Goal: Task Accomplishment & Management: Use online tool/utility

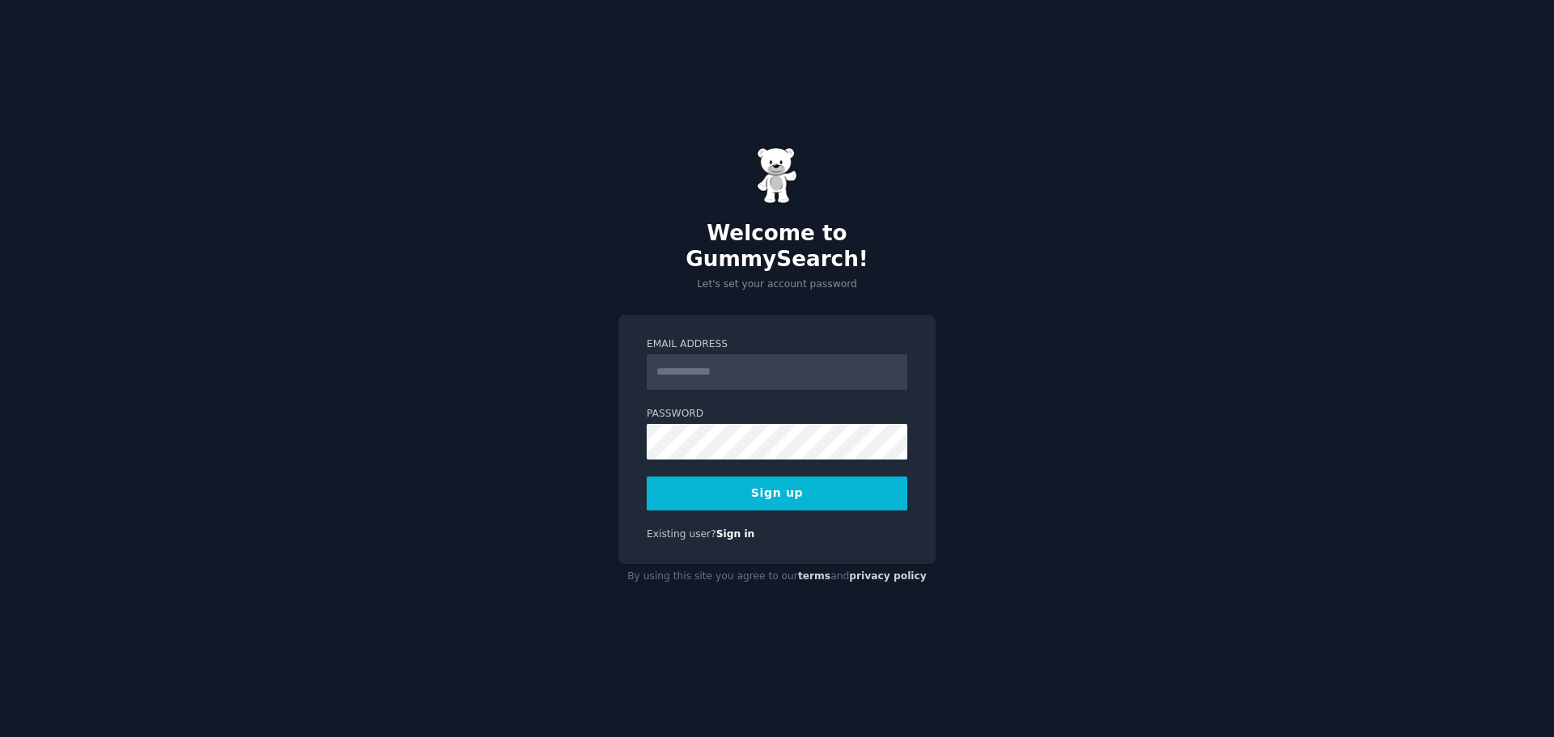
type input "**********"
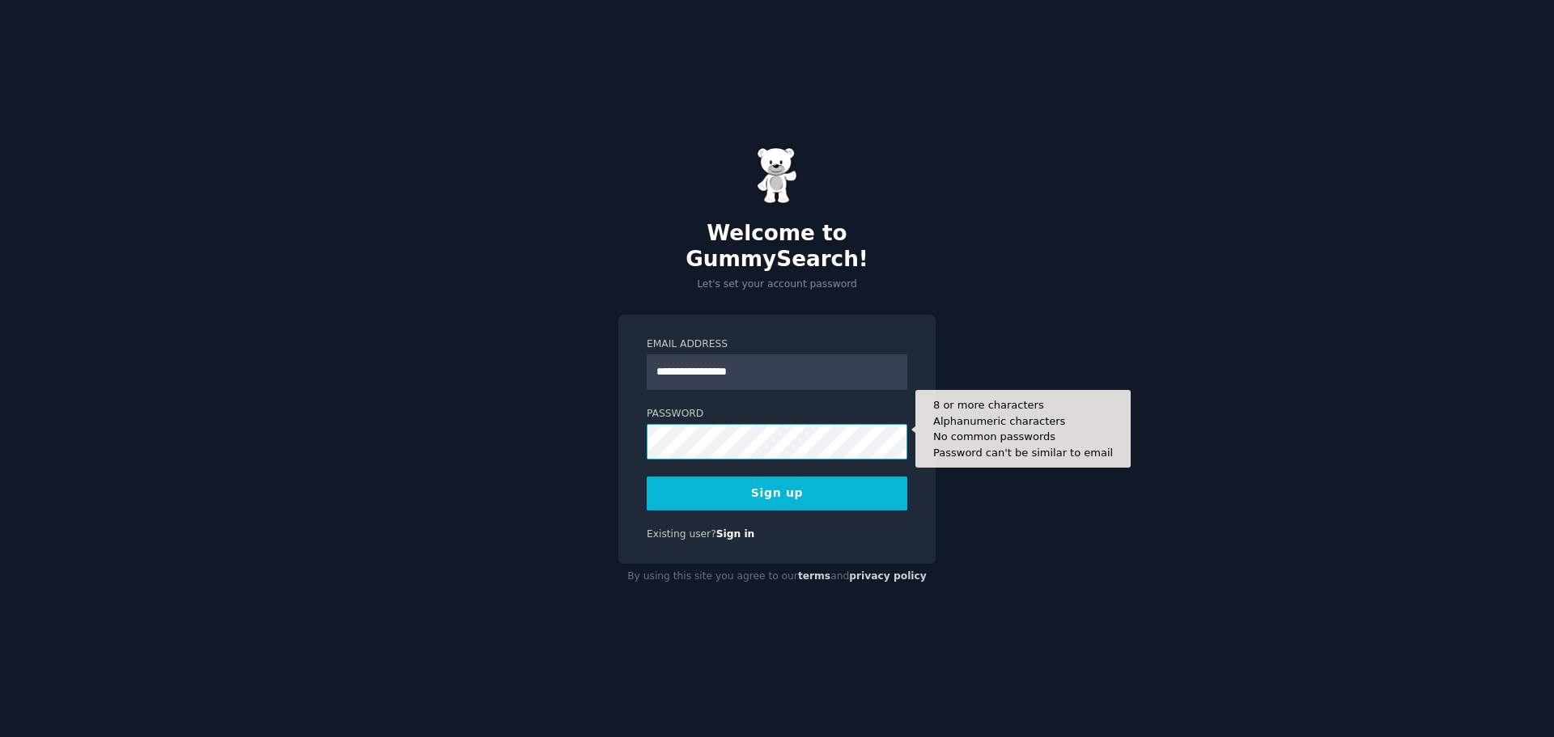
click at [646, 477] on button "Sign up" at bounding box center [776, 494] width 261 height 34
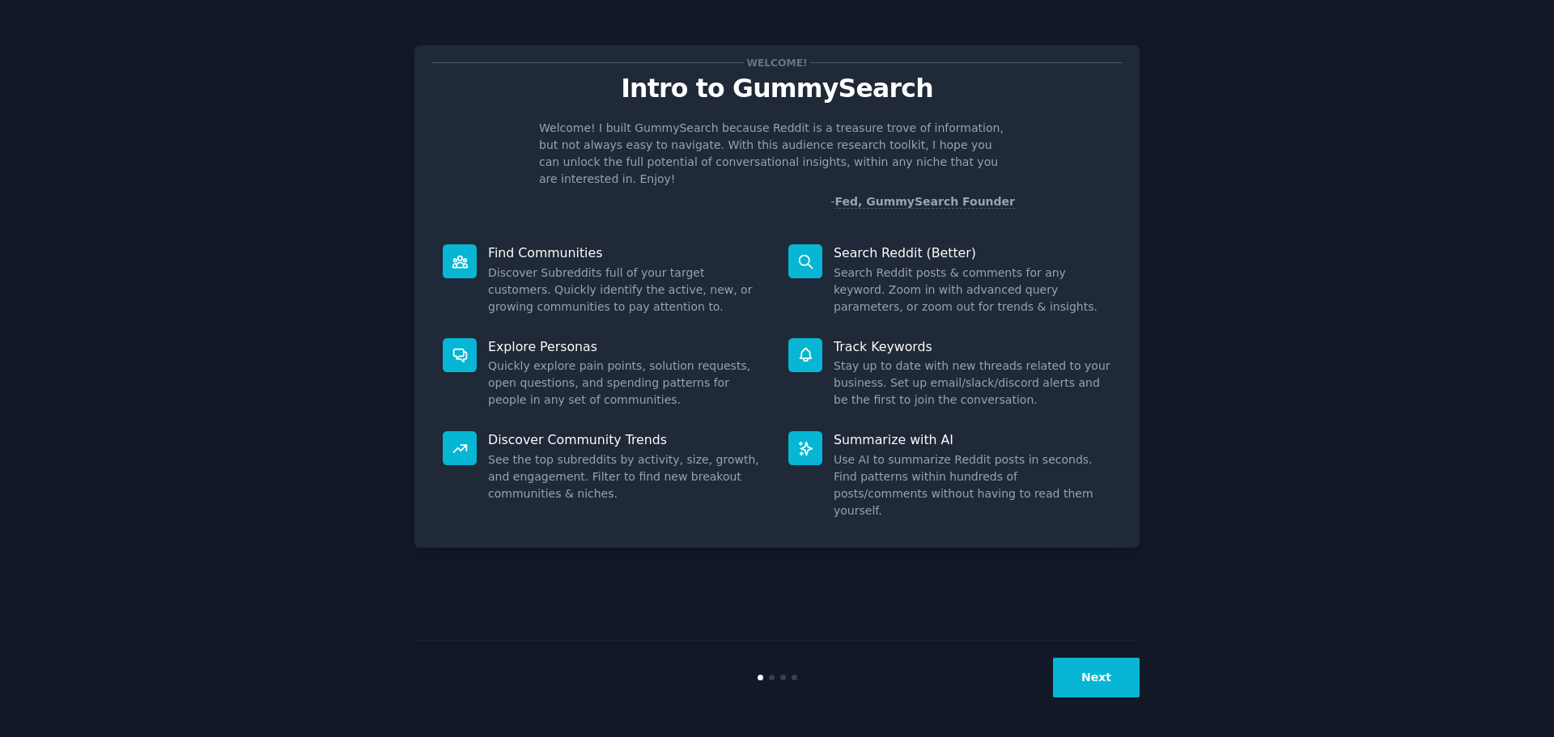
click at [1096, 675] on button "Next" at bounding box center [1096, 678] width 87 height 40
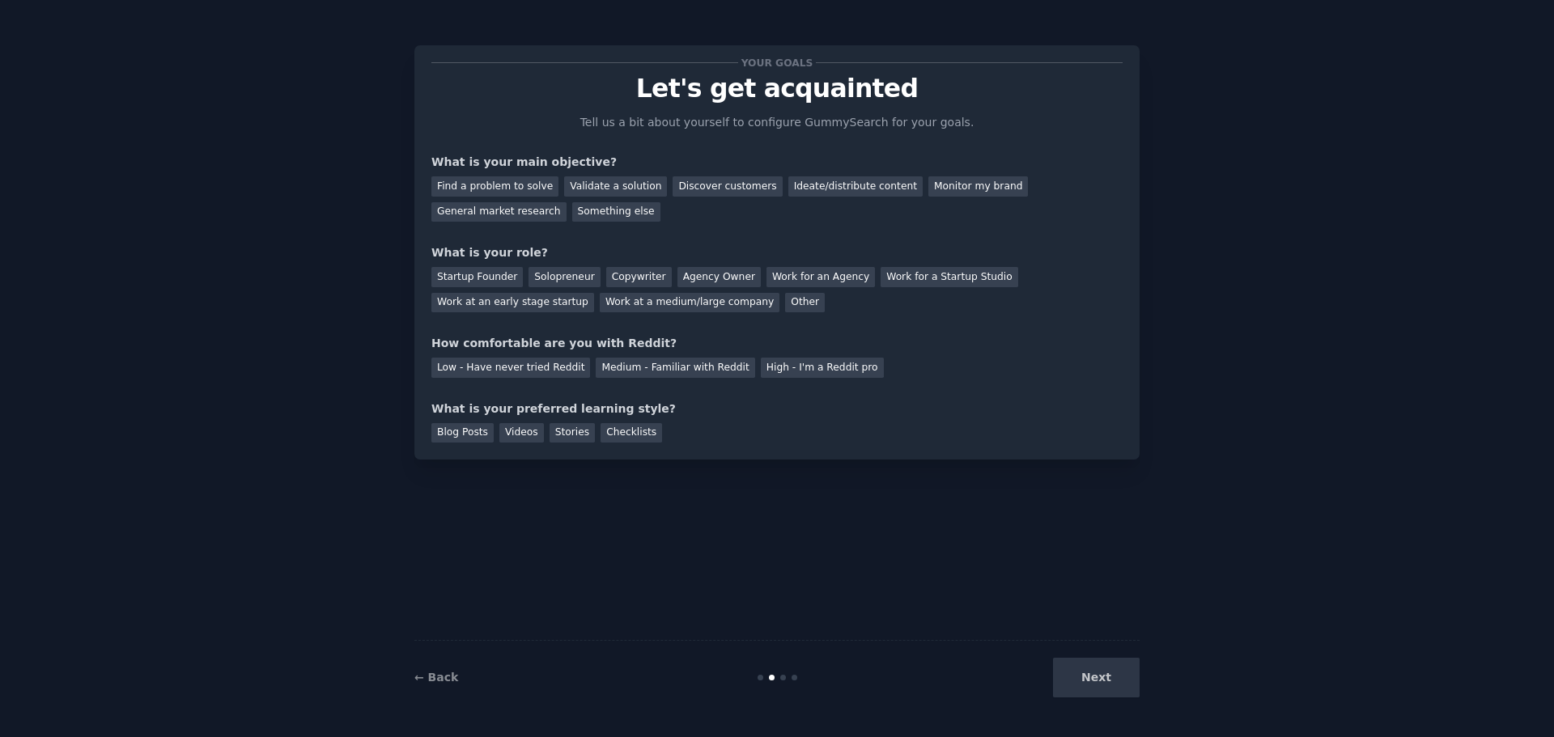
click at [1082, 670] on div "Next" at bounding box center [1018, 678] width 242 height 40
click at [1087, 672] on div "Next" at bounding box center [1018, 678] width 242 height 40
click at [1089, 669] on div "Next" at bounding box center [1018, 678] width 242 height 40
drag, startPoint x: 1118, startPoint y: 660, endPoint x: 1110, endPoint y: 670, distance: 12.6
click at [1118, 661] on div "Next" at bounding box center [1018, 678] width 242 height 40
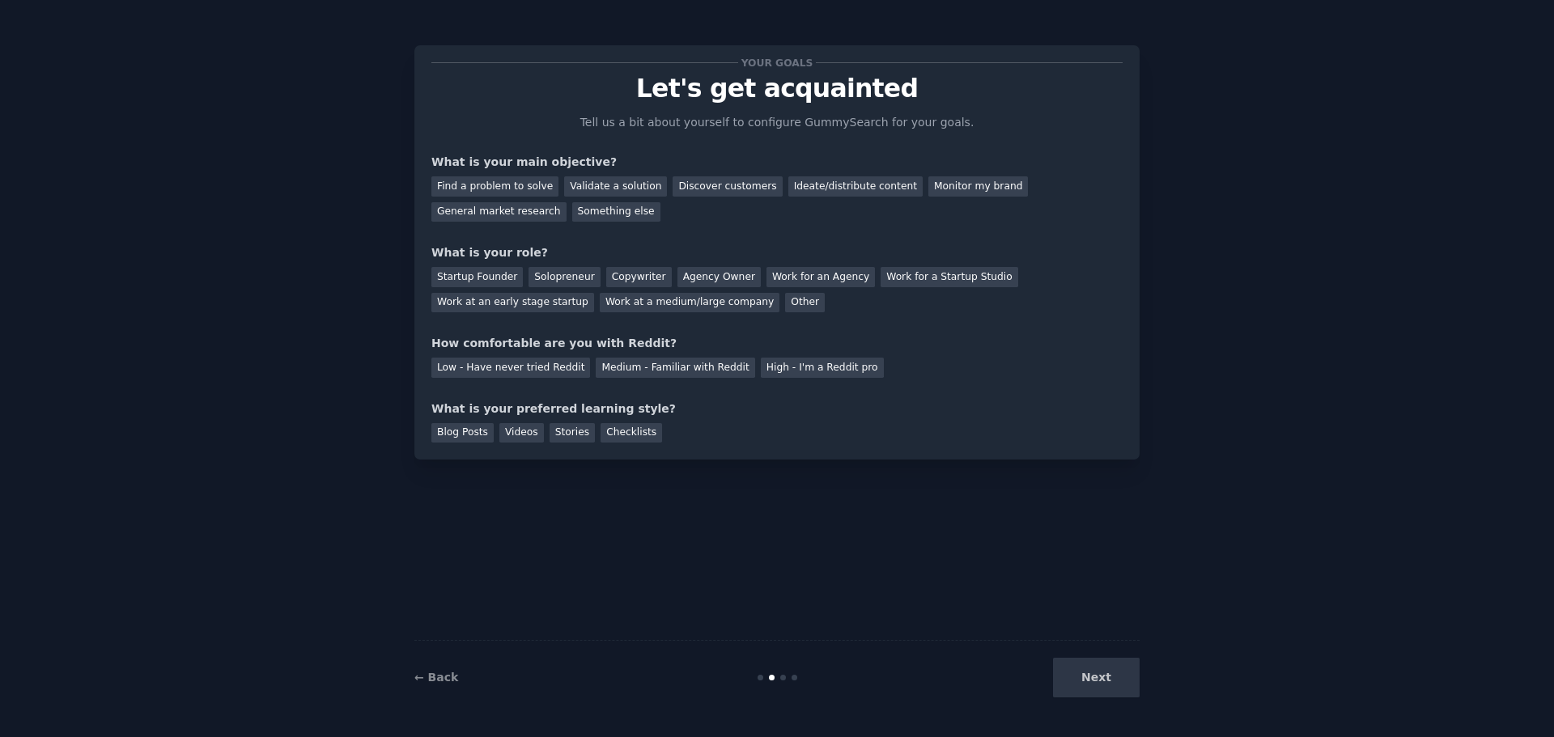
click at [1109, 672] on div "Next" at bounding box center [1018, 678] width 242 height 40
click at [1106, 669] on div "Next" at bounding box center [1018, 678] width 242 height 40
click at [782, 679] on div at bounding box center [783, 678] width 6 height 6
click at [535, 184] on div "Find a problem to solve" at bounding box center [494, 186] width 127 height 20
click at [570, 275] on div "Solopreneur" at bounding box center [563, 277] width 71 height 20
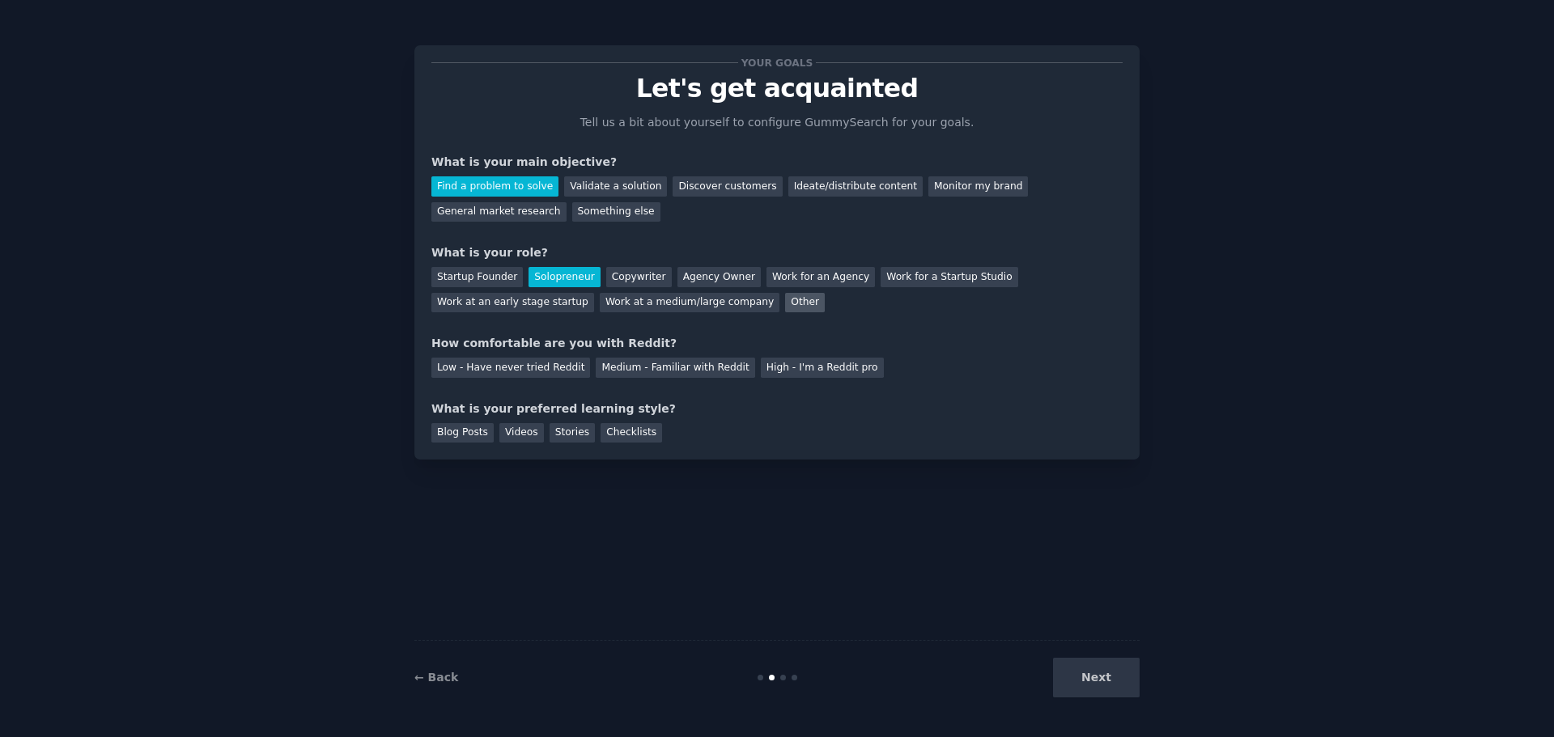
click at [785, 305] on div "Other" at bounding box center [805, 303] width 40 height 20
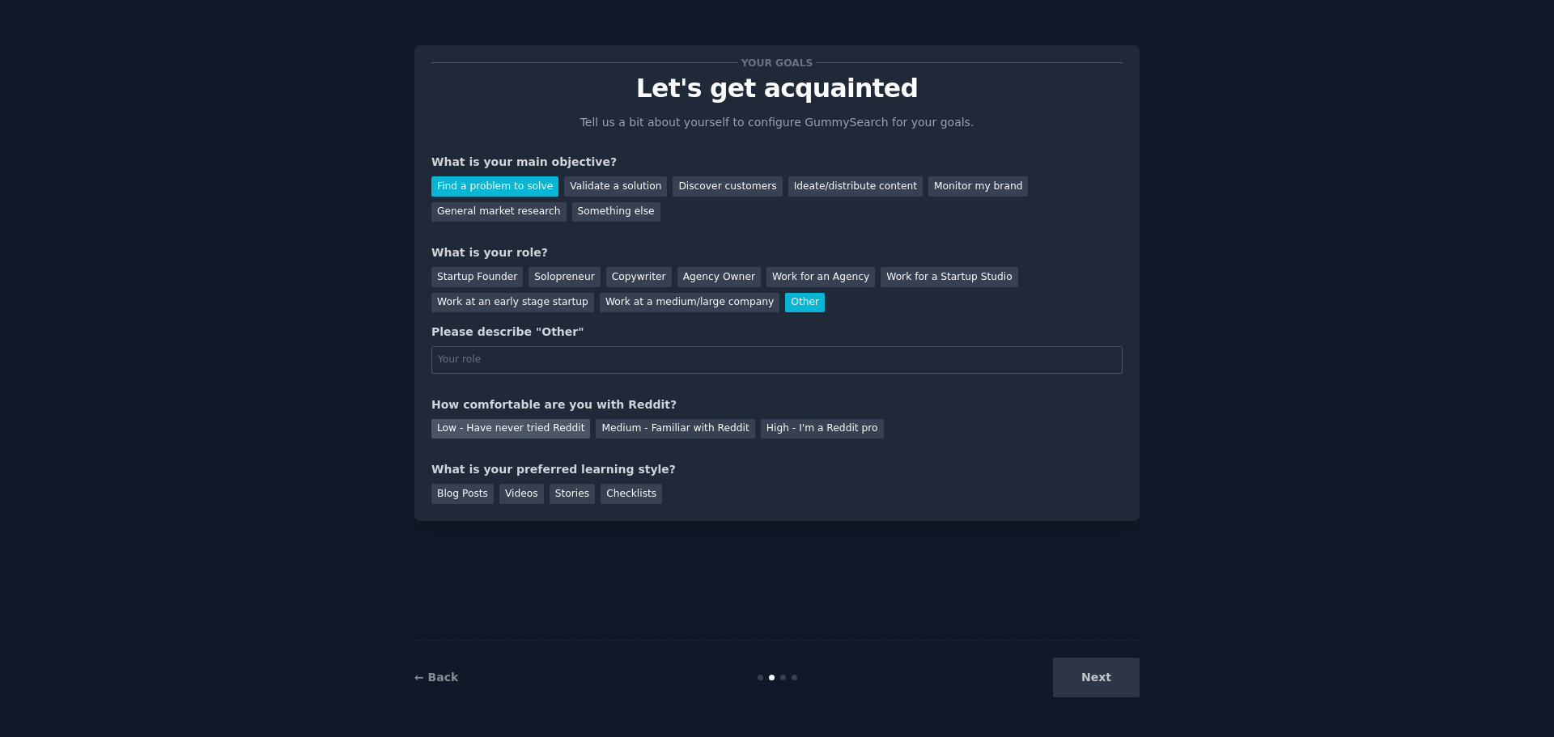
click at [547, 429] on div "Low - Have never tried Reddit" at bounding box center [510, 429] width 159 height 20
click at [515, 495] on div "Videos" at bounding box center [521, 494] width 45 height 20
click at [1082, 679] on div "Next" at bounding box center [1018, 678] width 242 height 40
click at [1094, 674] on div "Next" at bounding box center [1018, 678] width 242 height 40
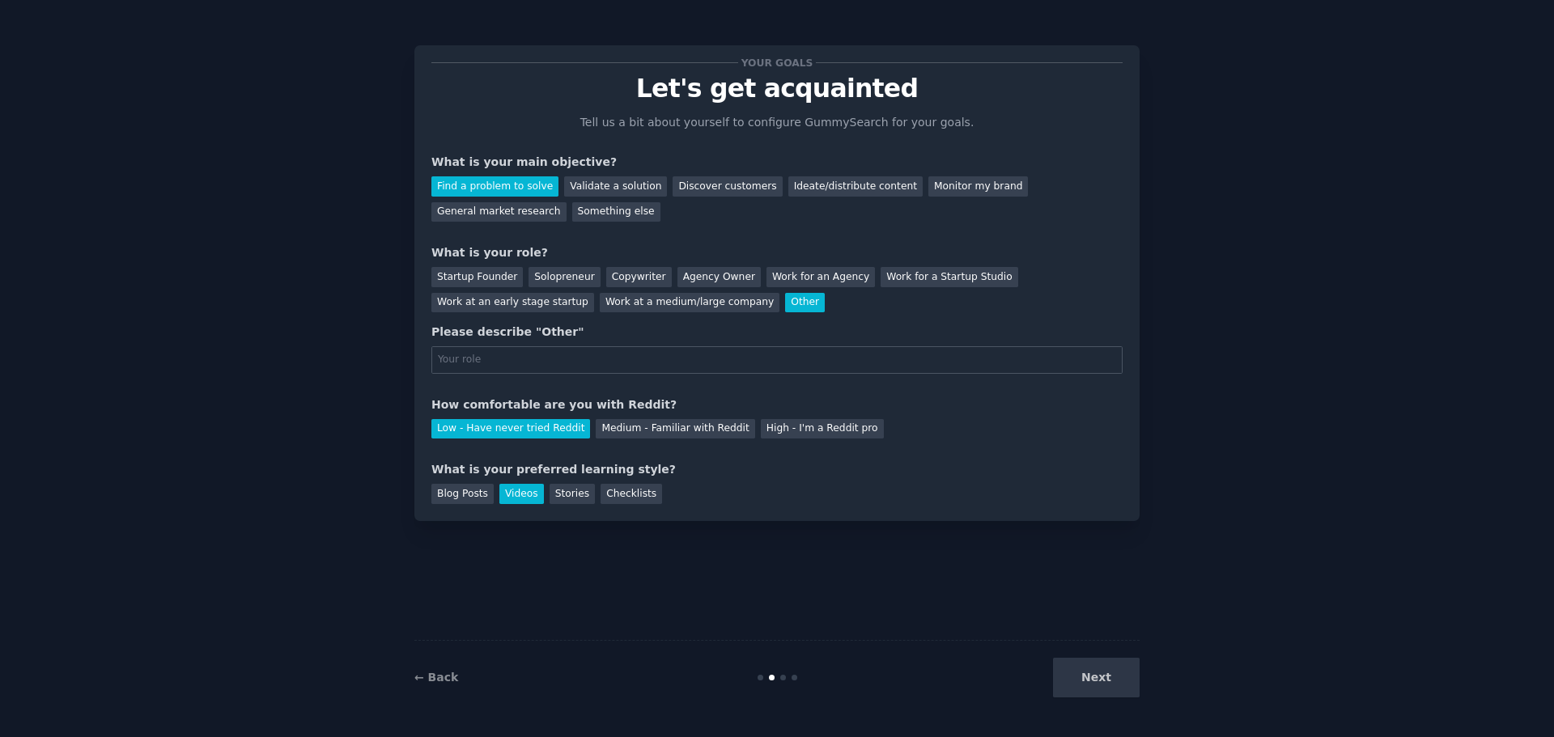
click at [1080, 682] on div "Next" at bounding box center [1018, 678] width 242 height 40
click at [1060, 663] on div "Next" at bounding box center [1018, 678] width 242 height 40
click at [523, 359] on input "text" at bounding box center [776, 360] width 691 height 28
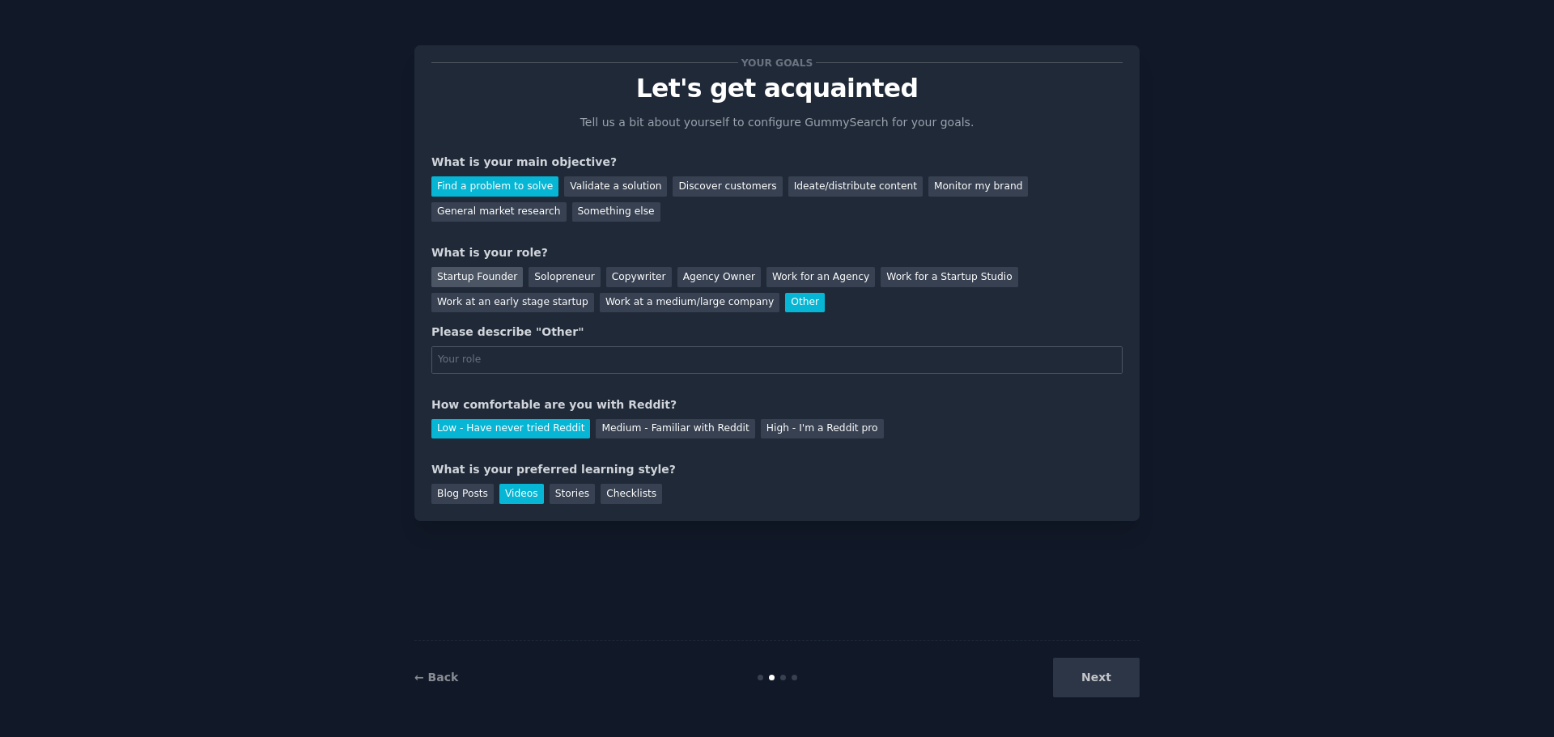
click at [480, 275] on div "Startup Founder" at bounding box center [476, 277] width 91 height 20
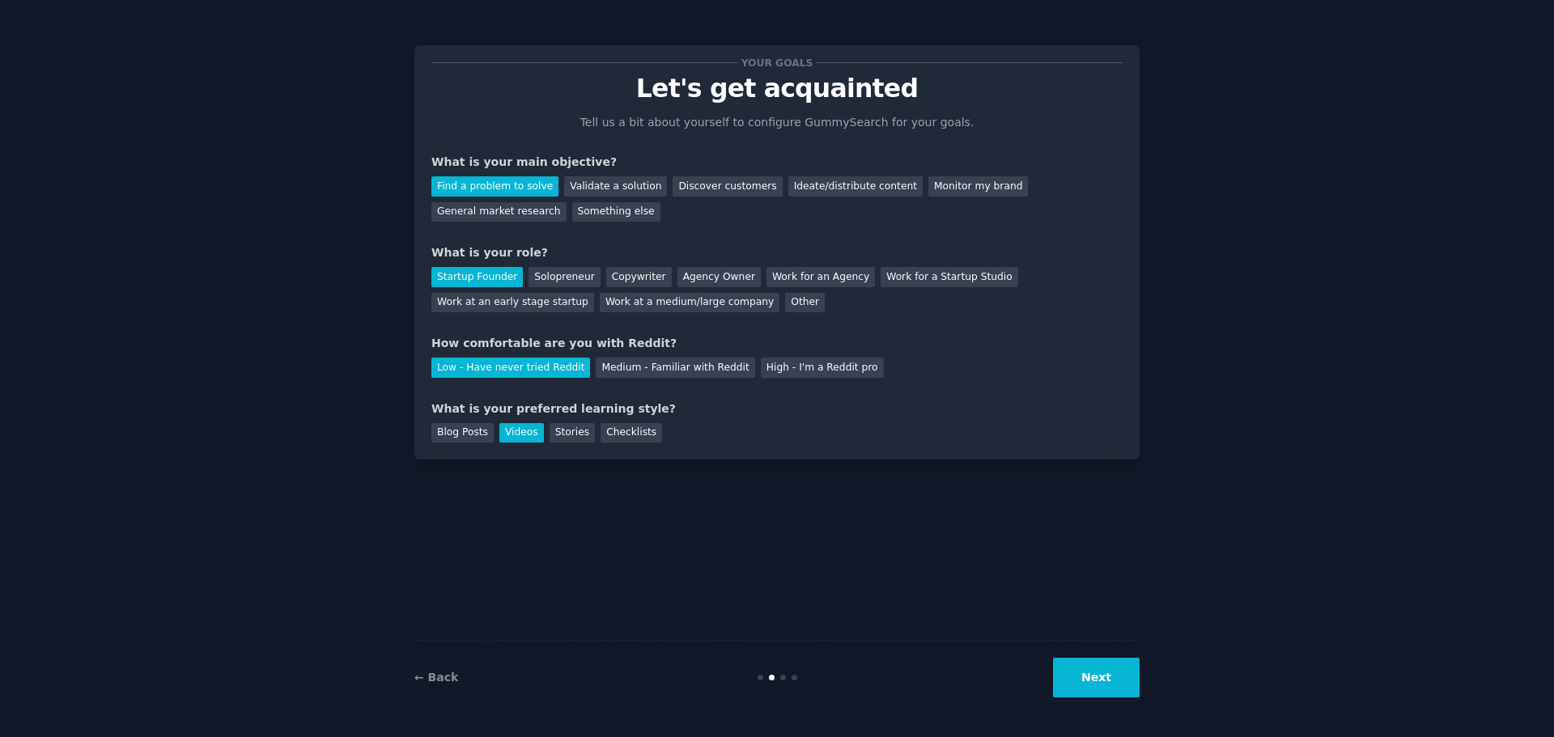
click at [1097, 681] on button "Next" at bounding box center [1096, 678] width 87 height 40
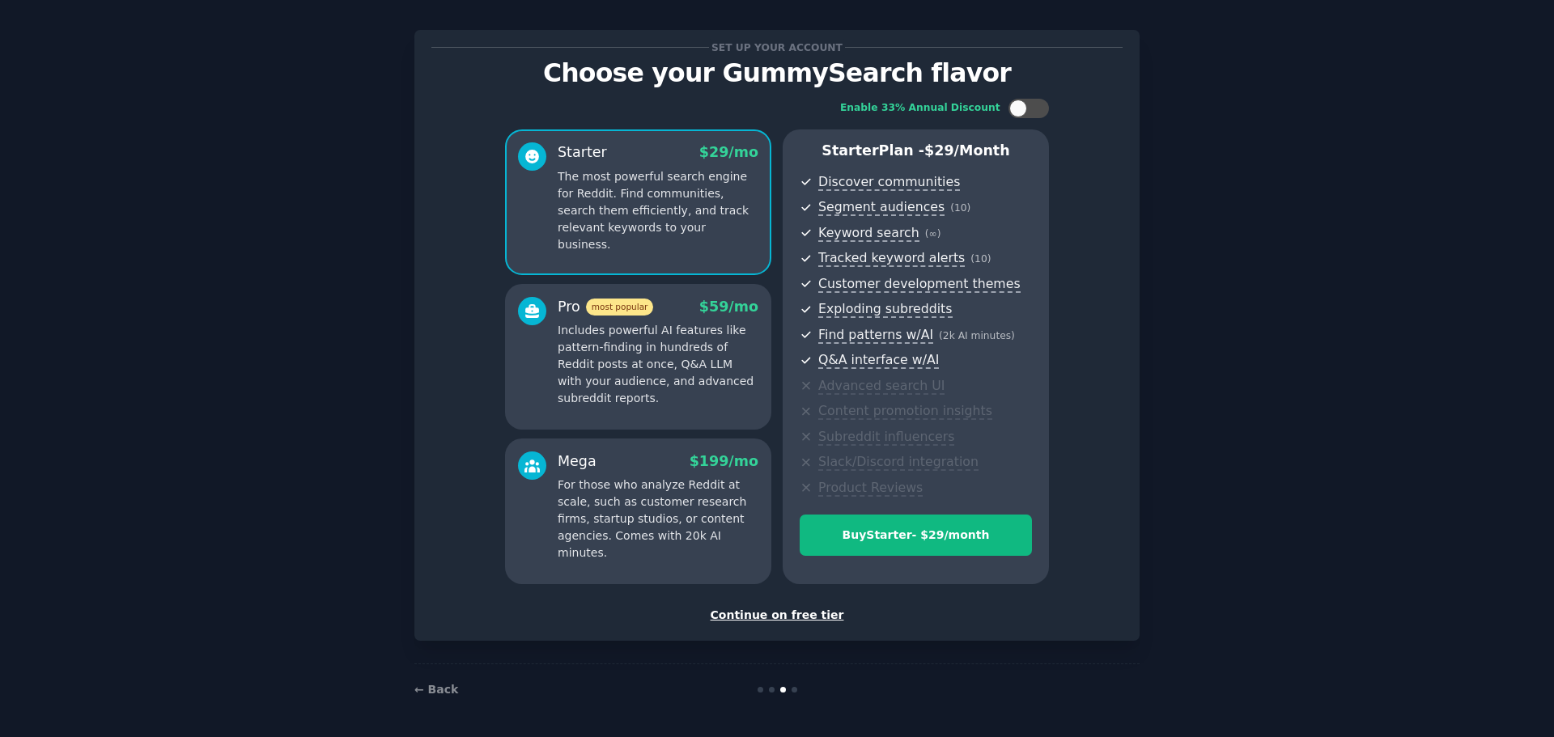
scroll to position [16, 0]
click at [1016, 112] on div at bounding box center [1018, 108] width 18 height 18
click at [1016, 112] on div at bounding box center [1028, 107] width 40 height 19
click at [1016, 112] on div at bounding box center [1018, 108] width 18 height 18
click at [1016, 112] on div at bounding box center [1028, 107] width 40 height 19
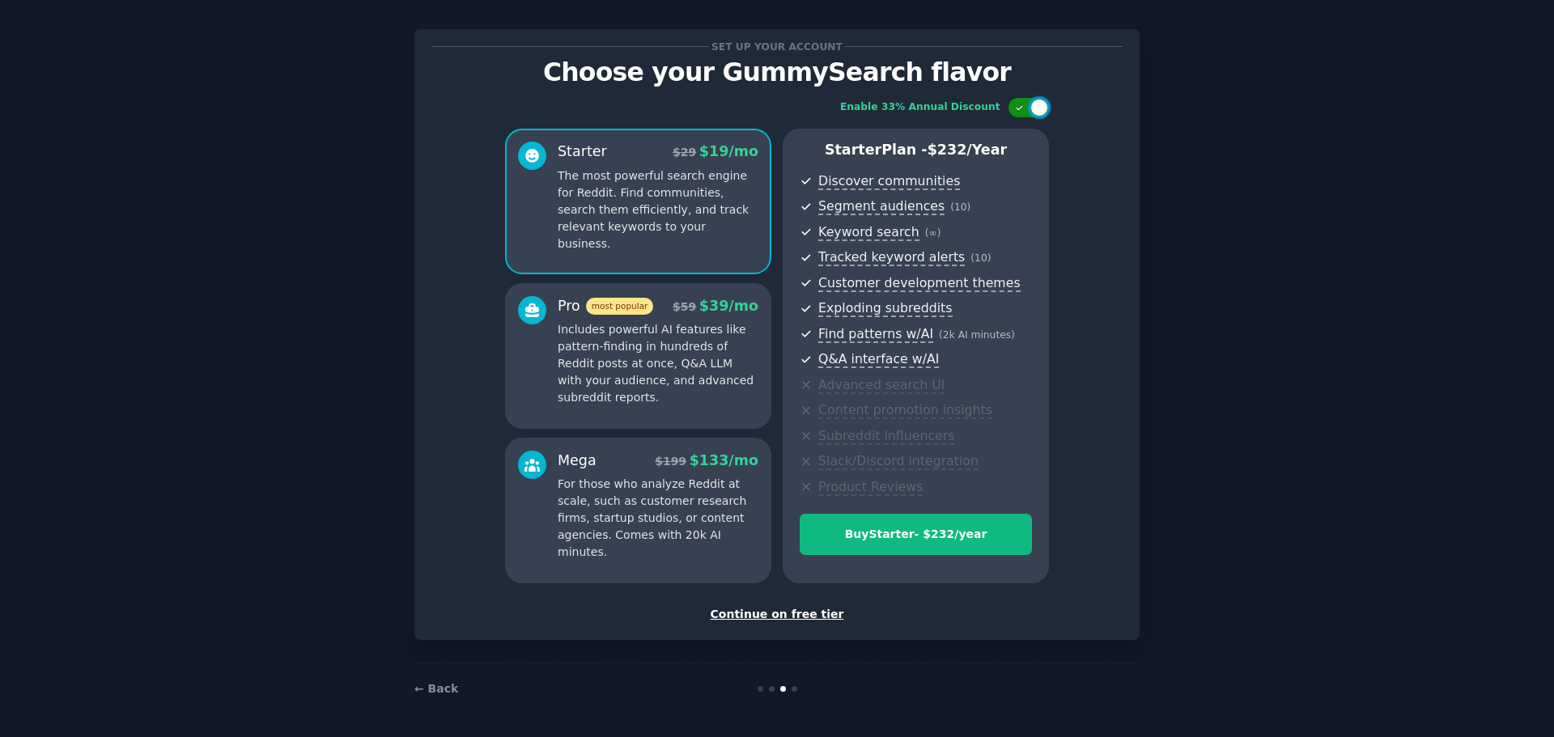
checkbox input "false"
click at [781, 615] on div "Continue on free tier" at bounding box center [776, 614] width 691 height 17
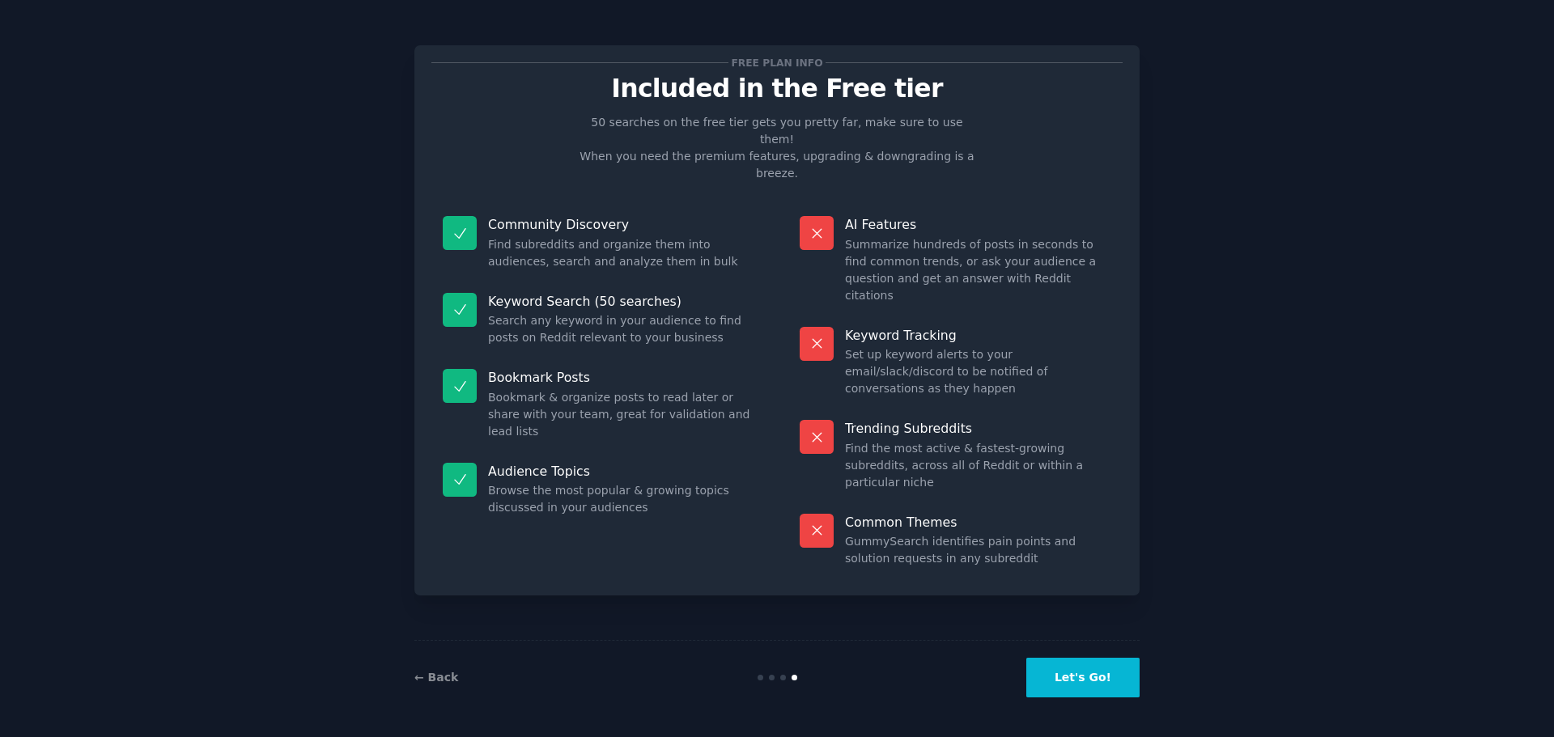
click at [1105, 675] on button "Let's Go!" at bounding box center [1082, 678] width 113 height 40
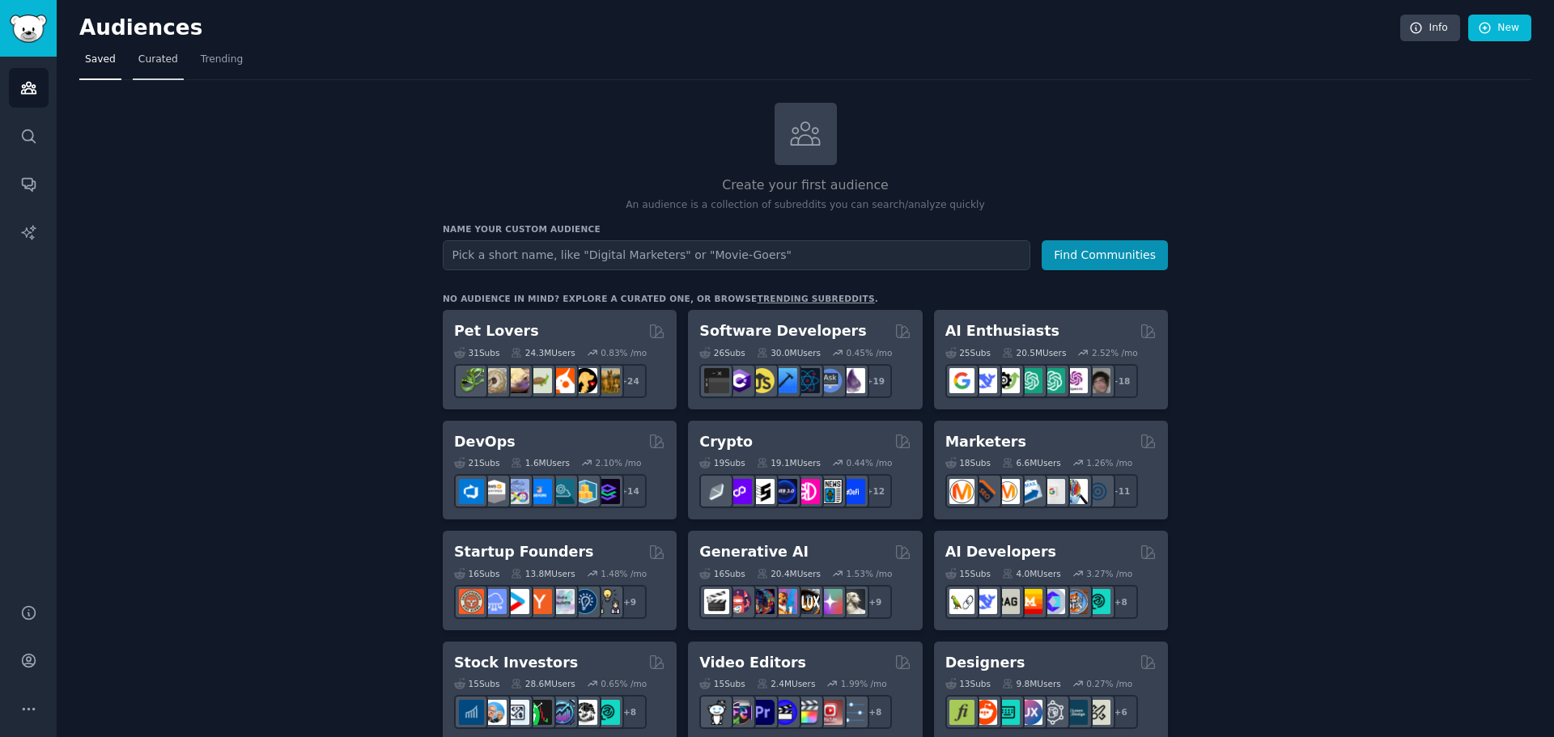
click at [163, 68] on link "Curated" at bounding box center [158, 63] width 51 height 33
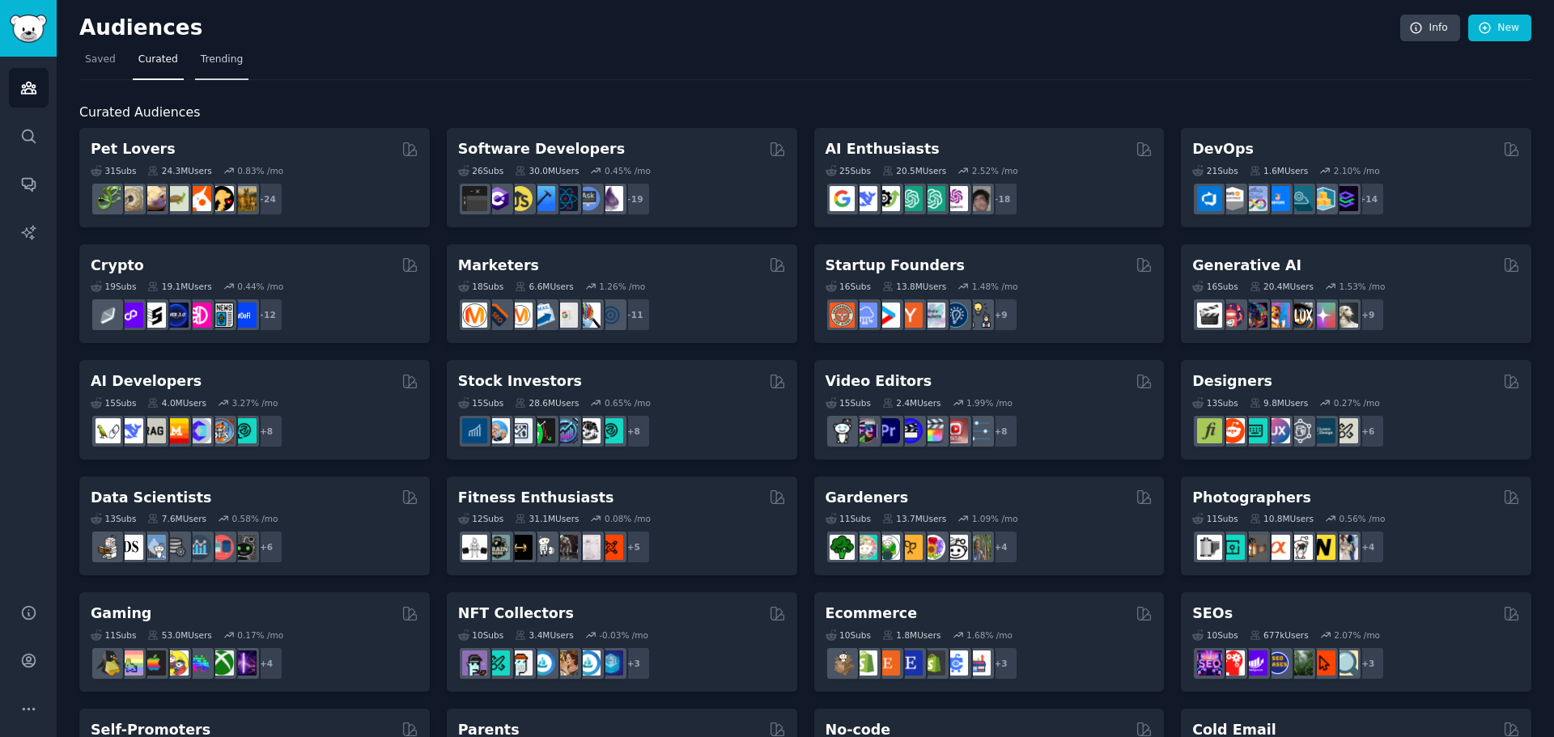
click at [209, 65] on span "Trending" at bounding box center [222, 60] width 42 height 15
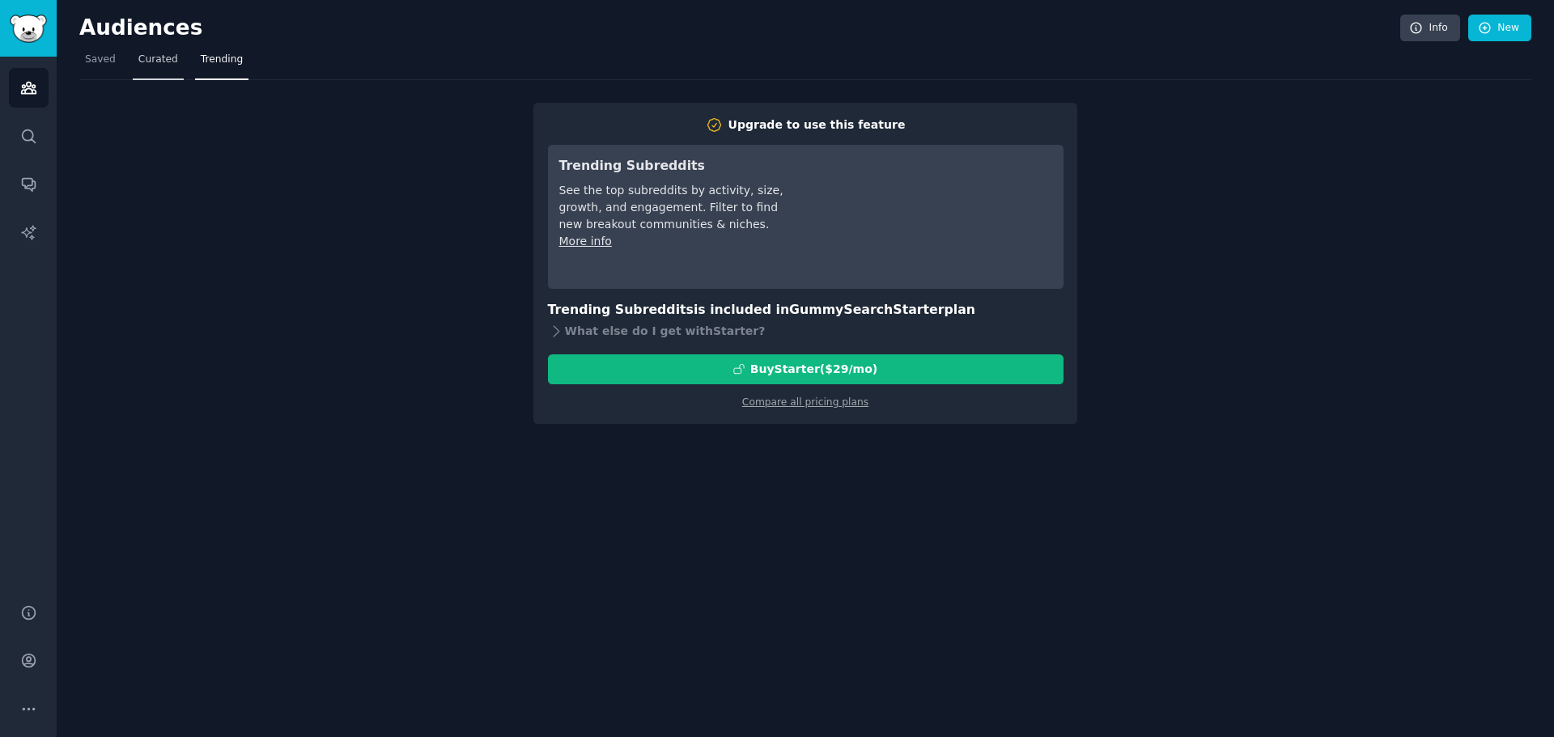
click at [146, 65] on span "Curated" at bounding box center [158, 60] width 40 height 15
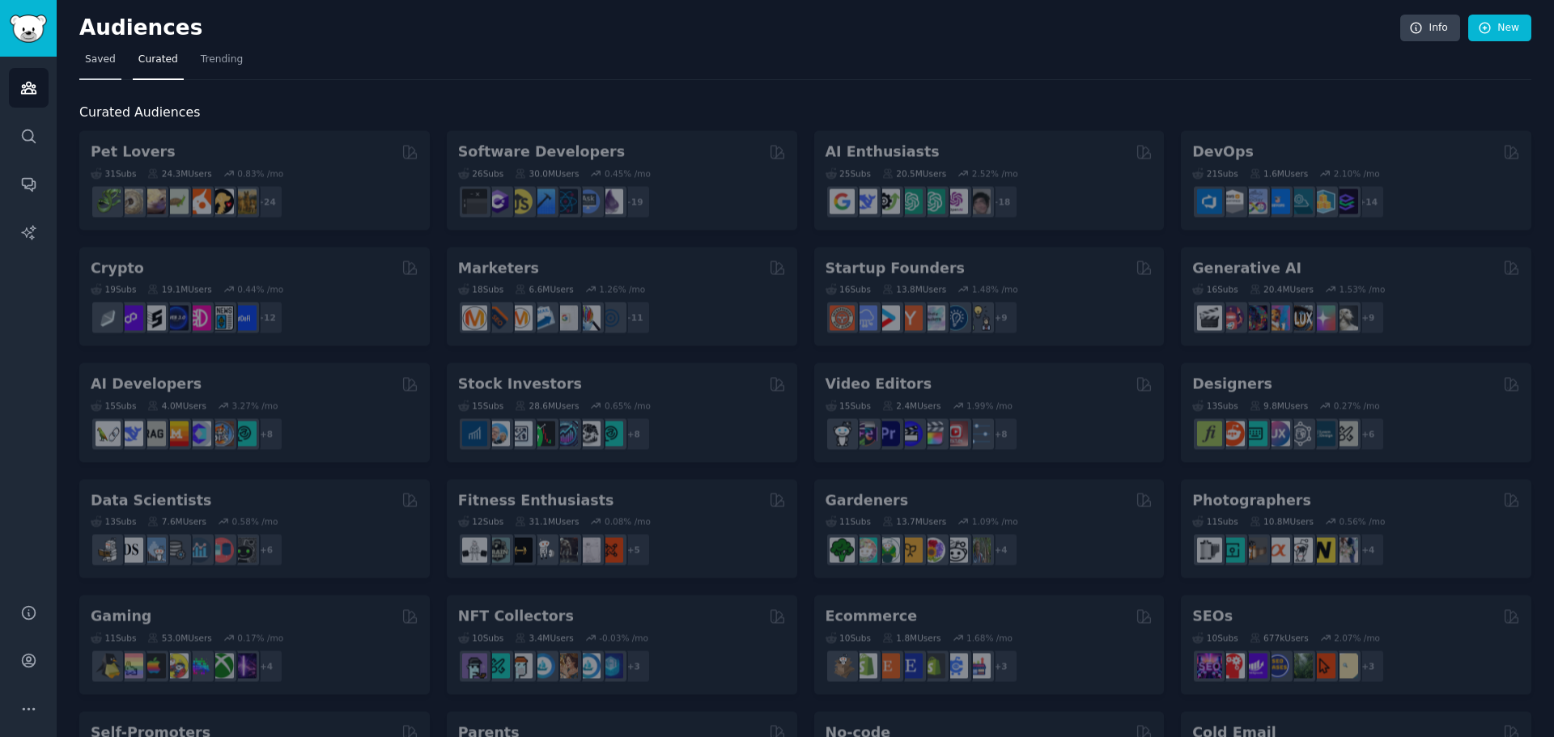
click at [80, 60] on link "Saved" at bounding box center [100, 63] width 42 height 33
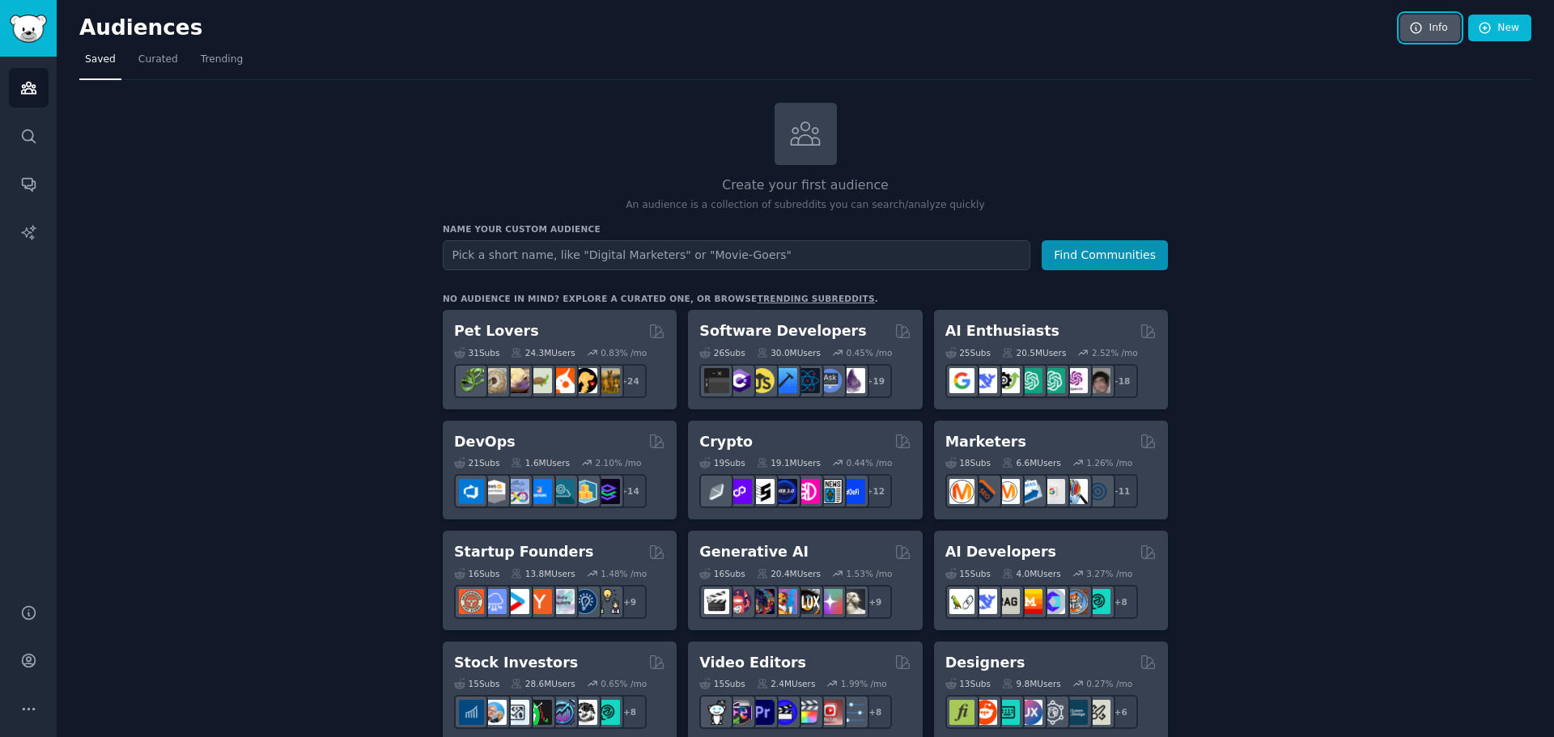
click at [1414, 23] on icon at bounding box center [1415, 28] width 11 height 11
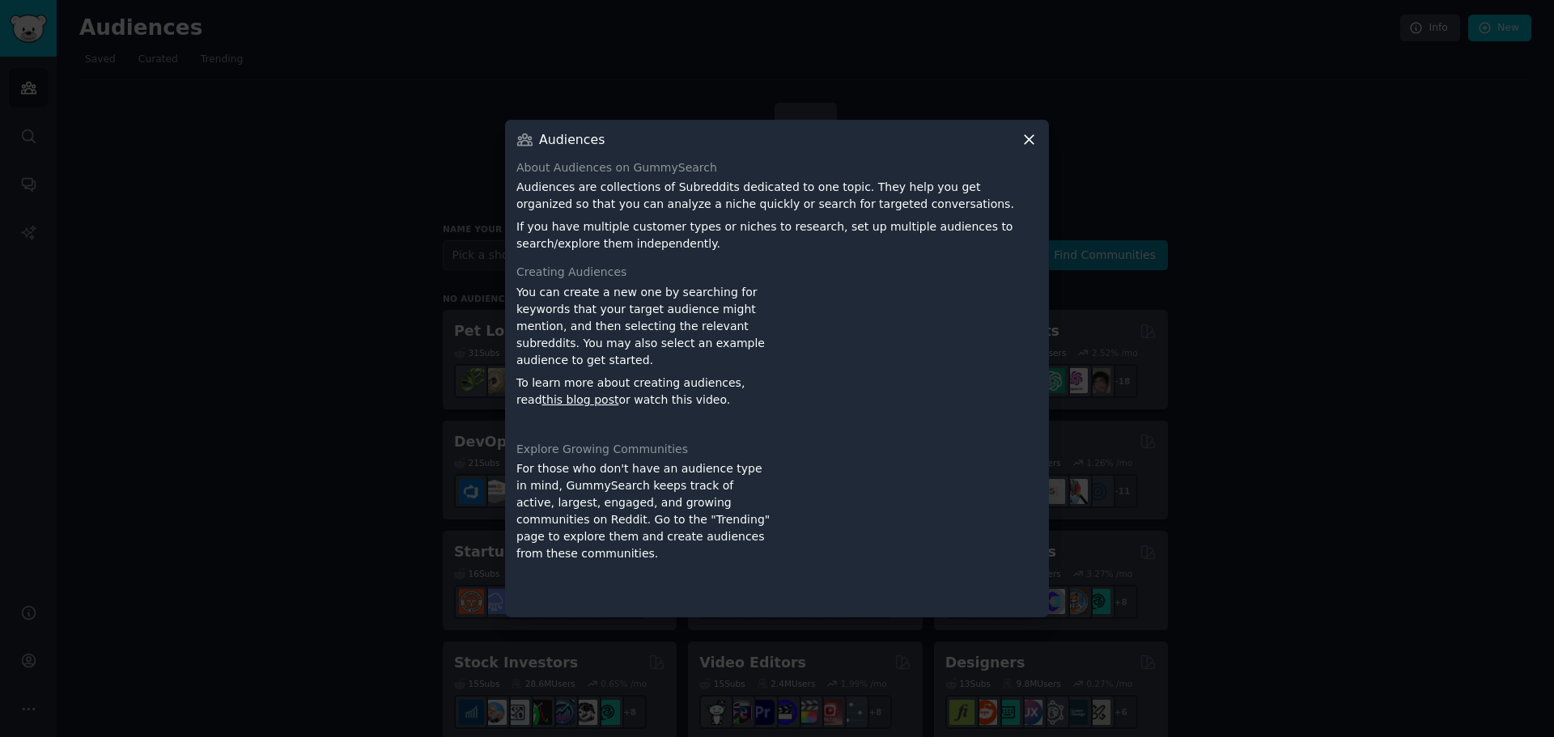
click at [1028, 138] on icon at bounding box center [1028, 139] width 17 height 17
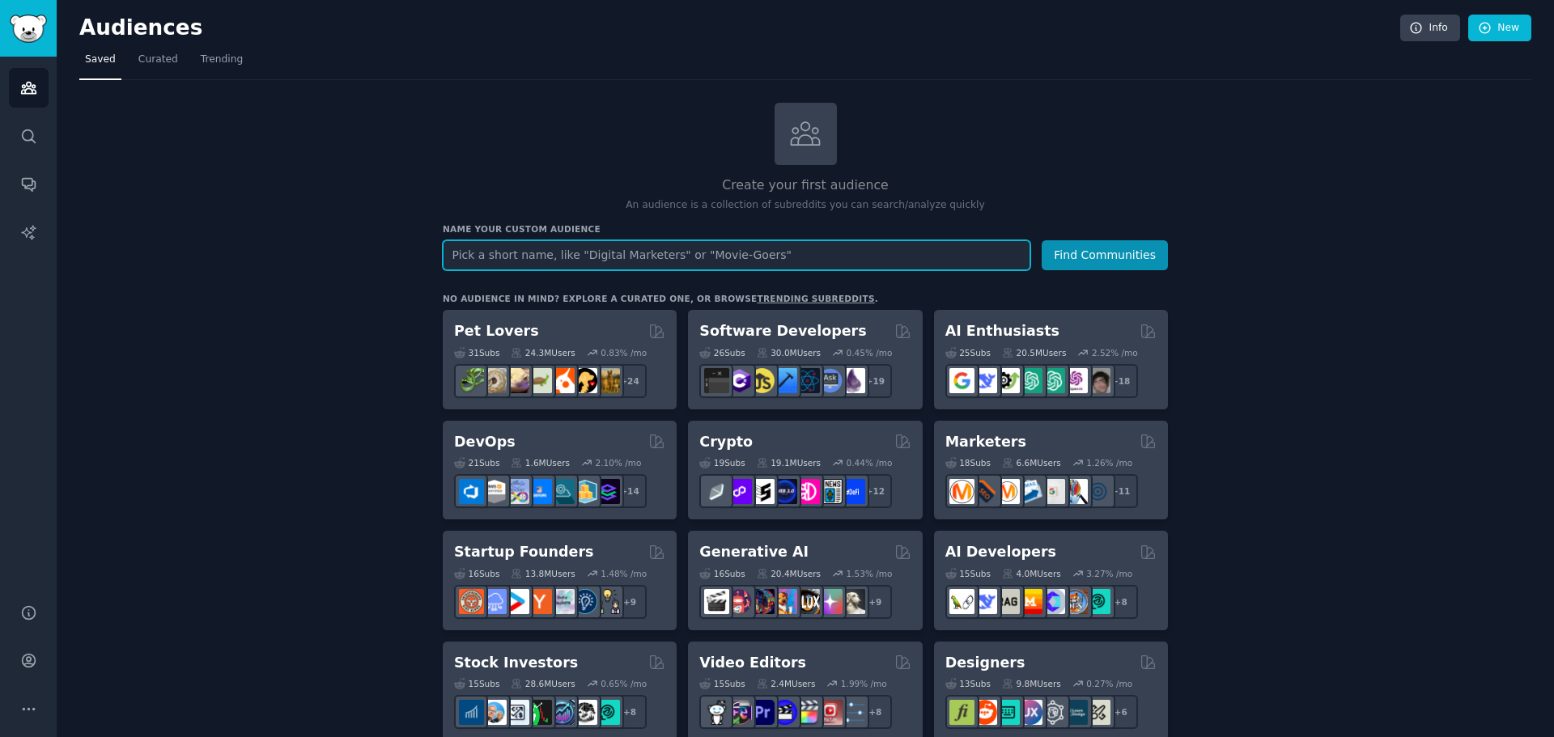
click at [510, 242] on input "text" at bounding box center [736, 255] width 587 height 30
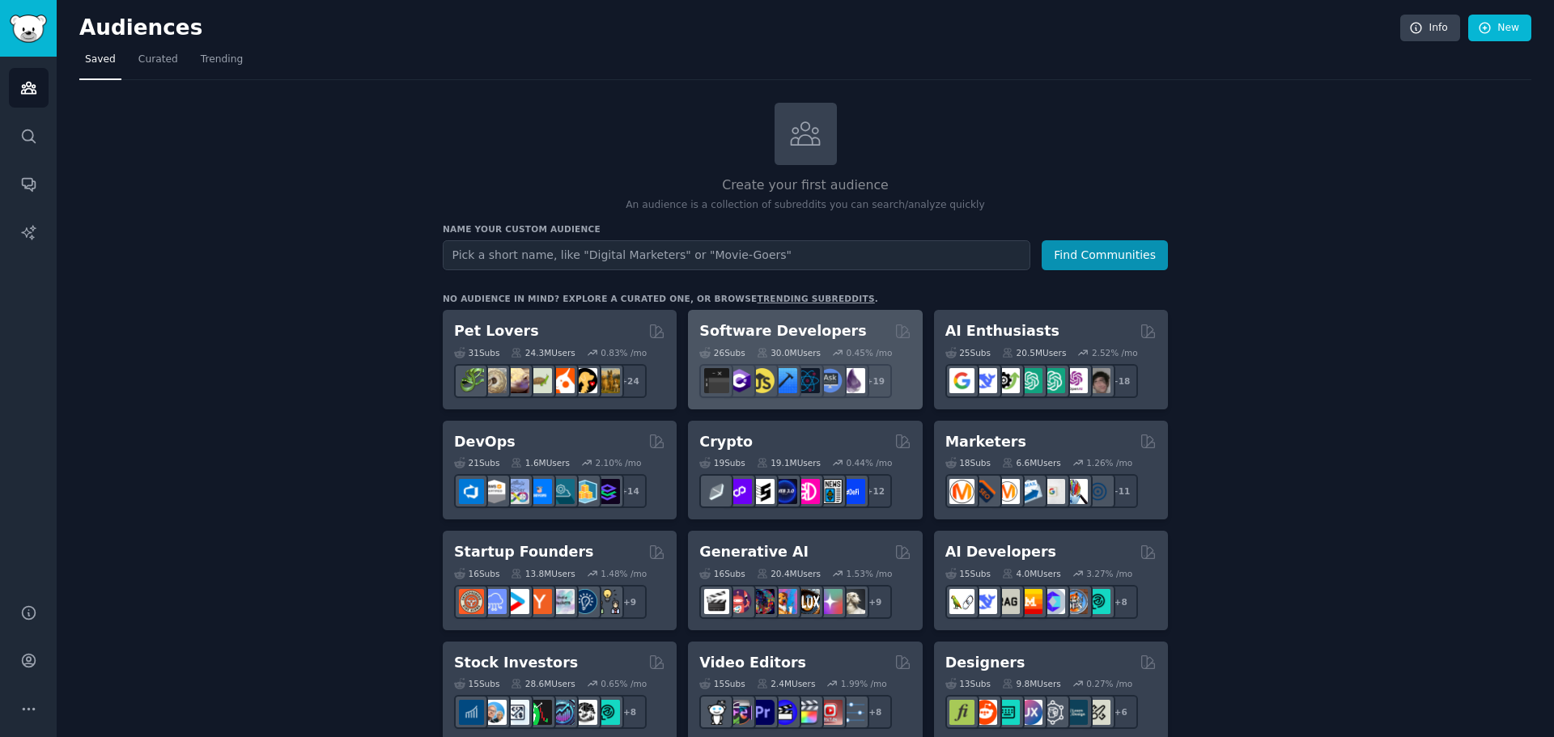
click at [757, 337] on h2 "Software Developers" at bounding box center [782, 331] width 167 height 20
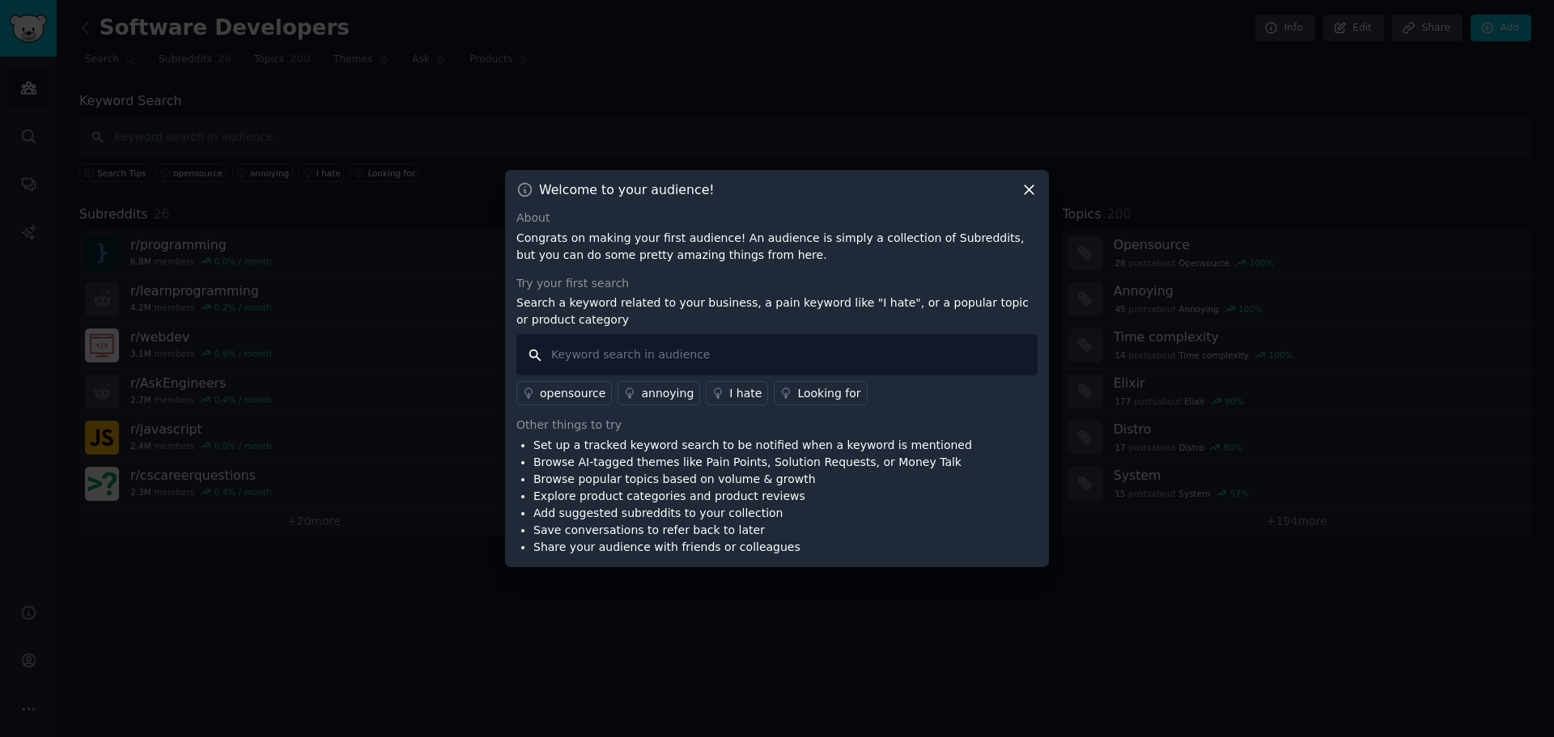
click at [601, 355] on input "text" at bounding box center [776, 354] width 521 height 41
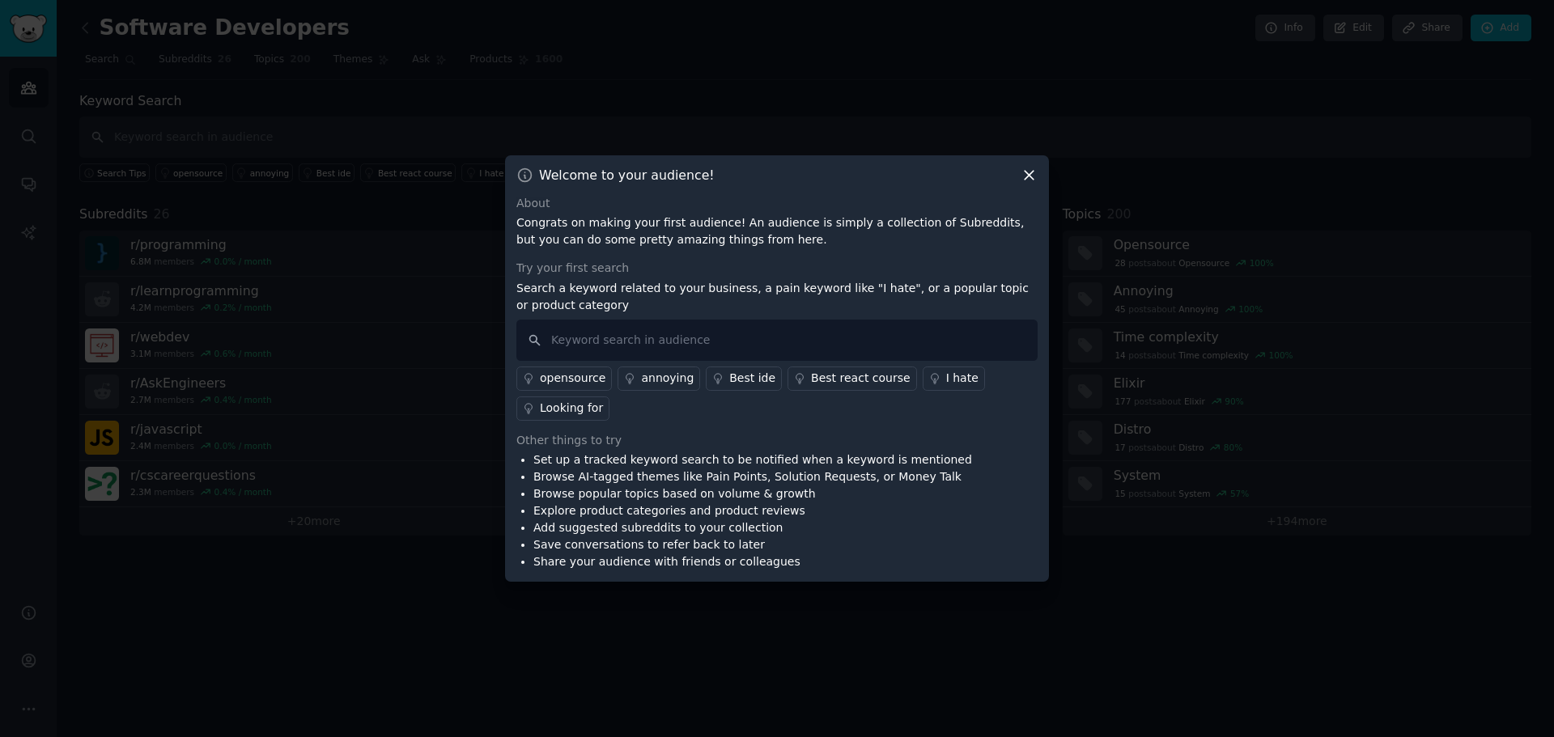
click at [946, 379] on div "I hate" at bounding box center [962, 378] width 32 height 17
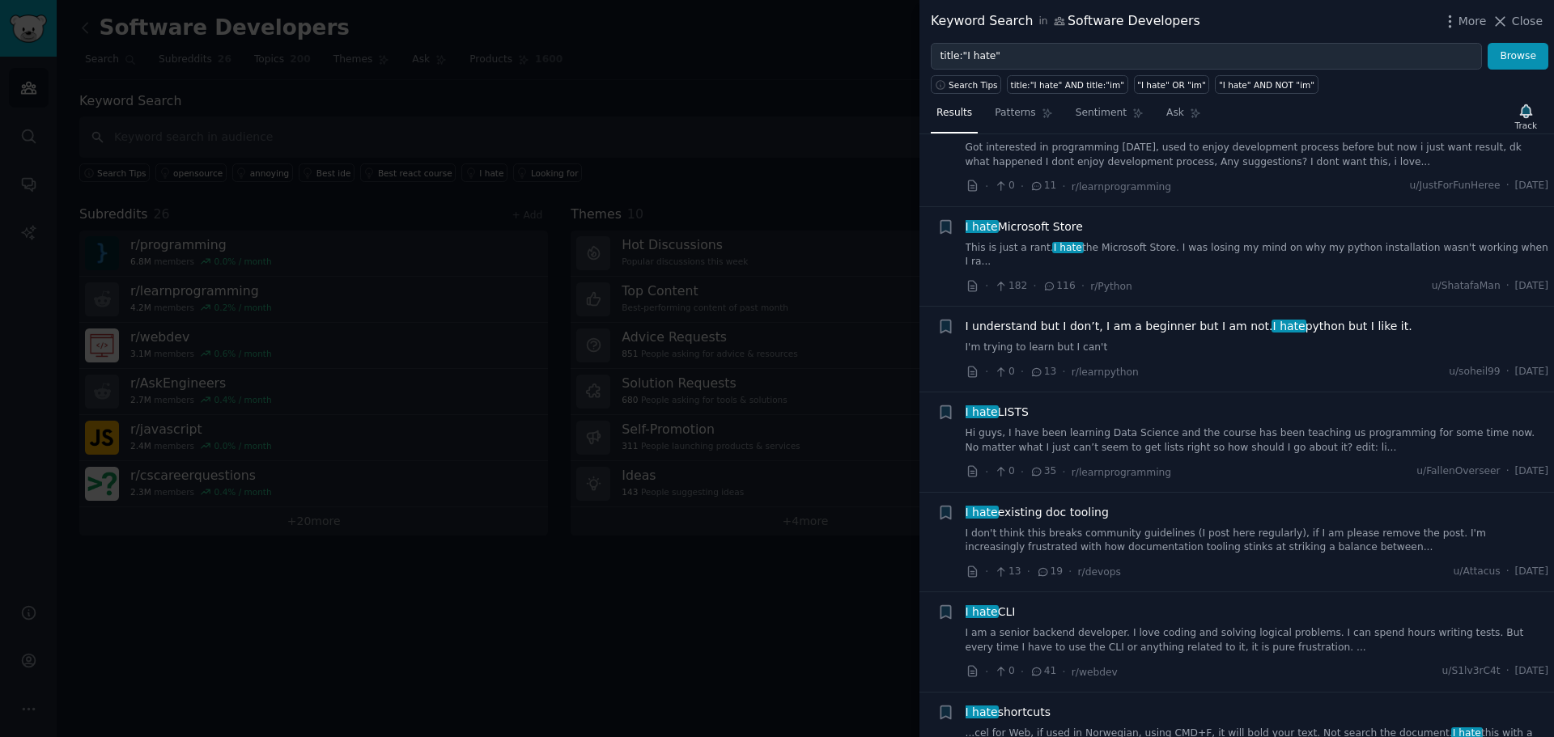
scroll to position [1052, 0]
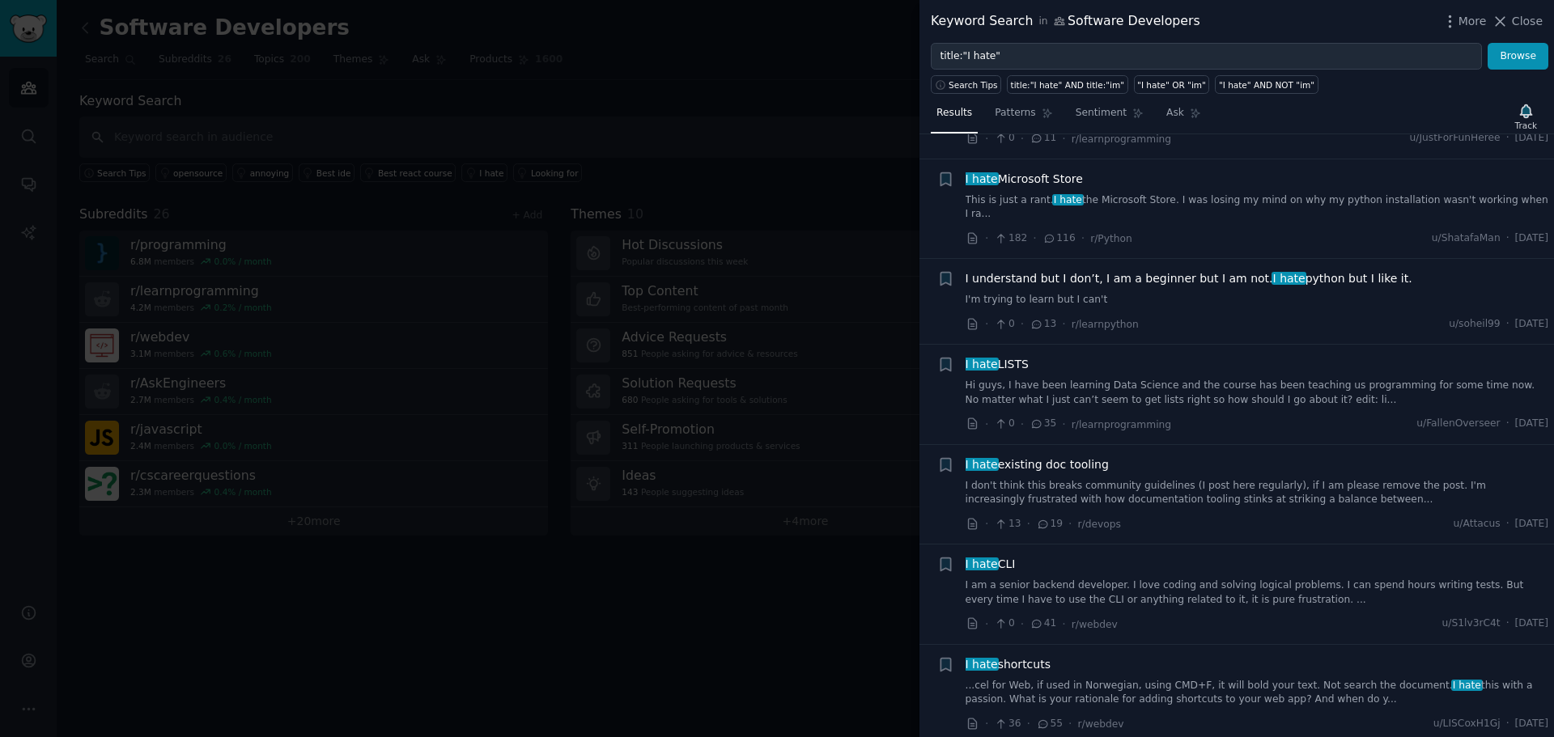
click at [795, 161] on div at bounding box center [777, 368] width 1554 height 737
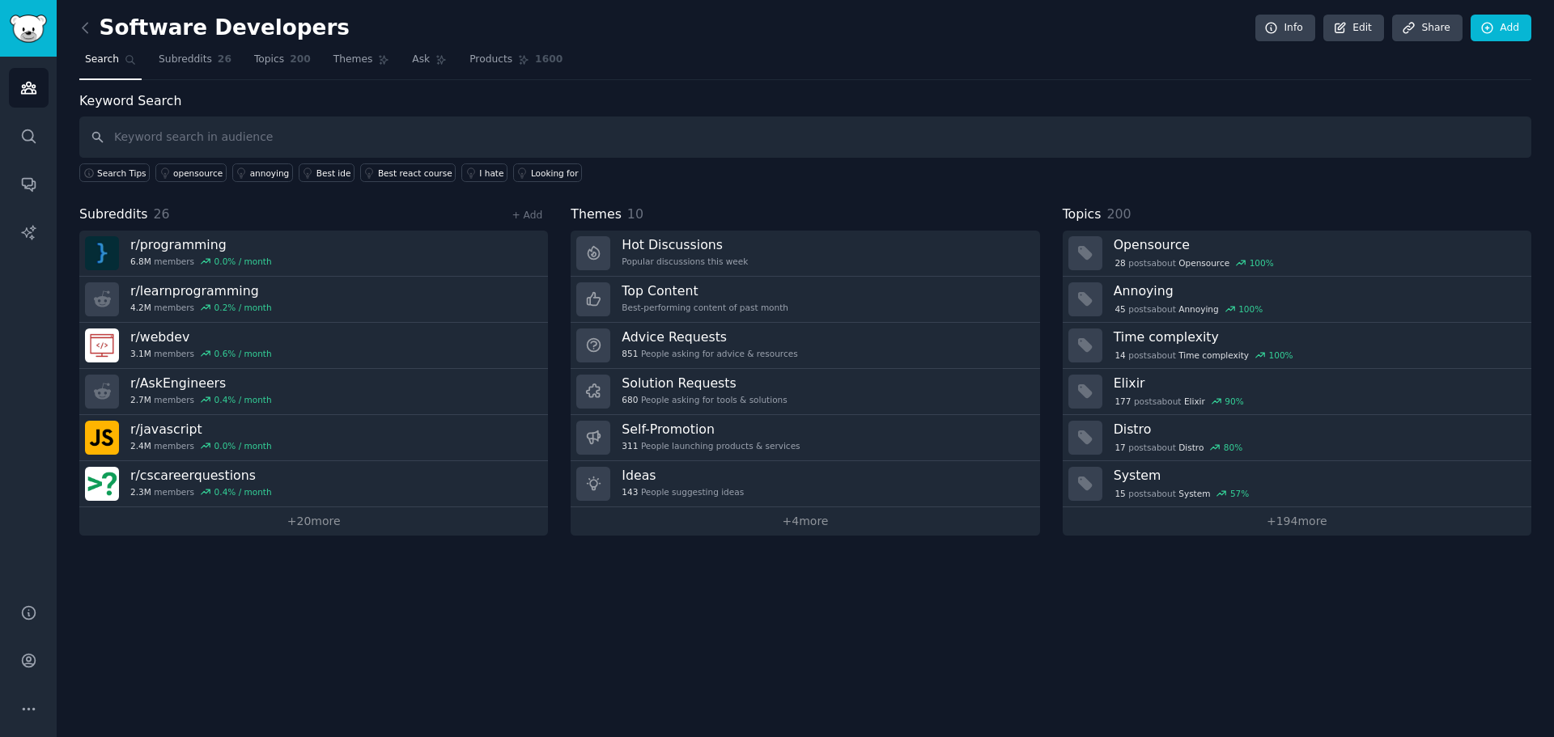
click at [78, 28] on div "Software Developers Info Edit Share Add Search Subreddits 26 Topics 200 Themes …" at bounding box center [805, 368] width 1497 height 737
click at [90, 25] on icon at bounding box center [85, 27] width 17 height 17
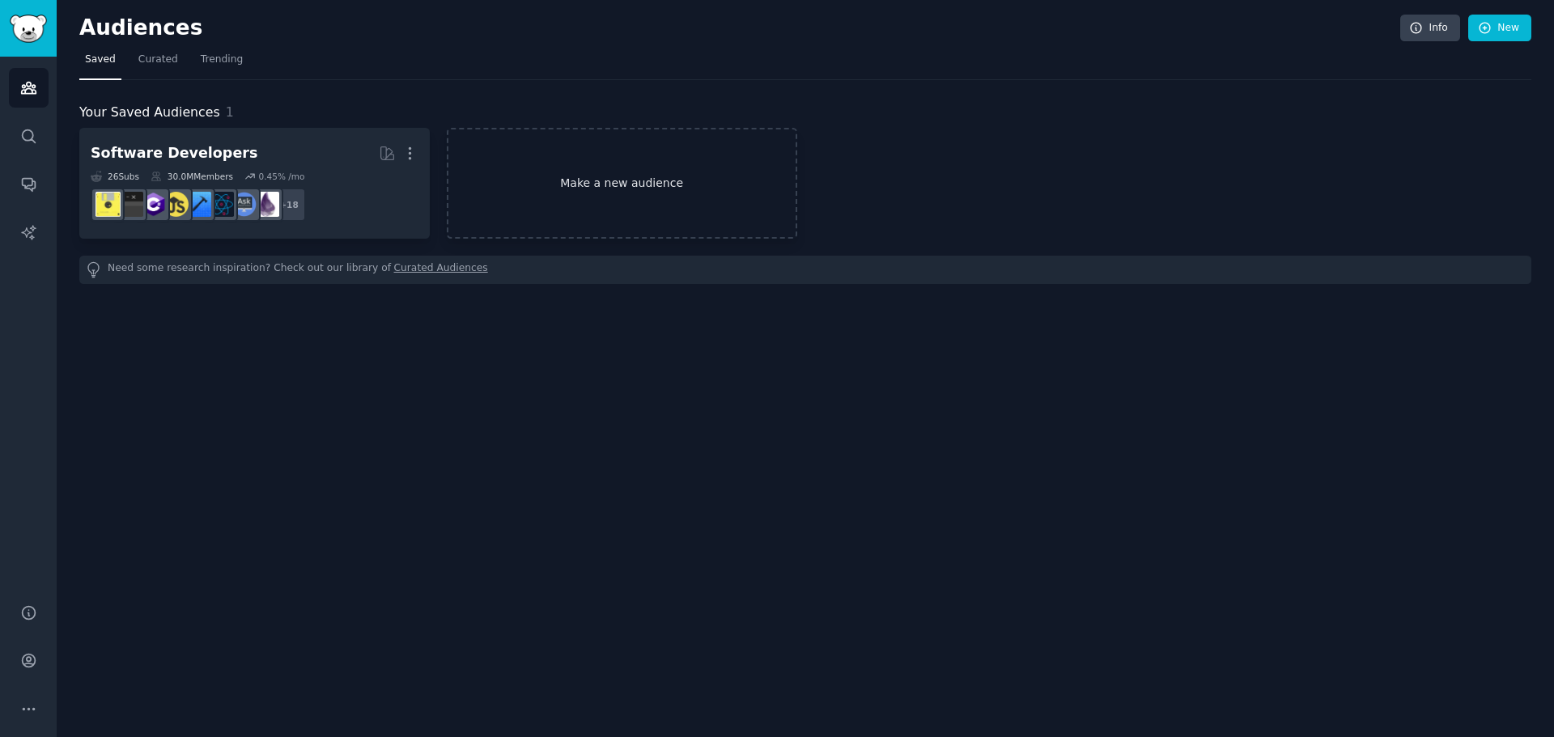
click at [522, 166] on link "Make a new audience" at bounding box center [622, 183] width 350 height 111
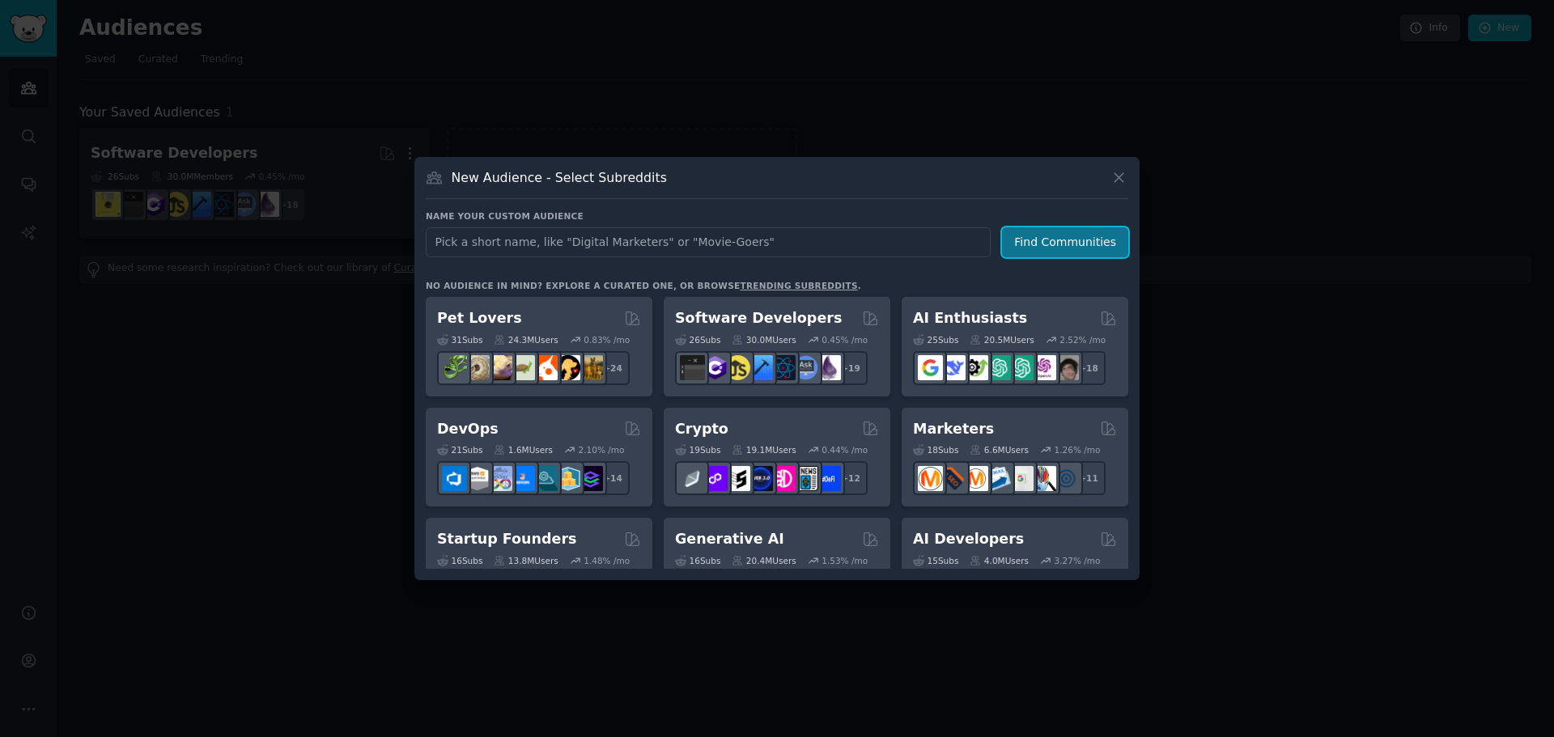
click at [1043, 234] on button "Find Communities" at bounding box center [1065, 242] width 126 height 30
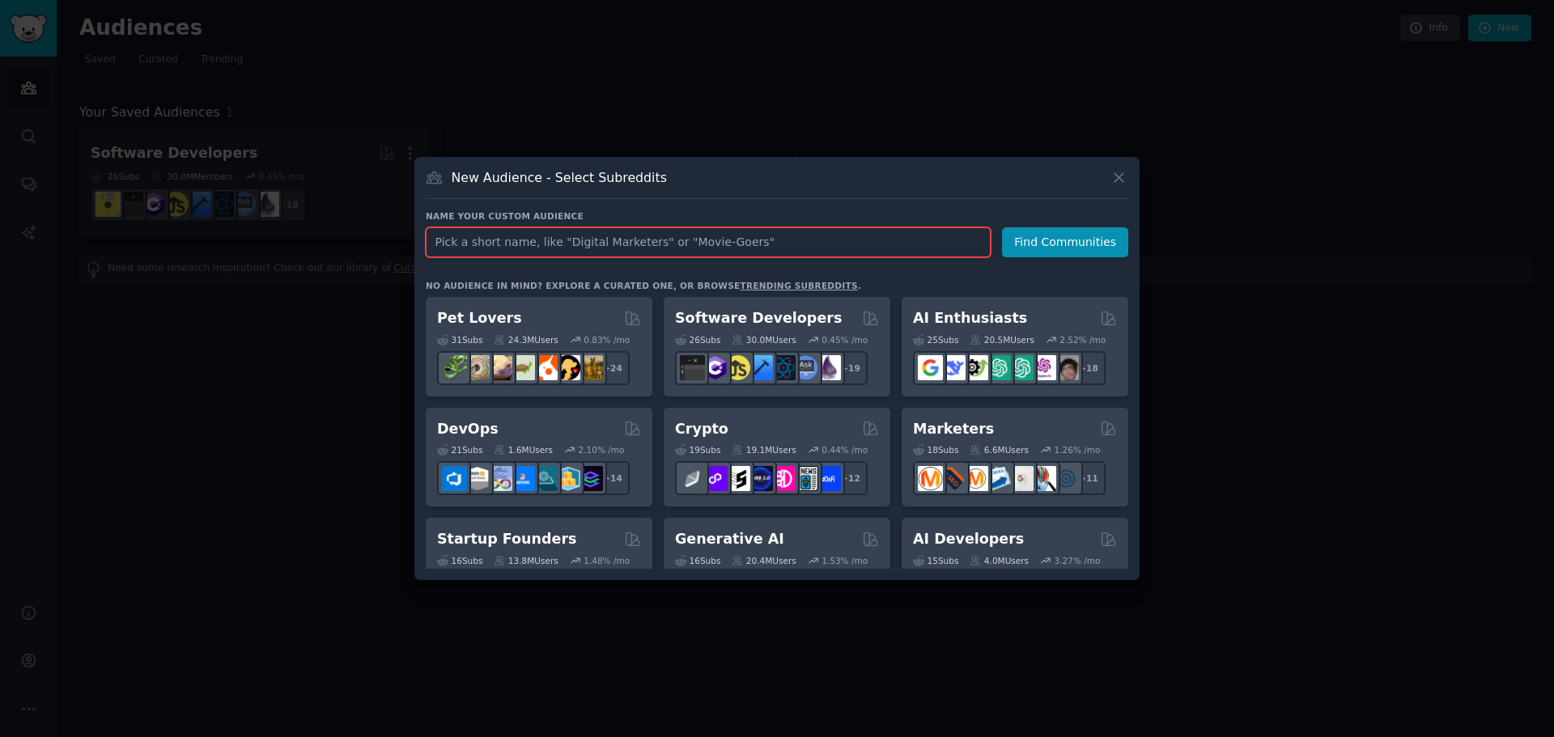
click at [880, 233] on input "text" at bounding box center [708, 242] width 565 height 30
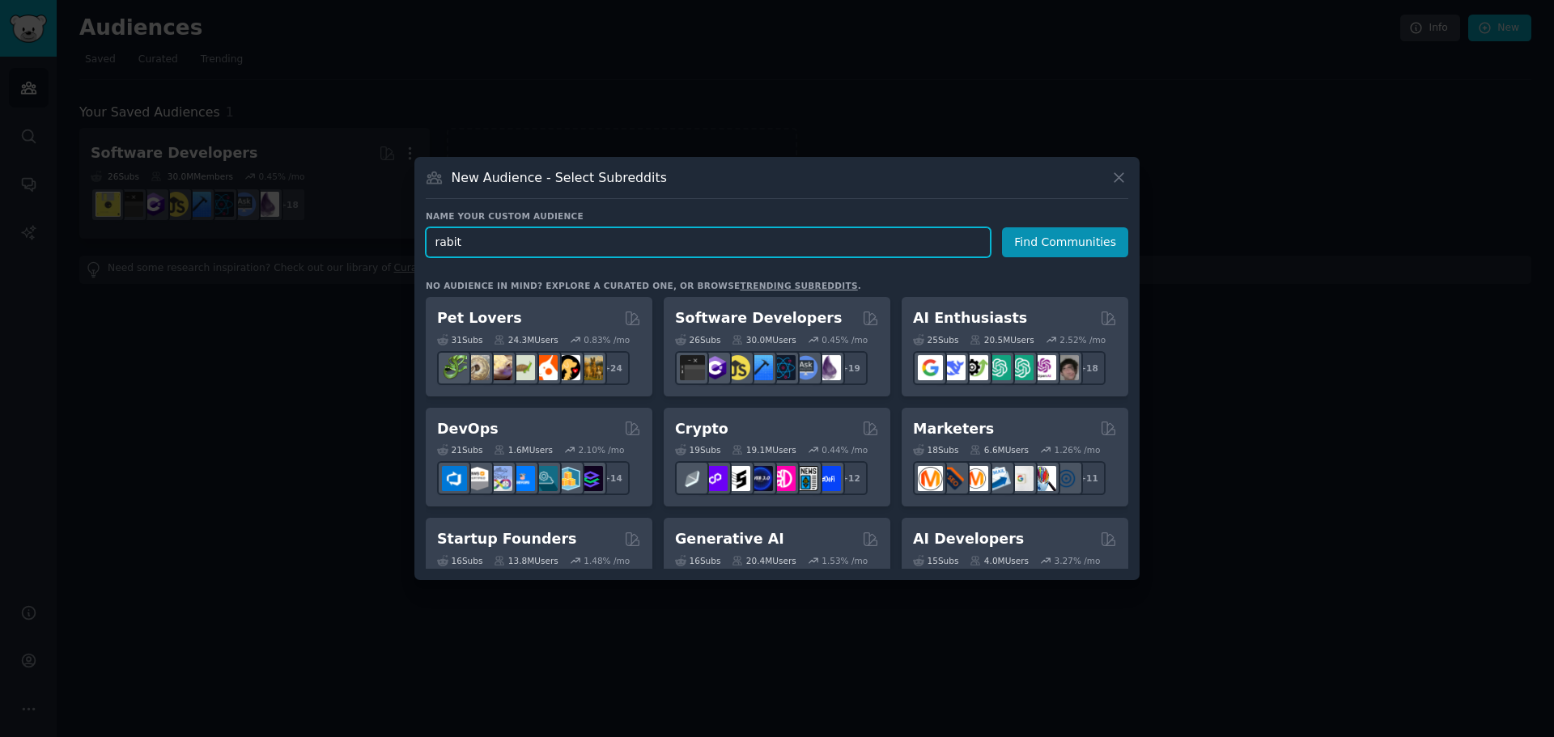
type input "rabits"
click button "Find Communities" at bounding box center [1065, 242] width 126 height 30
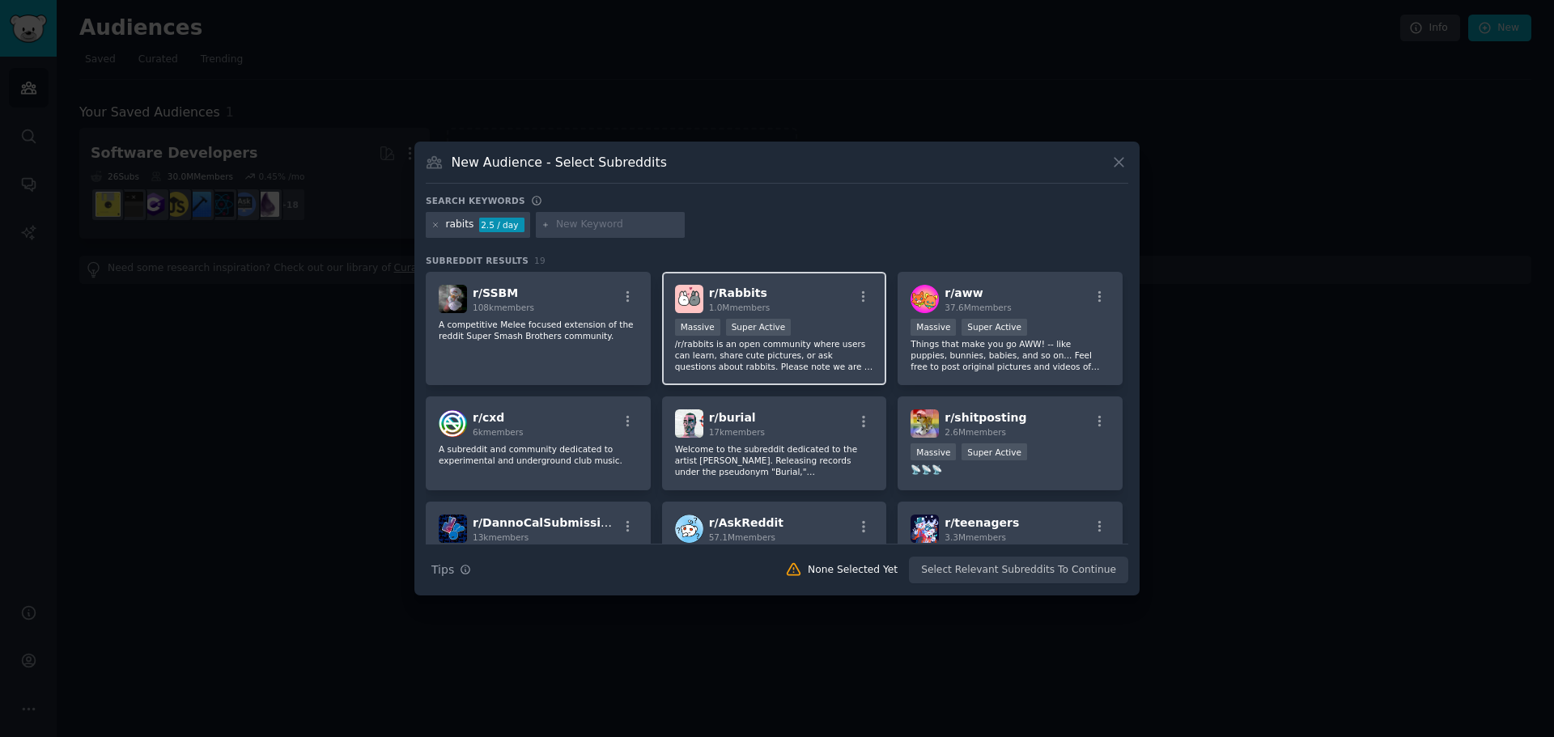
click at [811, 285] on div "r/ Rabbits 1.0M members" at bounding box center [774, 299] width 199 height 28
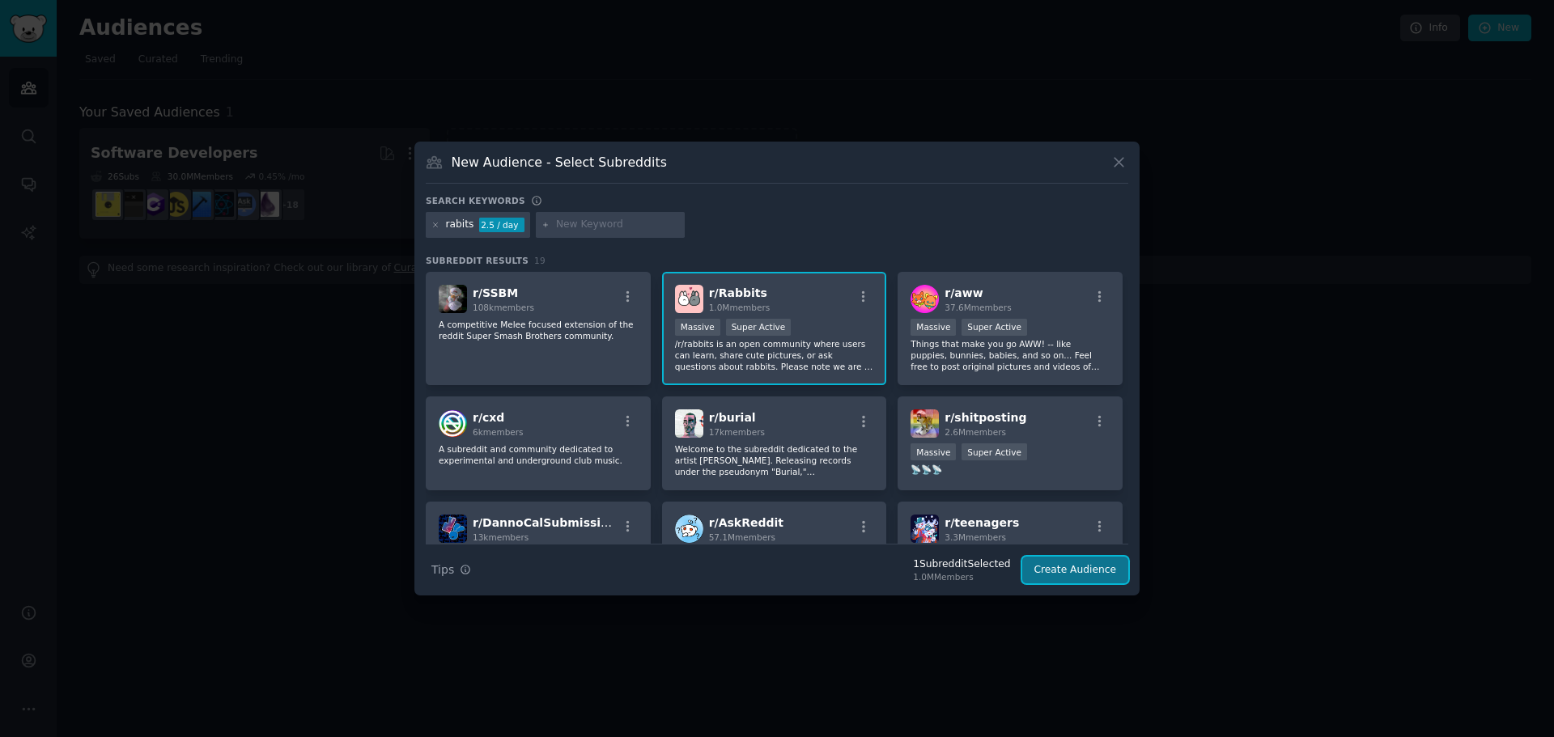
click at [1090, 566] on button "Create Audience" at bounding box center [1075, 571] width 107 height 28
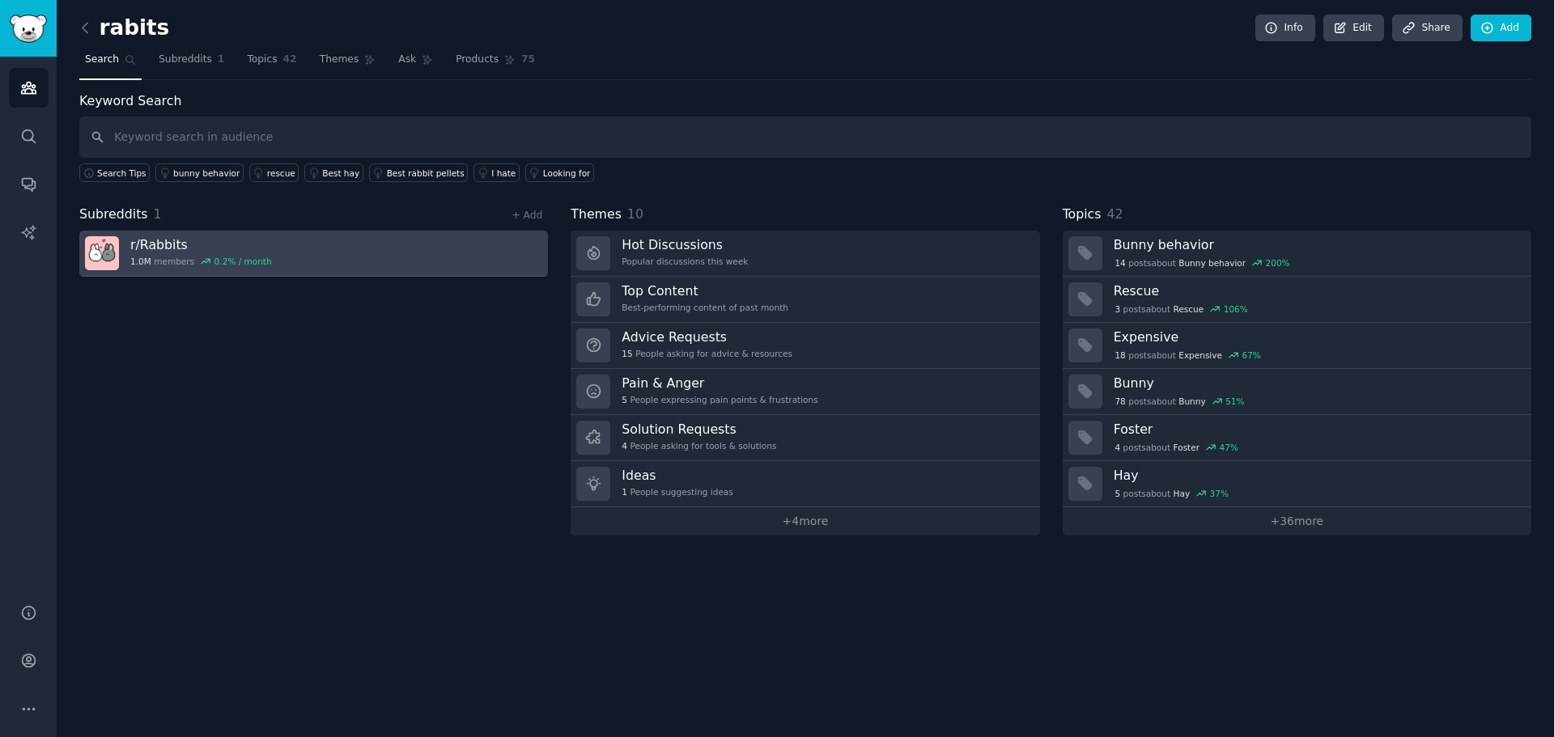
click at [442, 255] on link "r/ Rabbits 1.0M members 0.2 % / month" at bounding box center [313, 254] width 468 height 46
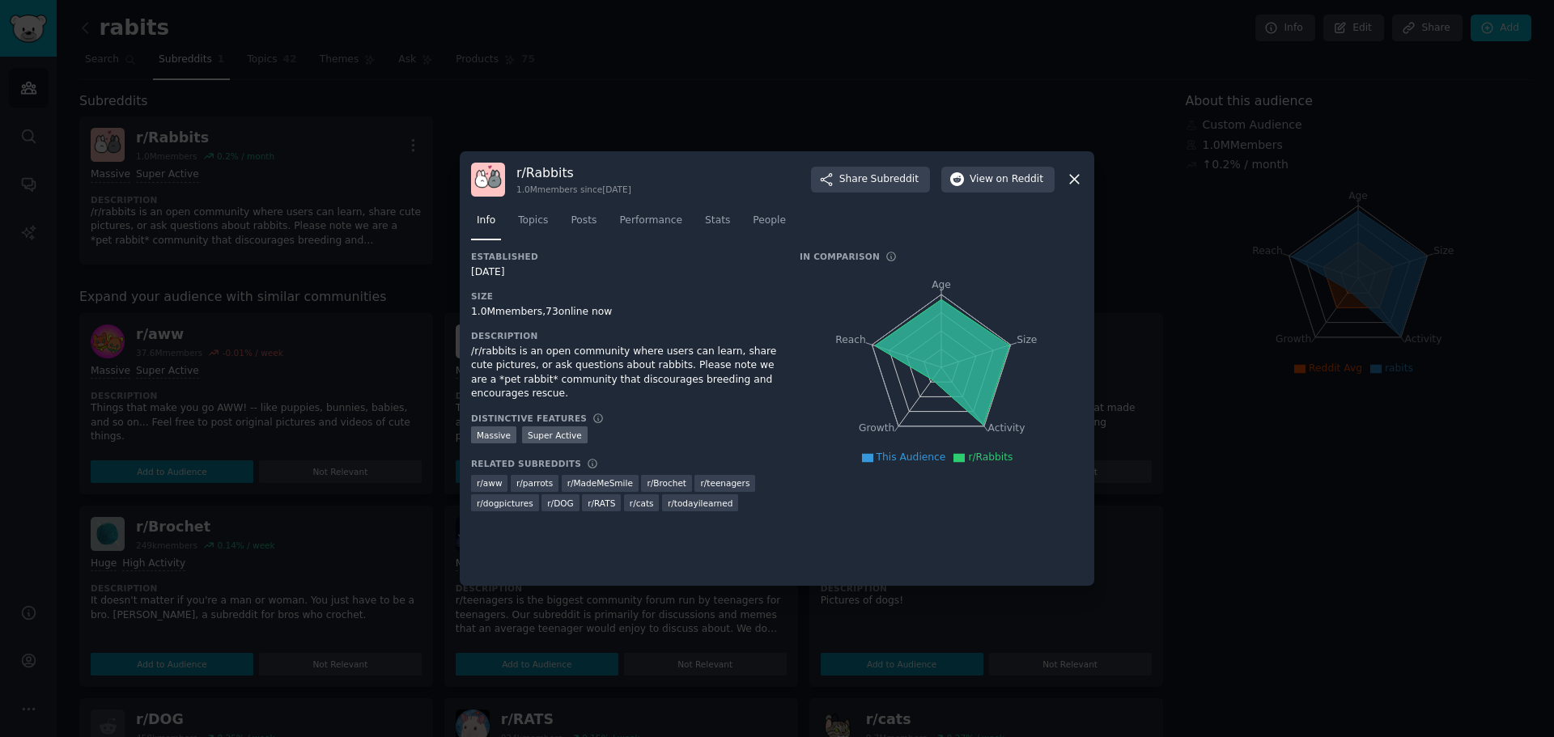
click at [1077, 176] on icon at bounding box center [1074, 179] width 17 height 17
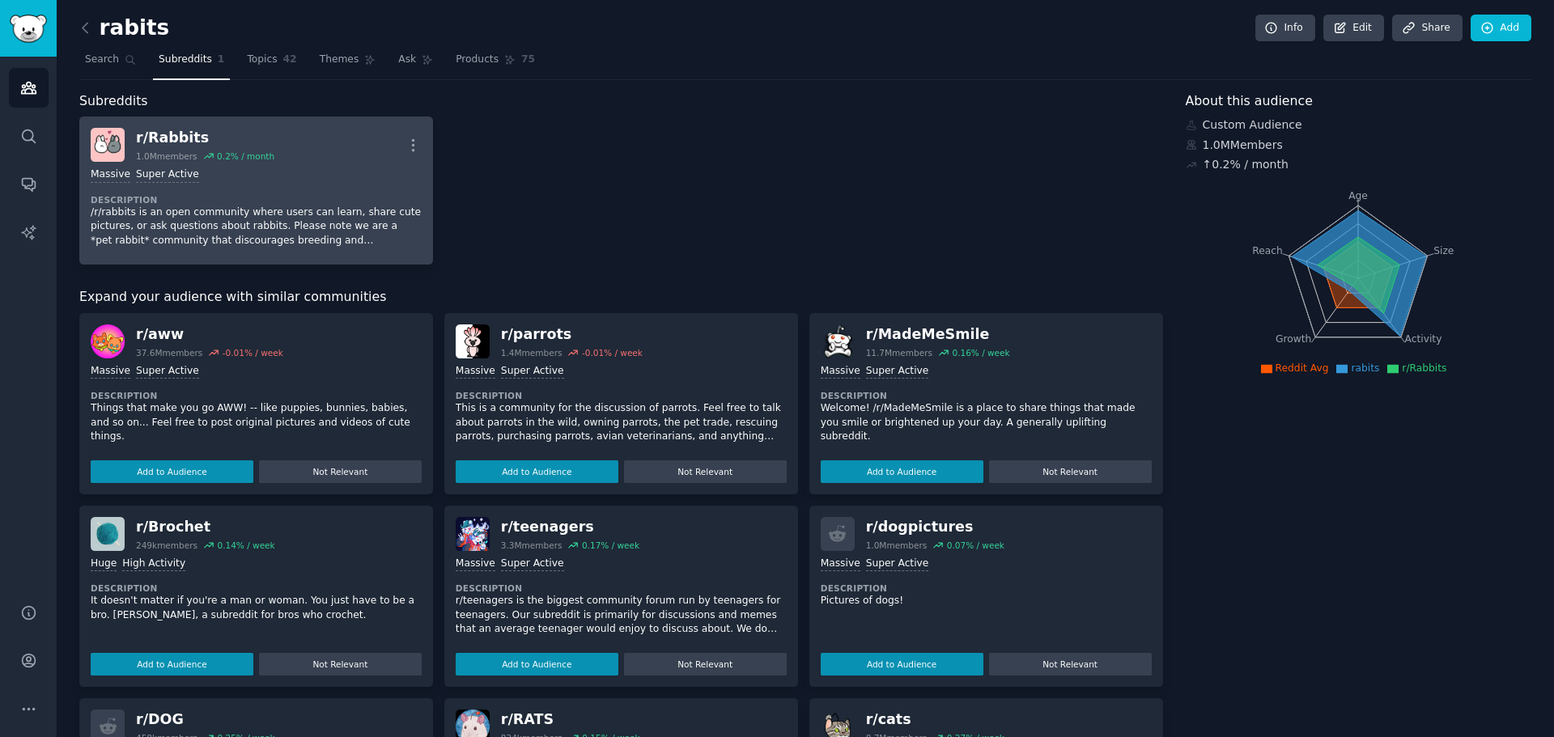
click at [299, 165] on div "Massive Super Active Description /r/rabbits is an open community where users ca…" at bounding box center [256, 207] width 331 height 91
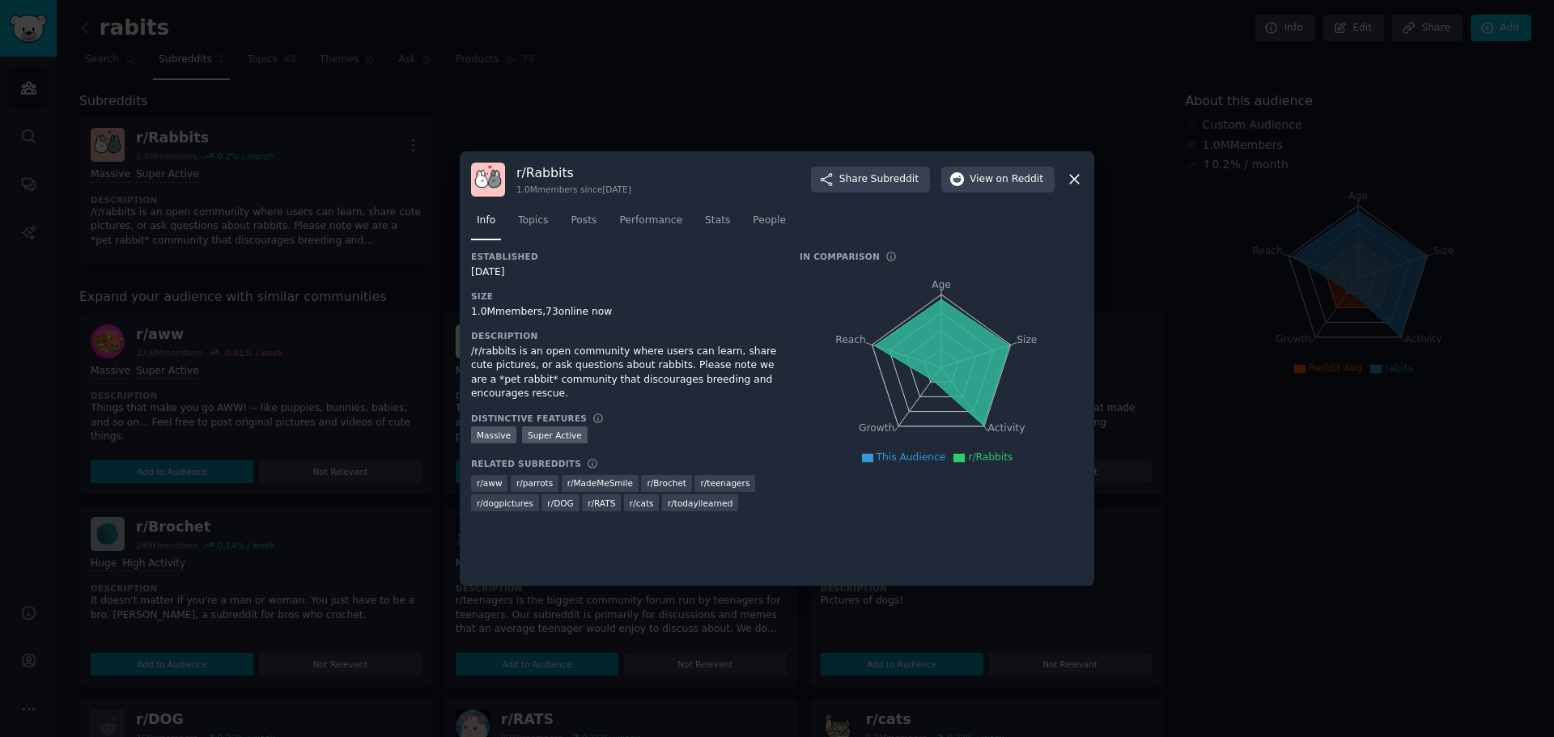
click at [1065, 177] on div "r/ Rabbits 1.0M members since [DATE] Share Subreddit View on Reddit" at bounding box center [777, 180] width 612 height 34
click at [1073, 177] on icon at bounding box center [1074, 179] width 17 height 17
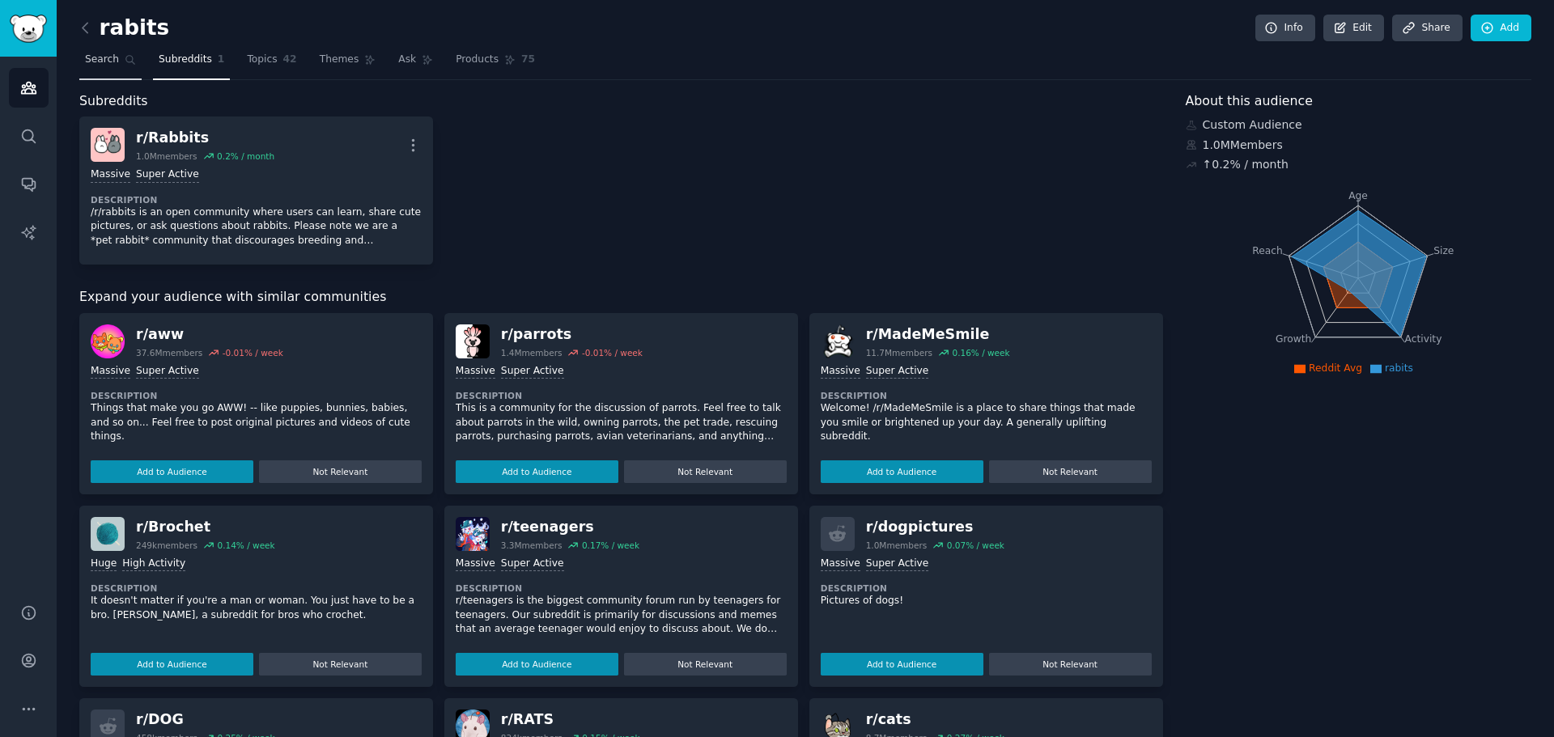
click at [96, 59] on span "Search" at bounding box center [102, 60] width 34 height 15
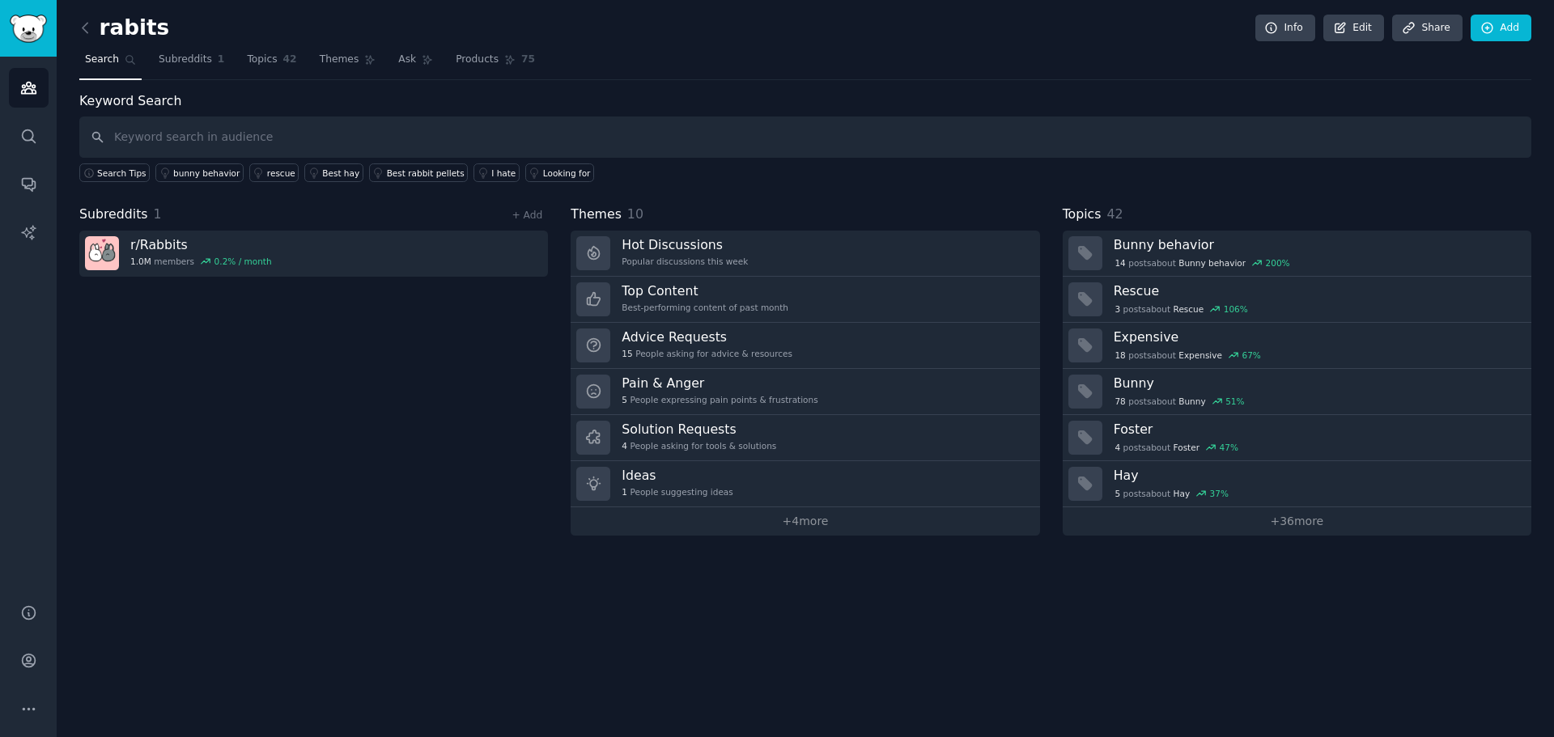
click at [75, 22] on div "rabits Info Edit Share Add Search Subreddits 1 Topics 42 Themes Ask Products 75…" at bounding box center [805, 368] width 1497 height 737
click at [88, 23] on icon at bounding box center [85, 27] width 17 height 17
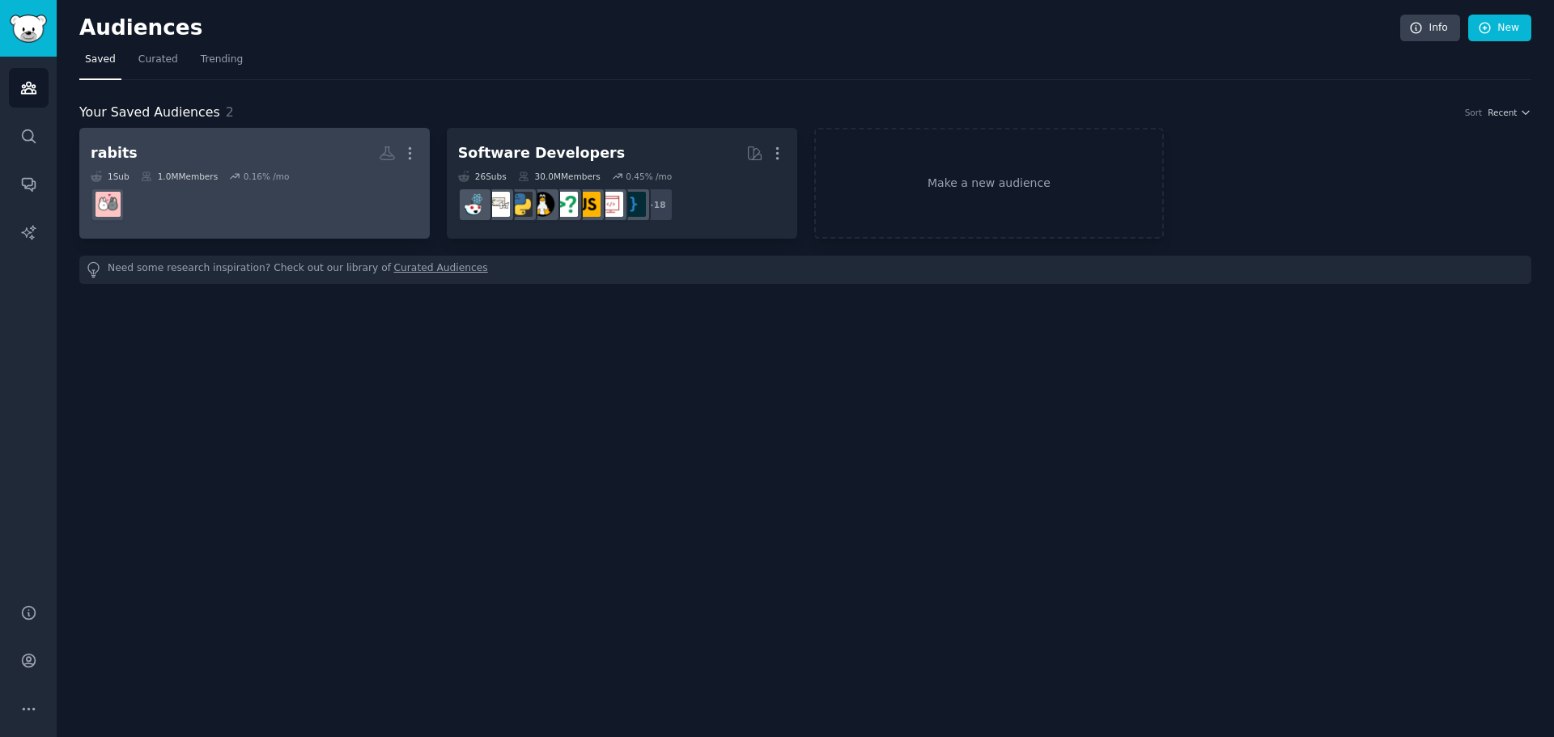
click at [206, 142] on h2 "rabits More" at bounding box center [255, 153] width 328 height 28
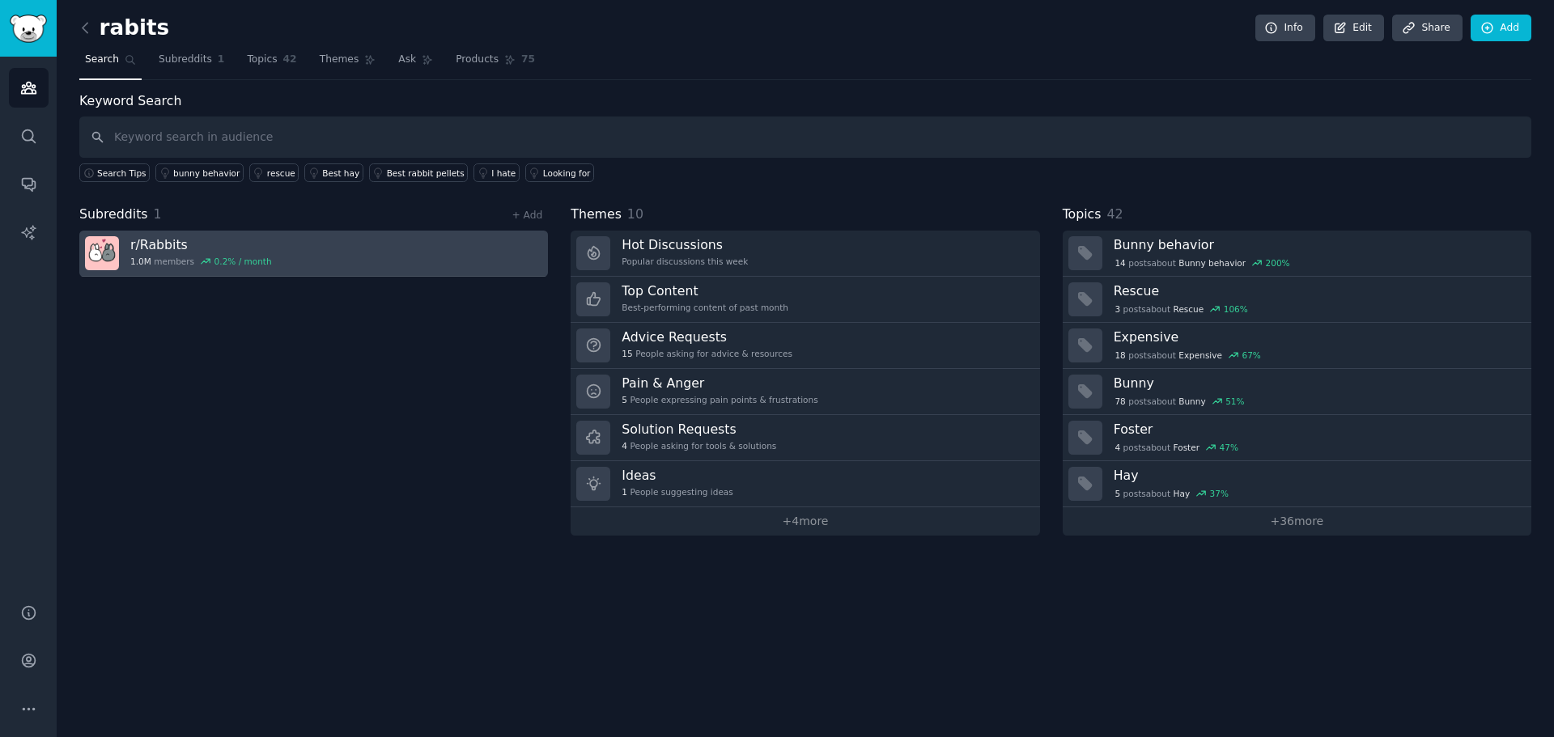
click at [163, 236] on h3 "r/ Rabbits" at bounding box center [201, 244] width 142 height 17
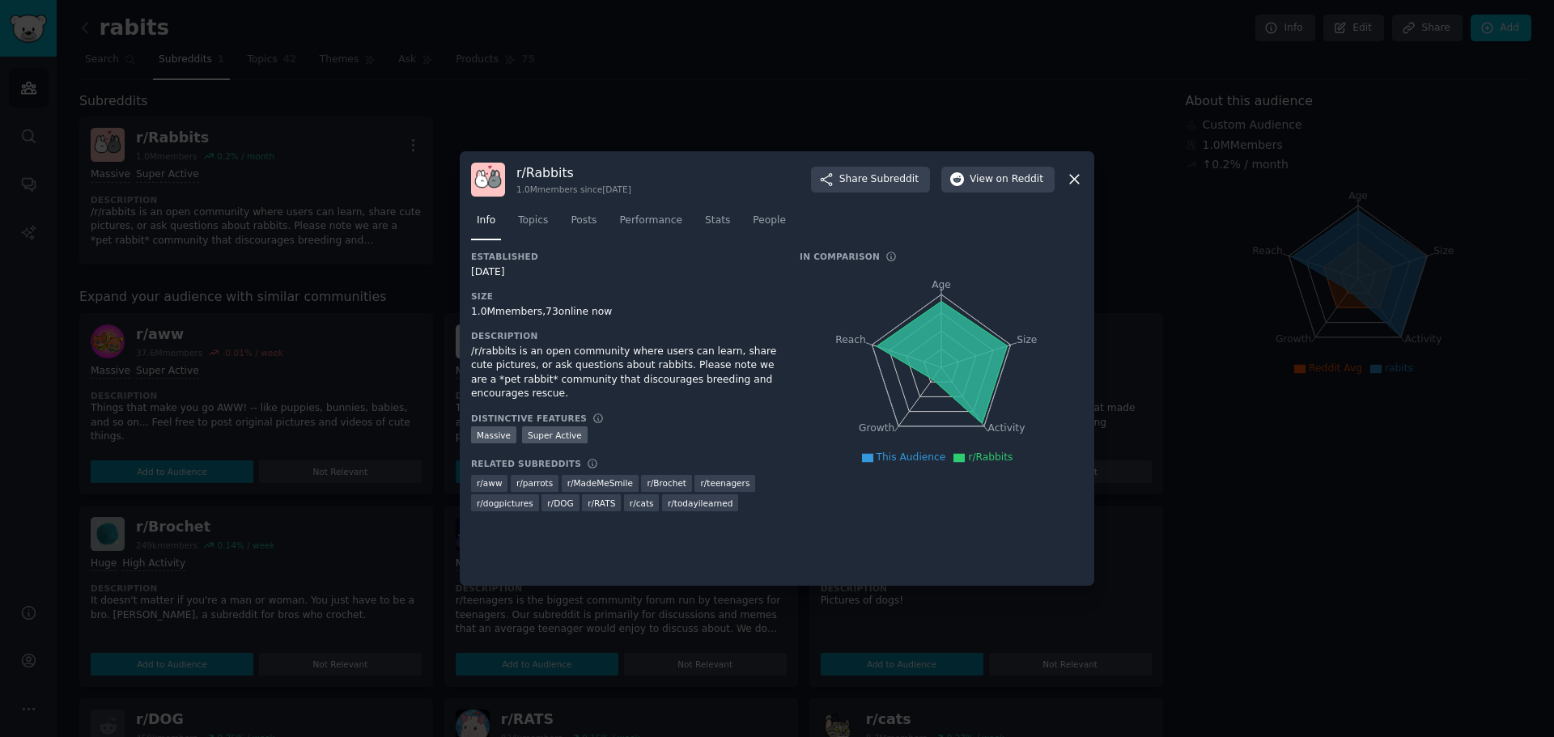
click at [1060, 181] on div "r/ Rabbits 1.0M members since [DATE] Share Subreddit View on Reddit" at bounding box center [777, 180] width 612 height 34
click at [1073, 177] on icon at bounding box center [1074, 179] width 17 height 17
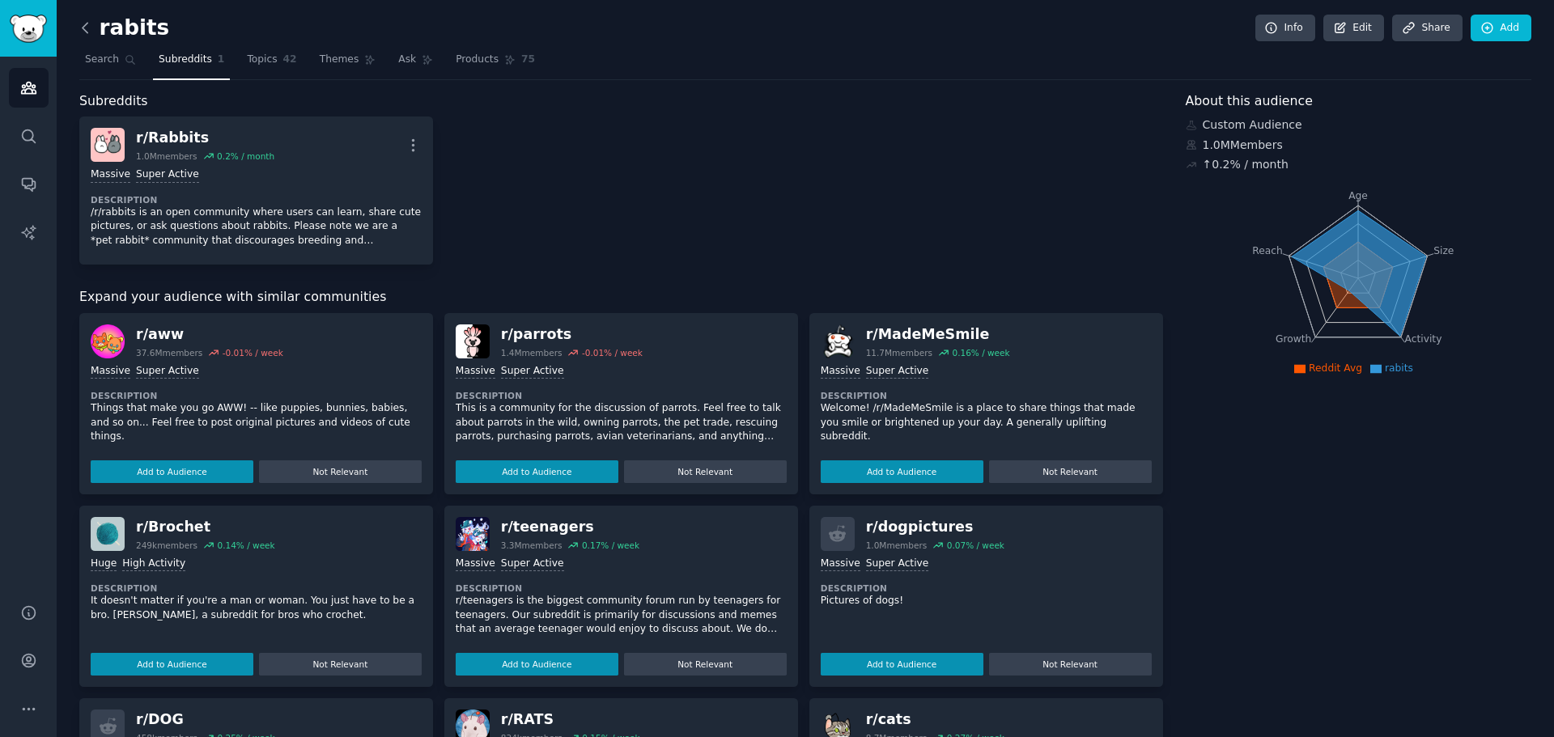
click at [79, 23] on icon at bounding box center [85, 27] width 17 height 17
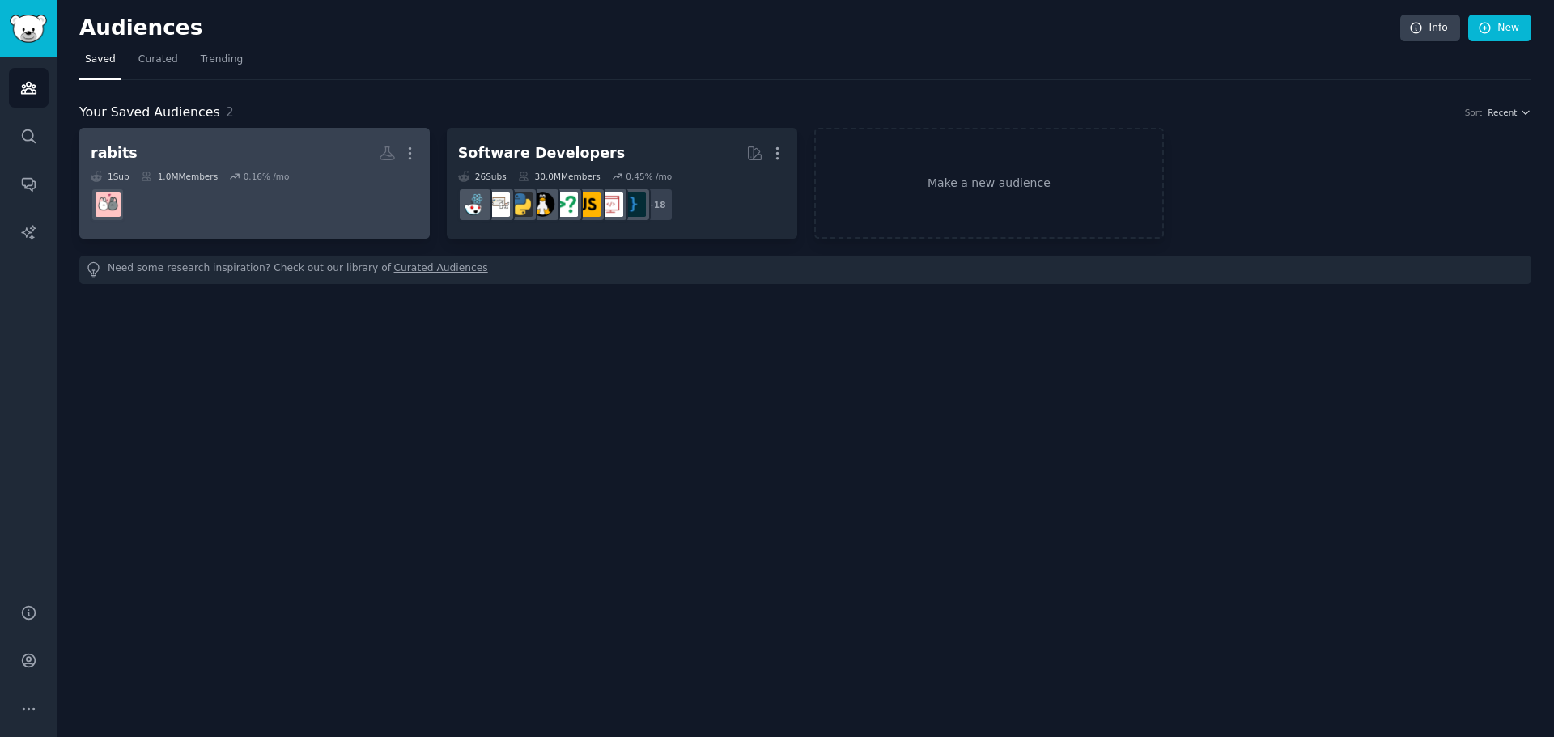
click at [419, 159] on link "rabits More 1 Sub 1.0M Members 0.16 % /mo" at bounding box center [254, 183] width 350 height 111
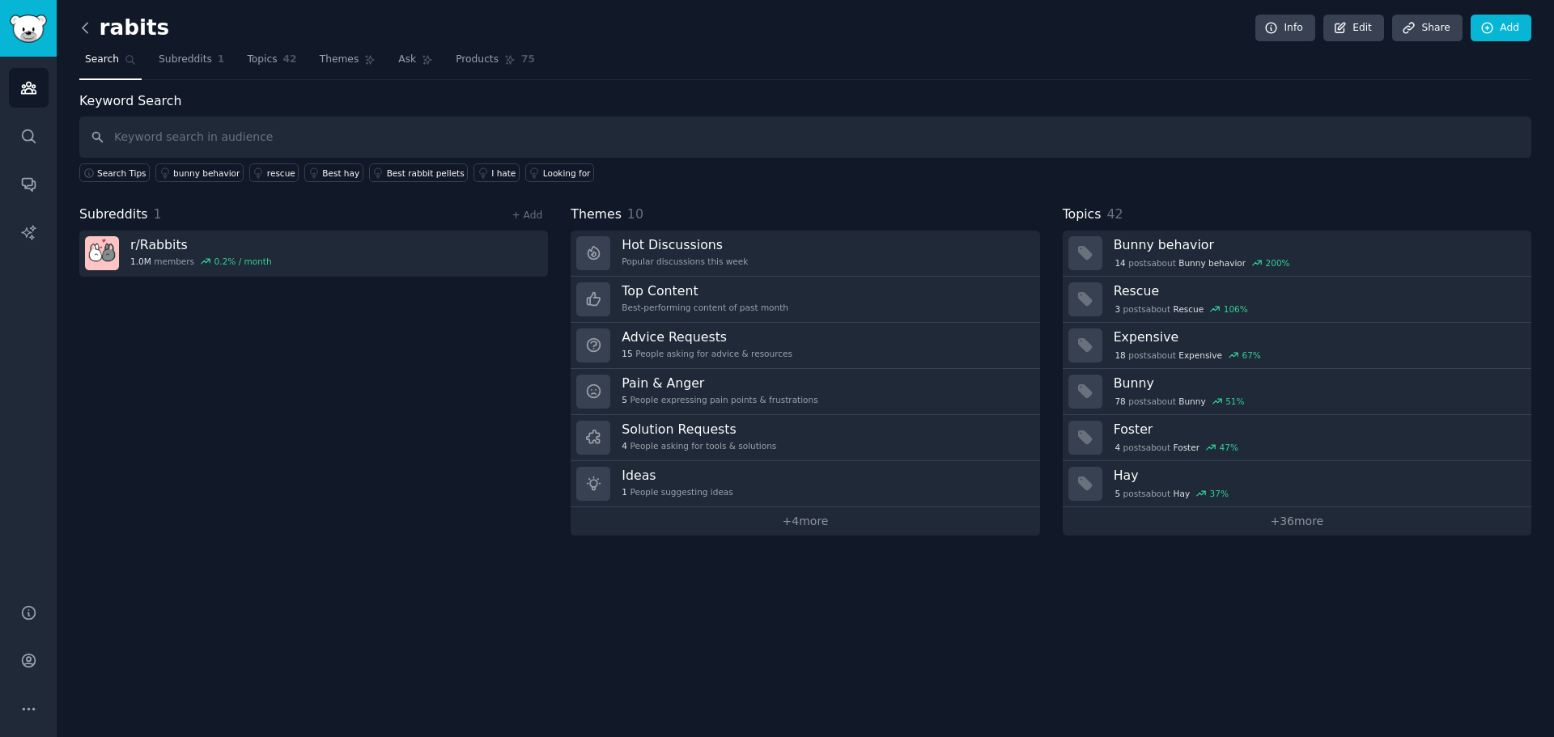
click at [81, 27] on icon at bounding box center [85, 27] width 17 height 17
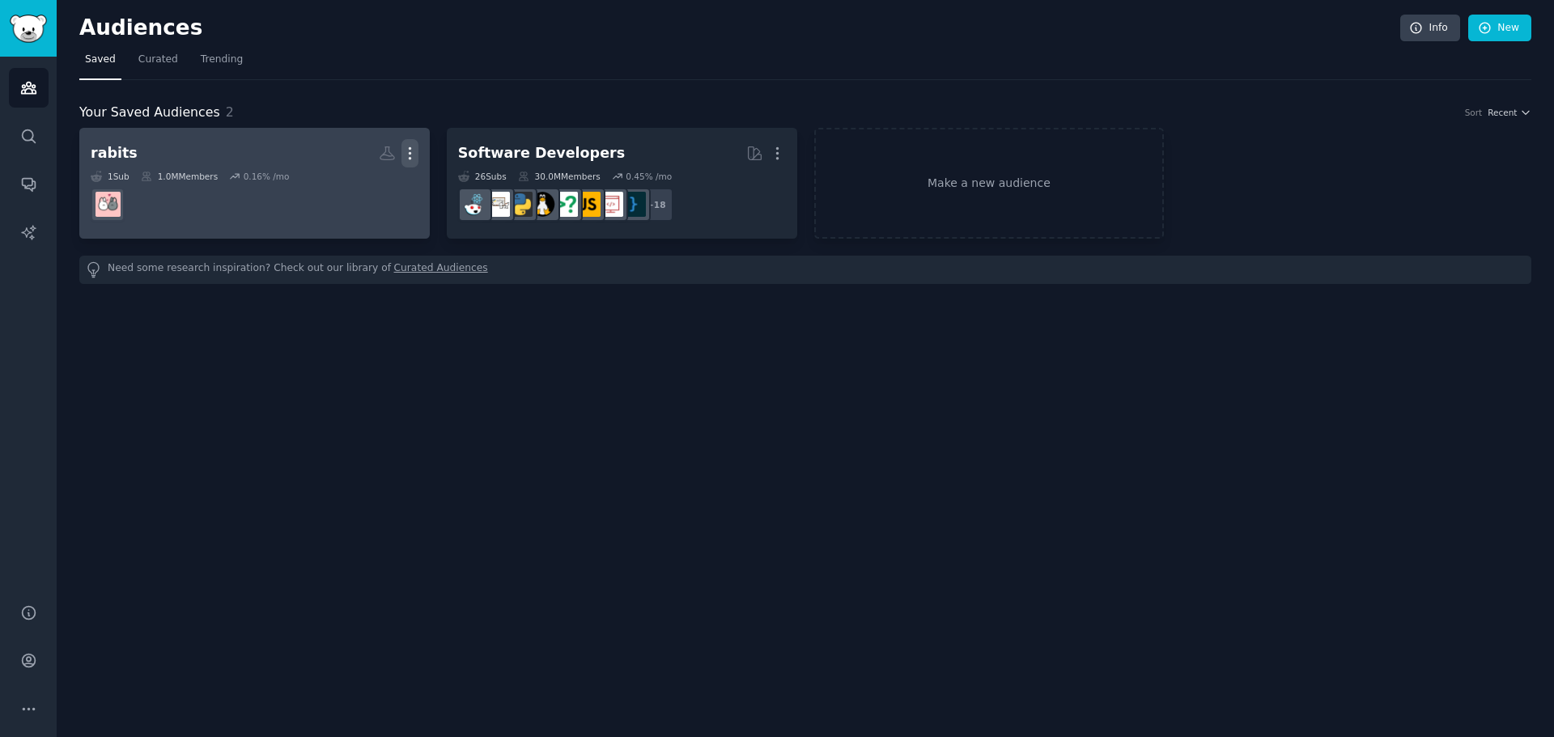
click at [413, 151] on icon "button" at bounding box center [409, 153] width 17 height 17
click at [363, 160] on p "View" at bounding box center [360, 158] width 27 height 17
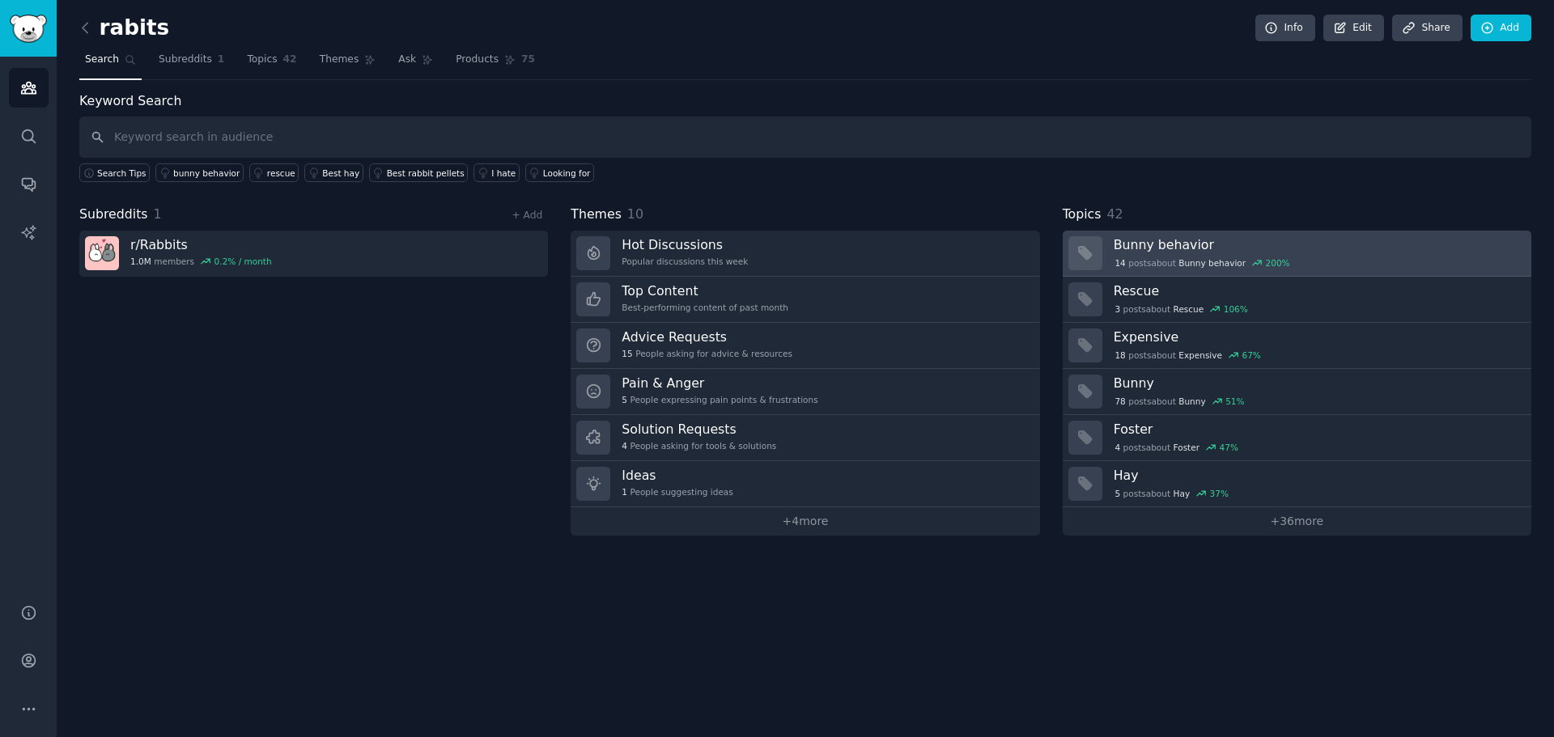
click at [1159, 261] on div "14 post s about Bunny behavior 200 %" at bounding box center [1202, 263] width 178 height 15
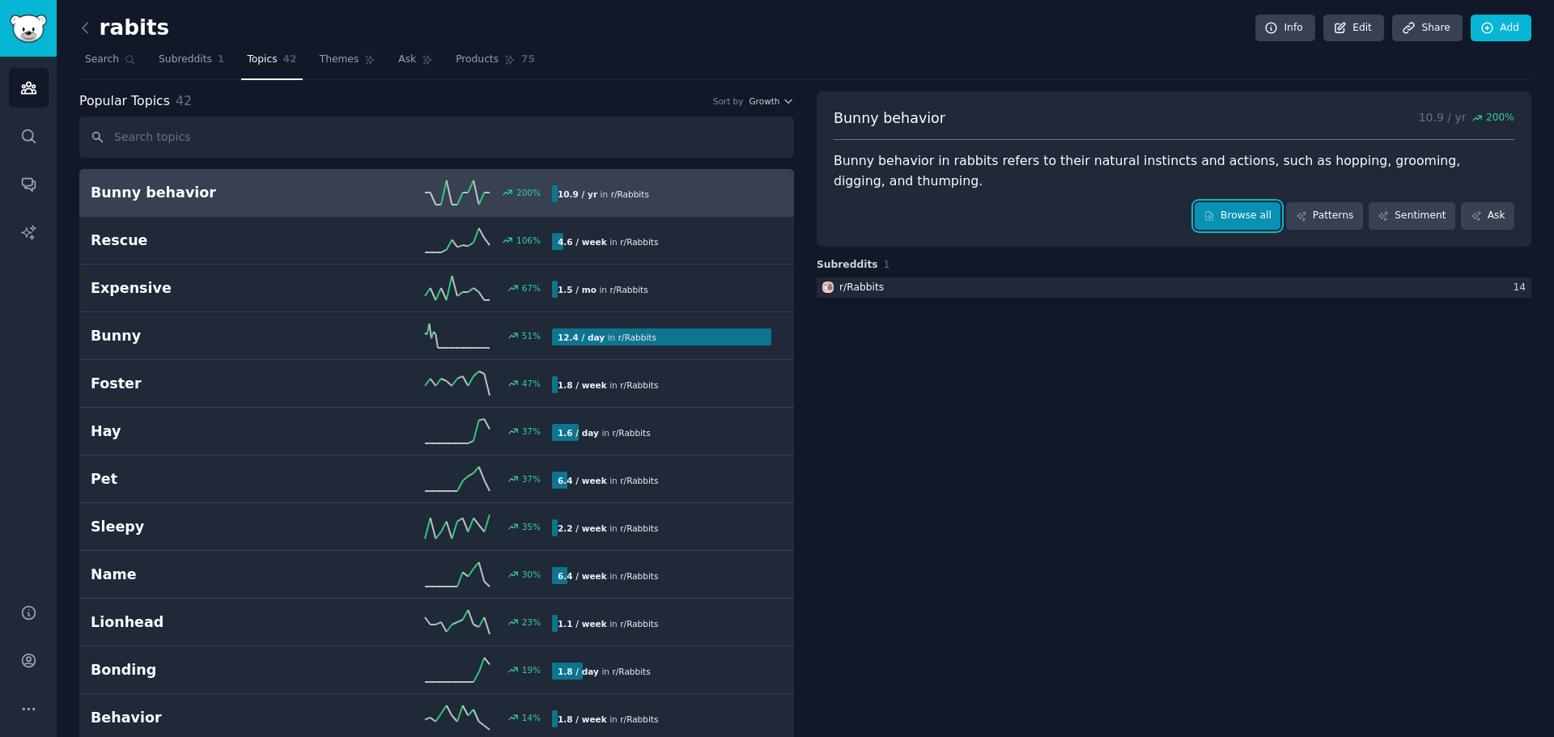
click at [1237, 222] on link "Browse all" at bounding box center [1237, 216] width 87 height 28
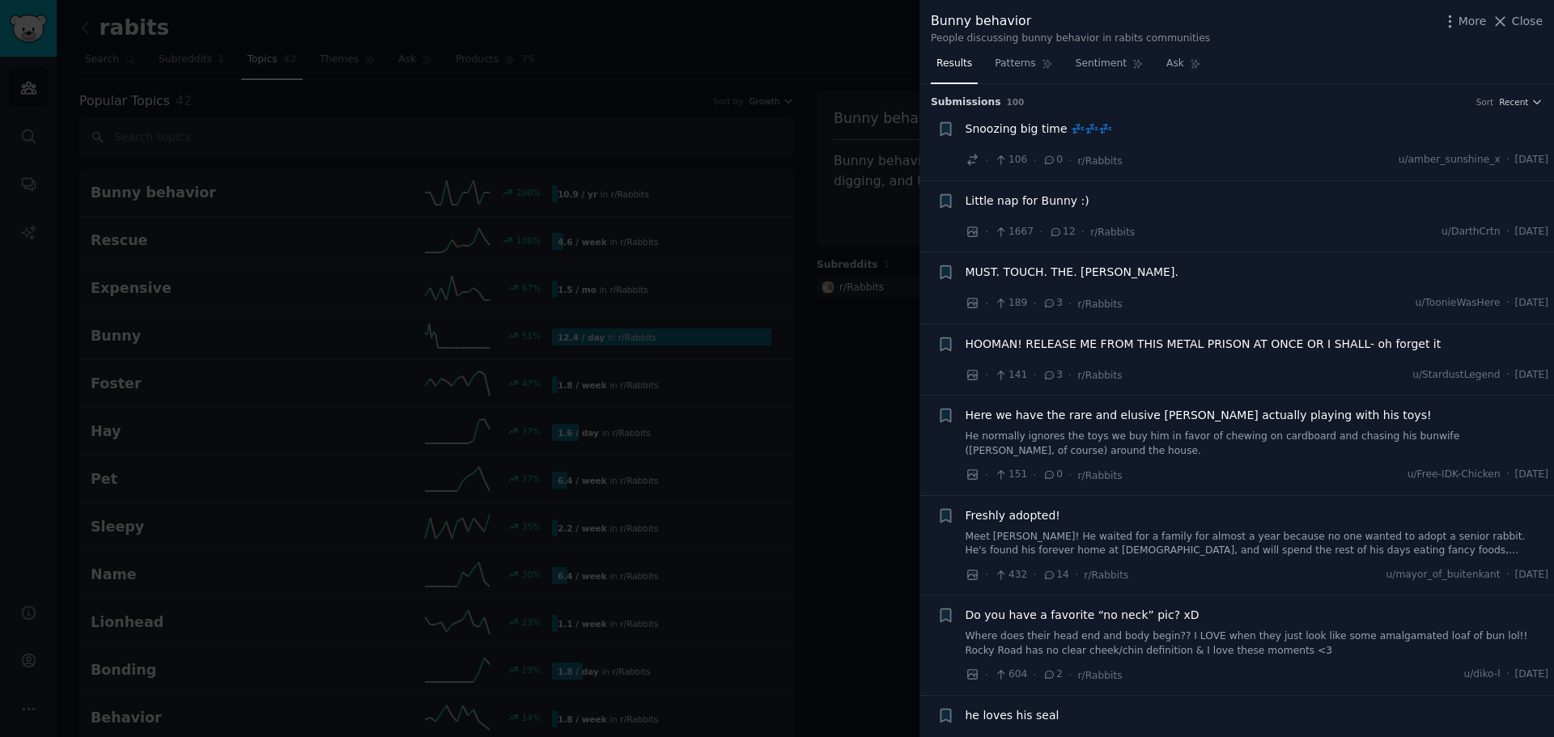
click at [875, 240] on div at bounding box center [777, 368] width 1554 height 737
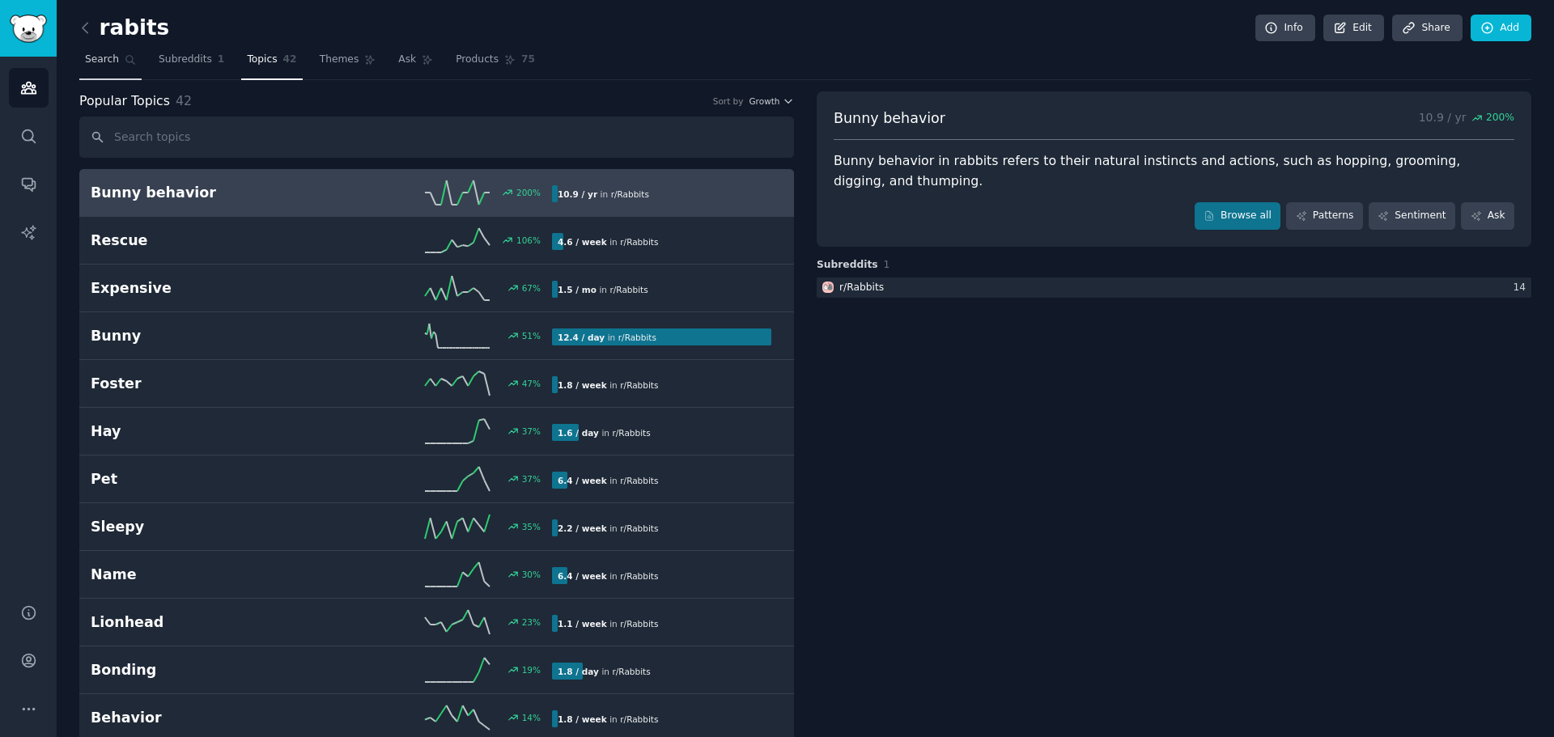
click at [86, 57] on span "Search" at bounding box center [102, 60] width 34 height 15
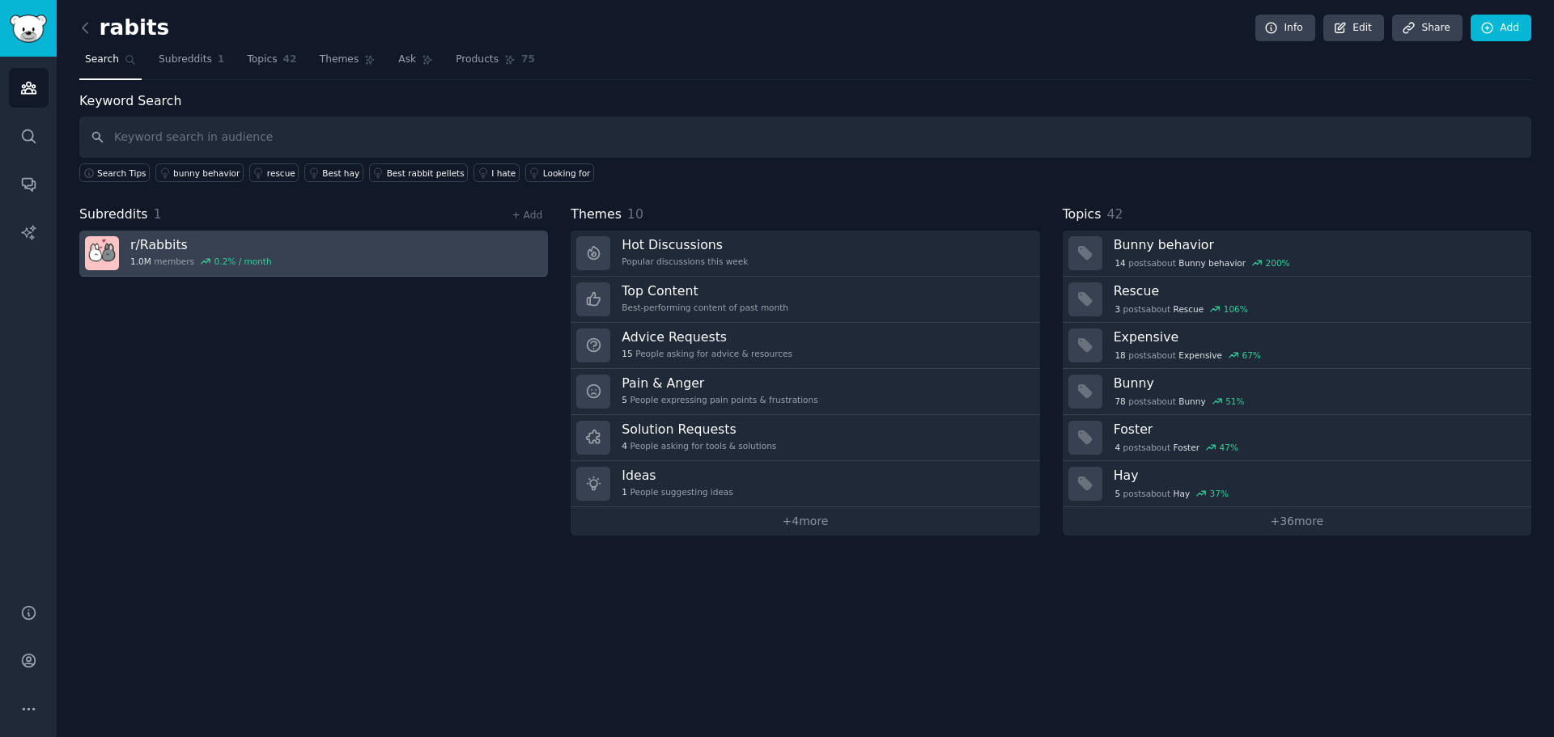
drag, startPoint x: 514, startPoint y: 242, endPoint x: 424, endPoint y: 253, distance: 90.5
click at [424, 253] on link "r/ Rabbits 1.0M members 0.2 % / month" at bounding box center [313, 254] width 468 height 46
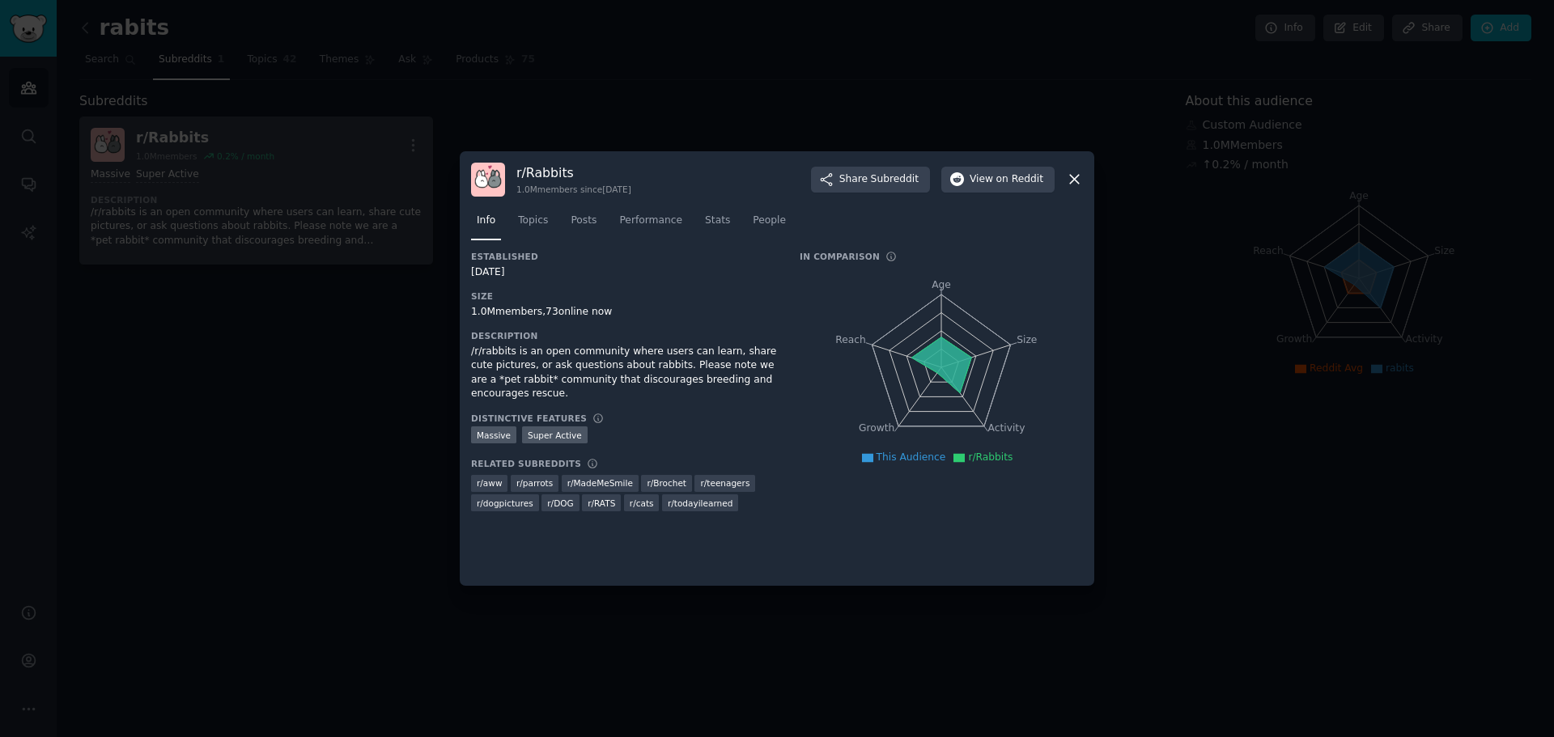
click at [256, 155] on div at bounding box center [777, 368] width 1554 height 737
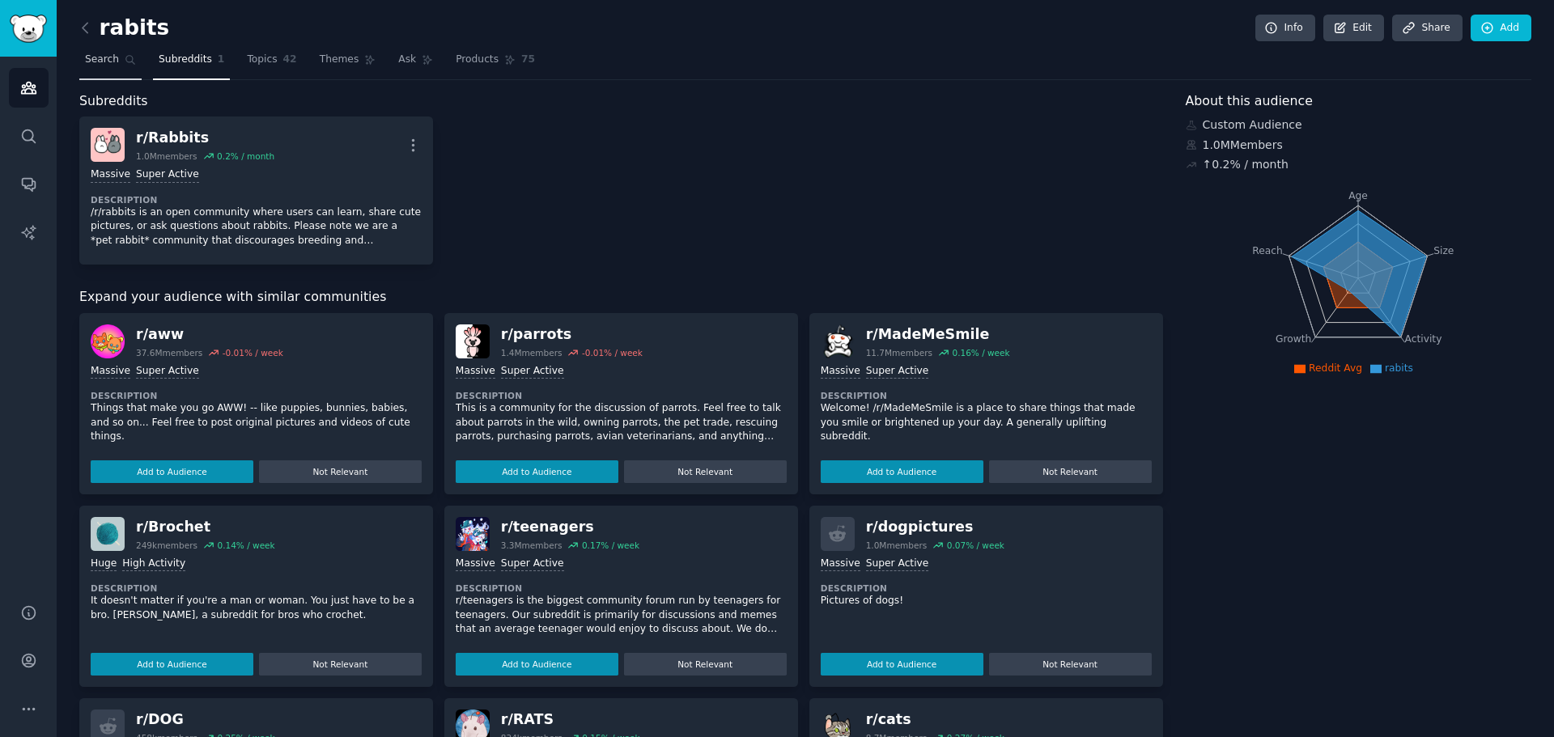
click at [105, 60] on span "Search" at bounding box center [102, 60] width 34 height 15
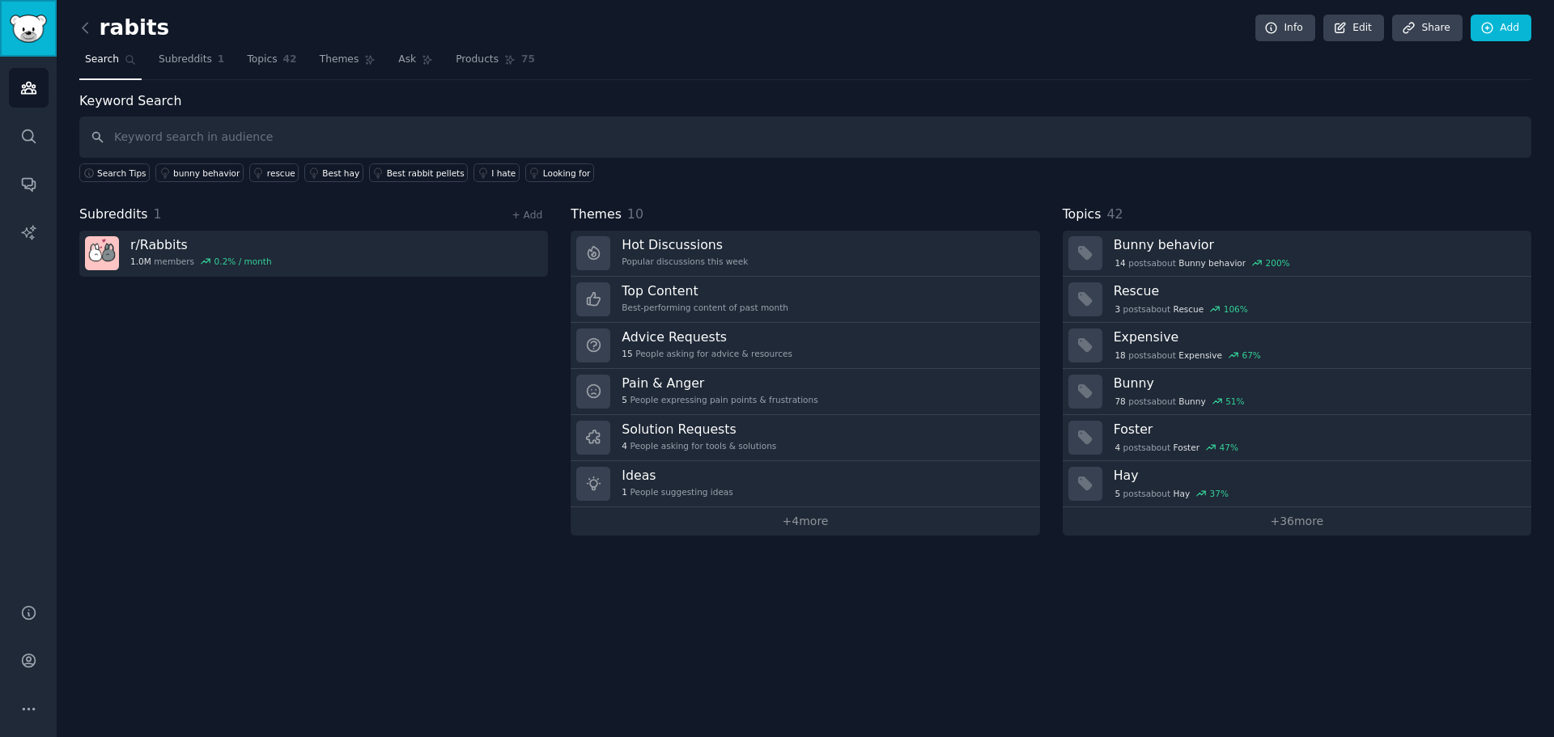
click at [28, 37] on img "Sidebar" at bounding box center [28, 29] width 37 height 28
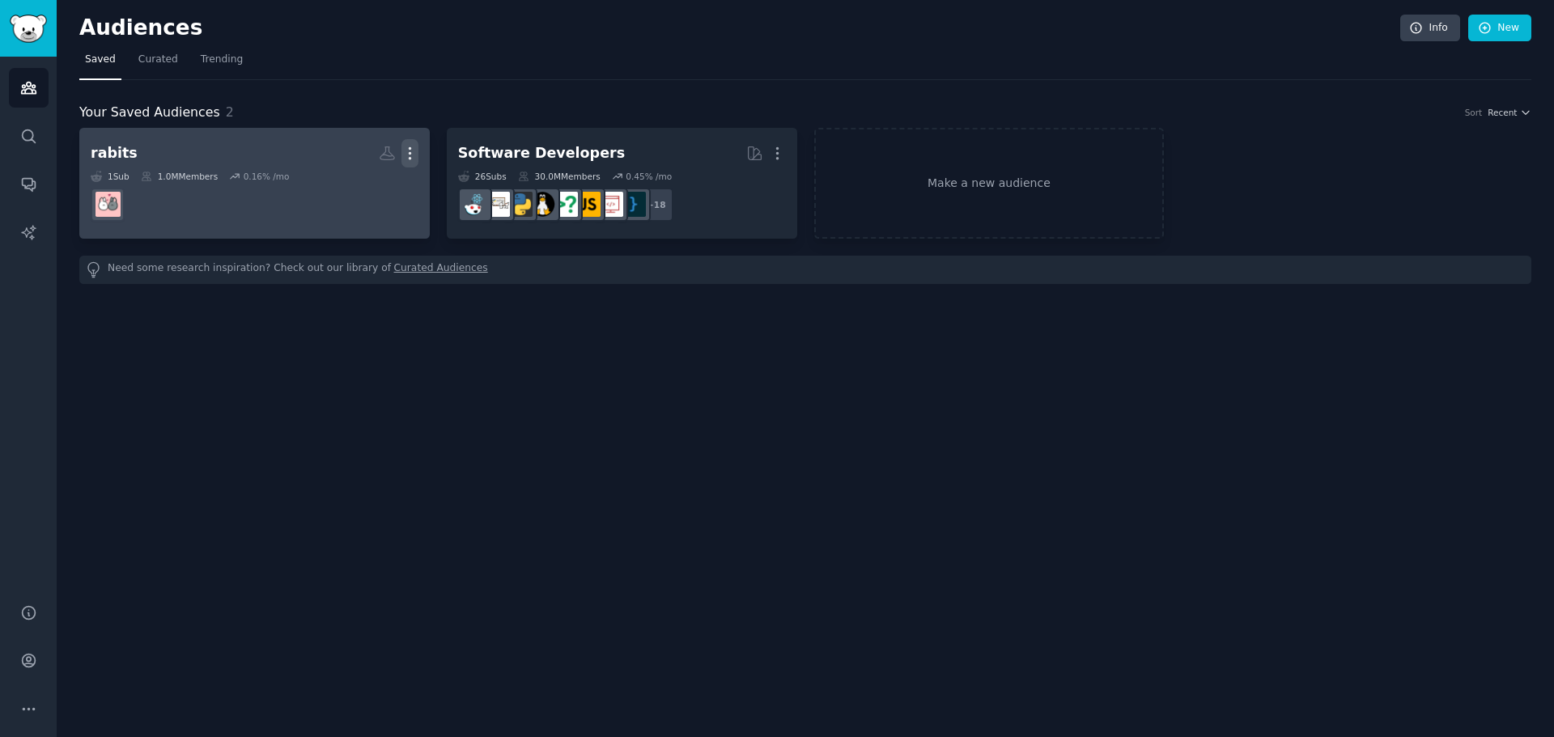
click at [413, 146] on icon "button" at bounding box center [409, 153] width 17 height 17
click at [366, 189] on p "Delete" at bounding box center [365, 187] width 37 height 17
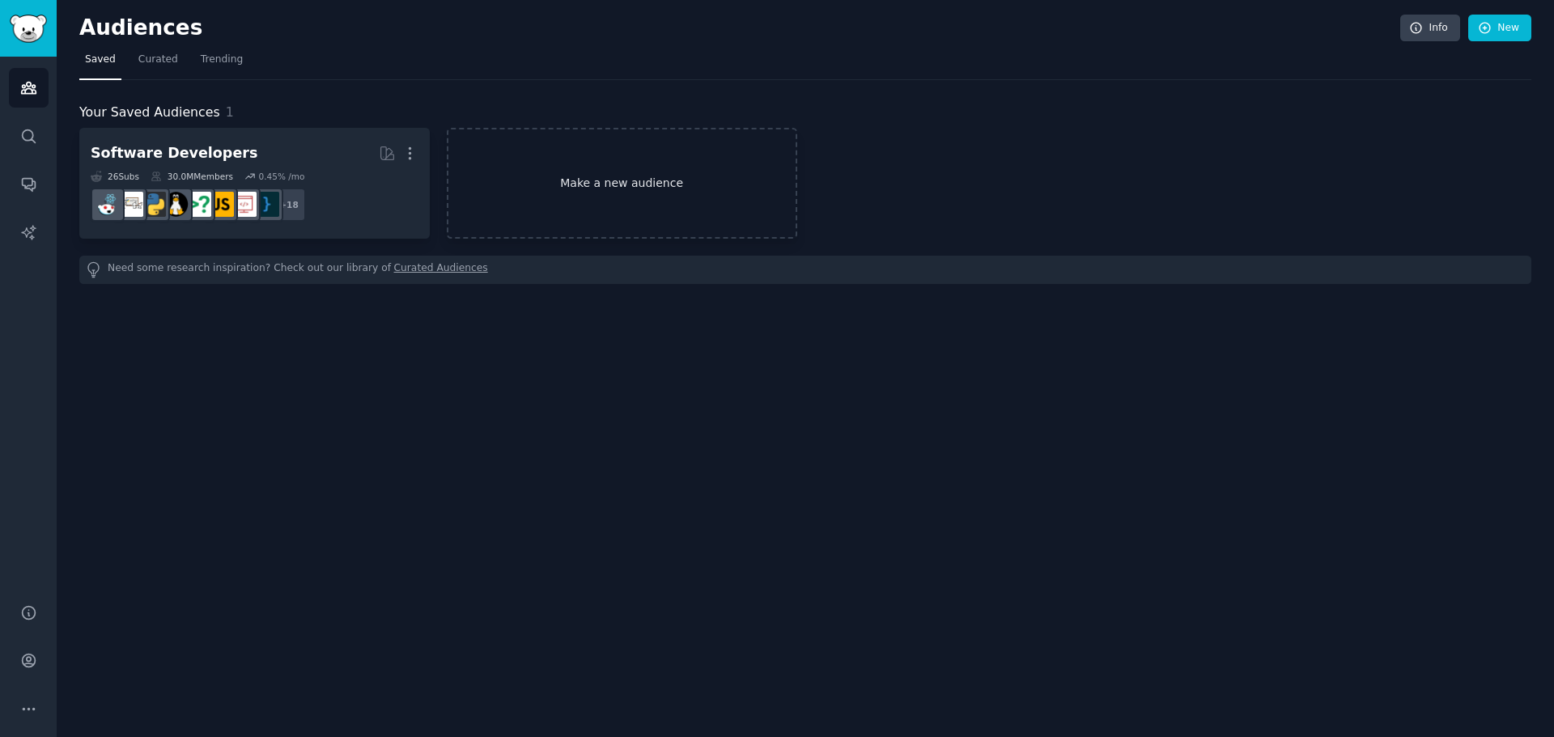
click at [663, 195] on link "Make a new audience" at bounding box center [622, 183] width 350 height 111
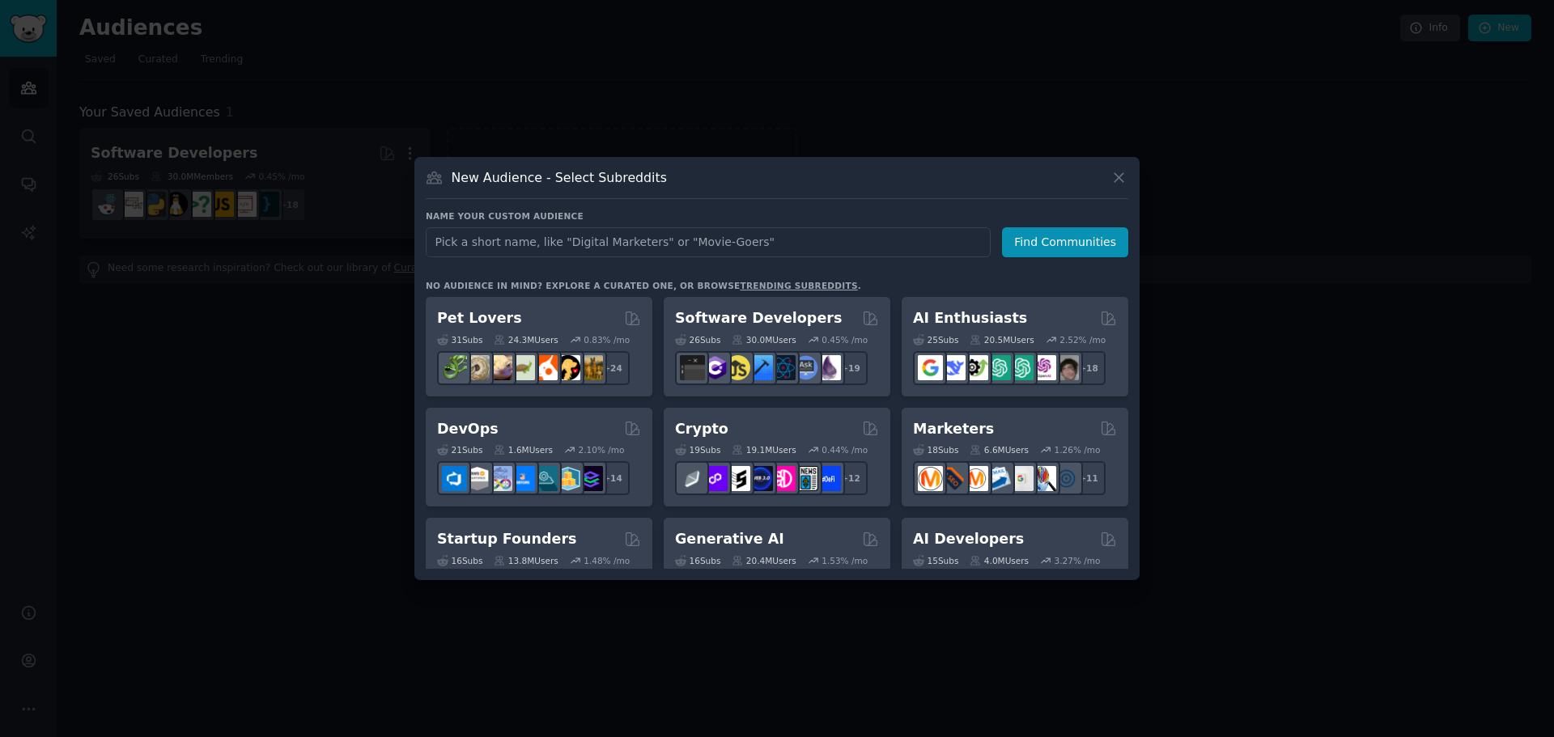
click at [506, 239] on input "text" at bounding box center [708, 242] width 565 height 30
type input "r"
click at [592, 243] on input "rabbits farm" at bounding box center [708, 242] width 565 height 30
type input "rabbits farmer"
click at [1034, 248] on button "Find Communities" at bounding box center [1065, 242] width 126 height 30
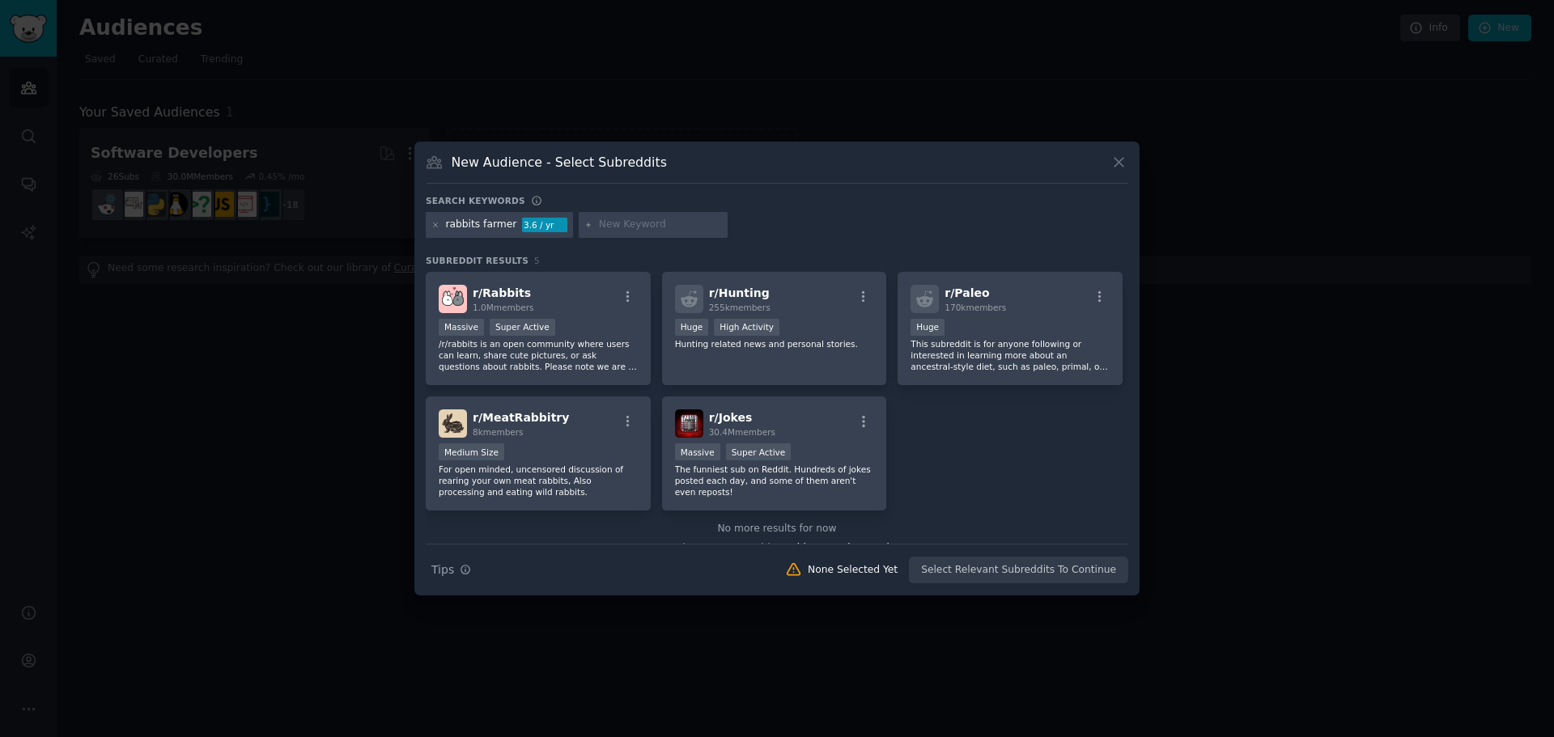
click at [430, 159] on icon at bounding box center [434, 162] width 15 height 11
click at [433, 223] on icon at bounding box center [435, 225] width 9 height 9
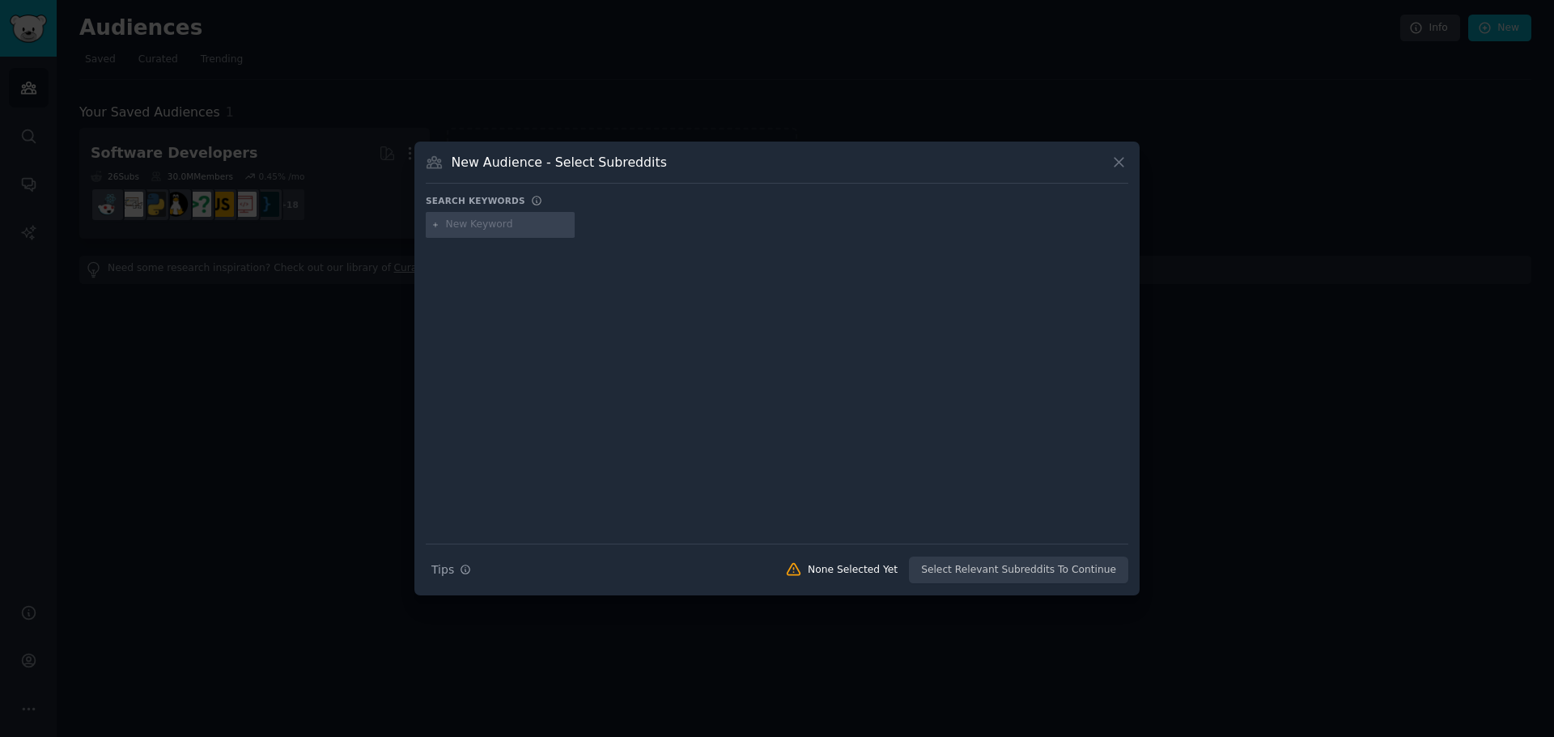
click at [459, 223] on input "text" at bounding box center [507, 225] width 123 height 15
type input "g"
type input "farmer, rabbits"
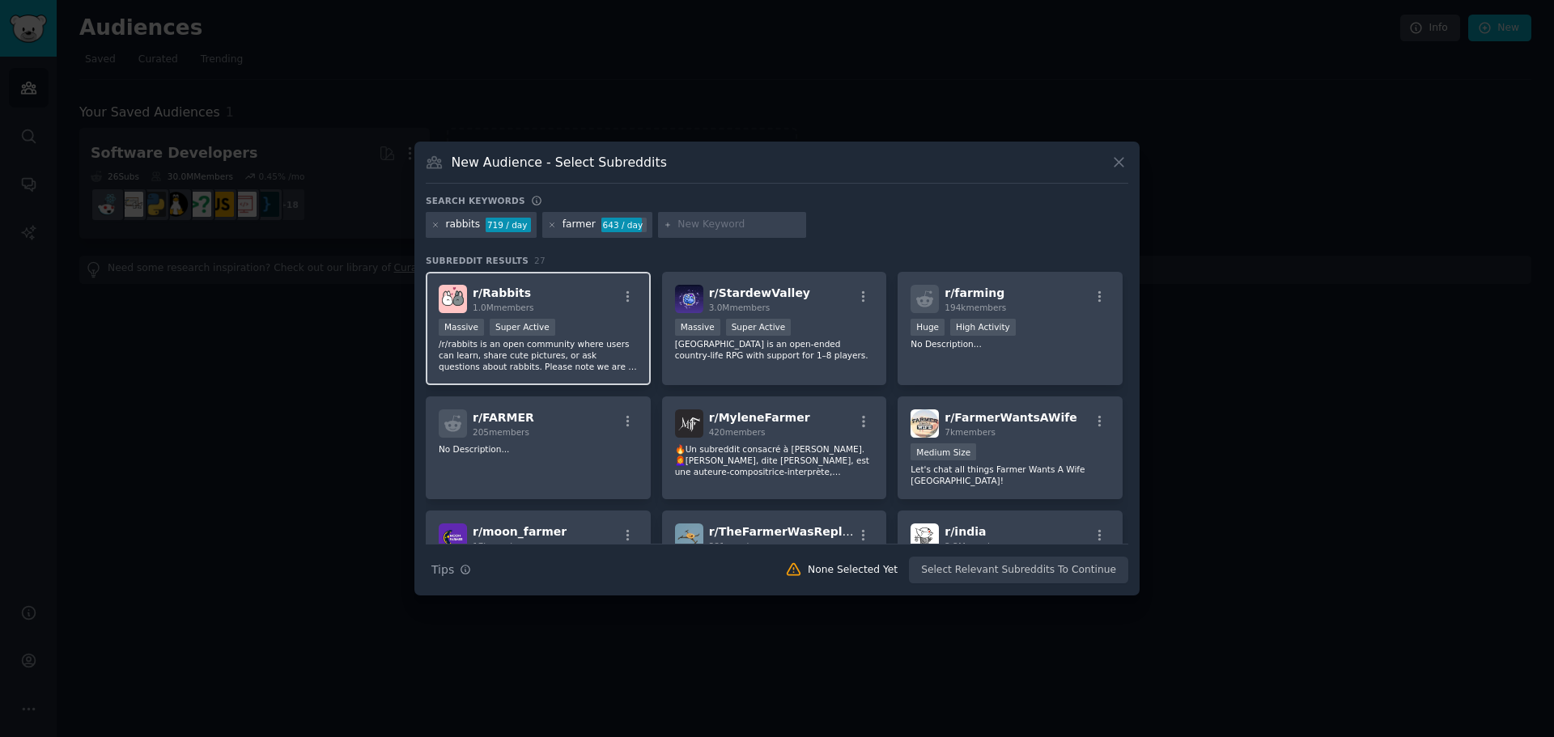
click at [609, 319] on div ">= 95th percentile for submissions / day Massive Super Active" at bounding box center [538, 329] width 199 height 20
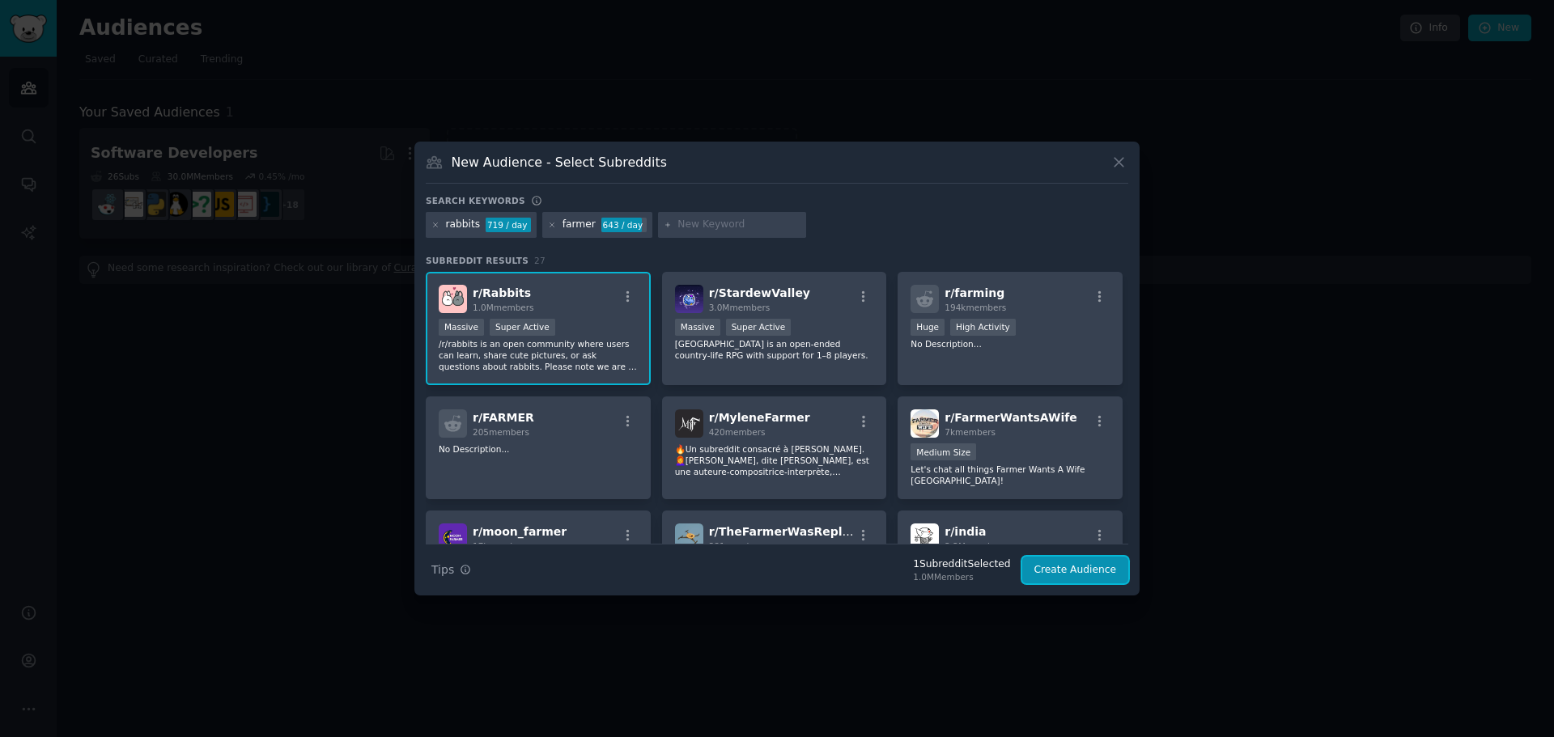
click at [1069, 569] on button "Create Audience" at bounding box center [1075, 571] width 107 height 28
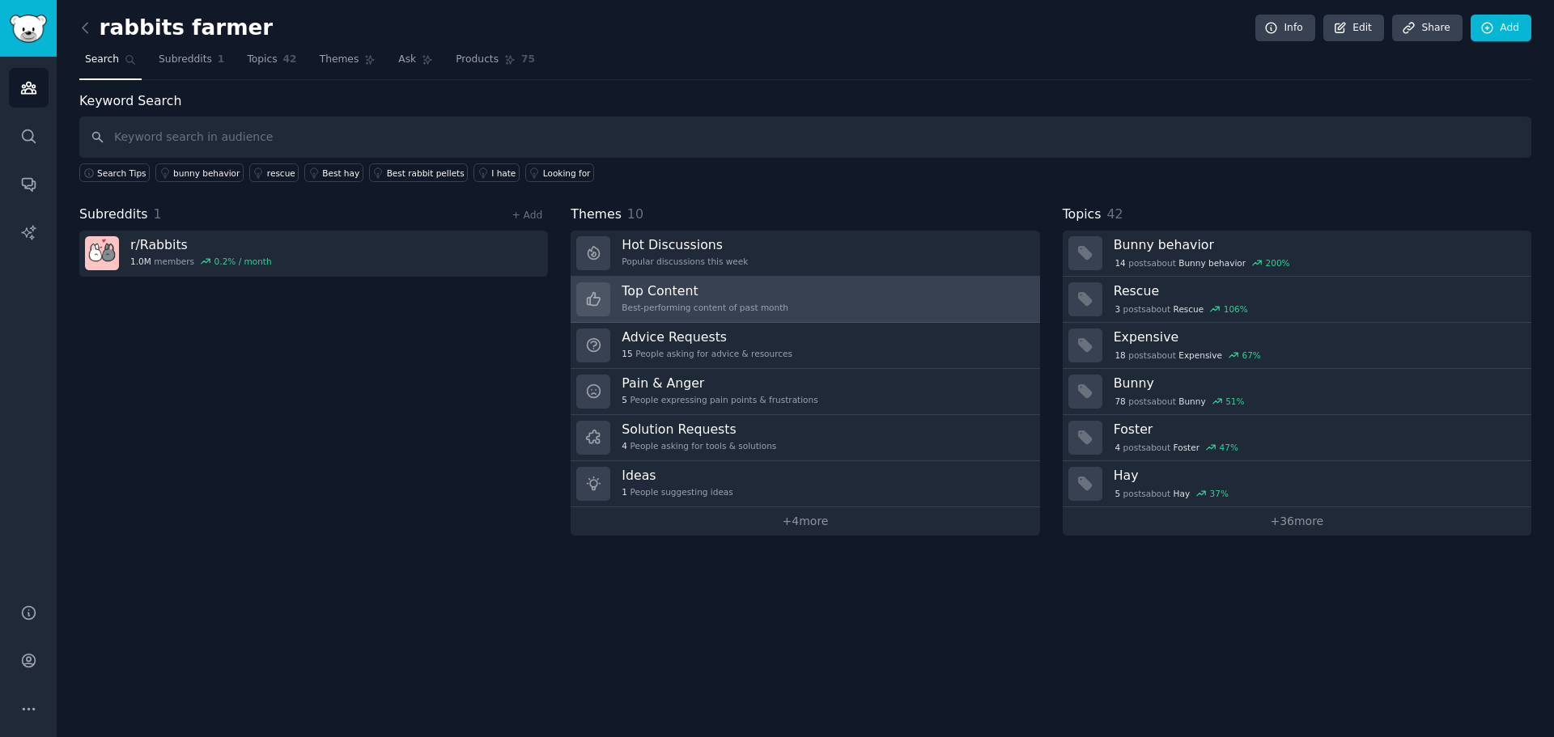
click at [769, 294] on h3 "Top Content" at bounding box center [704, 290] width 167 height 17
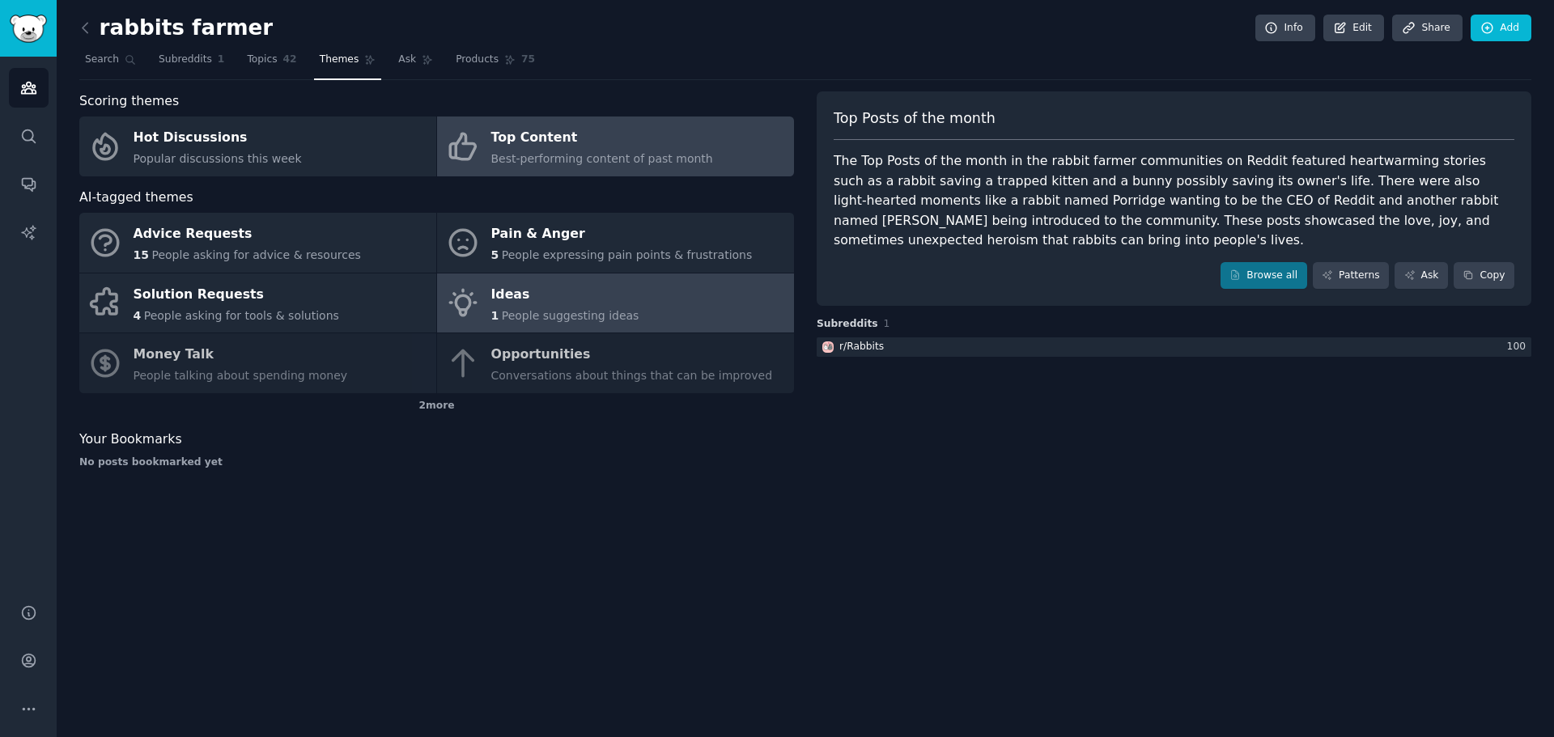
click at [617, 294] on div "Ideas" at bounding box center [565, 295] width 148 height 26
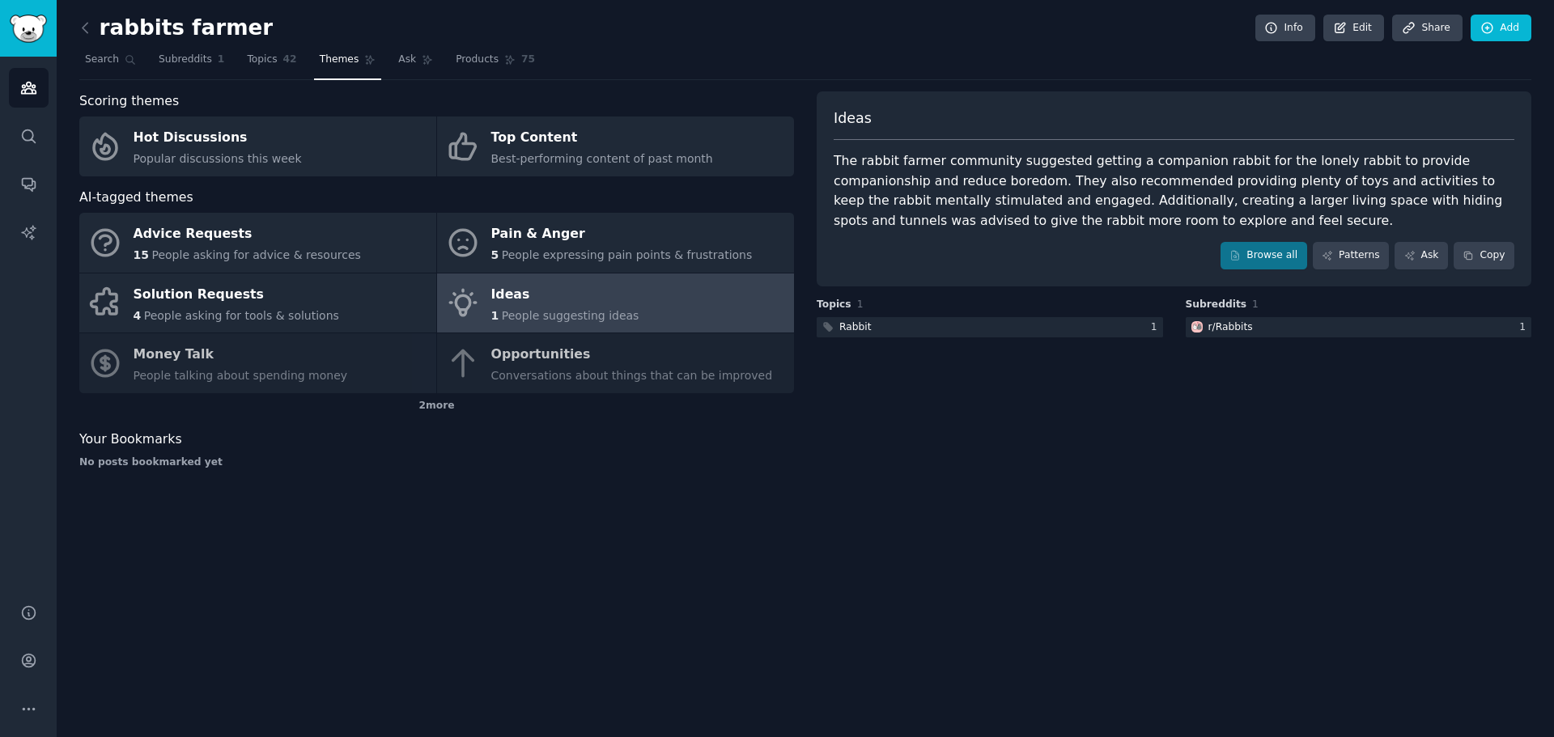
click at [495, 349] on div "Advice Requests 15 People asking for advice & resources Pain & Anger 5 People e…" at bounding box center [436, 303] width 714 height 180
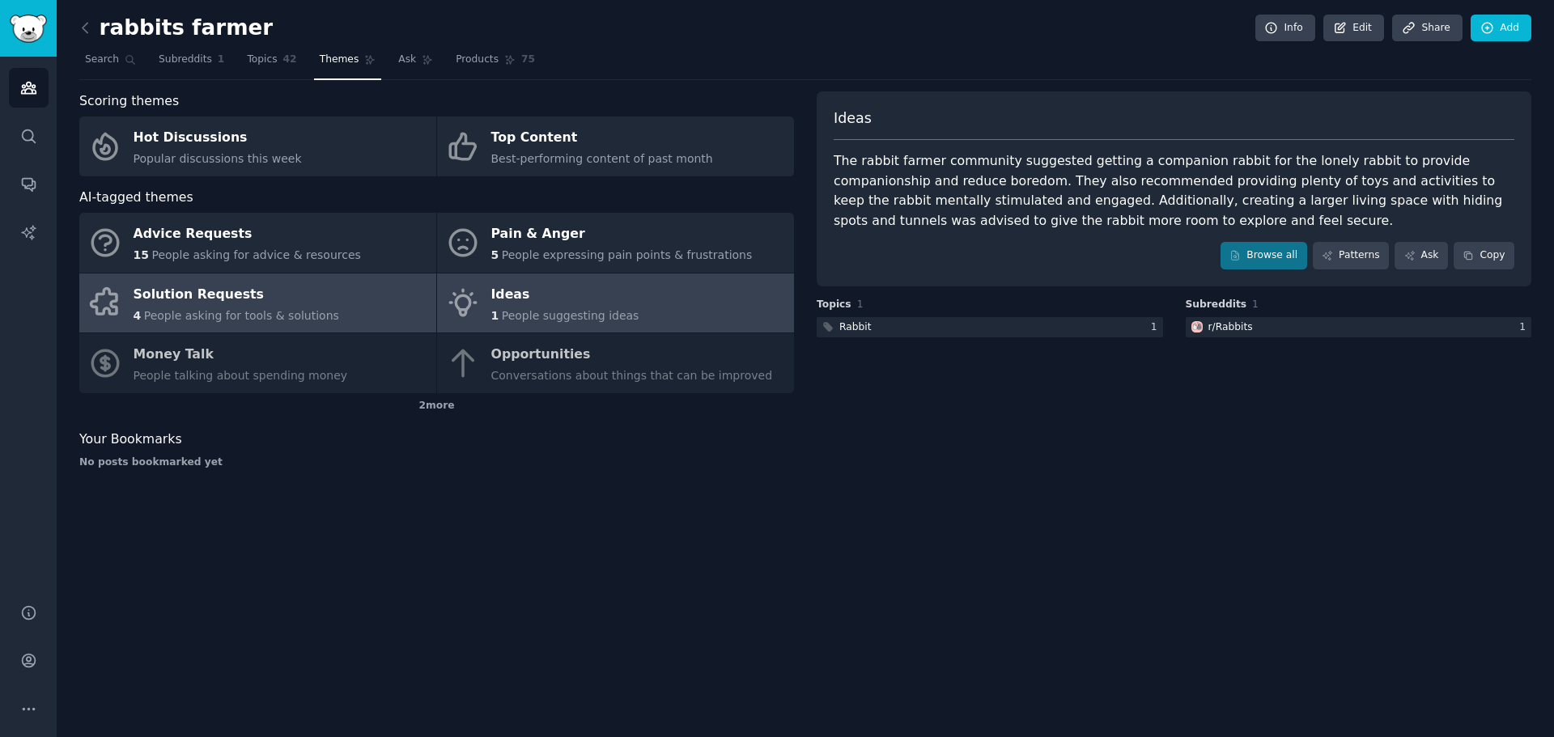
click at [231, 290] on div "Solution Requests" at bounding box center [237, 295] width 206 height 26
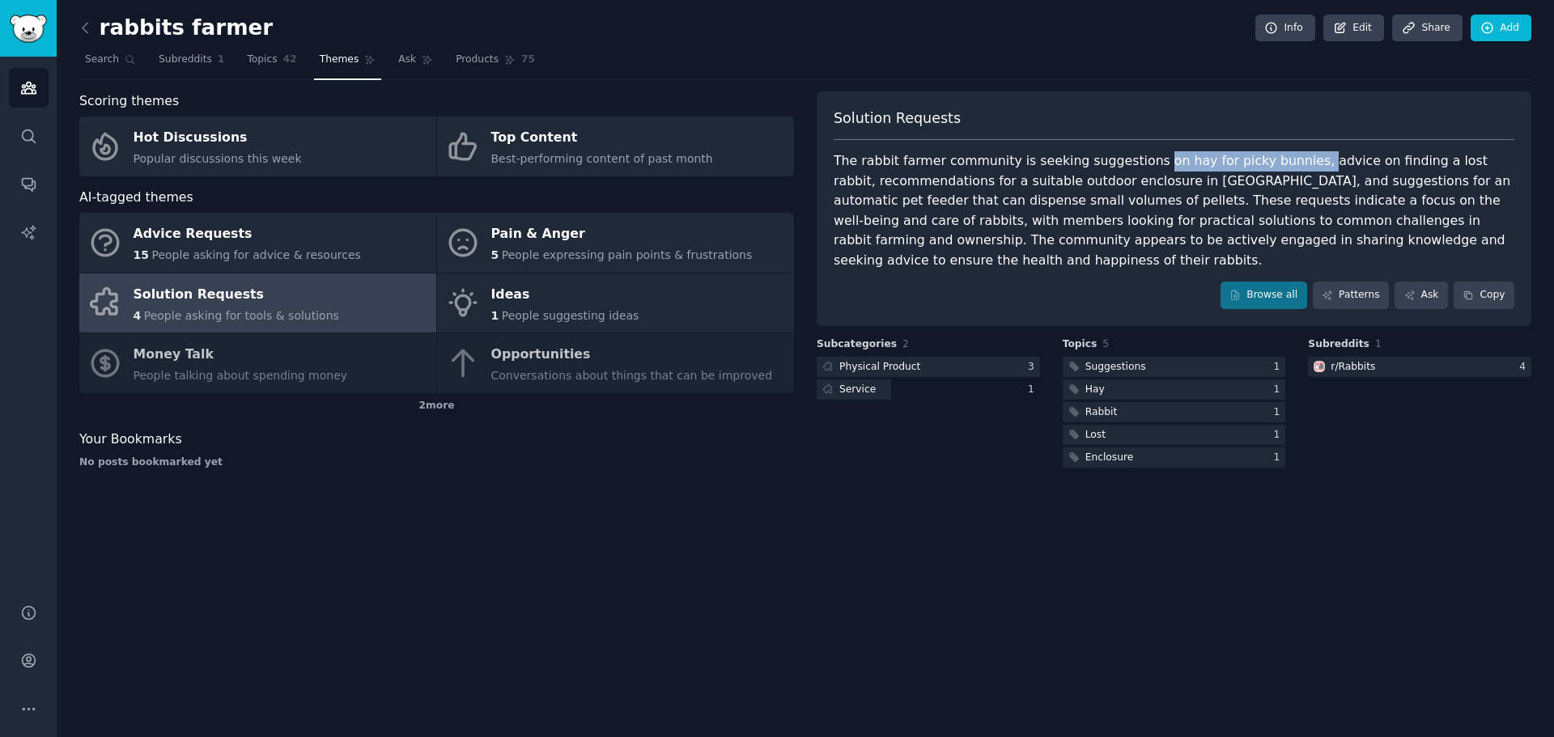
drag, startPoint x: 1130, startPoint y: 160, endPoint x: 1277, endPoint y: 159, distance: 147.3
click at [1277, 159] on div "The rabbit farmer community is seeking suggestions on hay for picky bunnies, ad…" at bounding box center [1173, 210] width 680 height 119
copy div "on hay for picky bunnies,"
click at [1197, 185] on div "The rabbit farmer community is seeking suggestions on hay for picky bunnies, ad…" at bounding box center [1173, 210] width 680 height 119
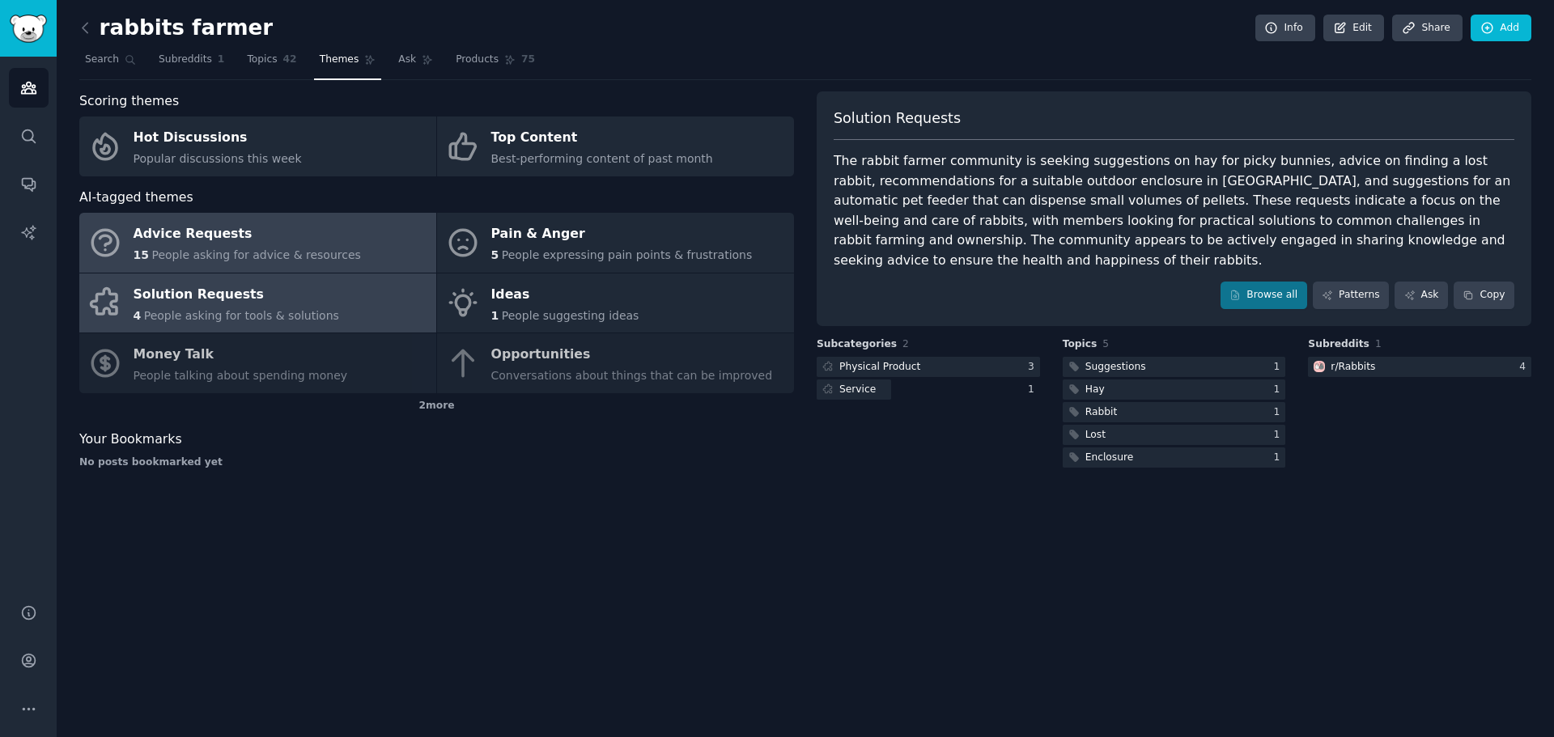
click at [377, 259] on link "Advice Requests 15 People asking for advice & resources" at bounding box center [257, 243] width 357 height 60
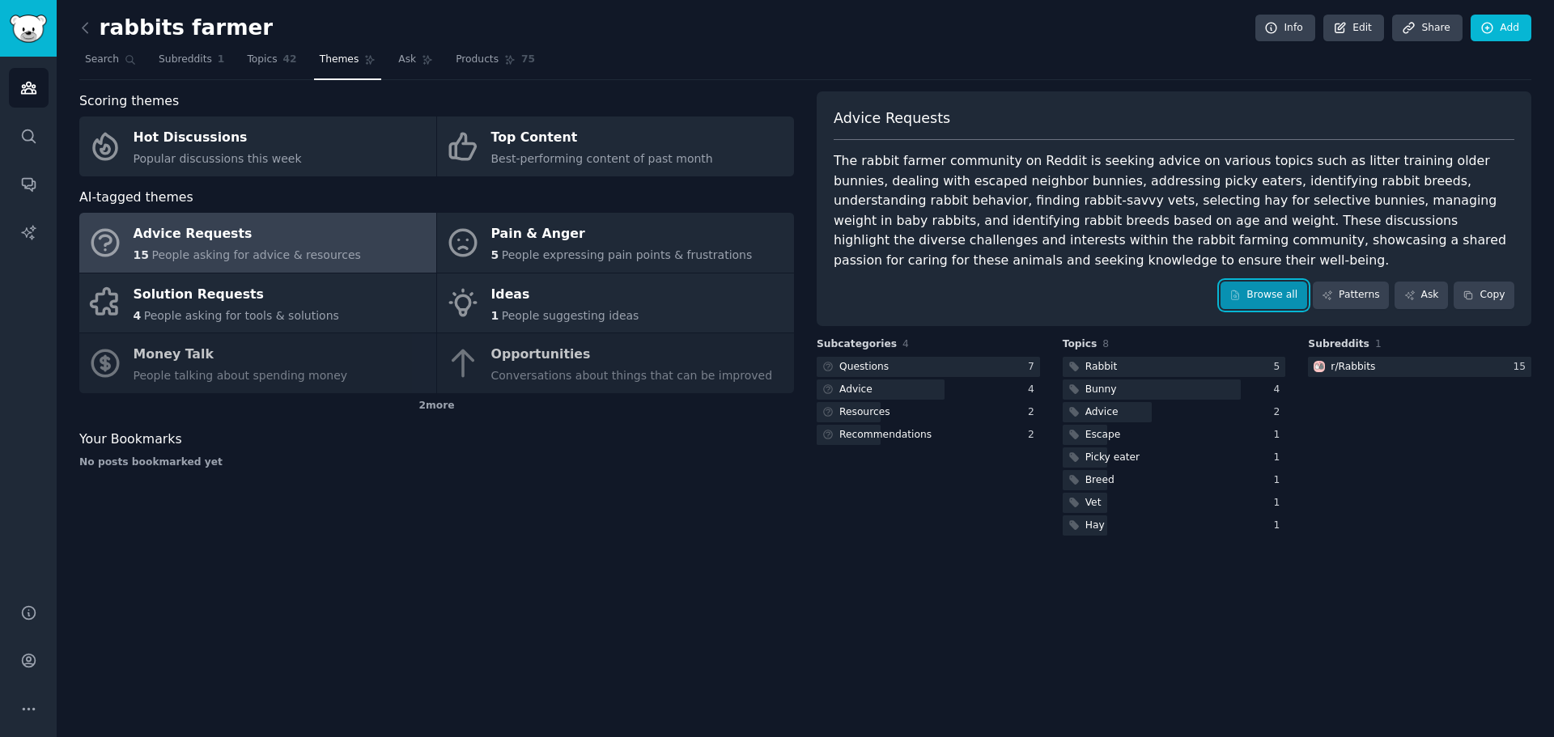
click at [1277, 291] on link "Browse all" at bounding box center [1263, 296] width 87 height 28
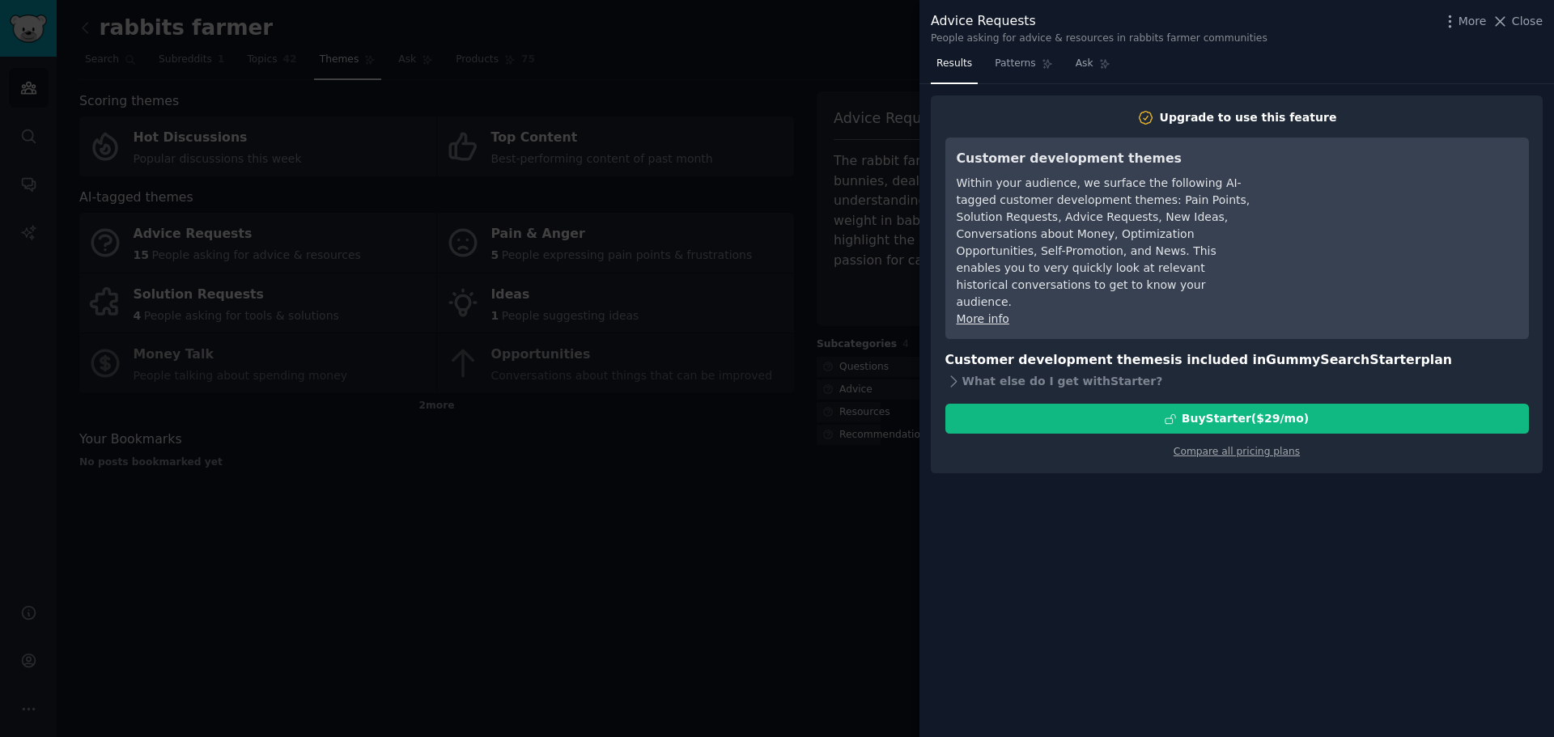
click at [849, 62] on div at bounding box center [777, 368] width 1554 height 737
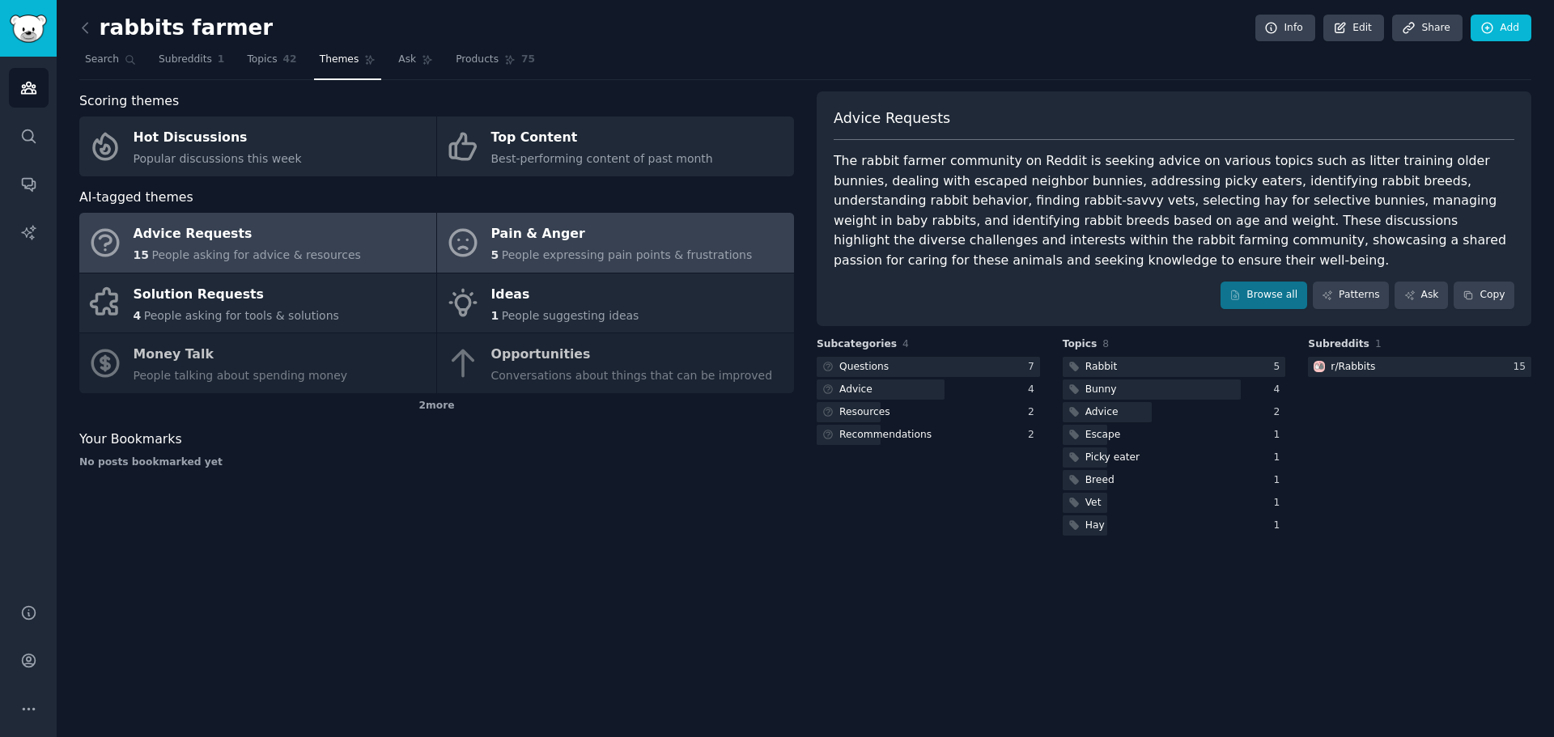
click at [485, 234] on link "Pain & Anger 5 People expressing pain points & frustrations" at bounding box center [615, 243] width 357 height 60
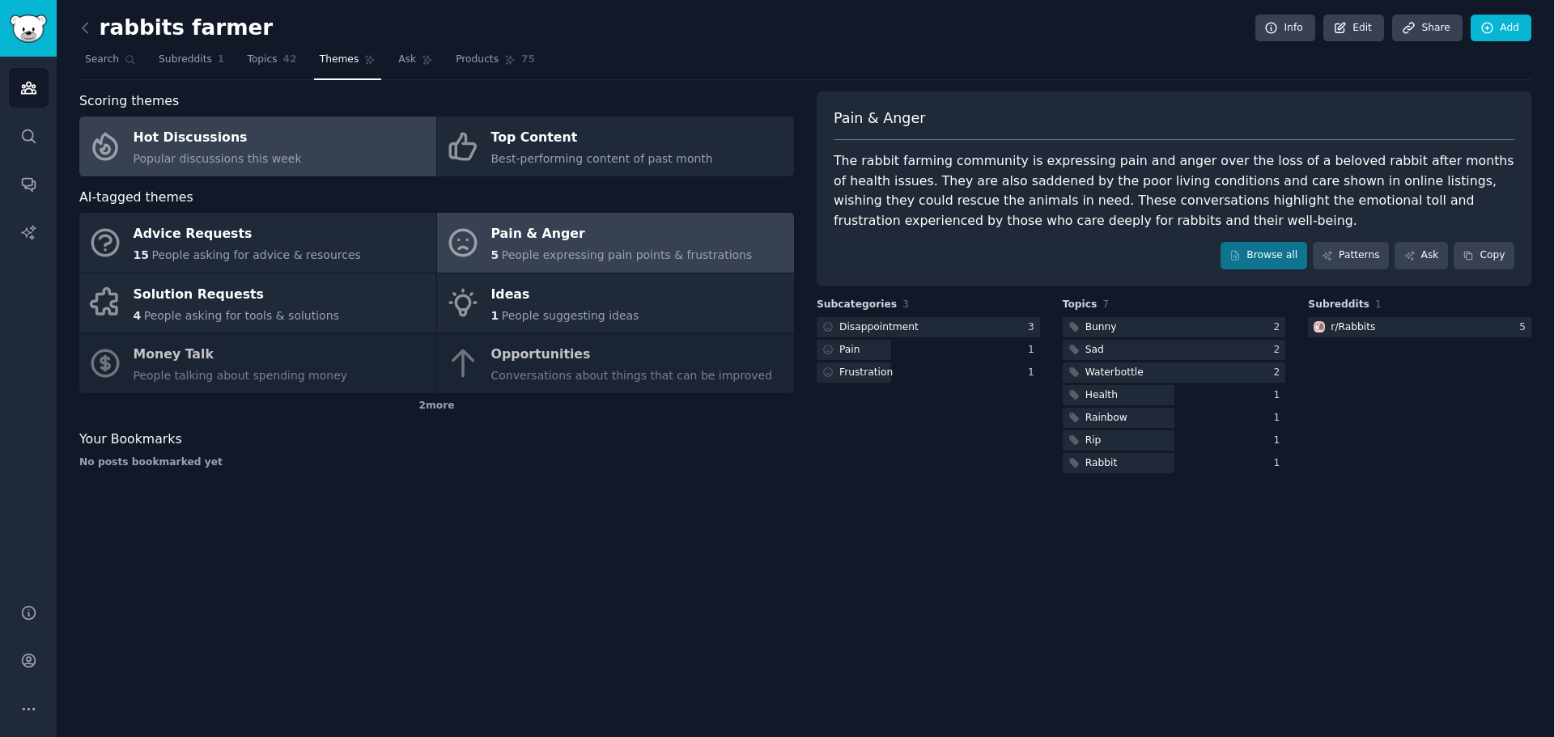
click at [320, 135] on link "Hot Discussions Popular discussions this week" at bounding box center [257, 147] width 357 height 60
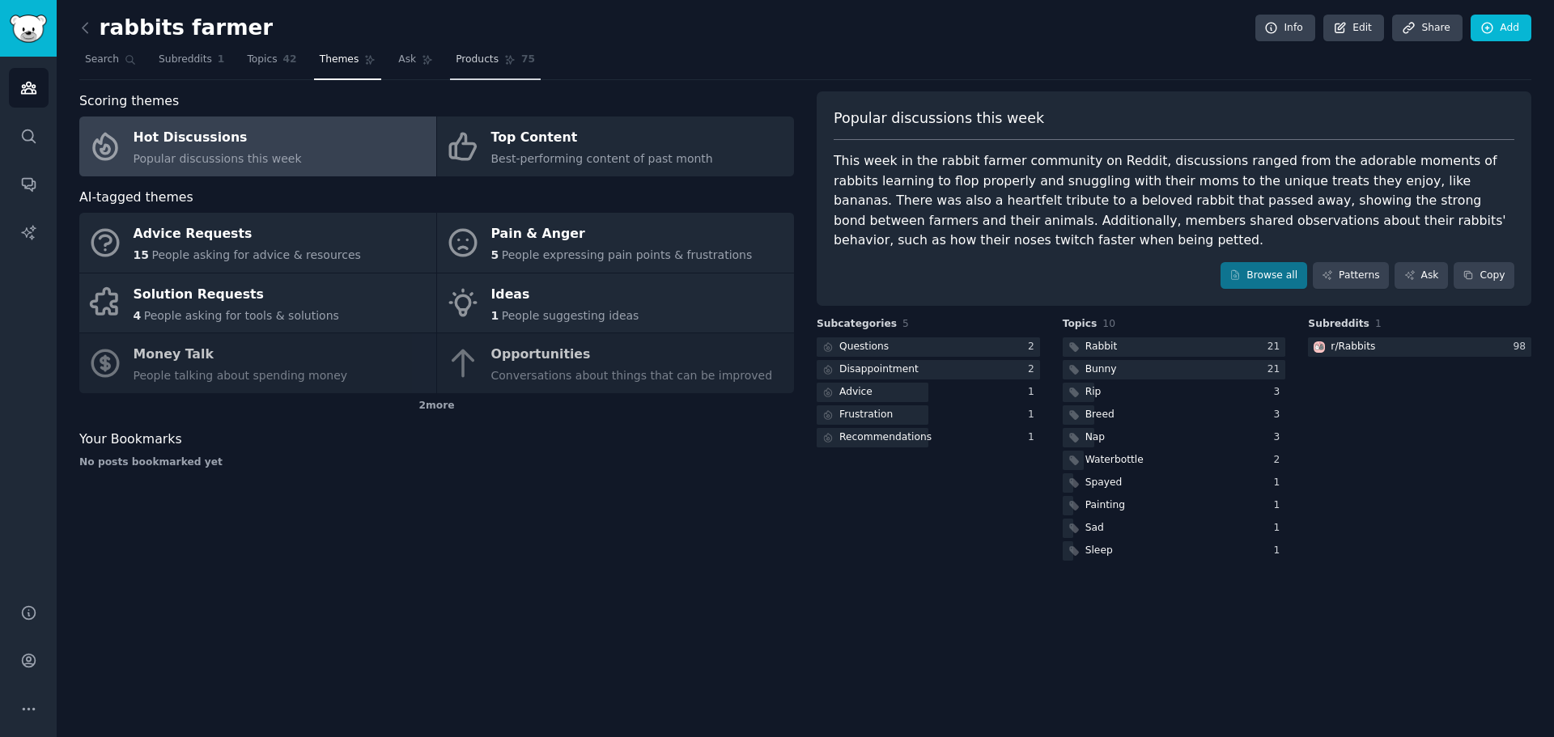
click at [460, 67] on link "Products 75" at bounding box center [495, 63] width 91 height 33
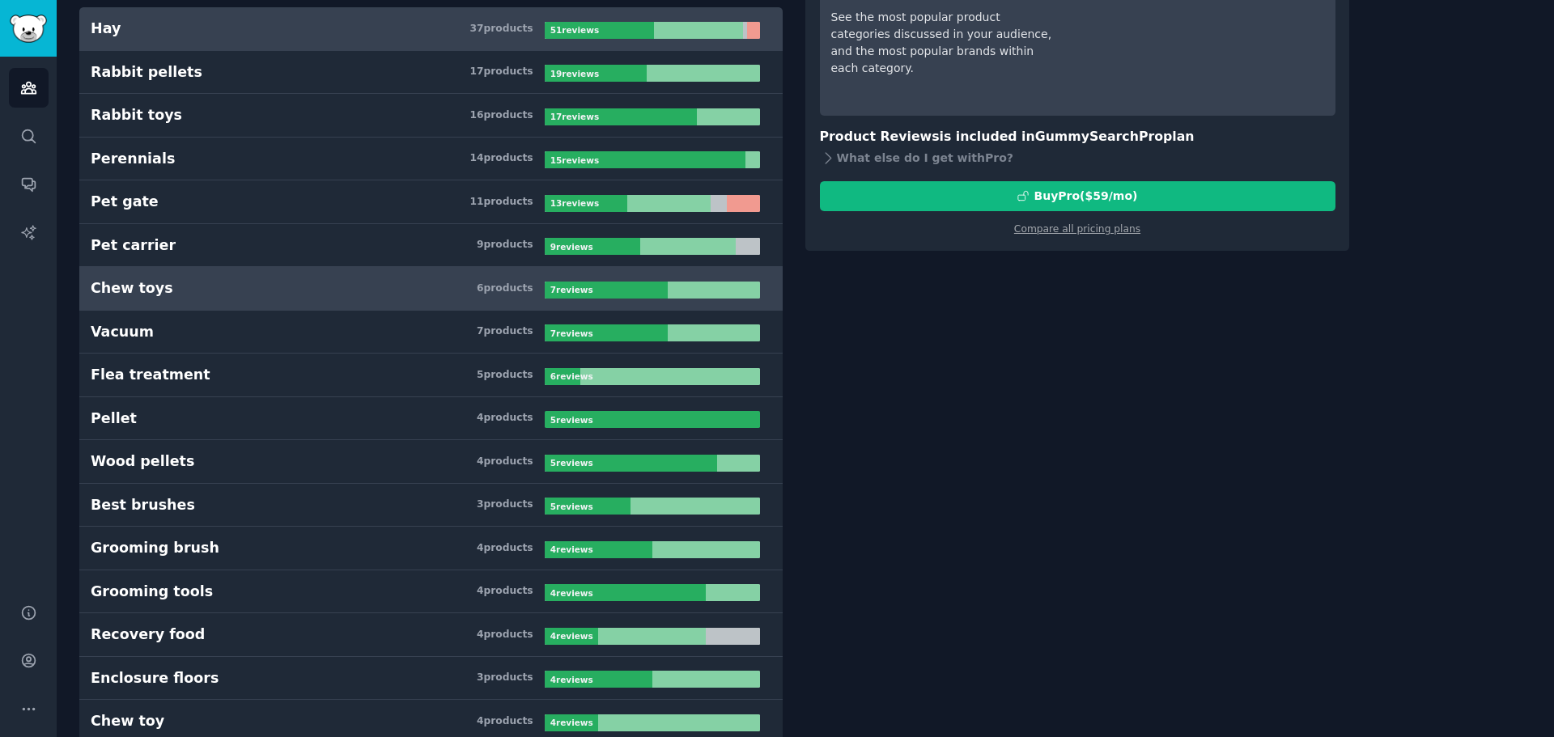
scroll to position [243, 0]
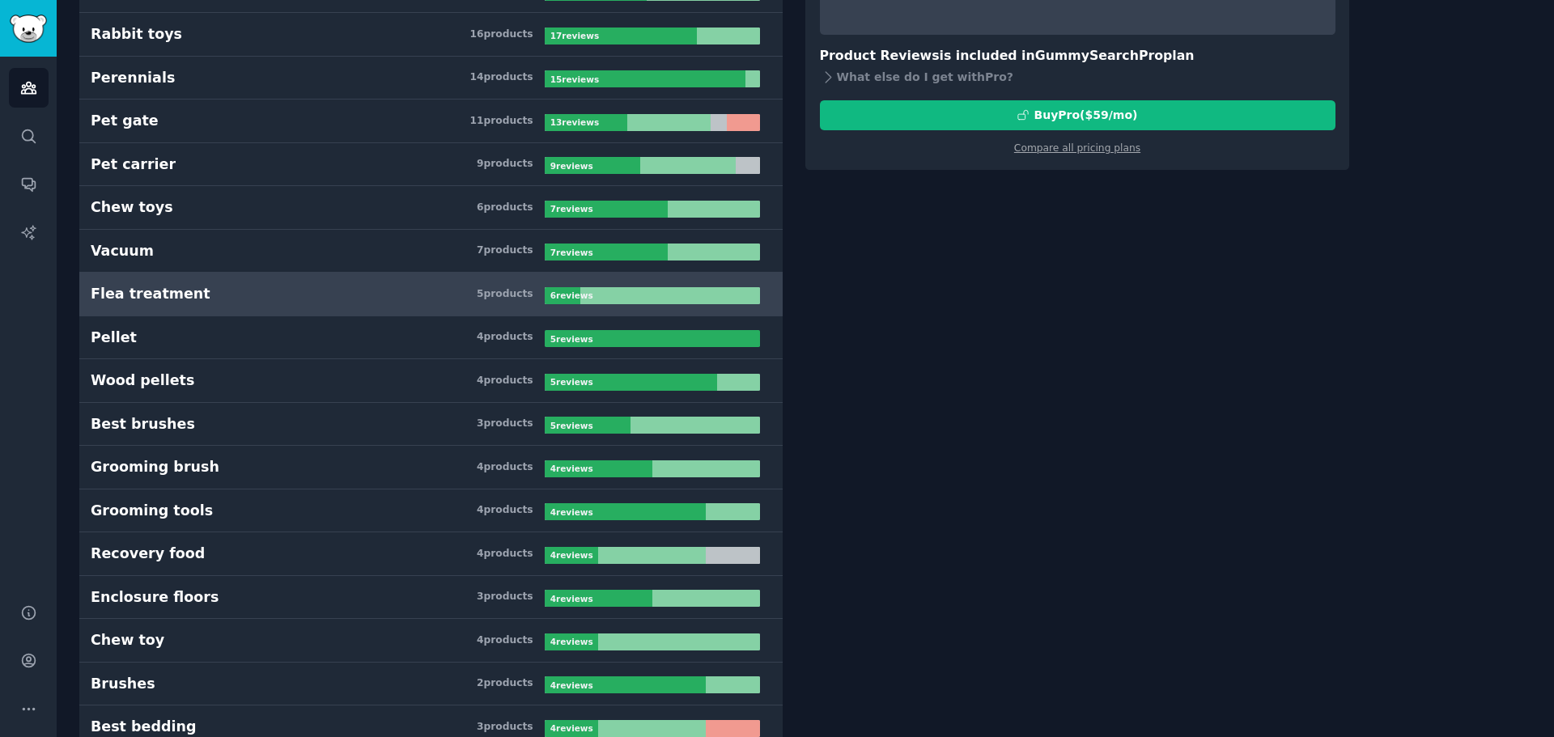
click at [303, 285] on h3 "Flea treatment 5 product s" at bounding box center [318, 294] width 454 height 20
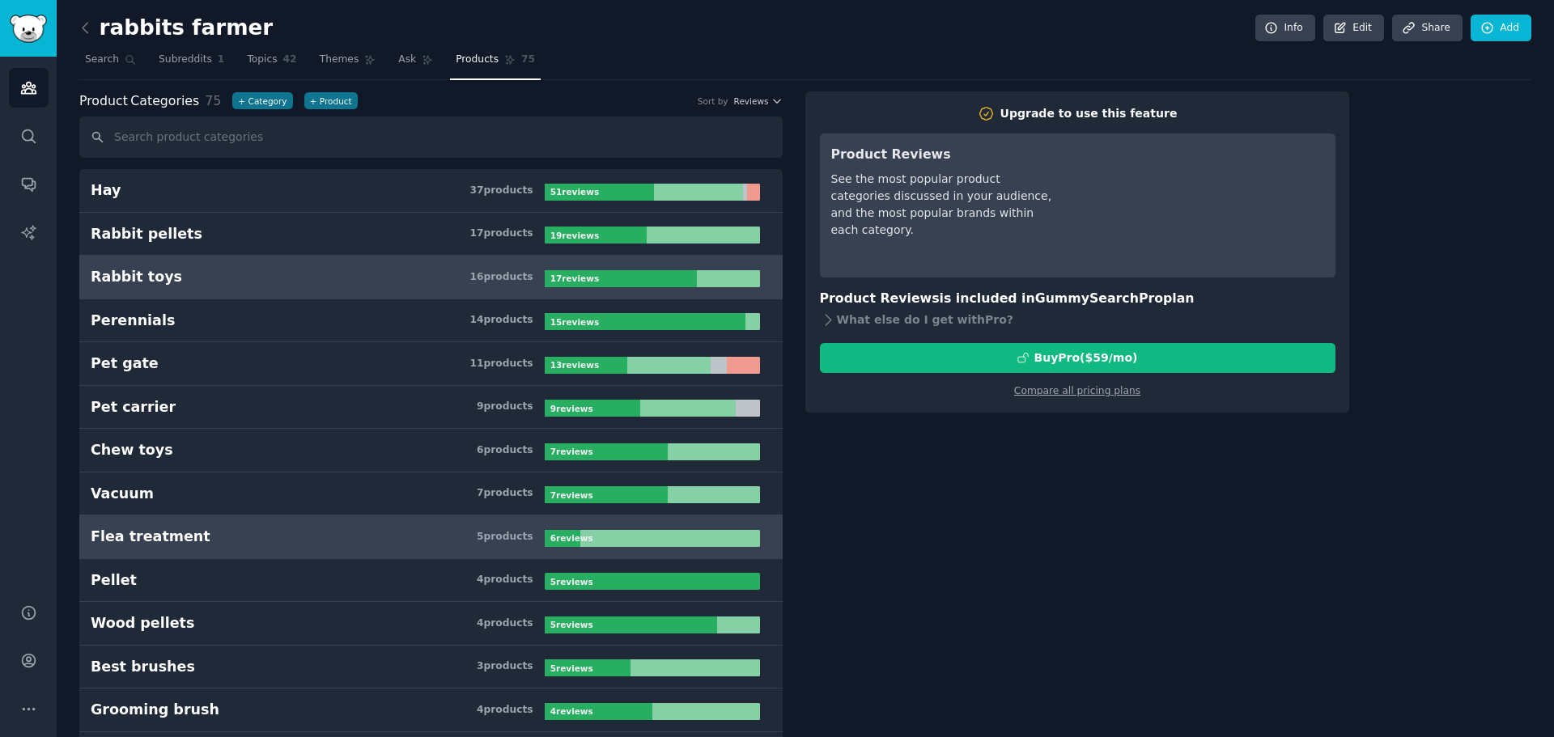
click at [310, 272] on h3 "Rabbit toys 16 product s" at bounding box center [318, 277] width 454 height 20
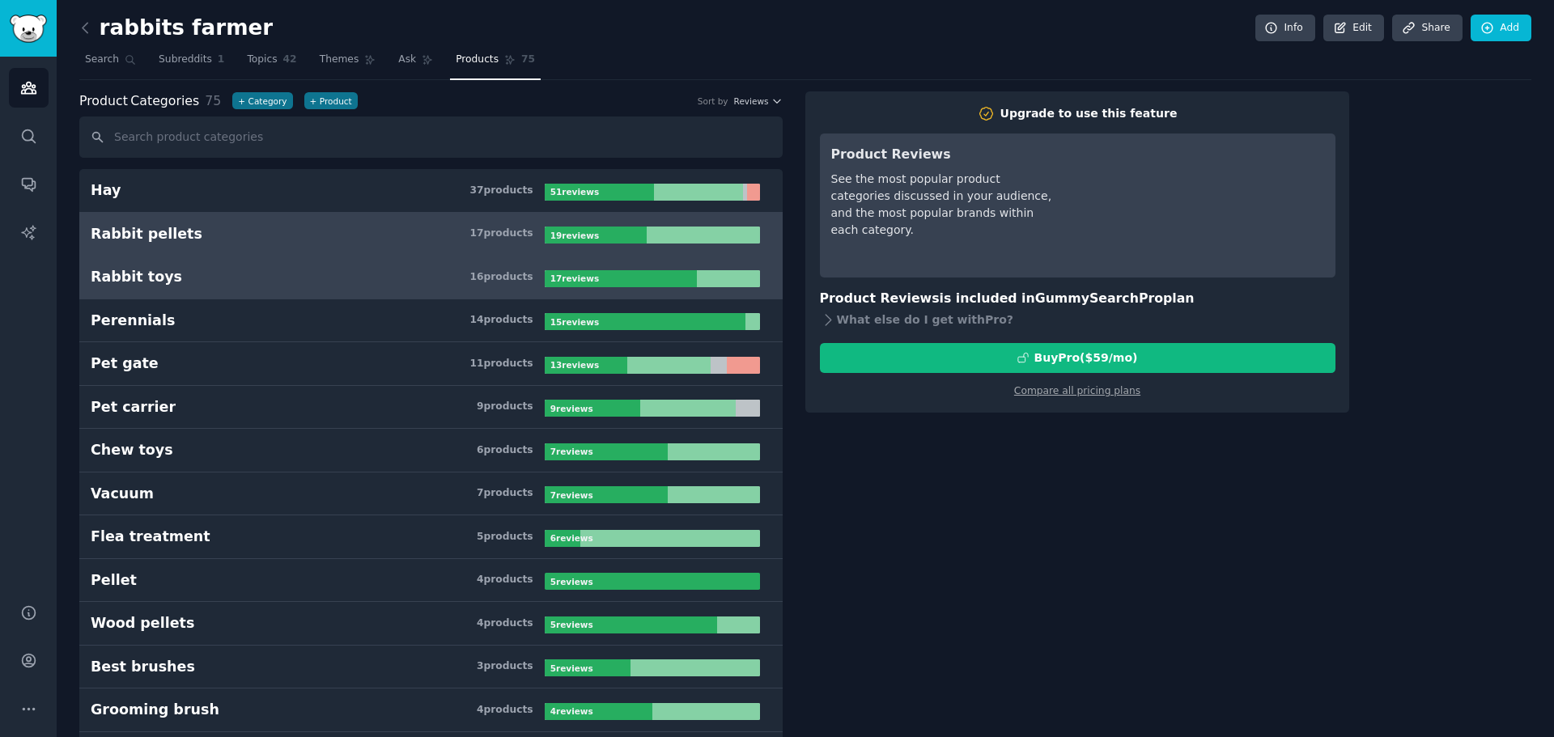
click at [328, 228] on h3 "Rabbit pellets 17 product s" at bounding box center [318, 234] width 454 height 20
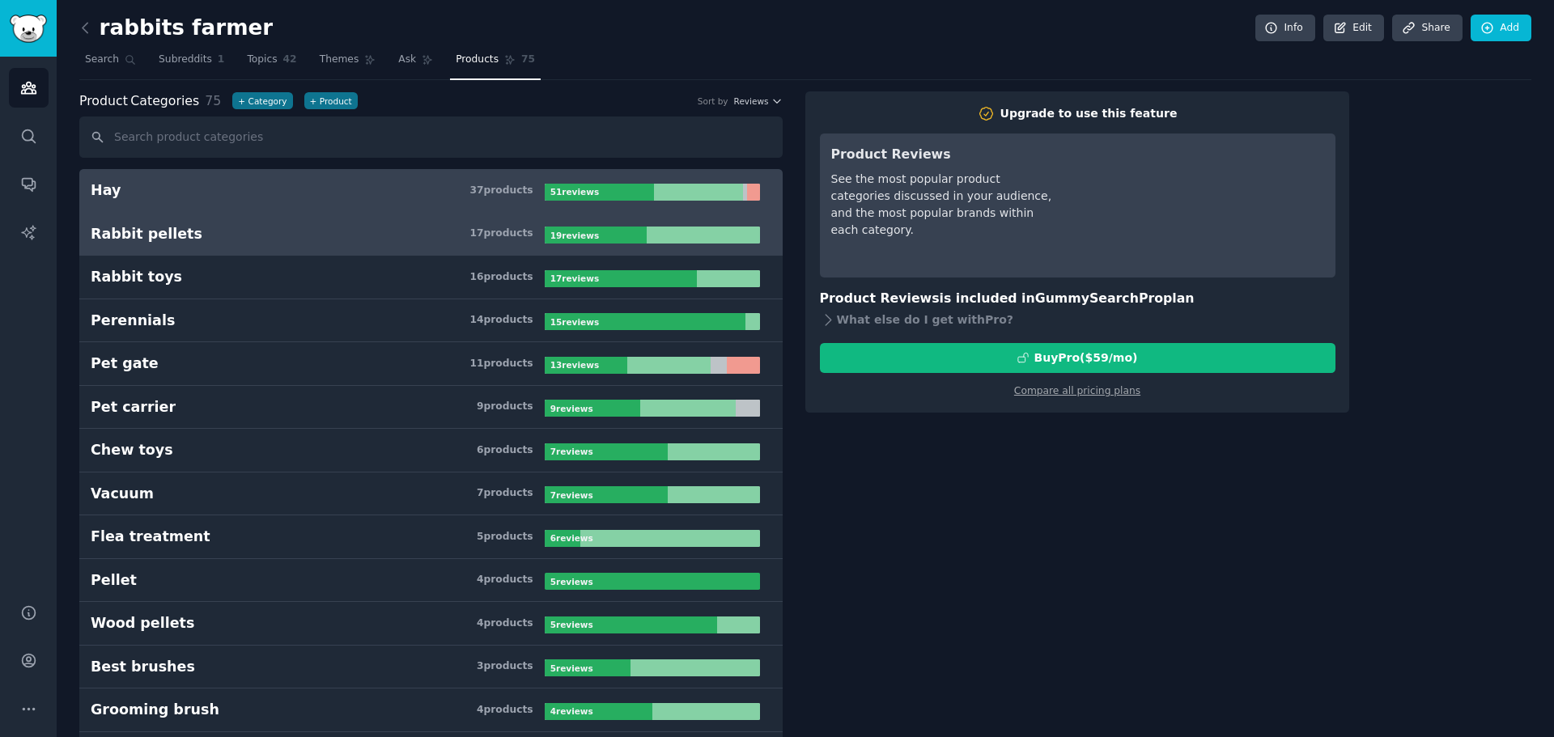
click at [319, 183] on h3 "Hay 37 product s" at bounding box center [318, 190] width 454 height 20
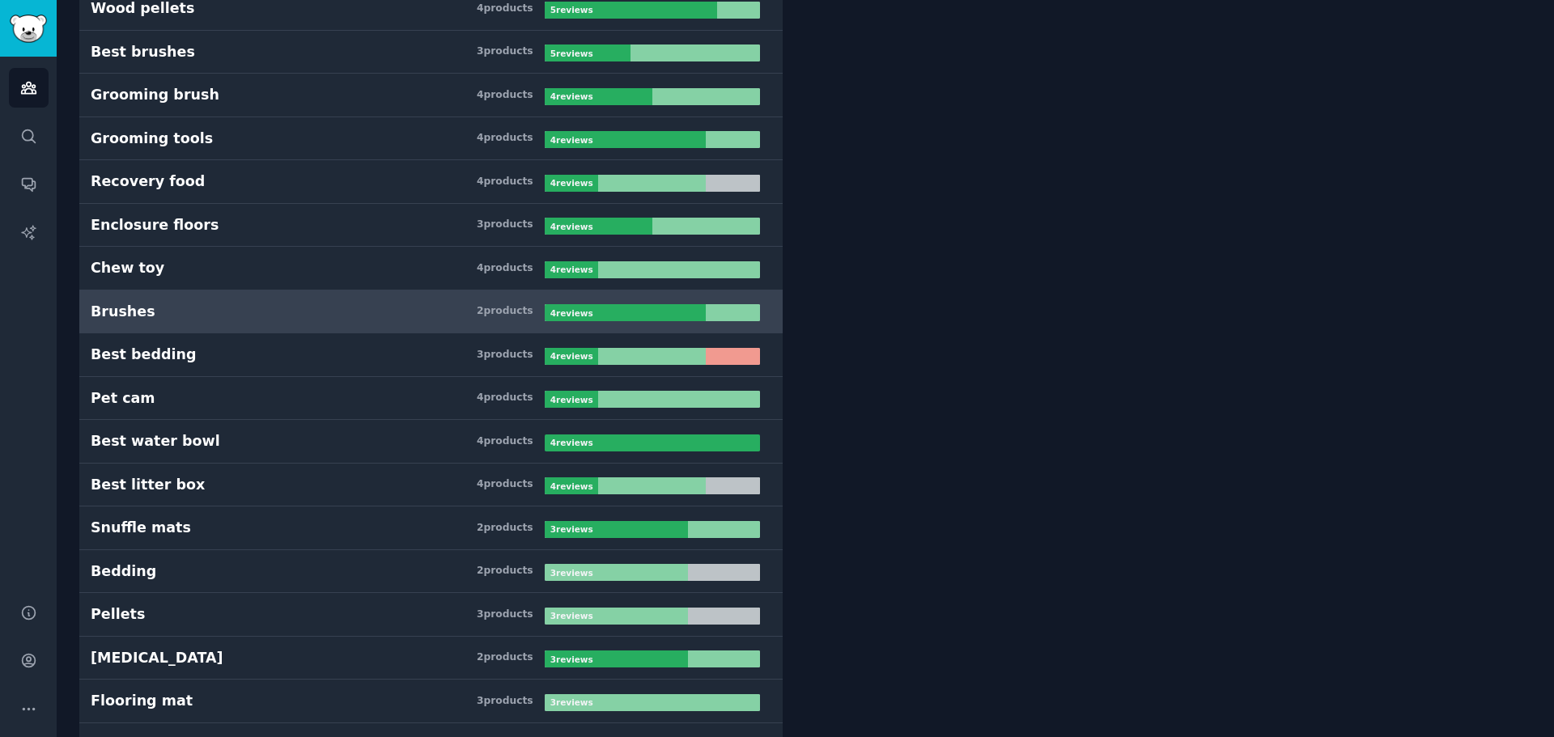
scroll to position [647, 0]
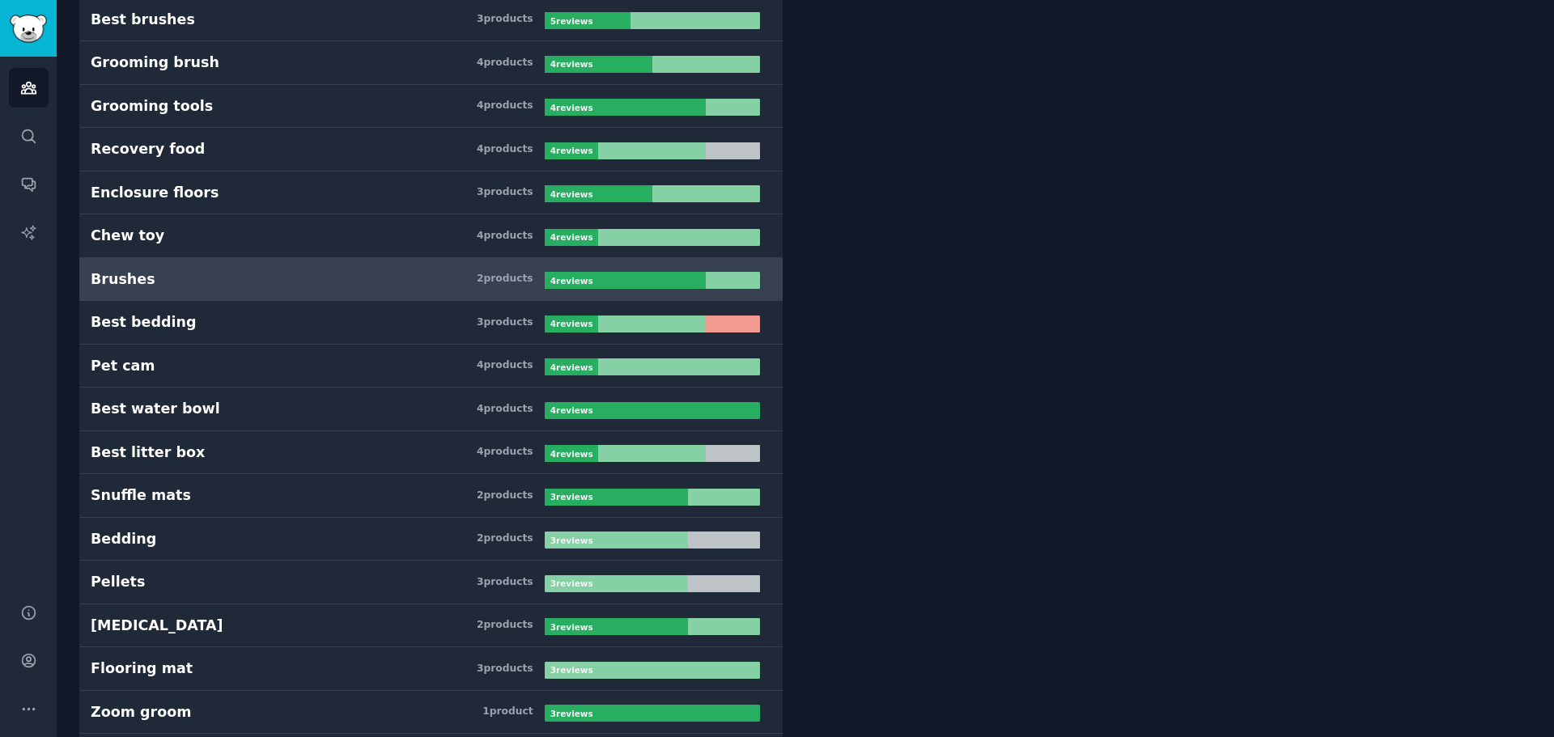
click at [290, 265] on link "Brushes 2 product s 4 review s" at bounding box center [430, 280] width 703 height 44
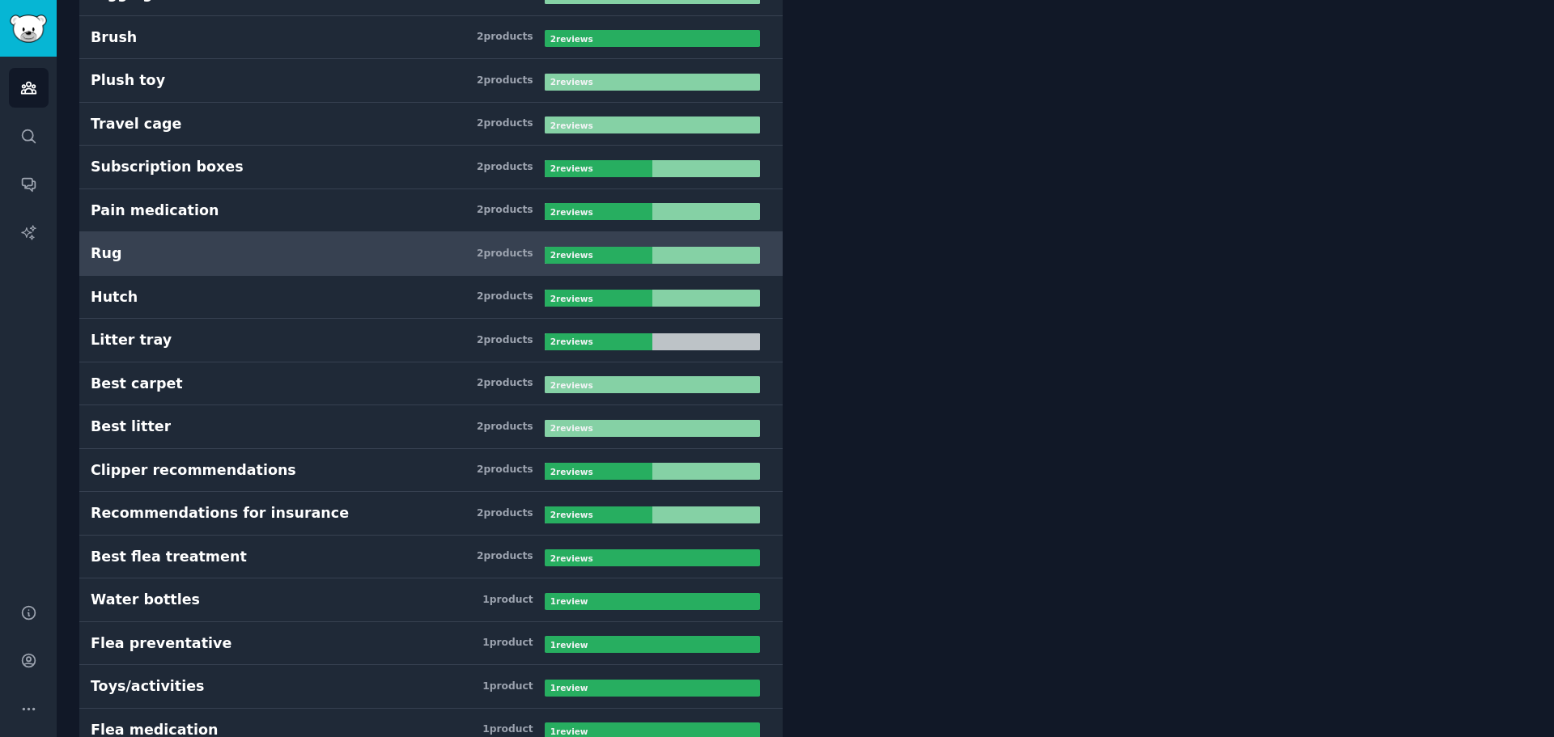
scroll to position [1699, 0]
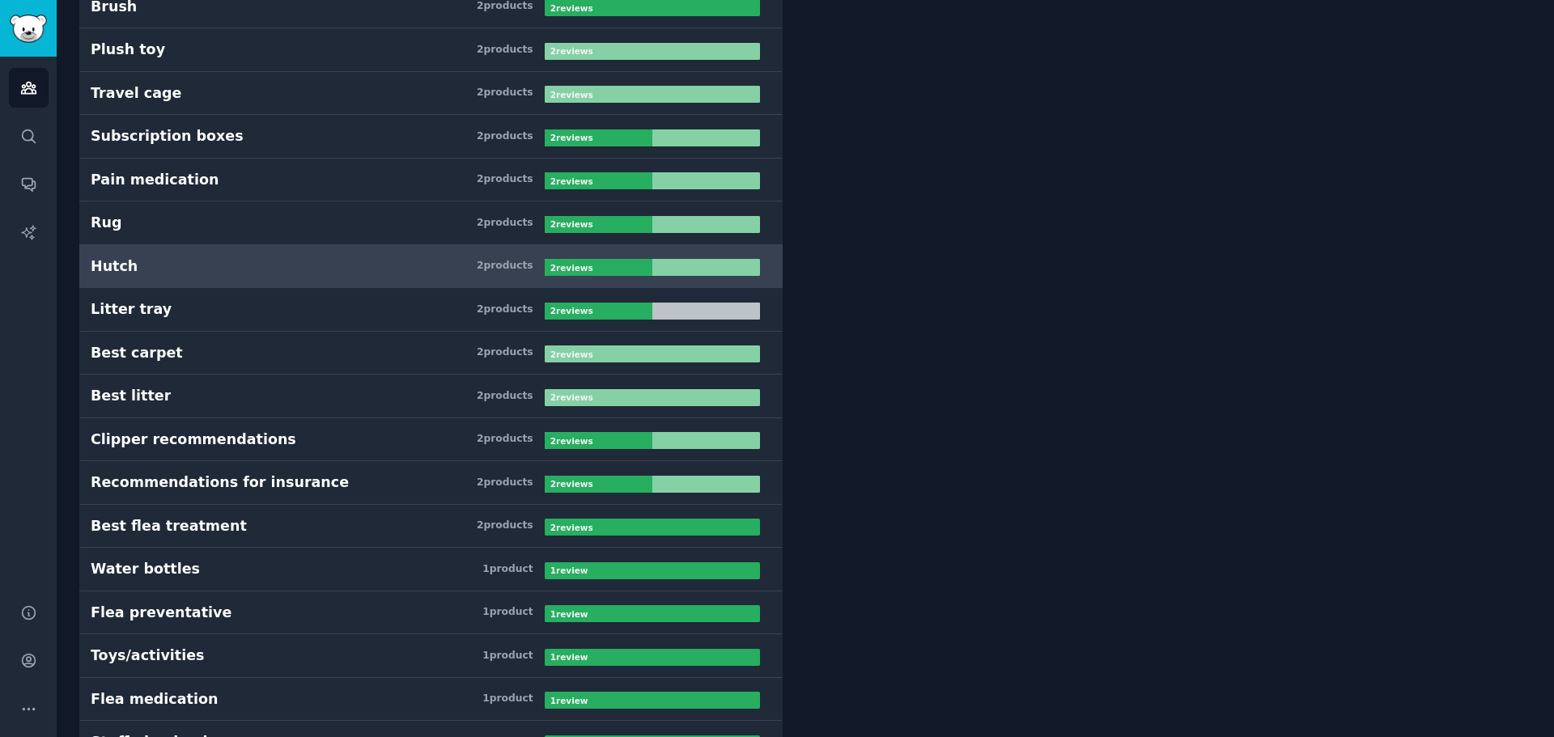
click at [167, 263] on h3 "Hutch 2 product s" at bounding box center [318, 266] width 454 height 20
click at [551, 258] on div "Hutch 2 product s 2 review s" at bounding box center [431, 266] width 680 height 20
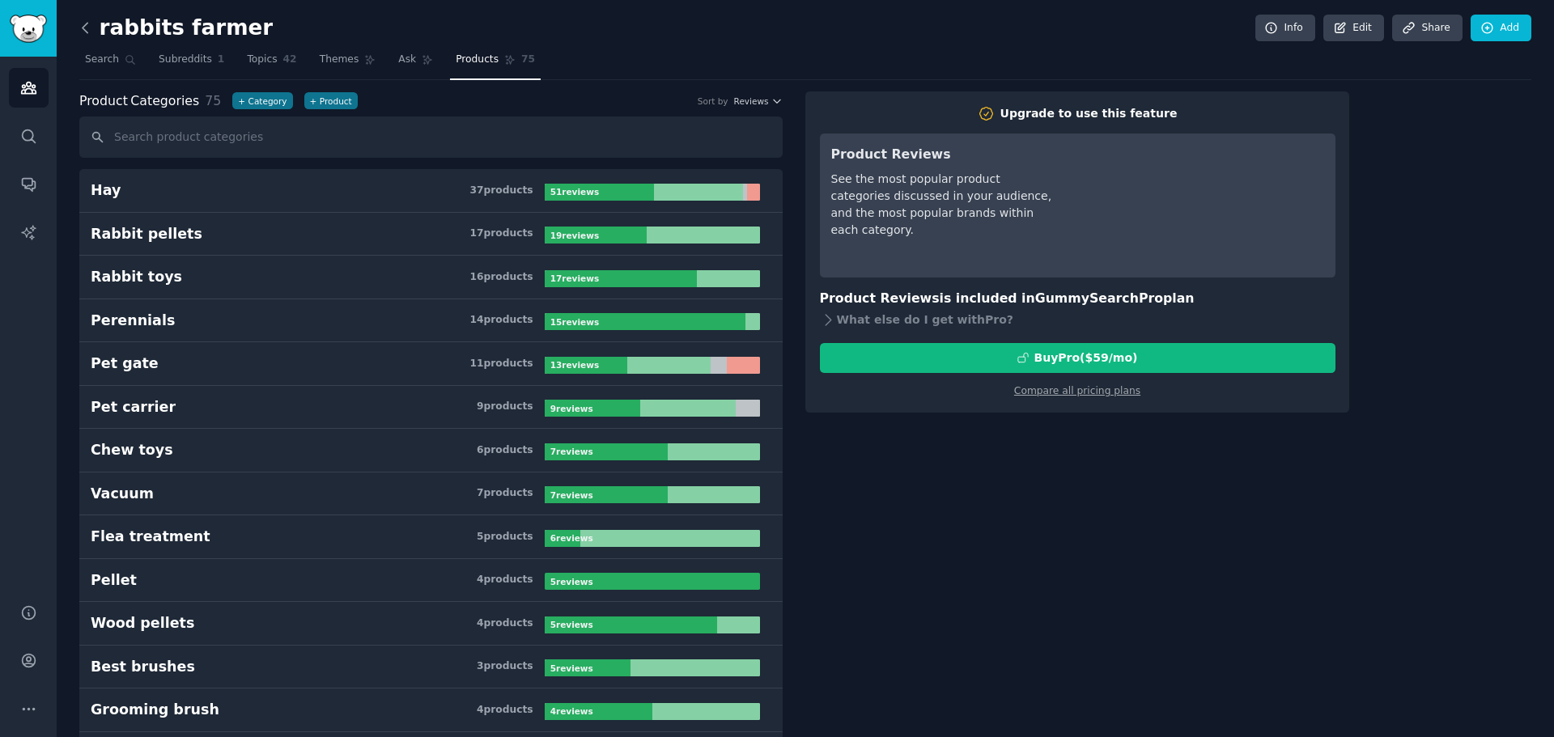
click at [84, 28] on icon at bounding box center [85, 27] width 17 height 17
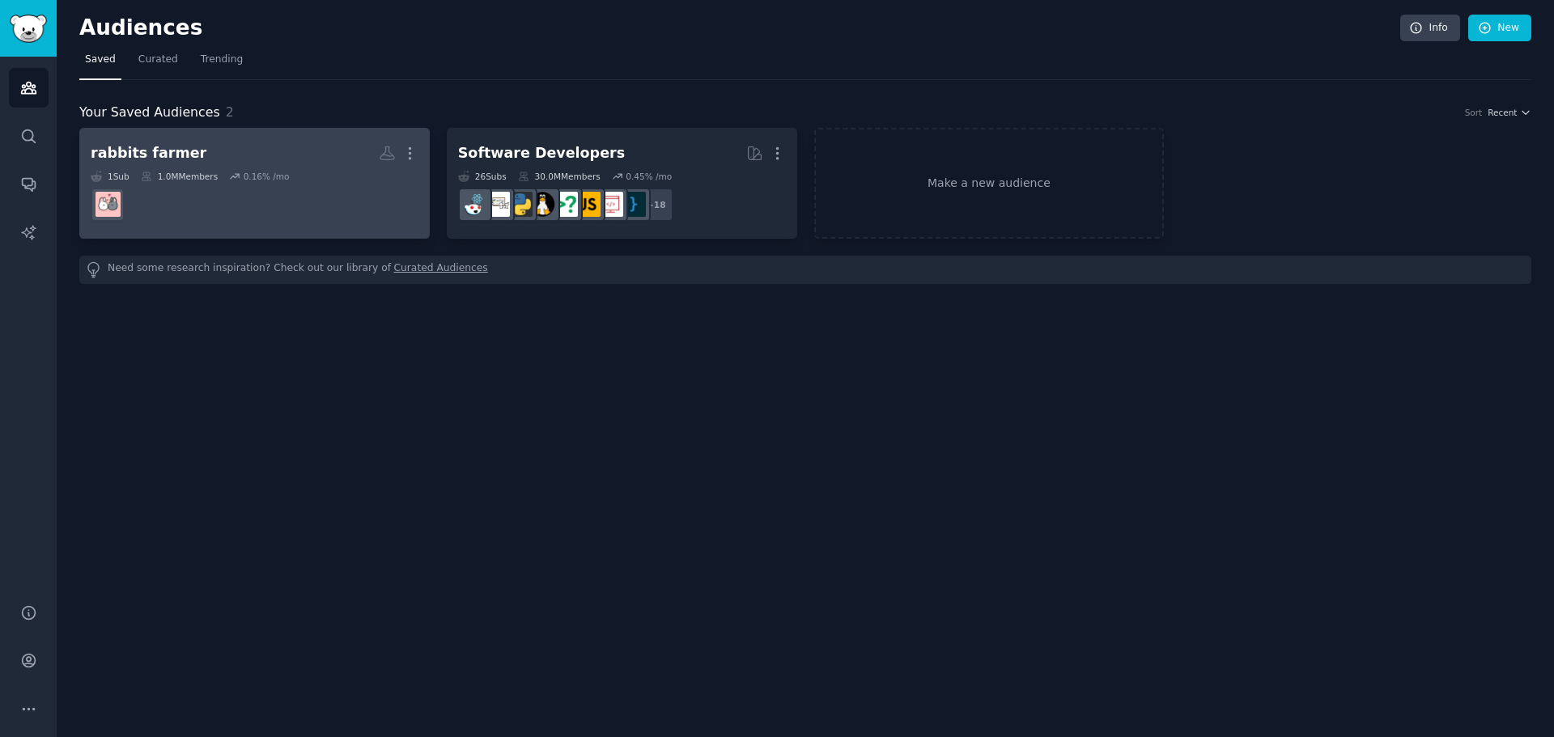
click at [172, 177] on div "1.0M Members" at bounding box center [179, 176] width 77 height 11
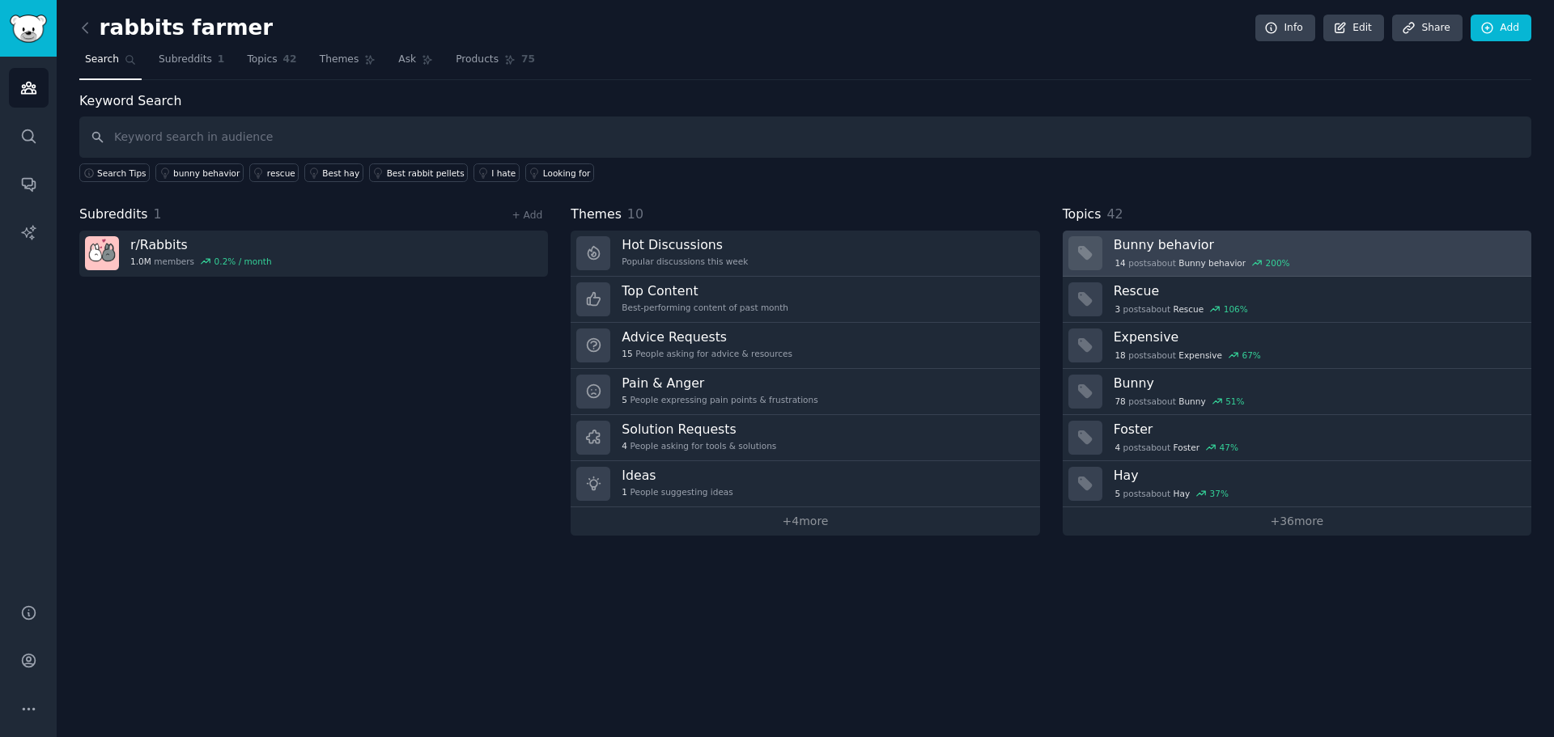
click at [1155, 264] on div "14 post s about Bunny behavior 200 %" at bounding box center [1202, 263] width 178 height 15
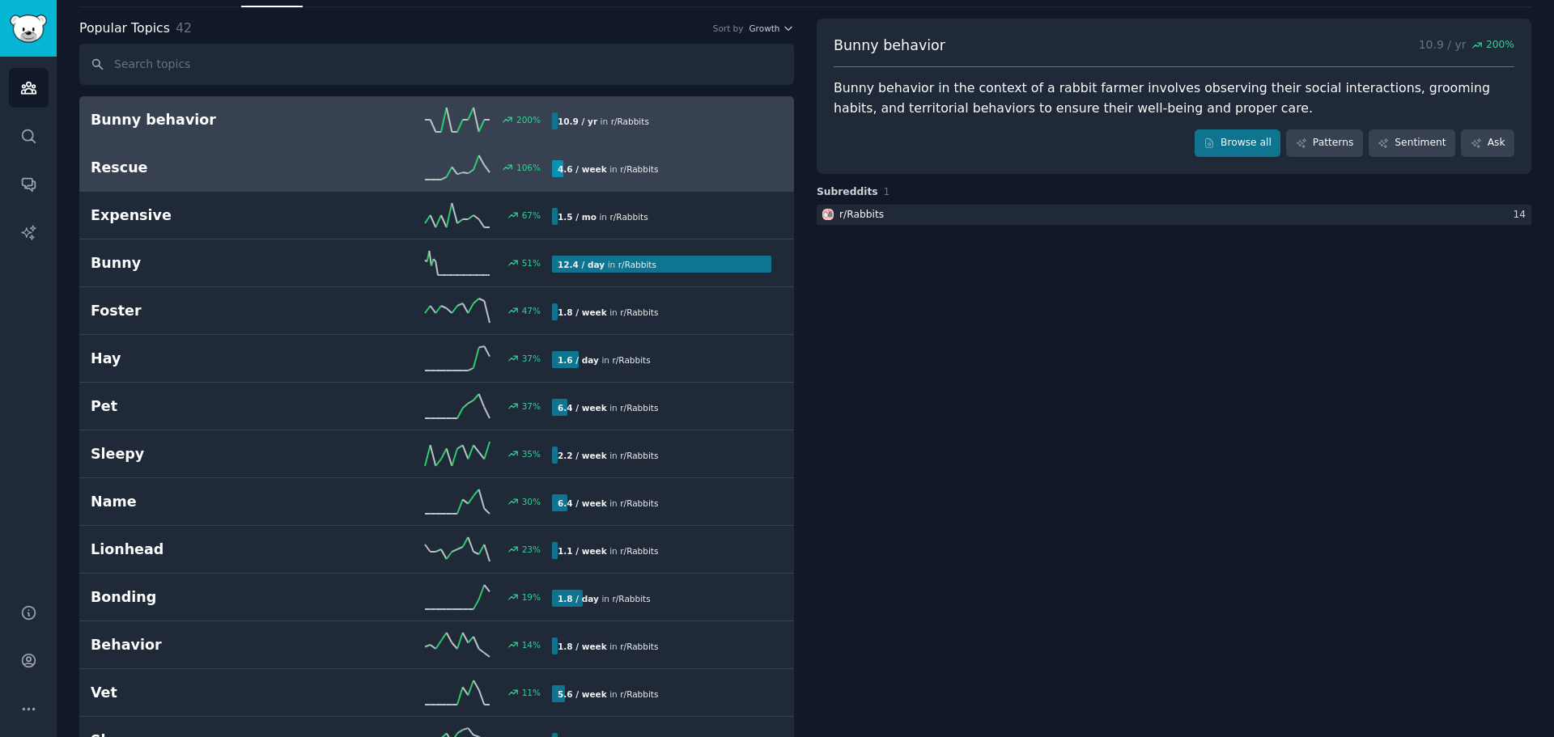
scroll to position [81, 0]
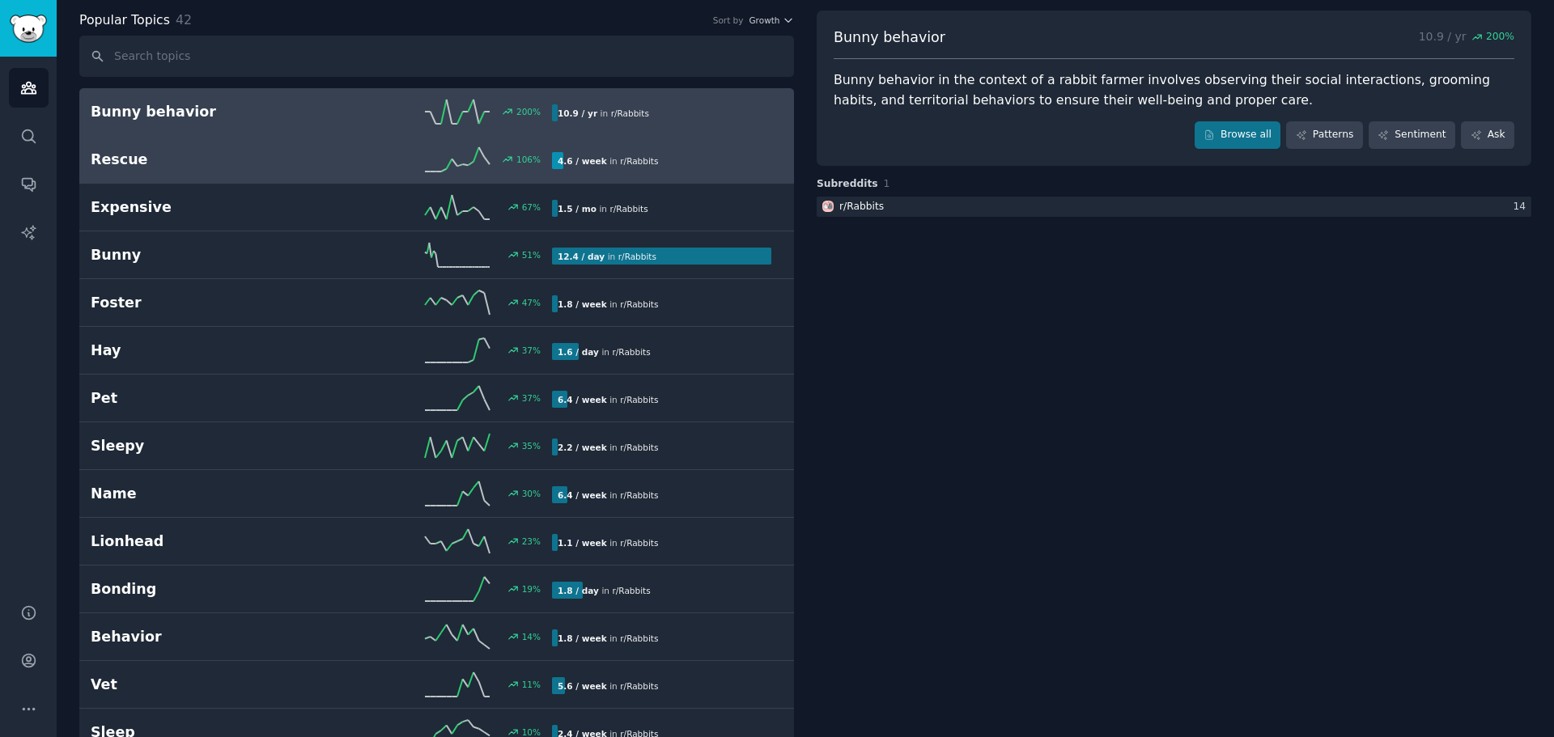
click at [630, 154] on div "4.6 / week in r/ Rabbits" at bounding box center [608, 160] width 112 height 17
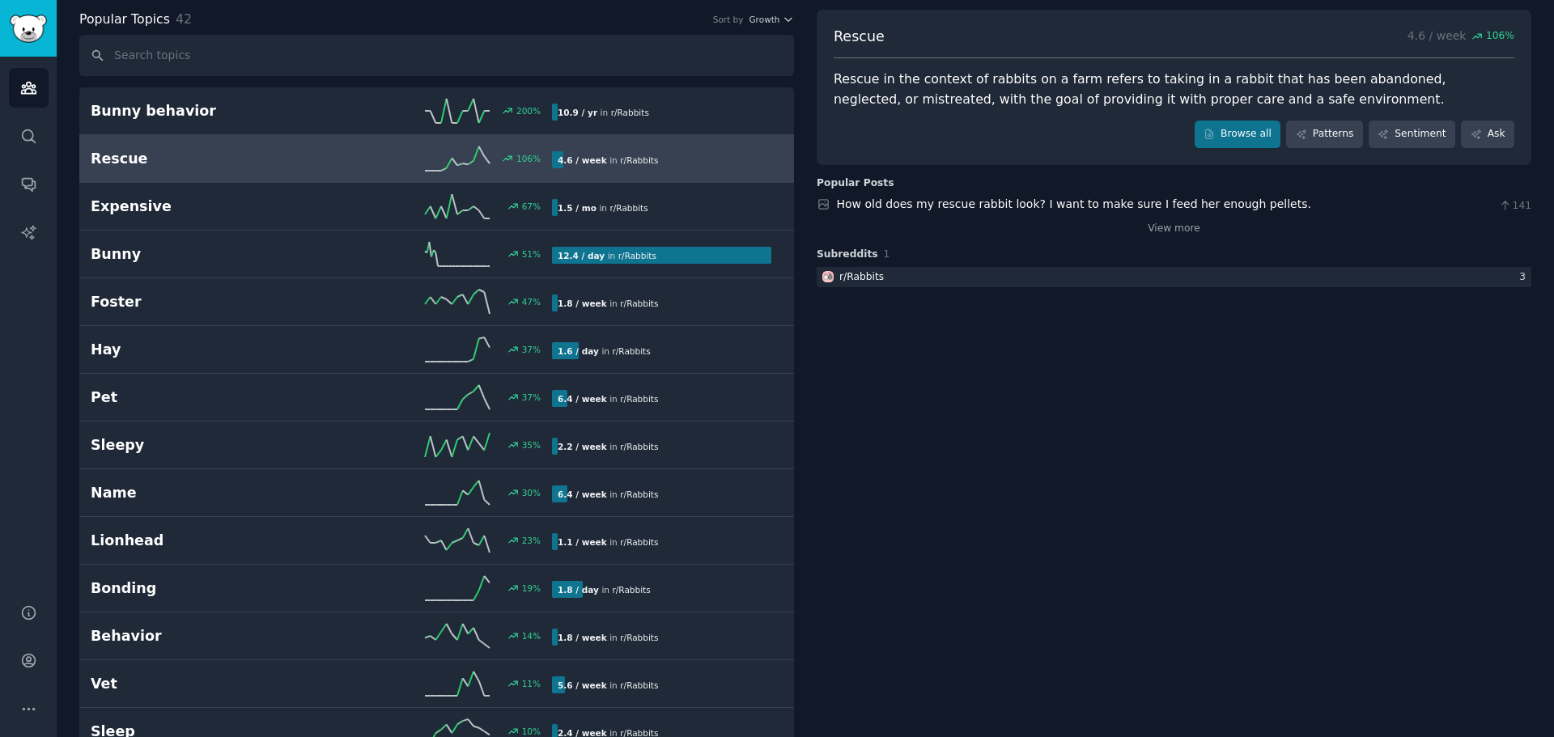
scroll to position [81, 0]
click at [1215, 140] on icon at bounding box center [1208, 134] width 11 height 11
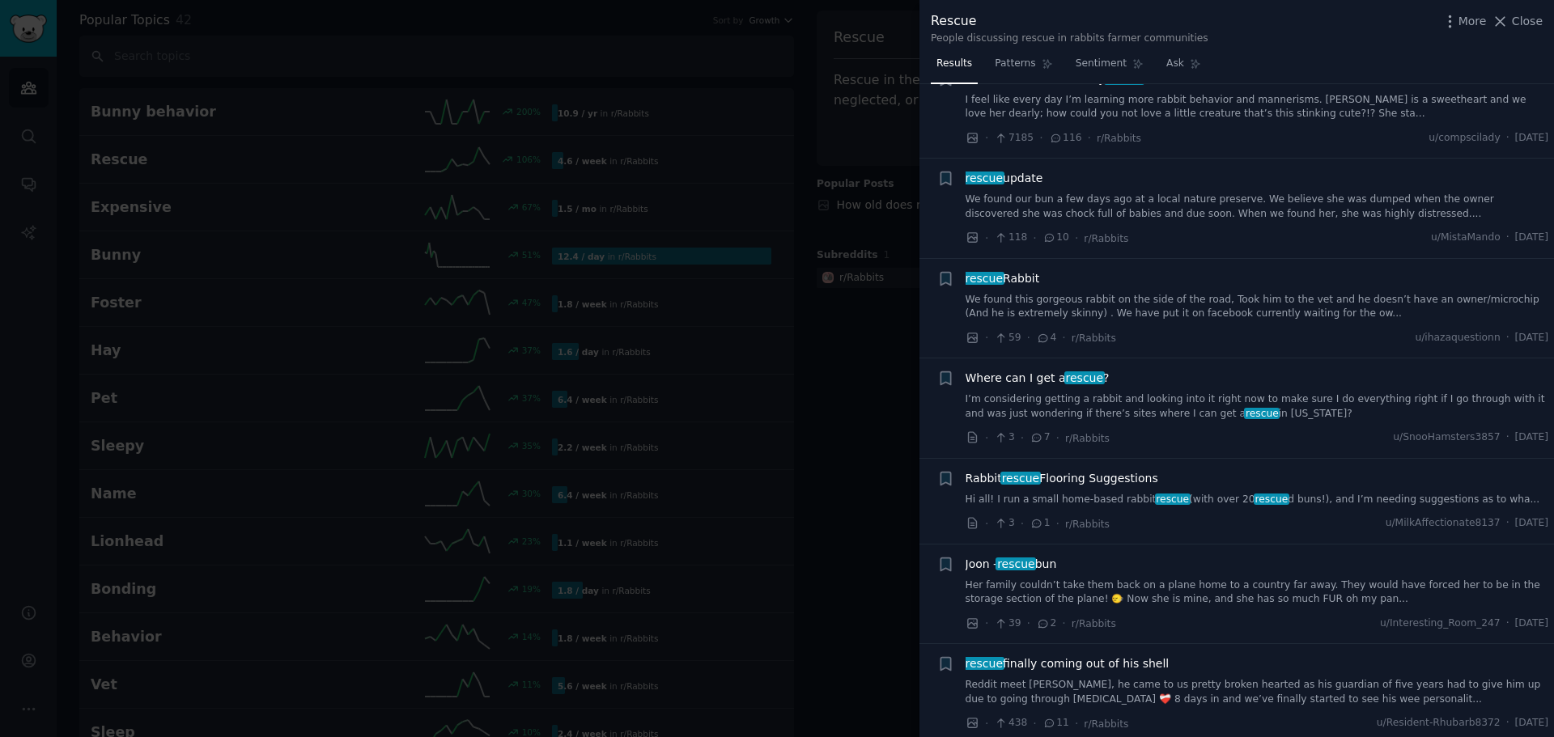
scroll to position [3398, 0]
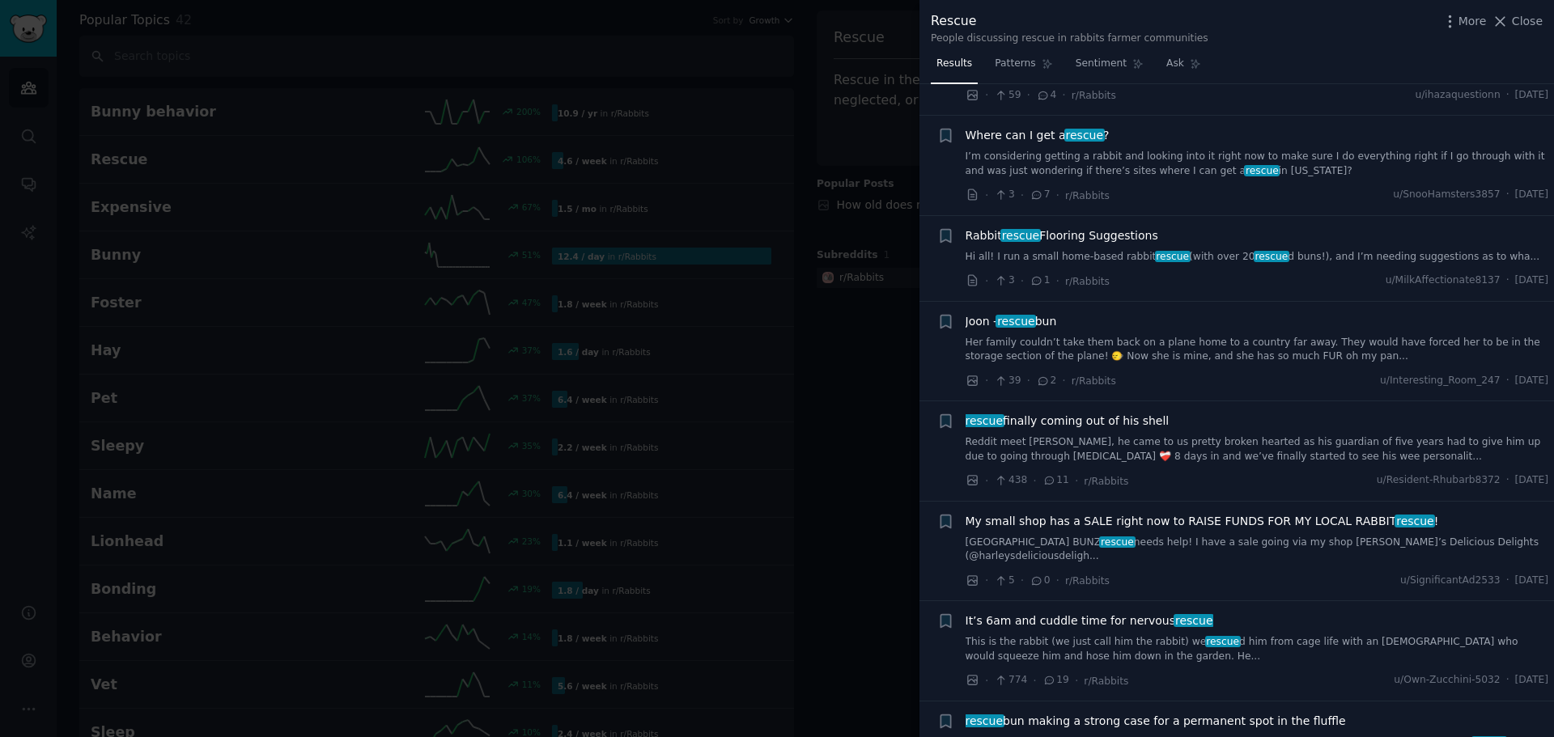
click at [850, 305] on div at bounding box center [777, 368] width 1554 height 737
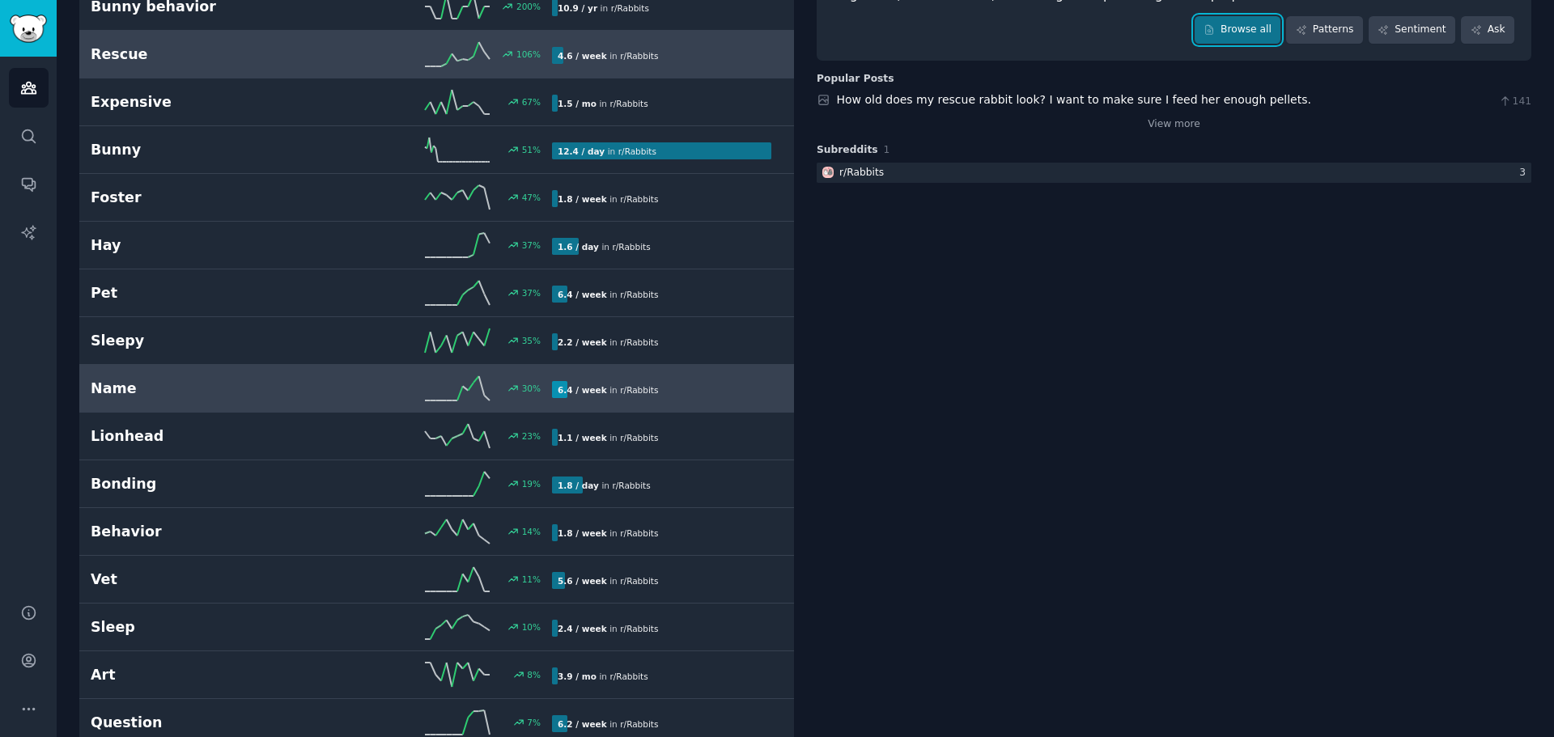
scroll to position [243, 0]
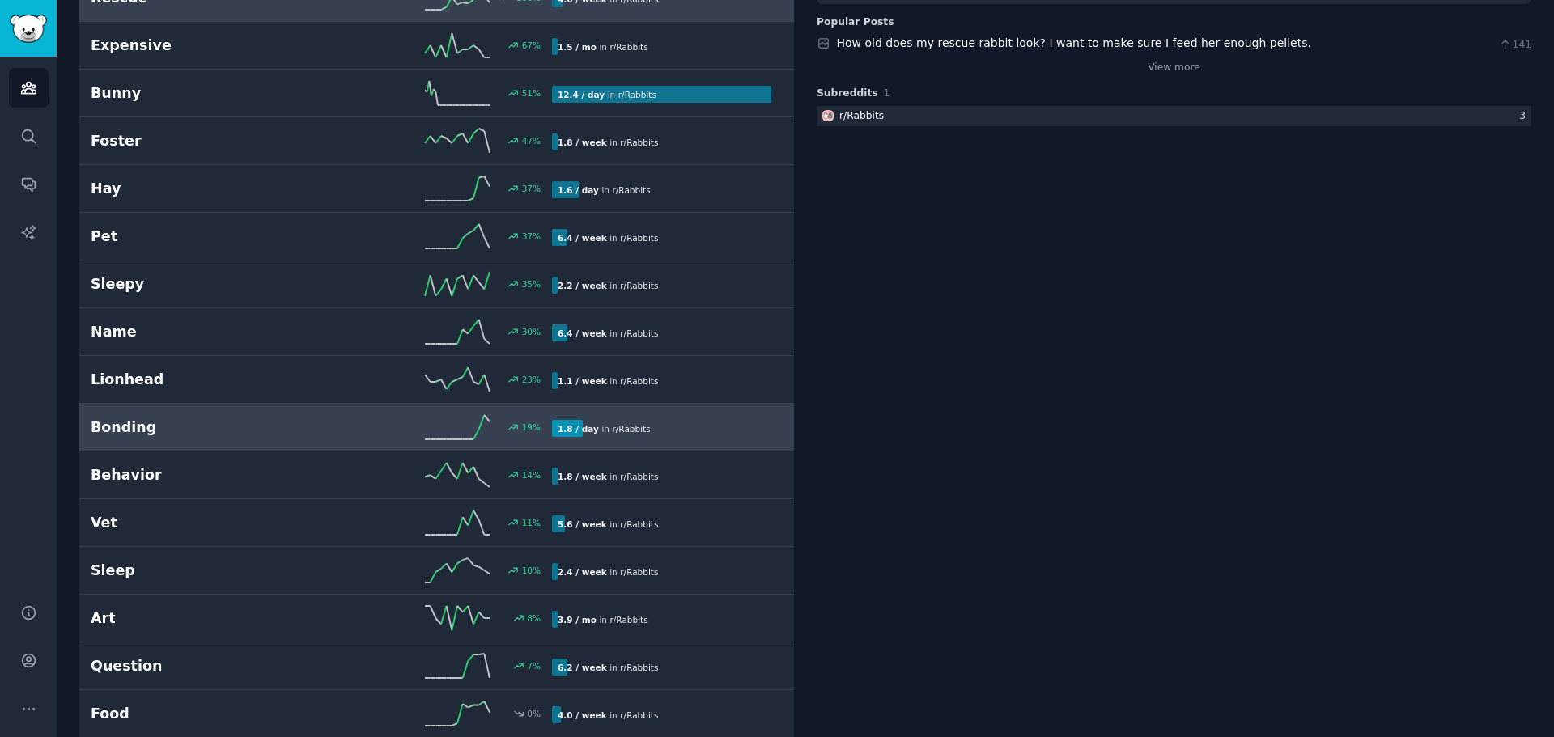
click at [236, 436] on h2 "Bonding" at bounding box center [206, 428] width 231 height 20
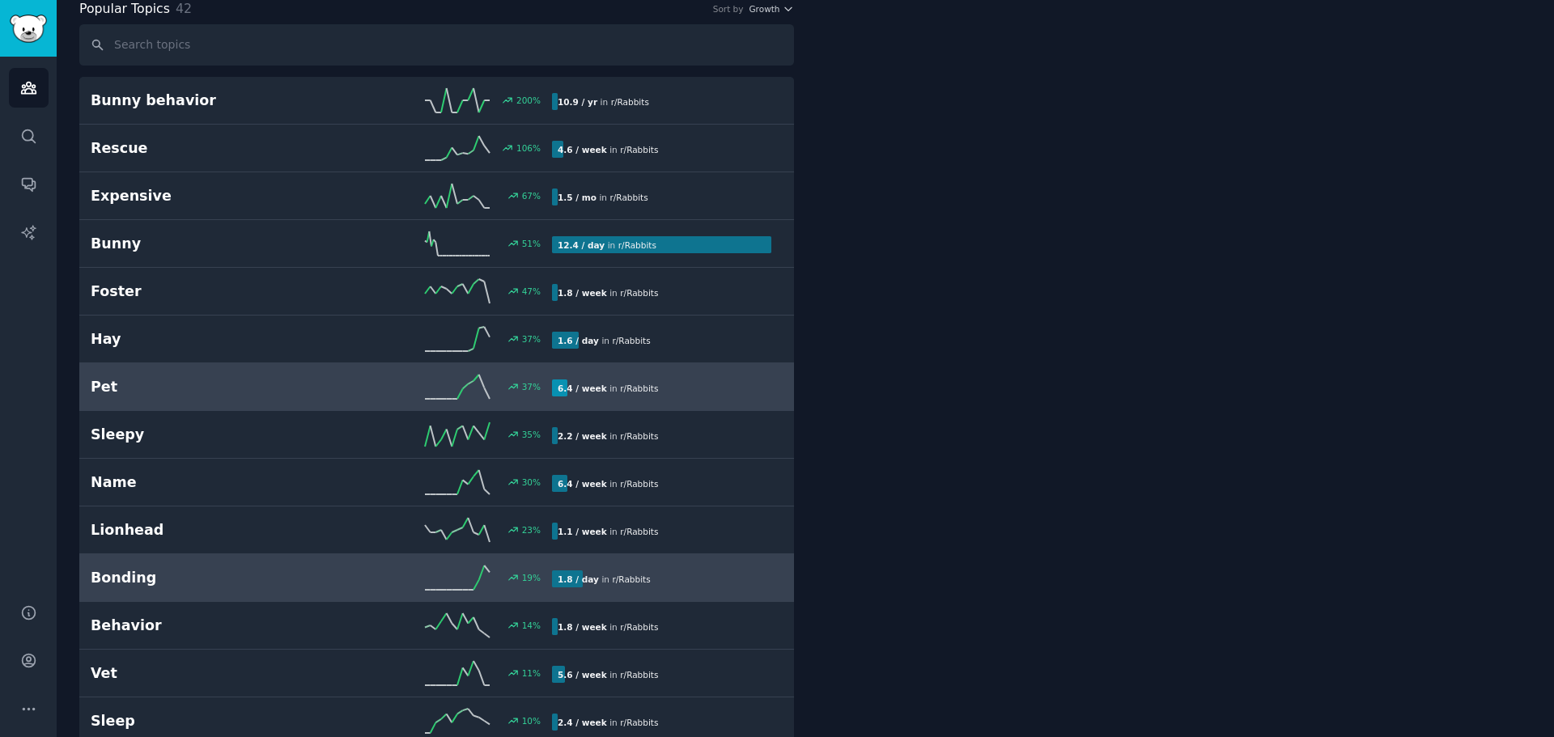
scroll to position [91, 0]
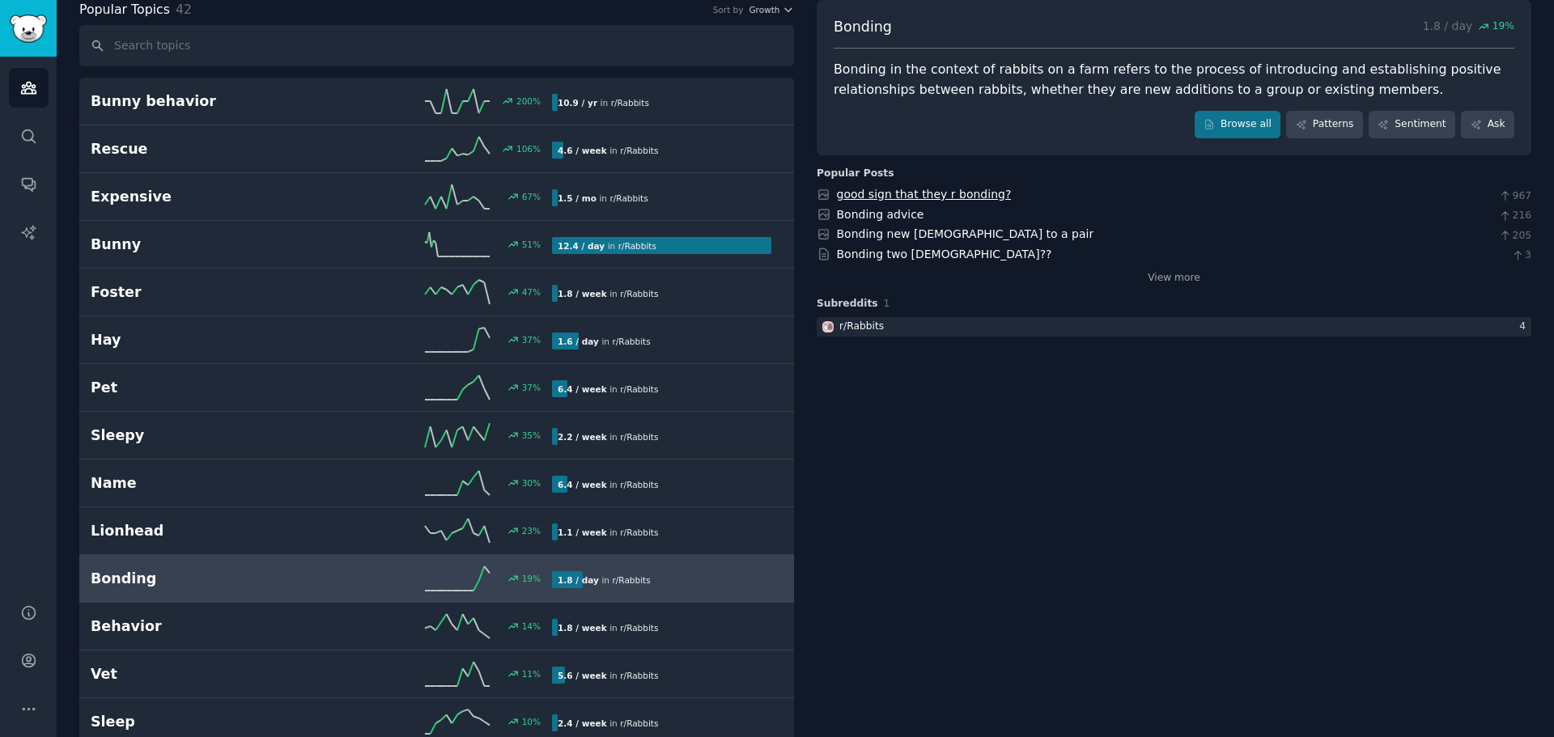
click at [875, 198] on link "good sign that they r bonding?" at bounding box center [924, 194] width 175 height 13
click at [1261, 126] on link "Browse all" at bounding box center [1237, 125] width 87 height 28
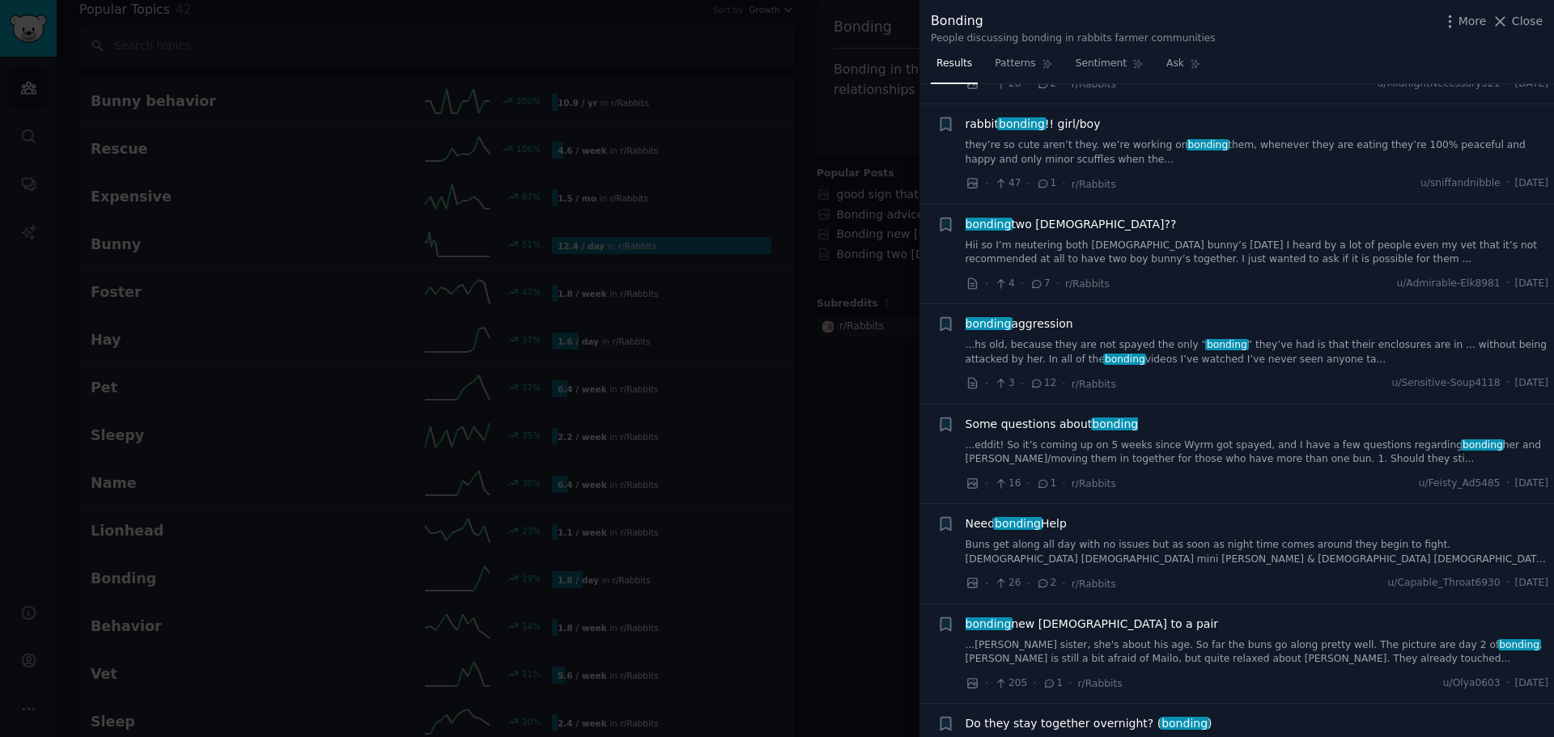
scroll to position [566, 0]
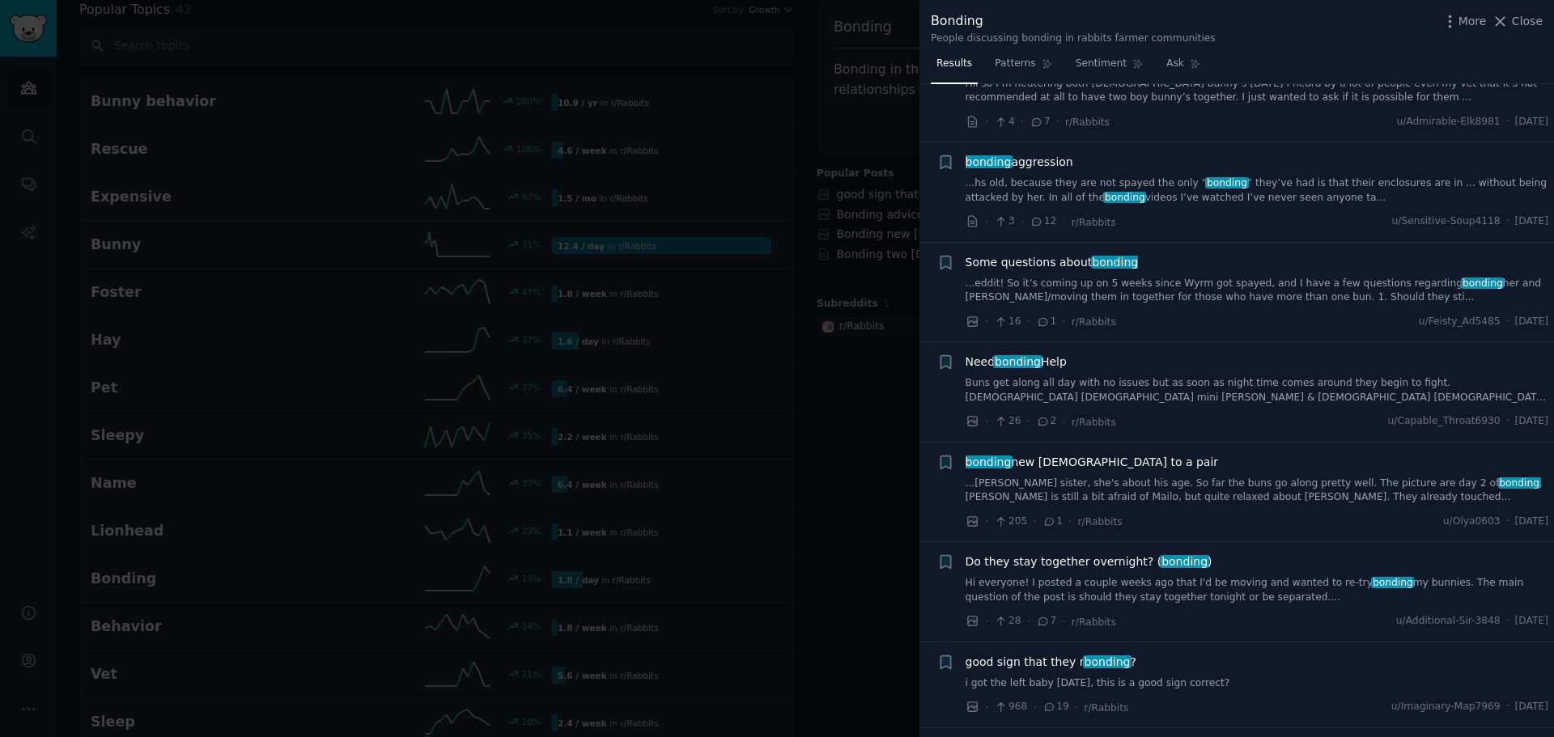
click at [866, 310] on div at bounding box center [777, 368] width 1554 height 737
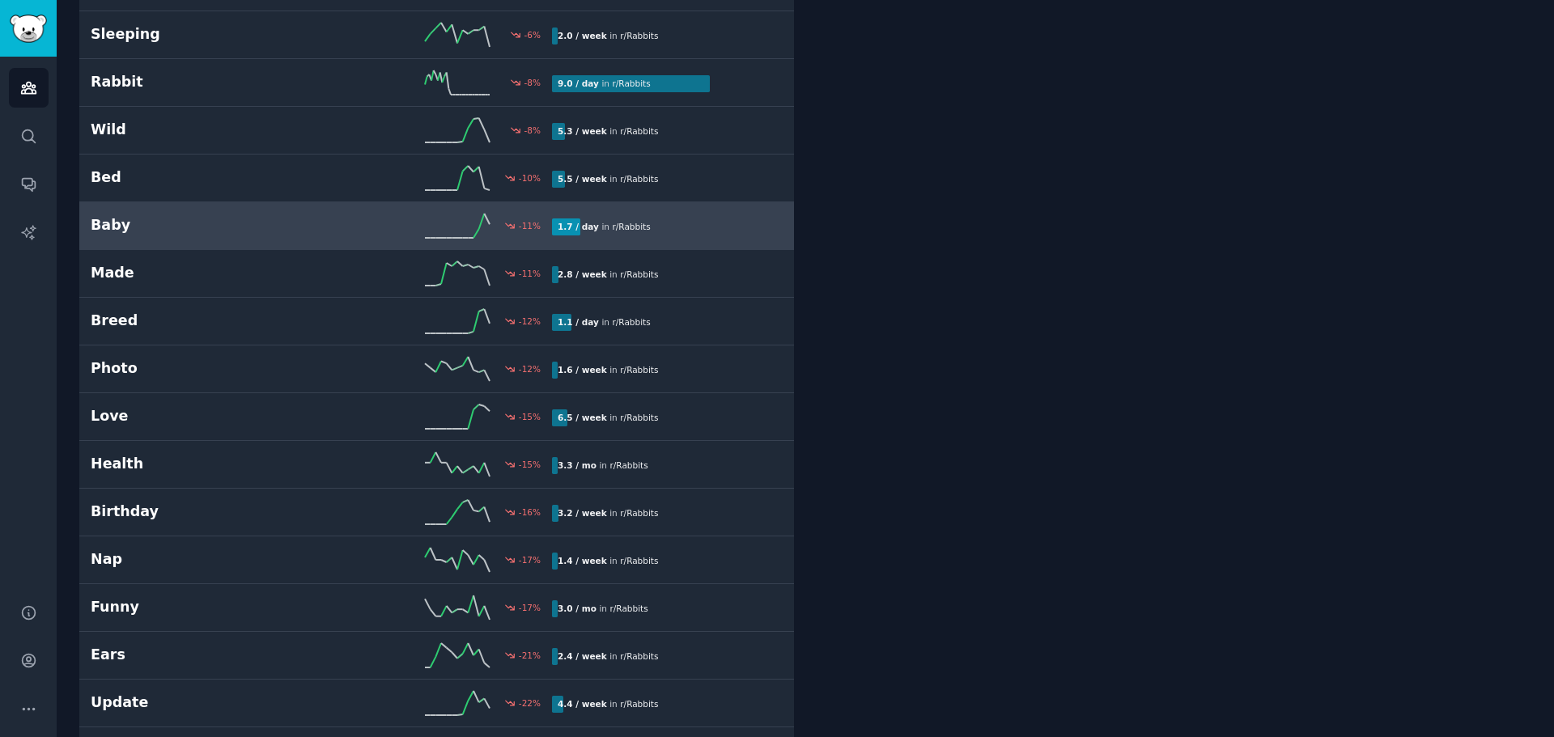
scroll to position [1305, 0]
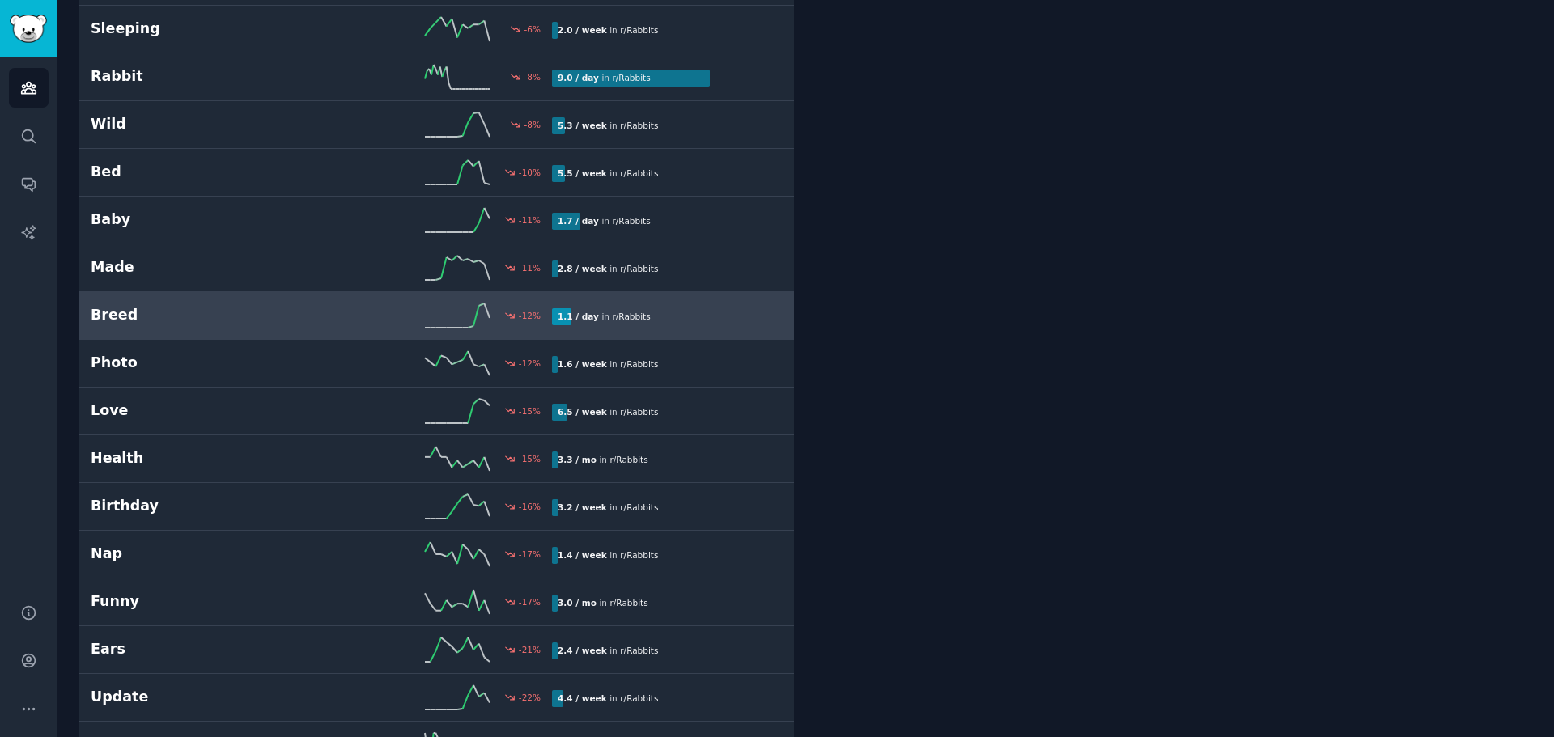
click at [223, 324] on h2 "Breed" at bounding box center [206, 315] width 231 height 20
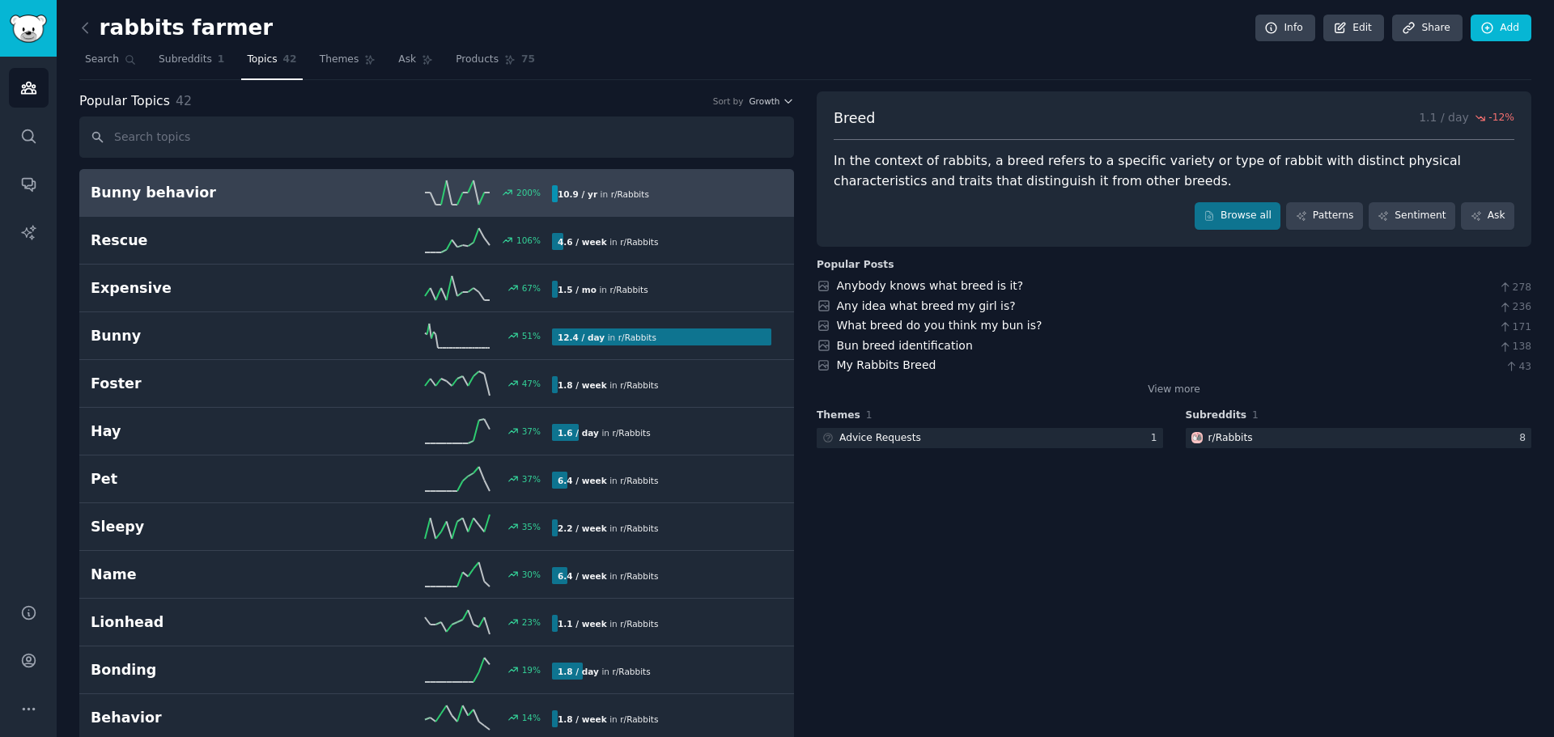
click at [329, 212] on link "Bunny behavior 200 % 10.9 / yr in r/ Rabbits 200% increase in mentions recently" at bounding box center [436, 193] width 714 height 48
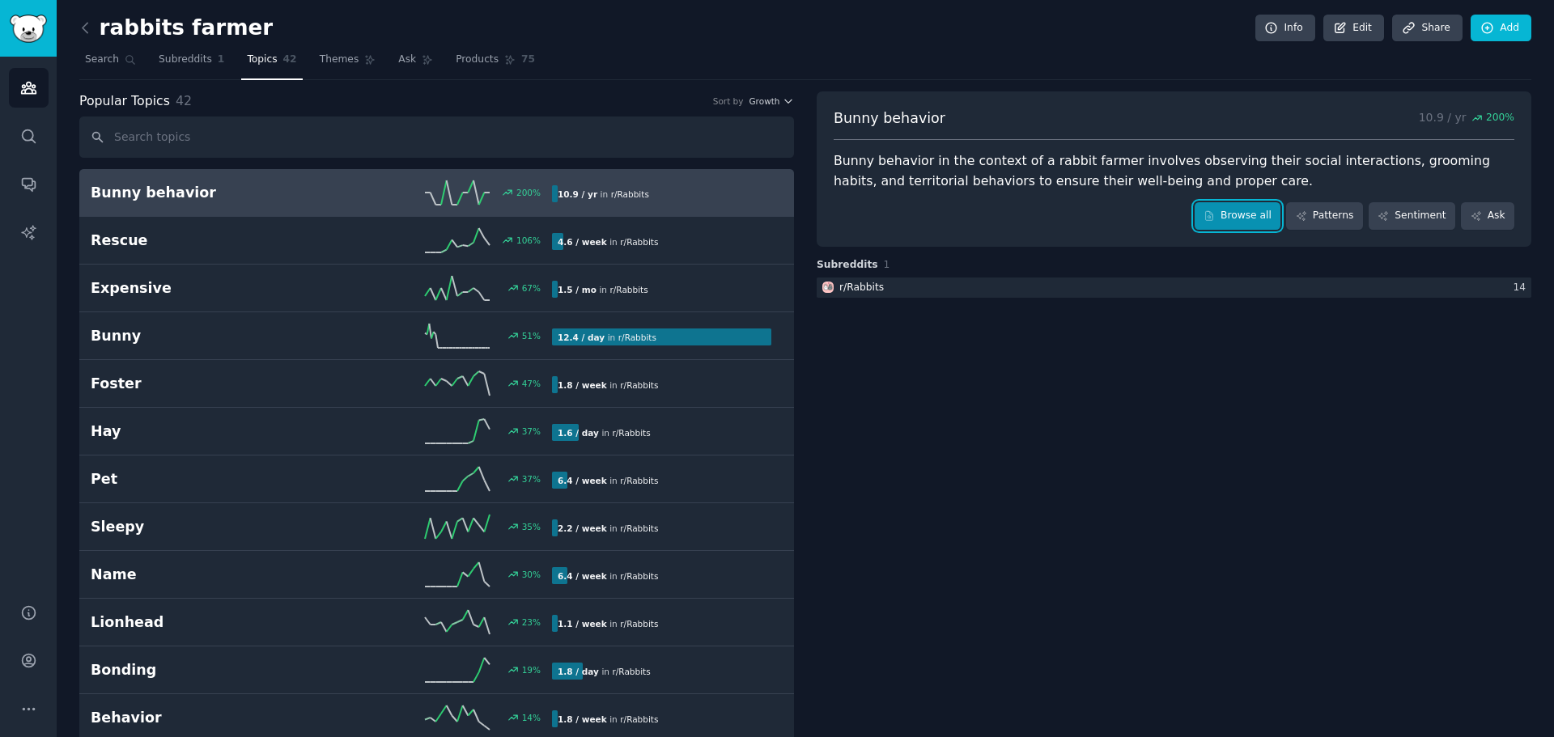
click at [1244, 211] on link "Browse all" at bounding box center [1237, 216] width 87 height 28
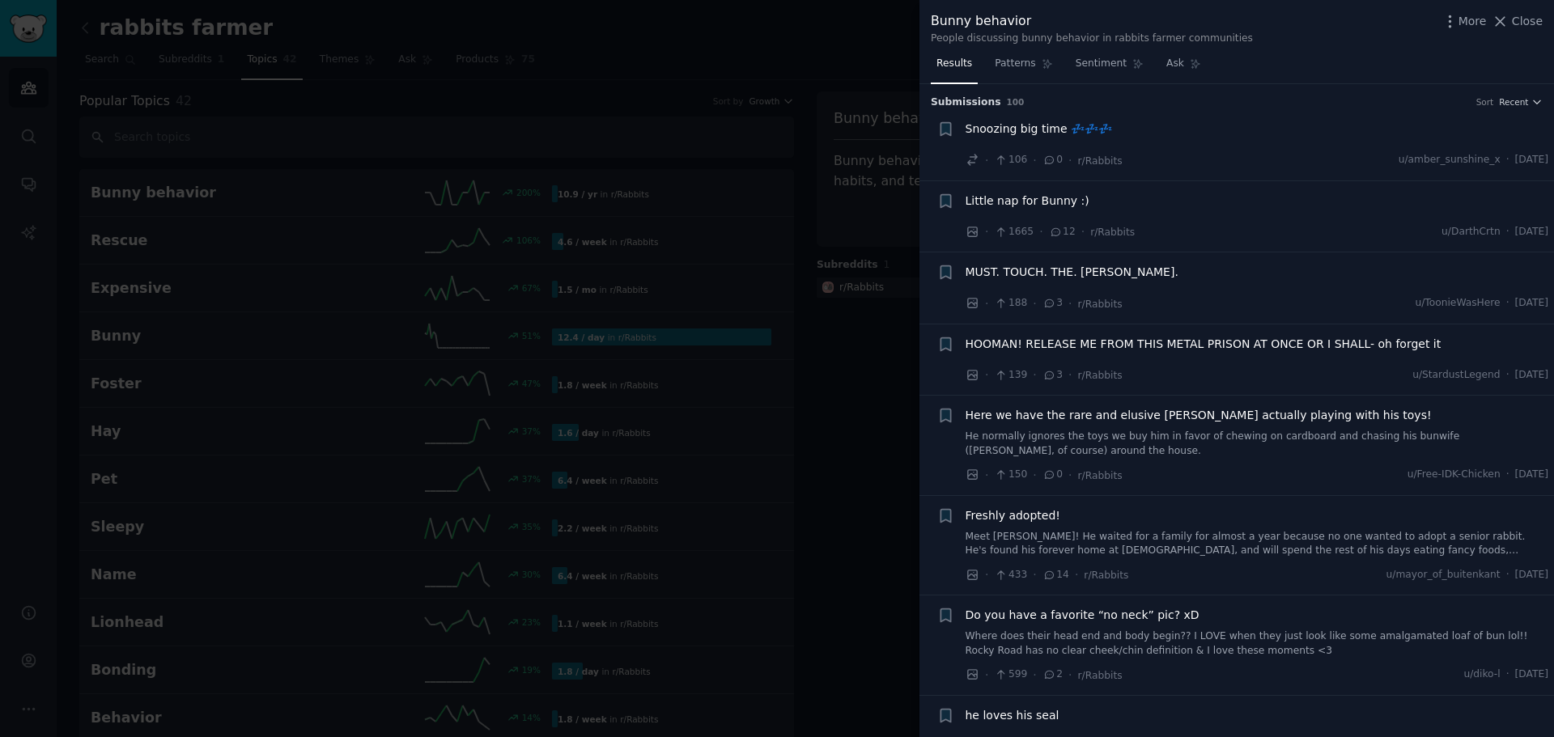
click at [1021, 129] on span "Snoozing big time 💤💤💤" at bounding box center [1038, 129] width 147 height 17
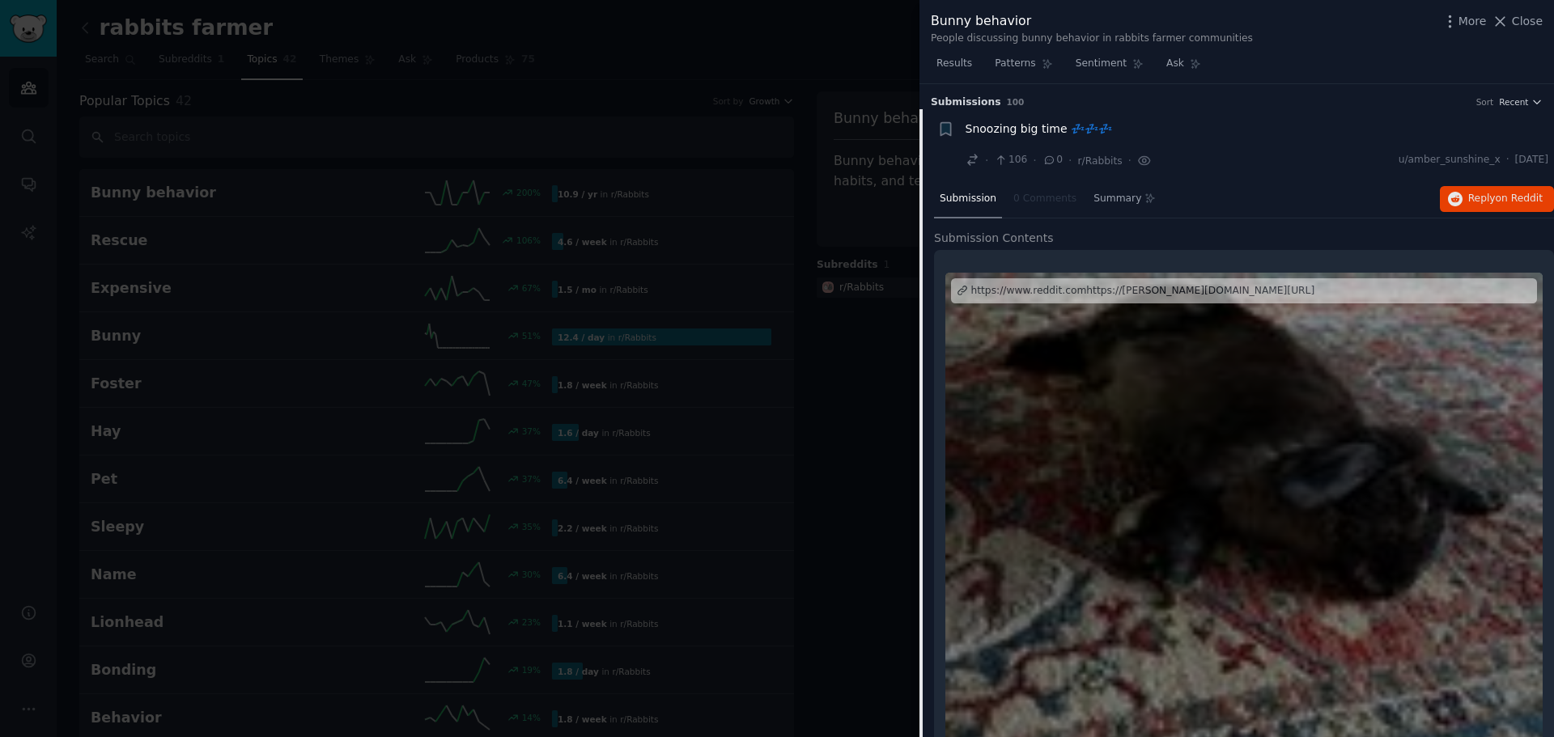
click at [988, 131] on span "Snoozing big time 💤💤💤" at bounding box center [1038, 129] width 147 height 17
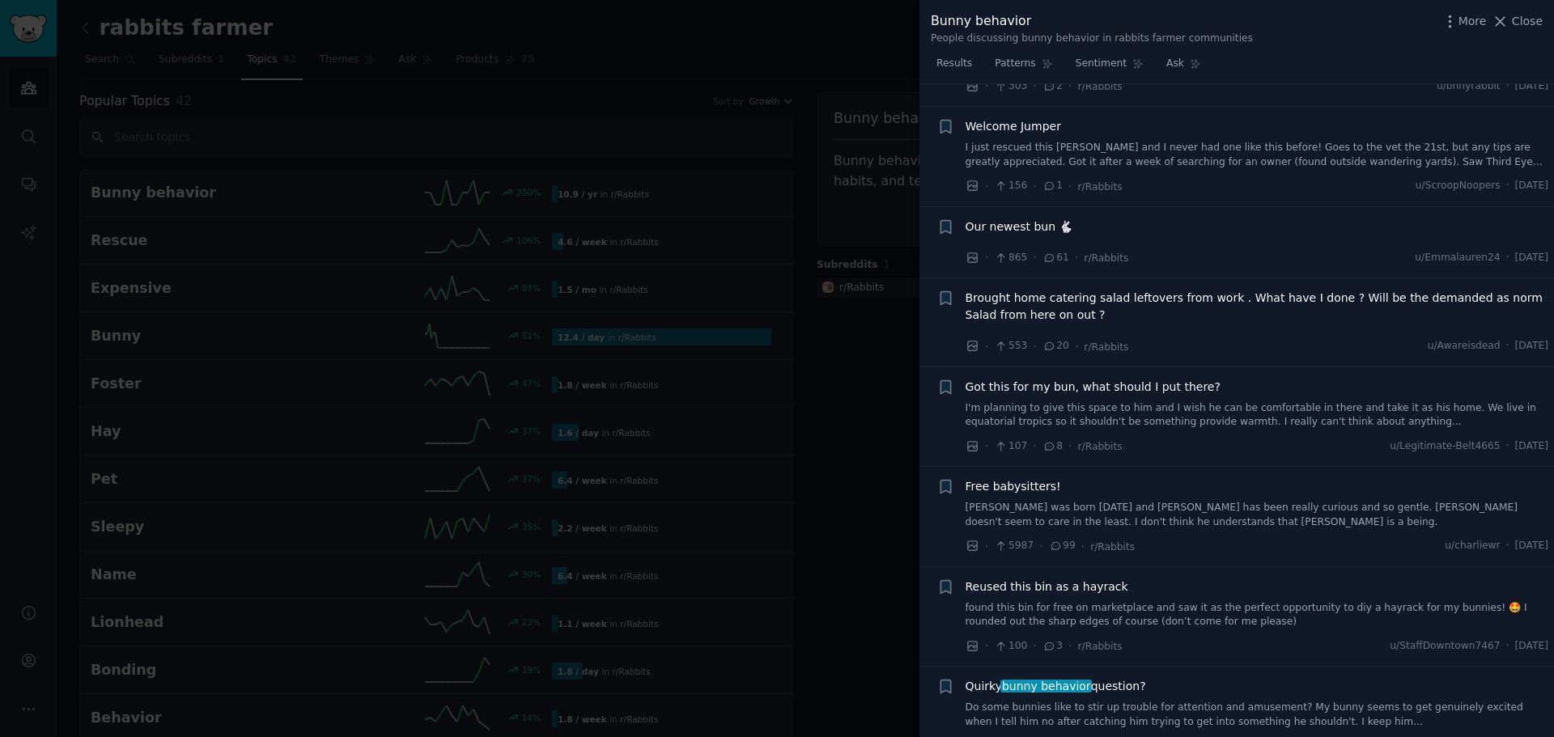
scroll to position [673, 0]
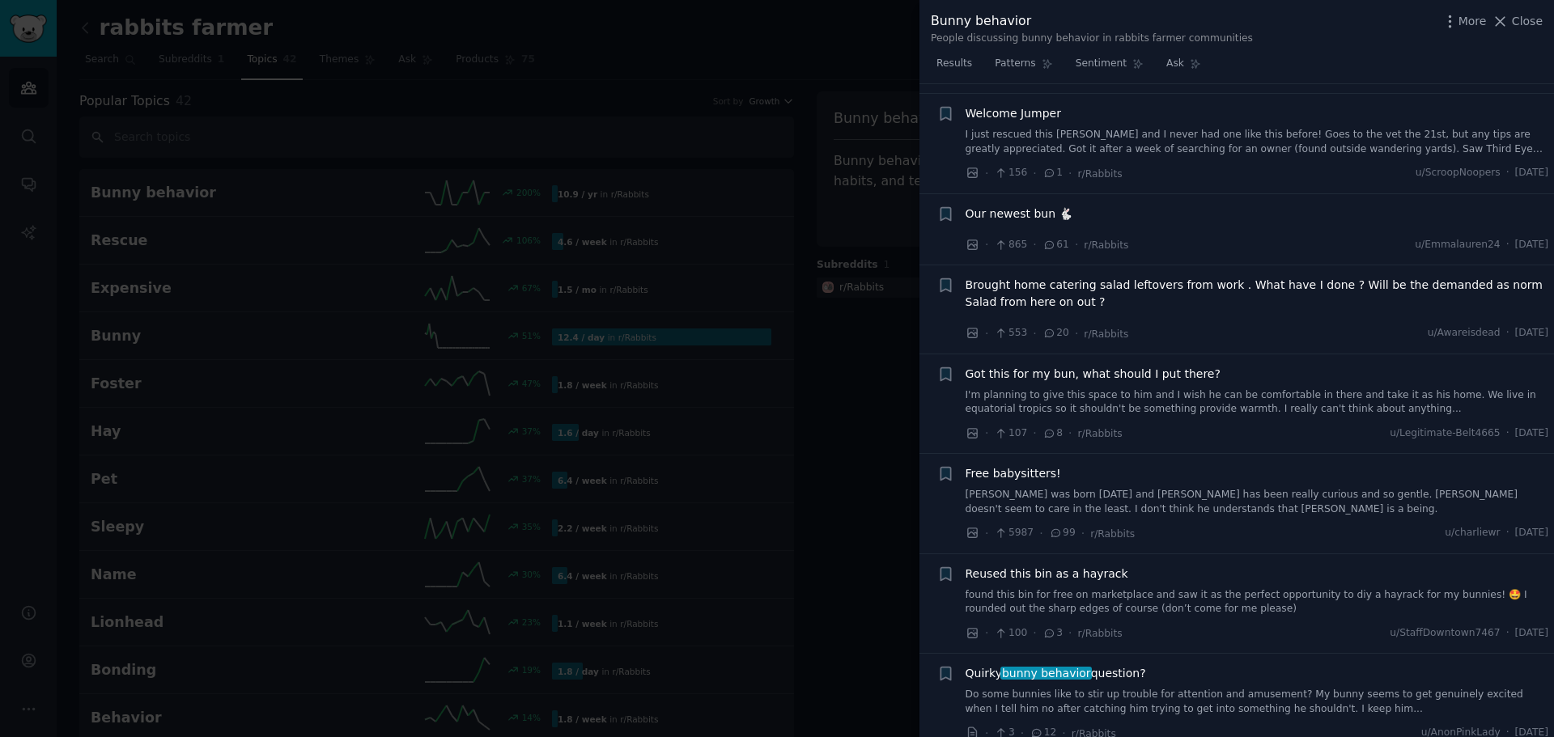
click at [1003, 211] on span "Our newest bun 🐇" at bounding box center [1019, 214] width 108 height 17
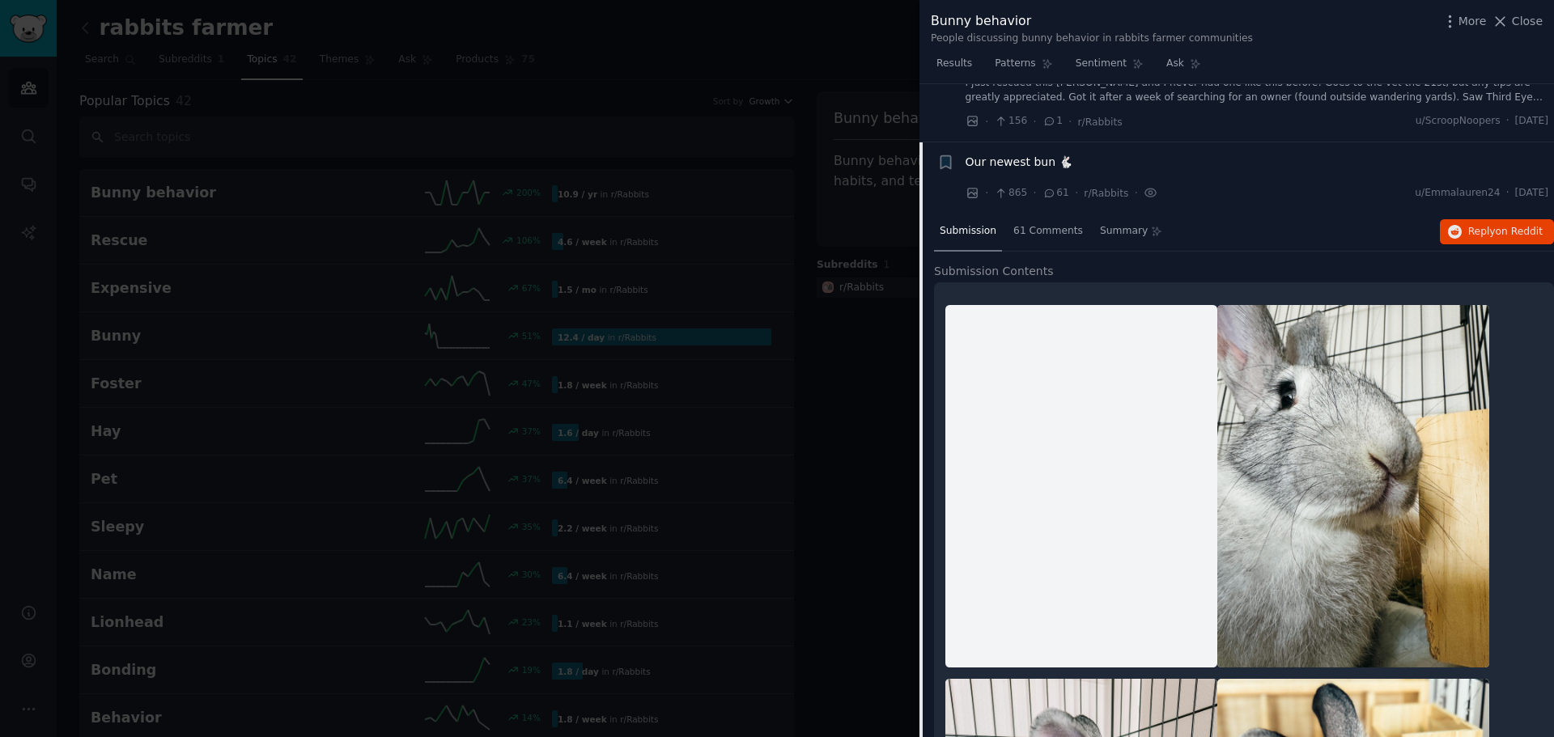
scroll to position [541, 0]
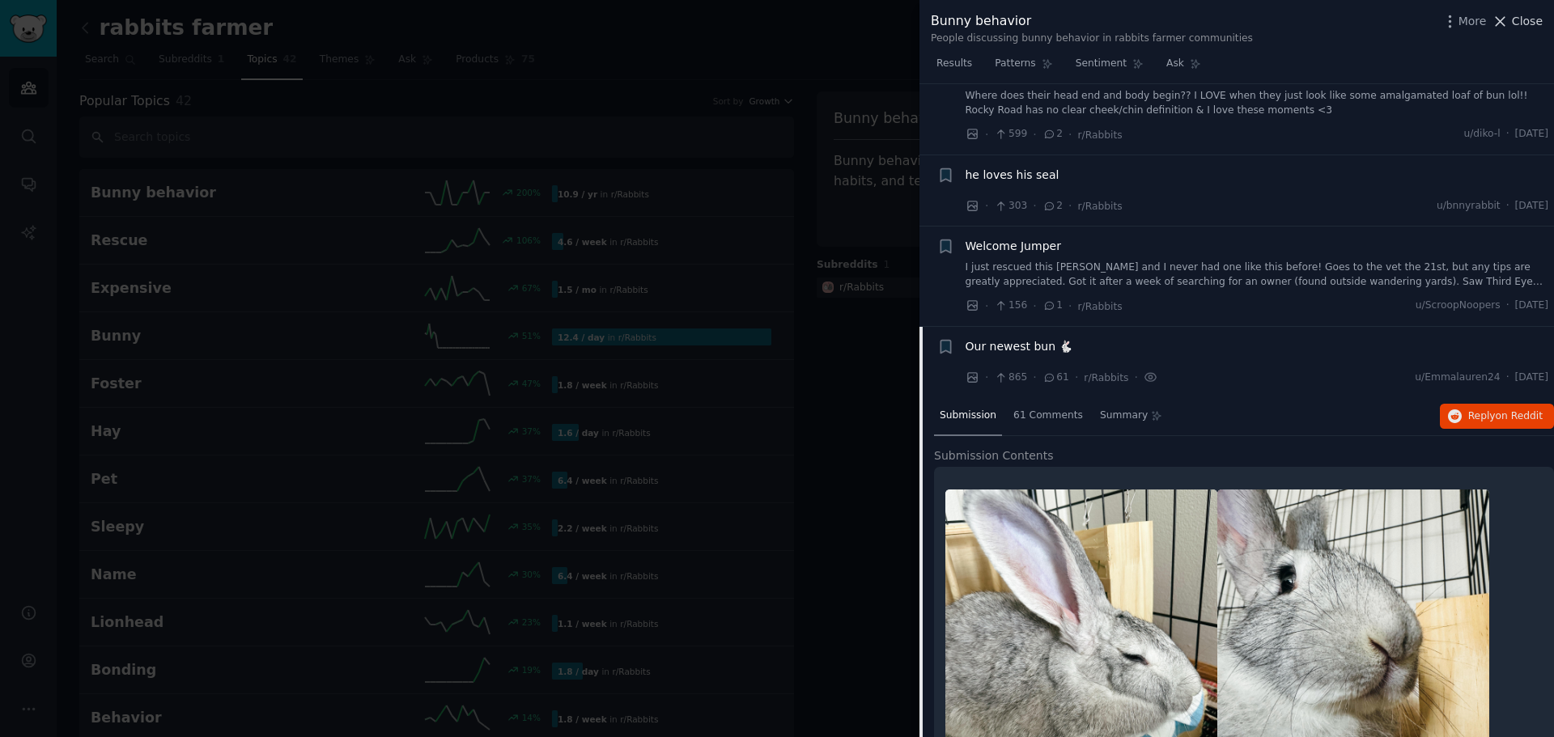
click at [1508, 23] on icon at bounding box center [1499, 21] width 17 height 17
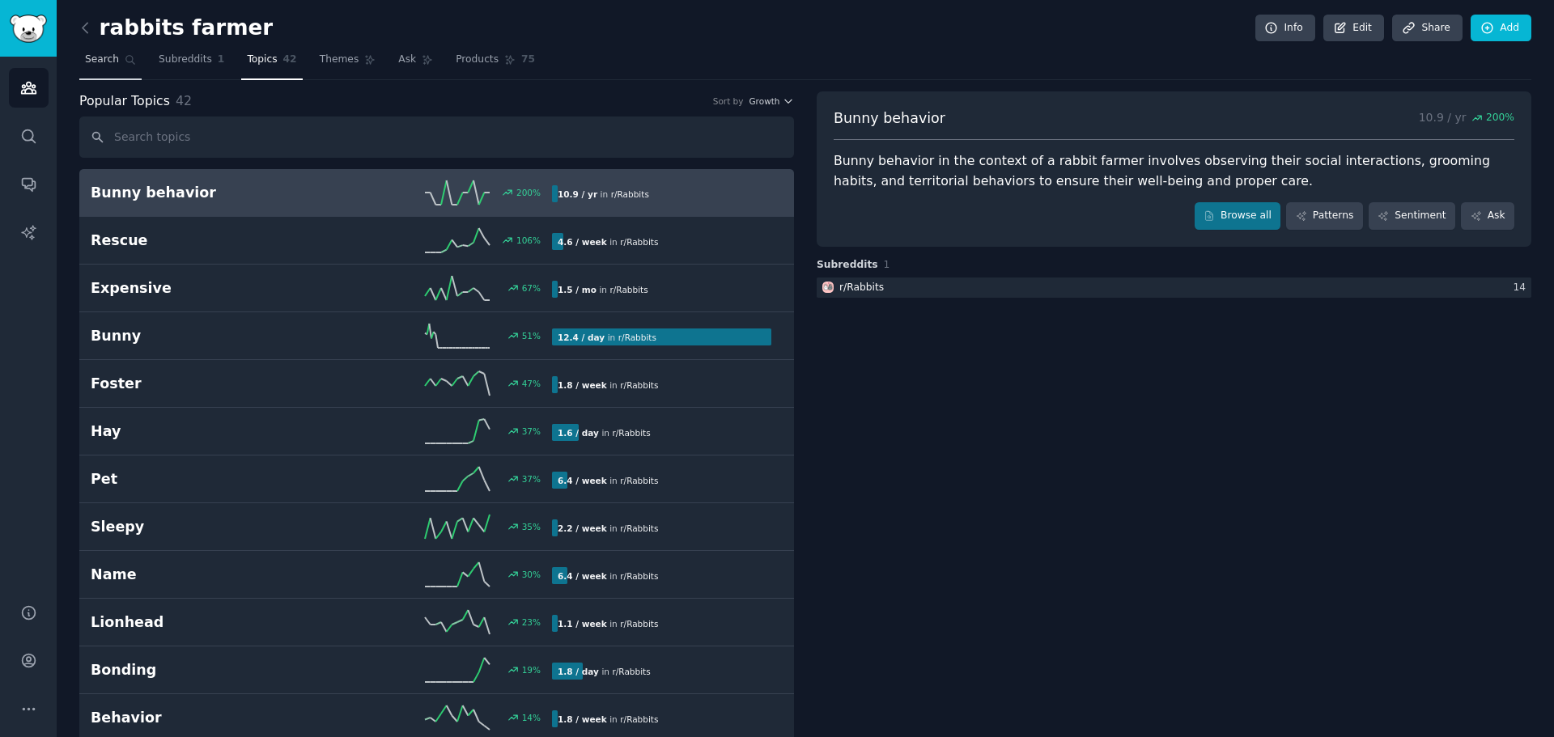
click at [93, 61] on span "Search" at bounding box center [102, 60] width 34 height 15
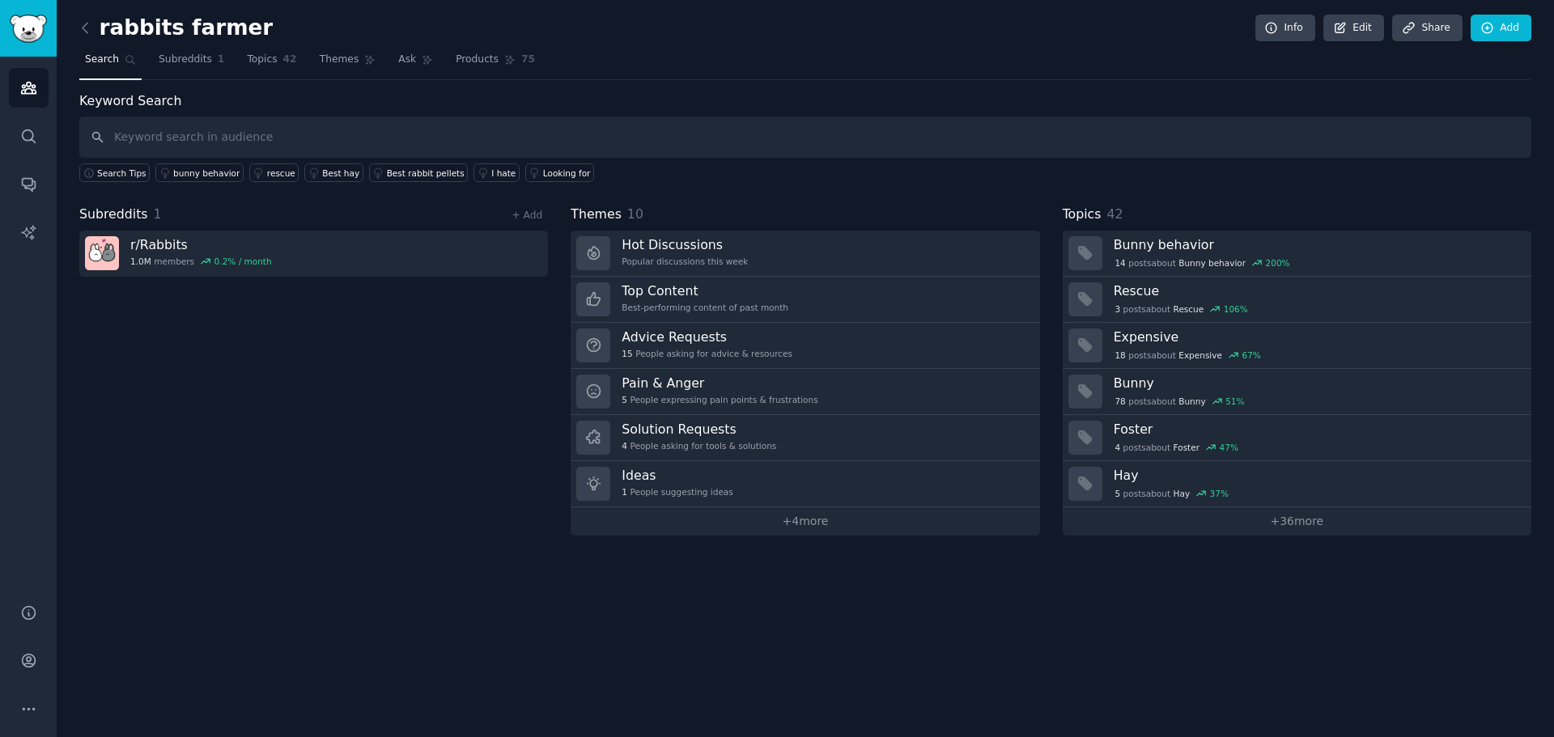
click at [151, 137] on input "text" at bounding box center [805, 137] width 1452 height 41
type input "breeding"
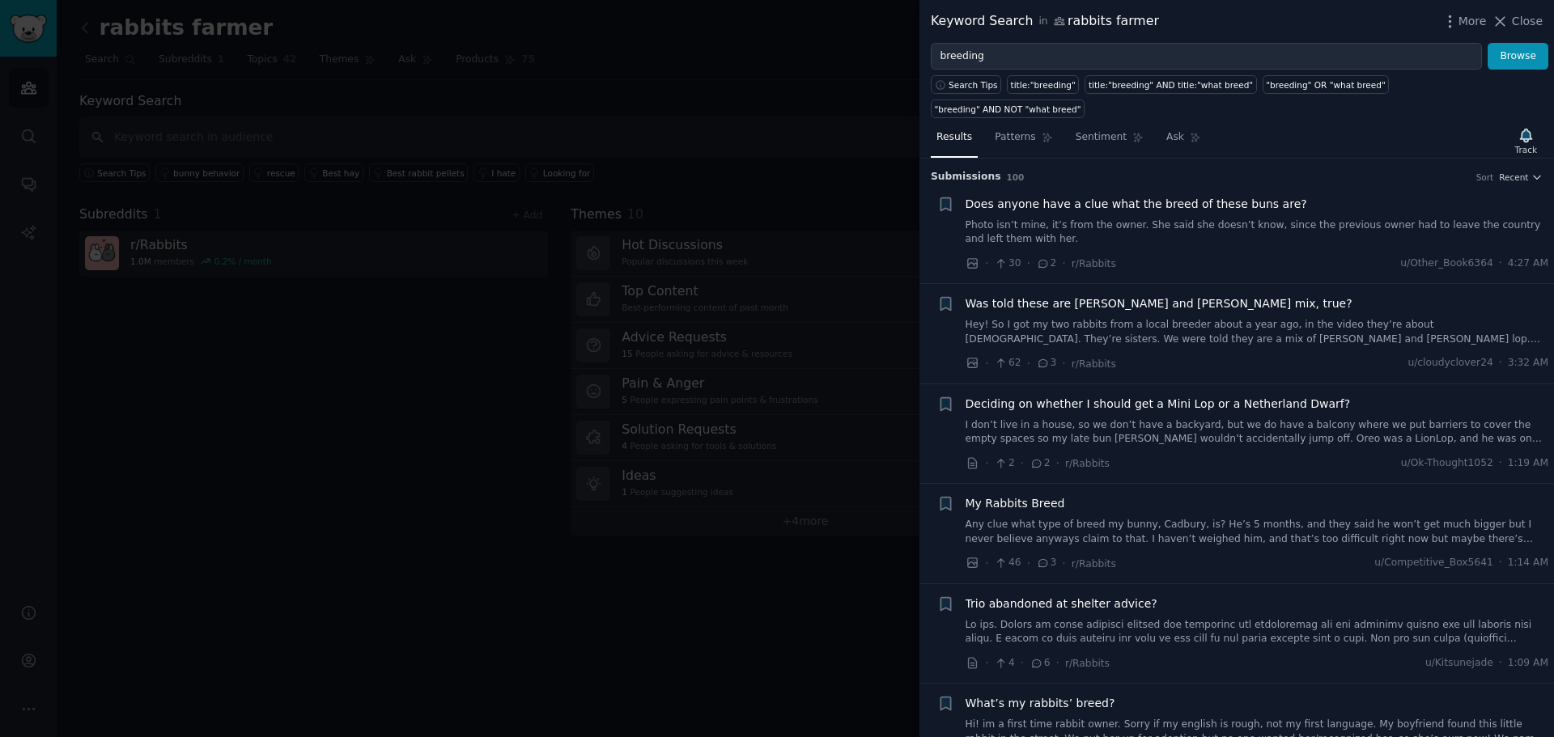
click at [1028, 218] on link "Photo isn’t mine, it’s from the owner. She said she doesn’t know, since the pre…" at bounding box center [1256, 232] width 583 height 28
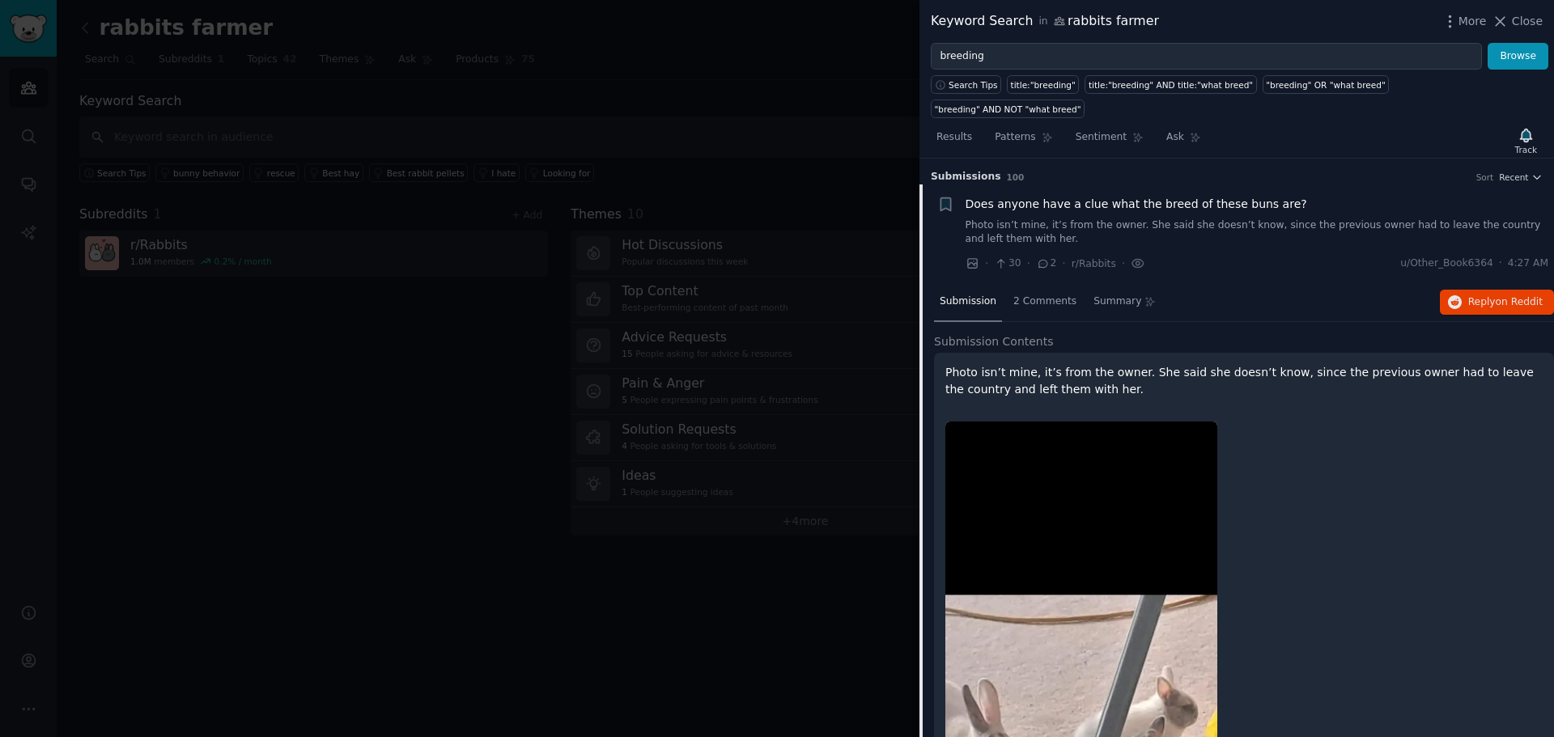
click at [1128, 218] on link "Photo isn’t mine, it’s from the owner. She said she doesn’t know, since the pre…" at bounding box center [1256, 232] width 583 height 28
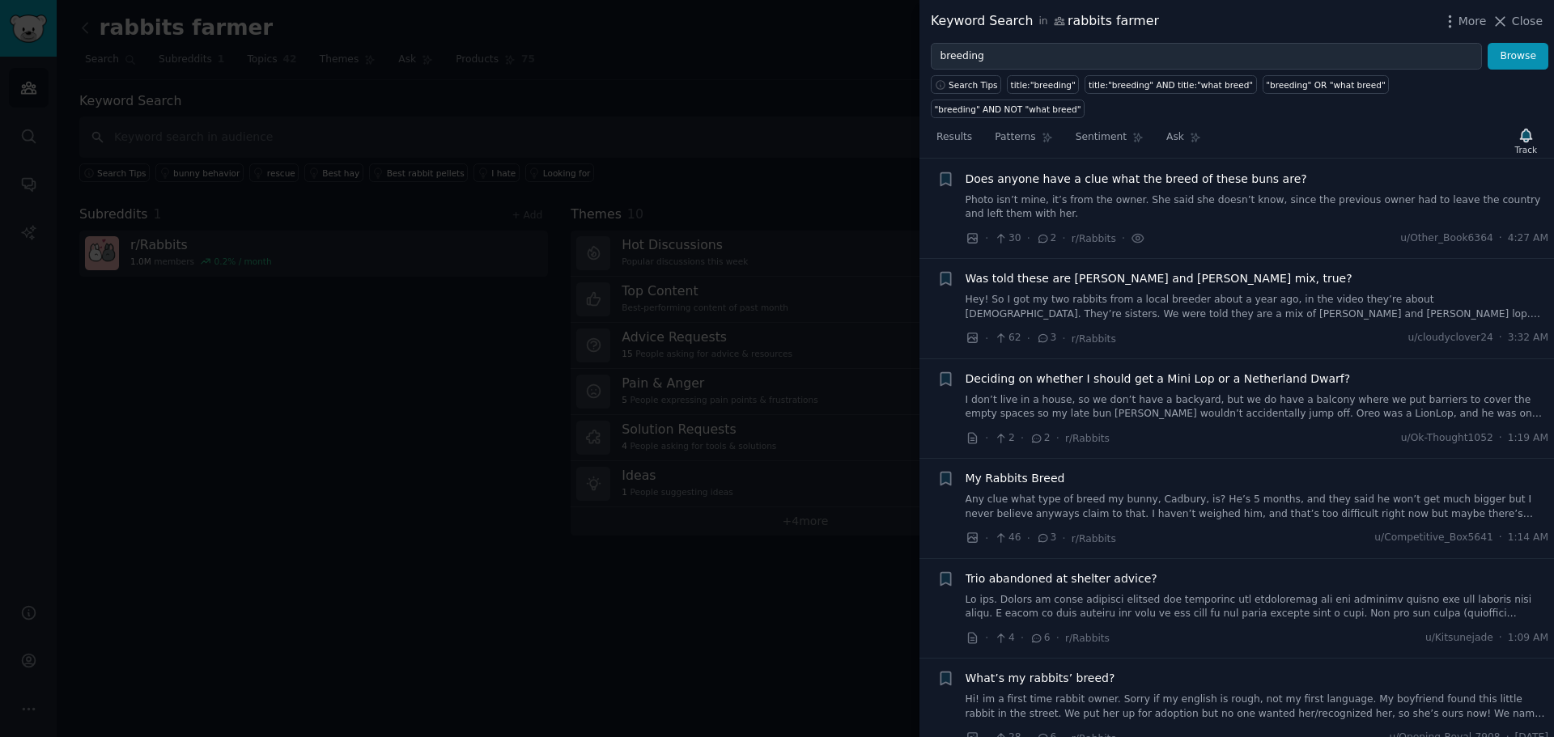
scroll to position [26, 0]
click at [990, 469] on span "My Rabbits Breed" at bounding box center [1015, 477] width 100 height 17
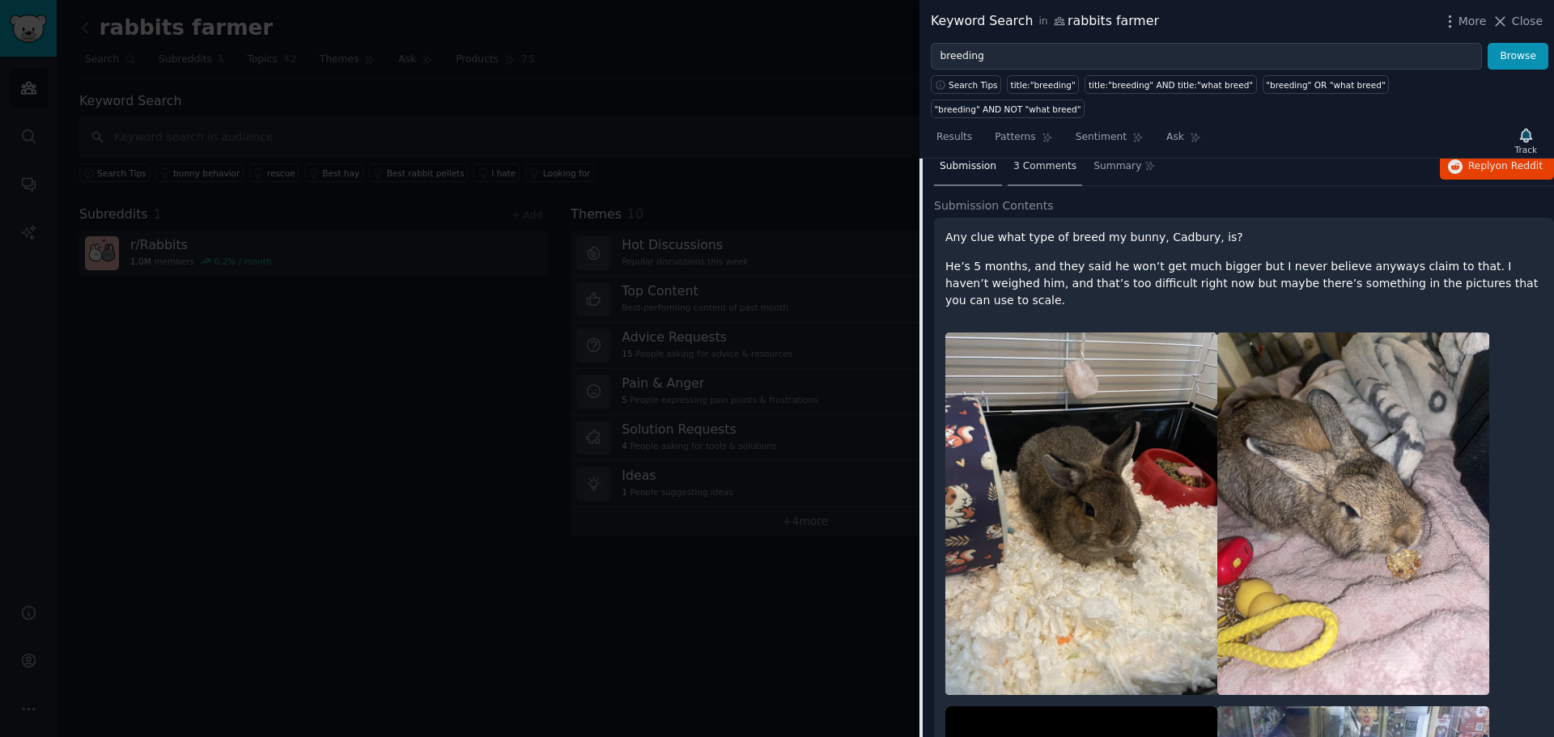
scroll to position [239, 0]
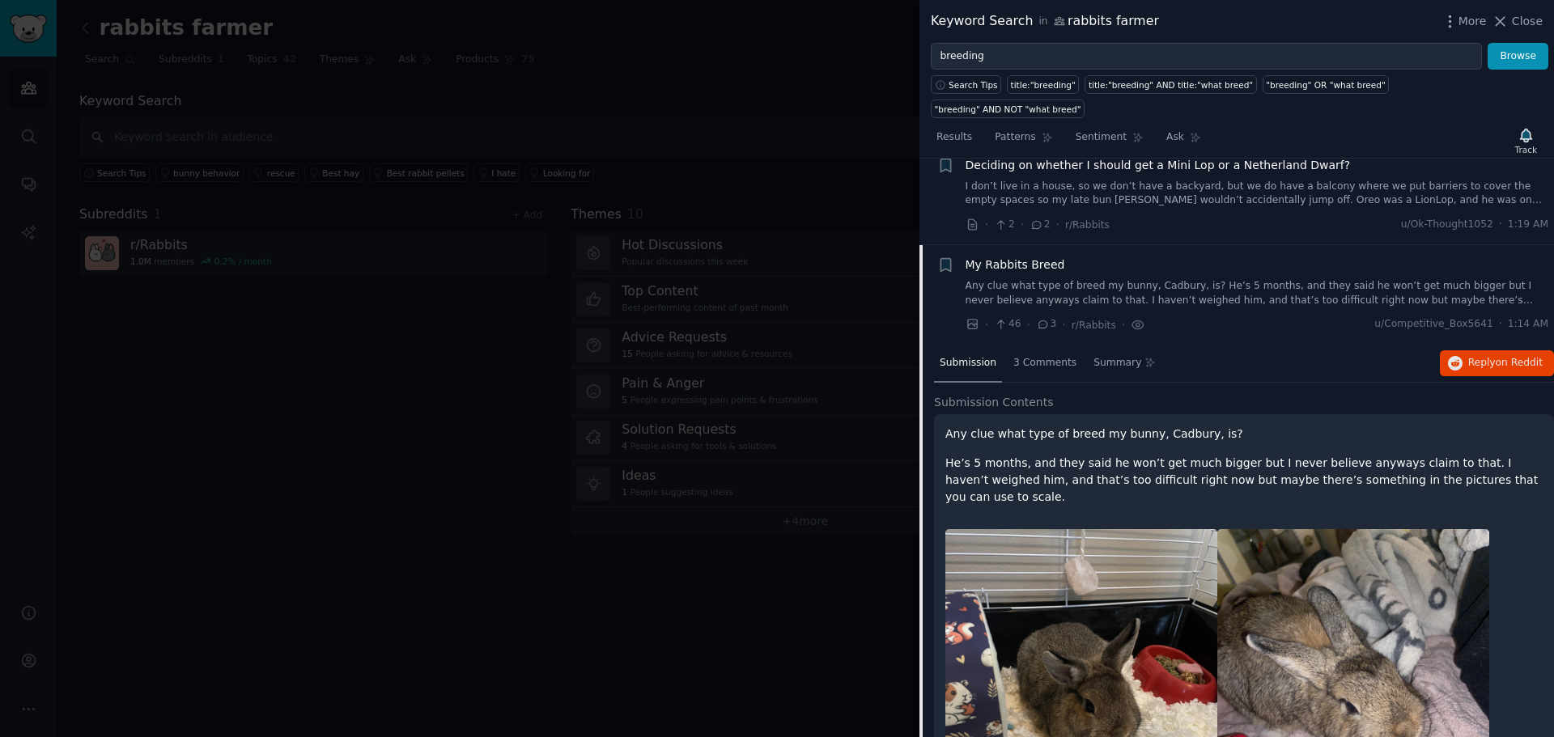
click at [965, 356] on span "Submission" at bounding box center [967, 363] width 57 height 15
click at [1016, 426] on div "Any clue what type of breed my bunny, Cadbury, is? He’s 5 months, and they said…" at bounding box center [1243, 466] width 597 height 80
click at [1022, 426] on p "Any clue what type of breed my bunny, Cadbury, is?" at bounding box center [1243, 434] width 597 height 17
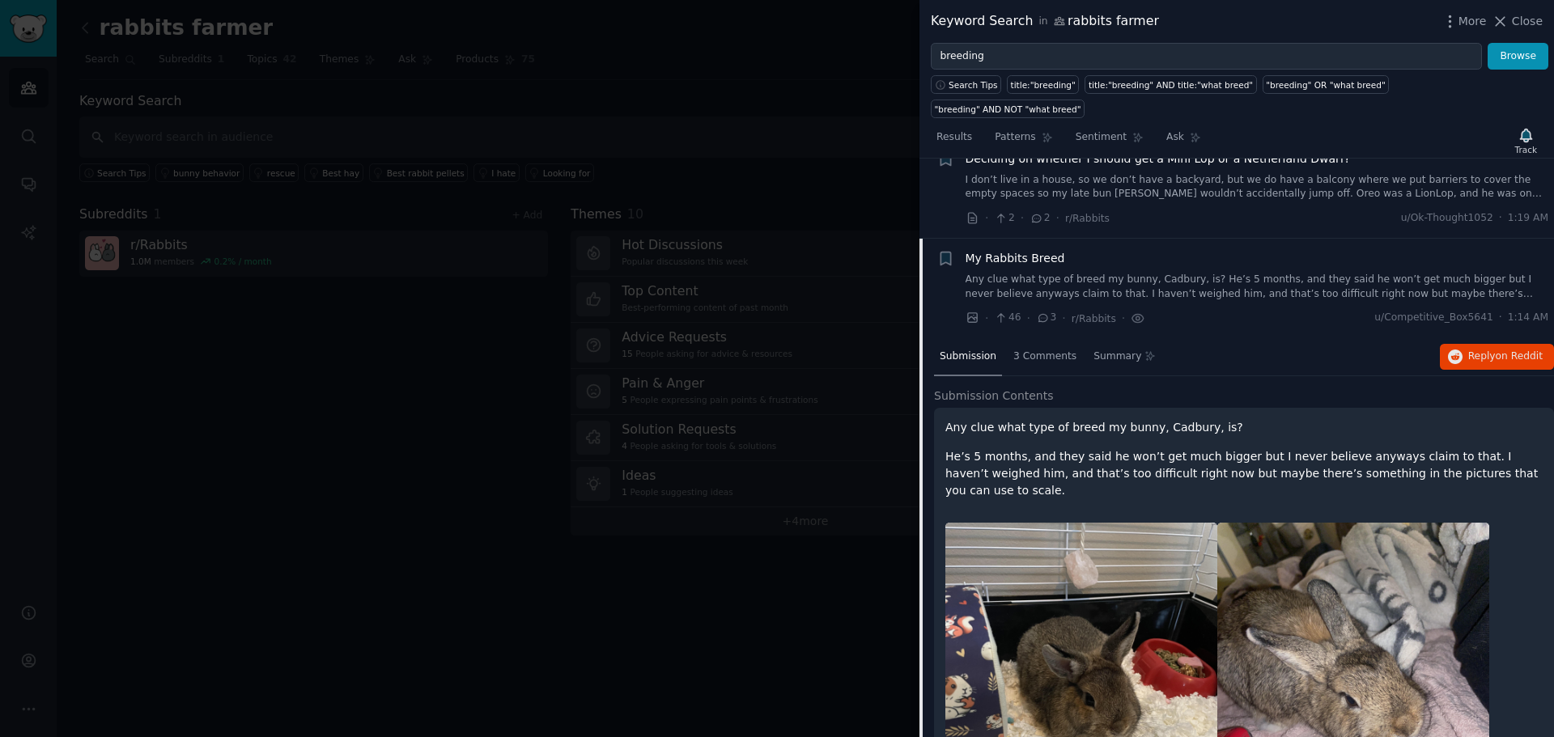
scroll to position [324, 0]
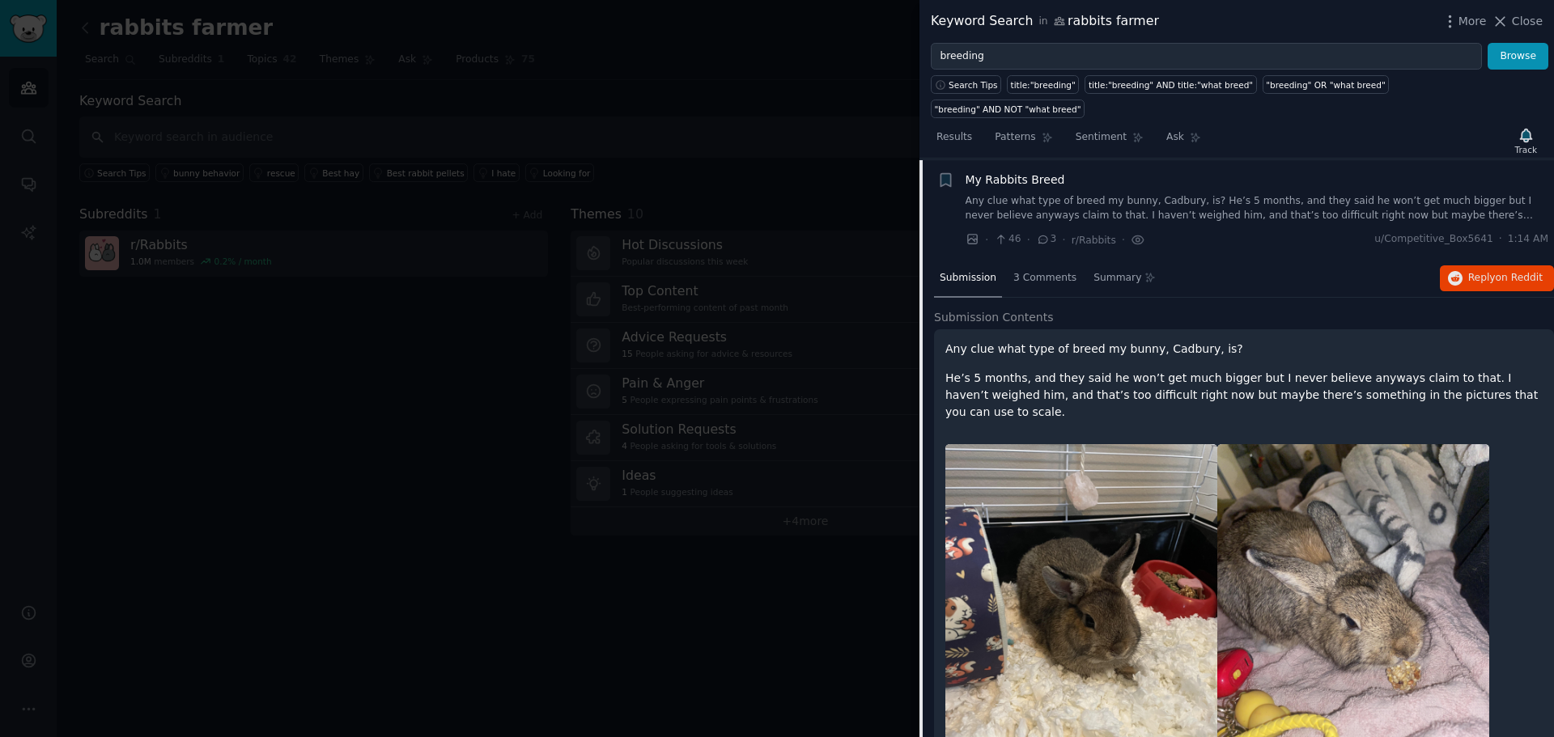
click at [963, 271] on span "Submission" at bounding box center [967, 278] width 57 height 15
click at [983, 172] on span "My Rabbits Breed" at bounding box center [1015, 180] width 100 height 17
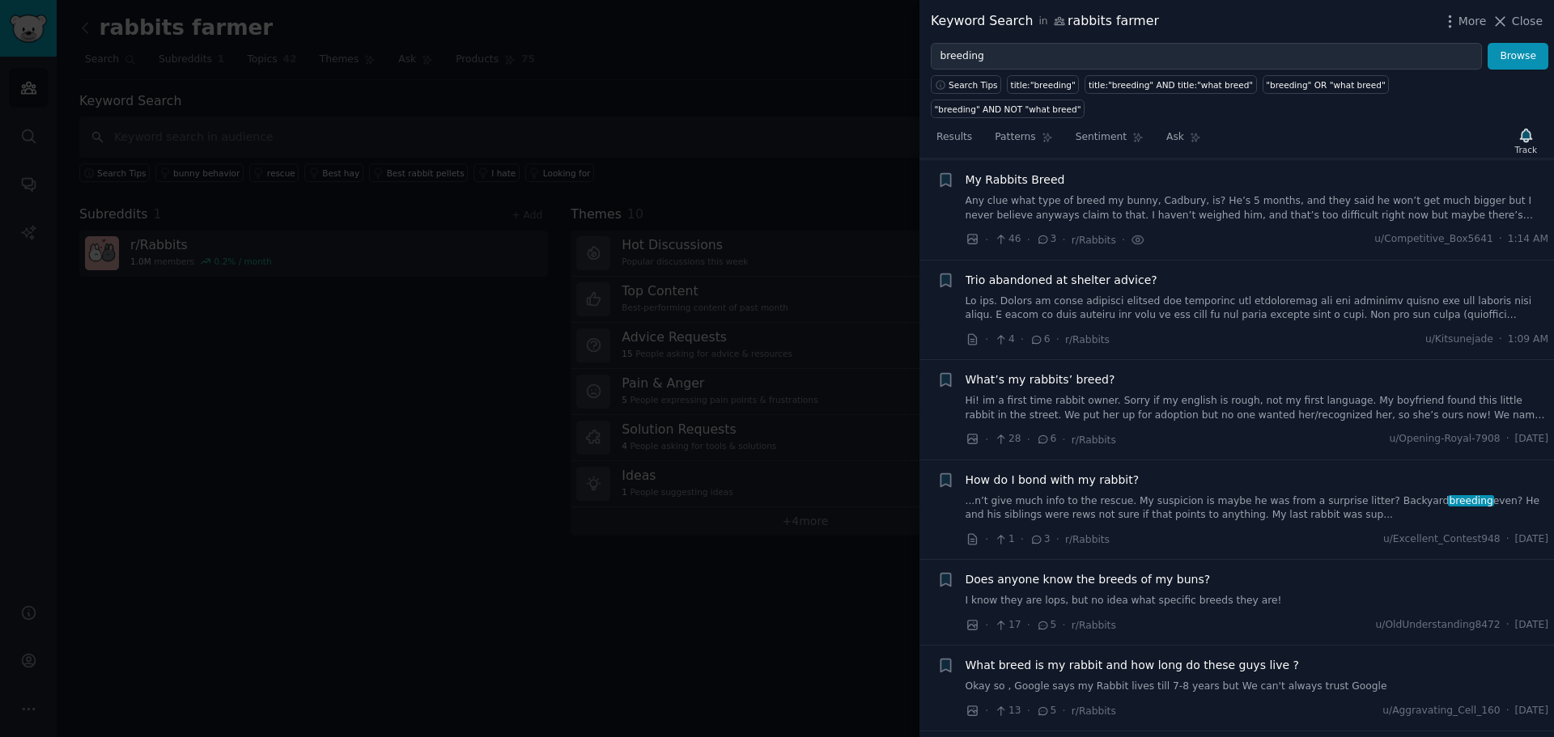
scroll to position [325, 0]
click at [1029, 370] on span "What’s my rabbits’ breed?" at bounding box center [1040, 378] width 150 height 17
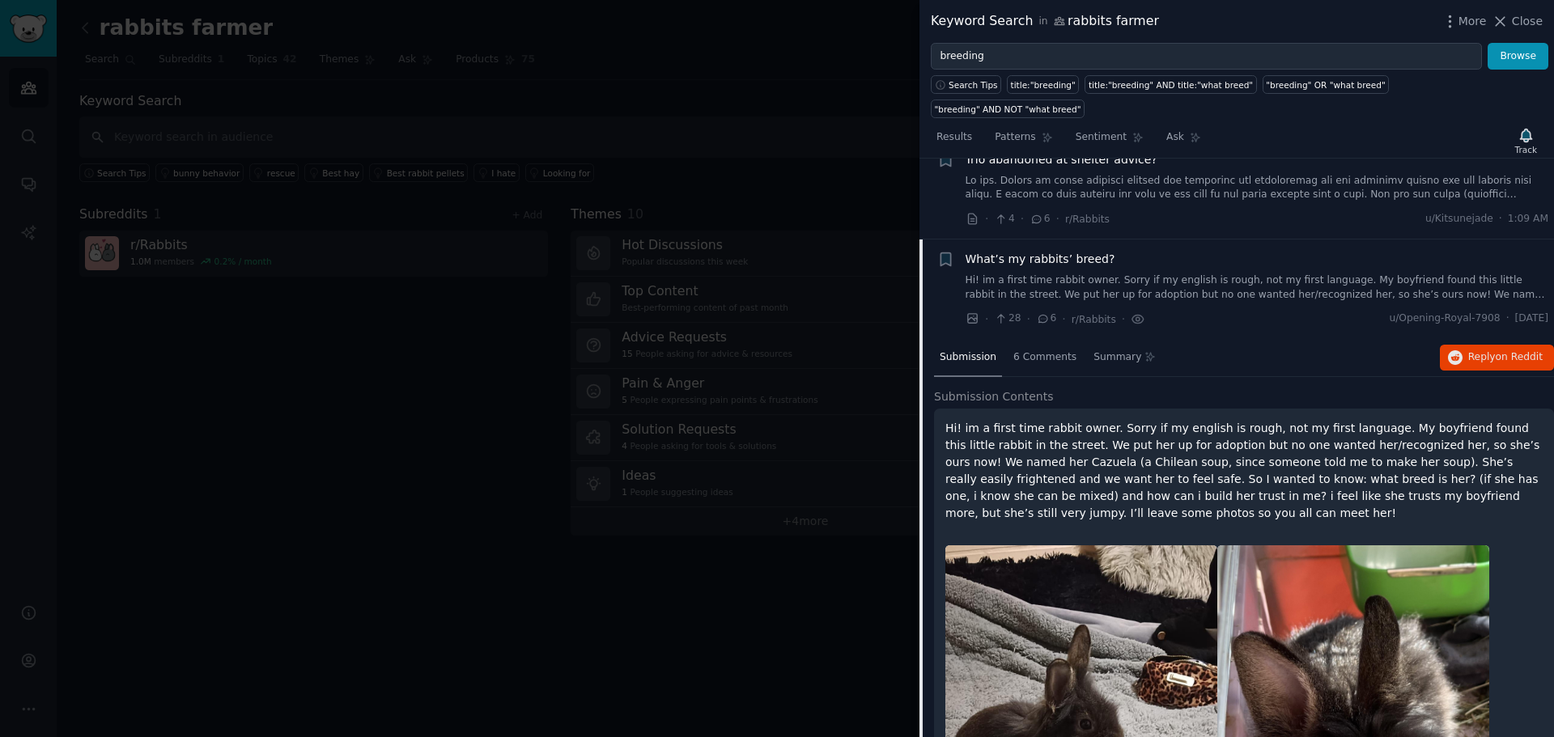
click at [1045, 251] on span "What’s my rabbits’ breed?" at bounding box center [1040, 259] width 150 height 17
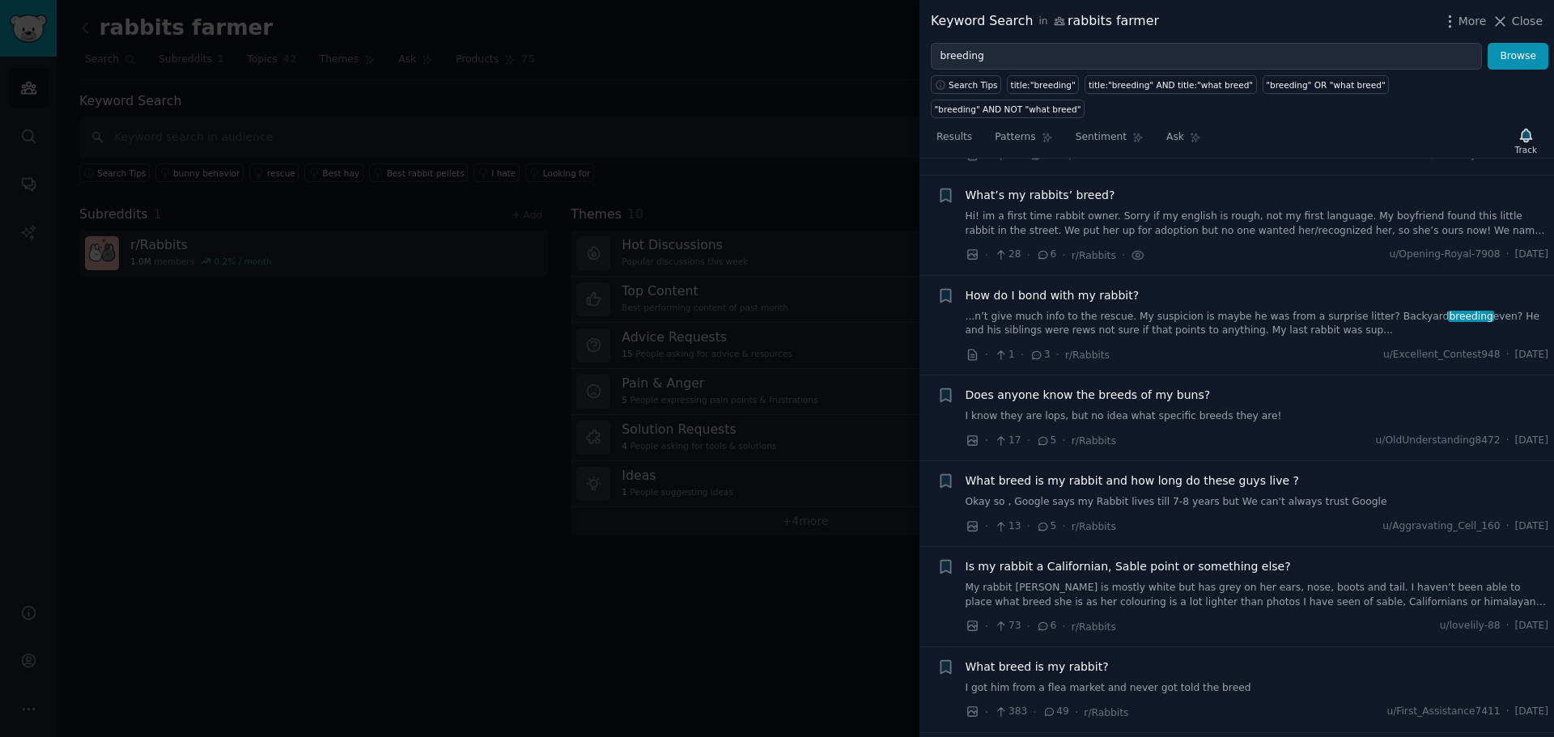
scroll to position [525, 0]
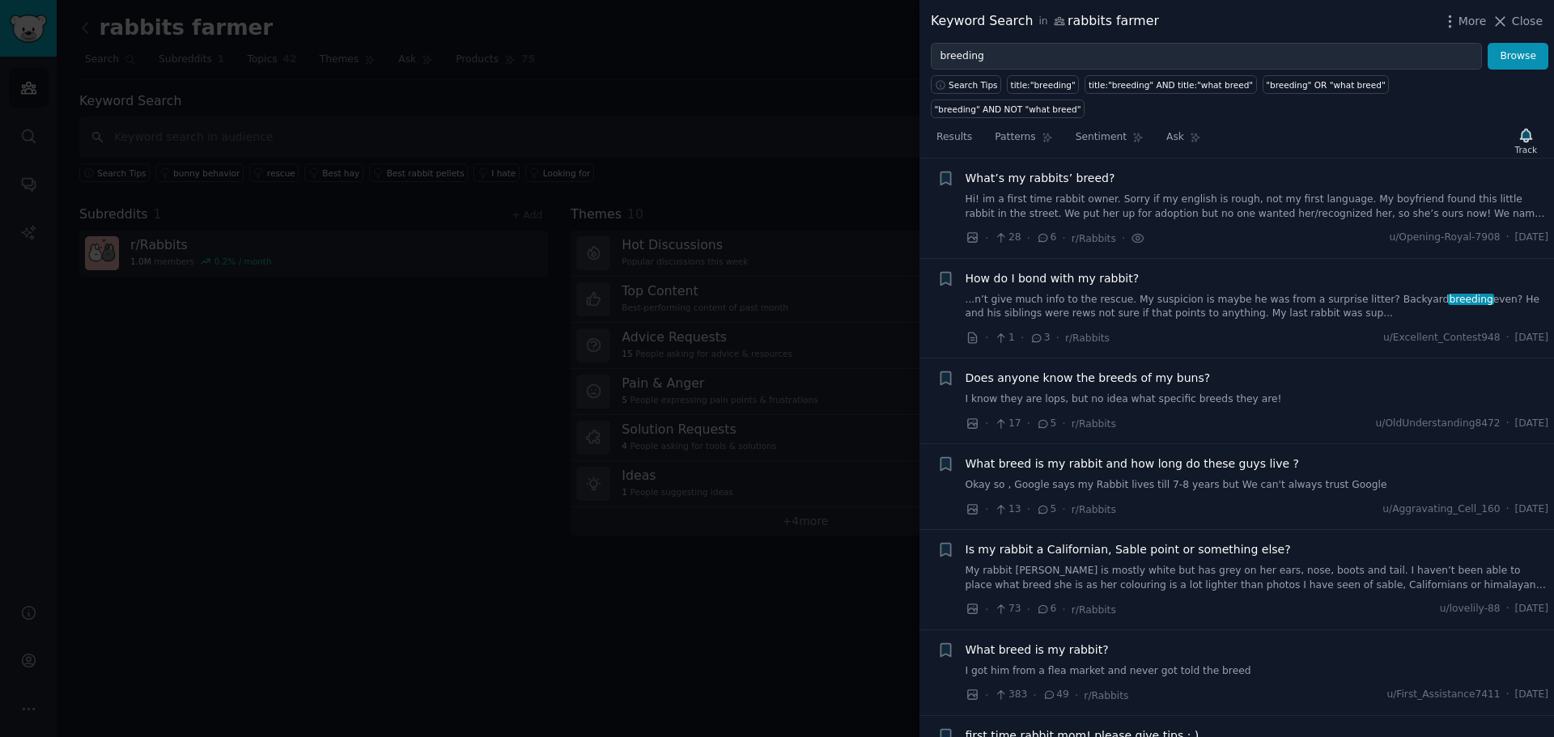
click at [978, 370] on span "Does anyone know the breeds of my buns?" at bounding box center [1087, 378] width 245 height 17
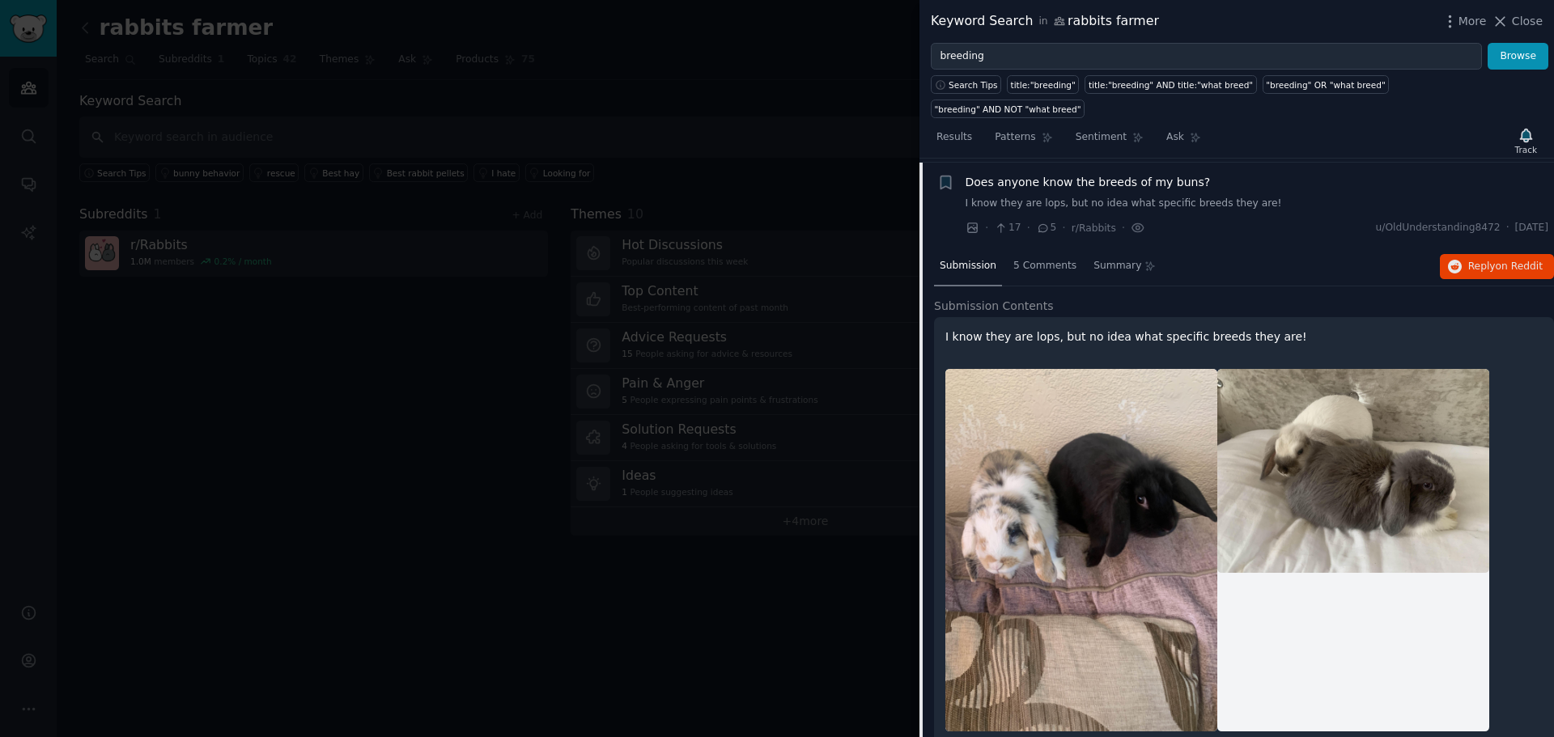
scroll to position [725, 0]
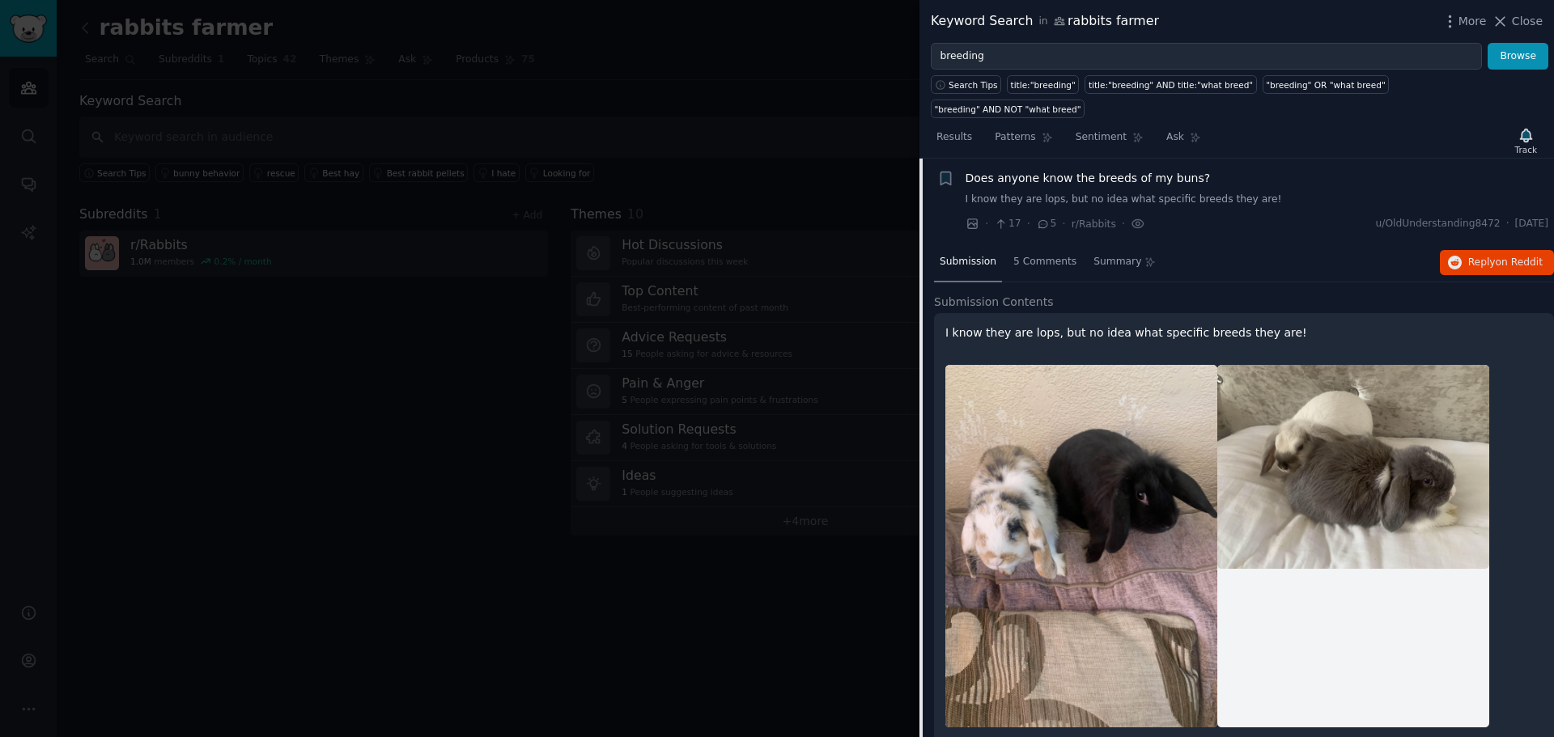
click at [1025, 170] on span "Does anyone know the breeds of my buns?" at bounding box center [1087, 178] width 245 height 17
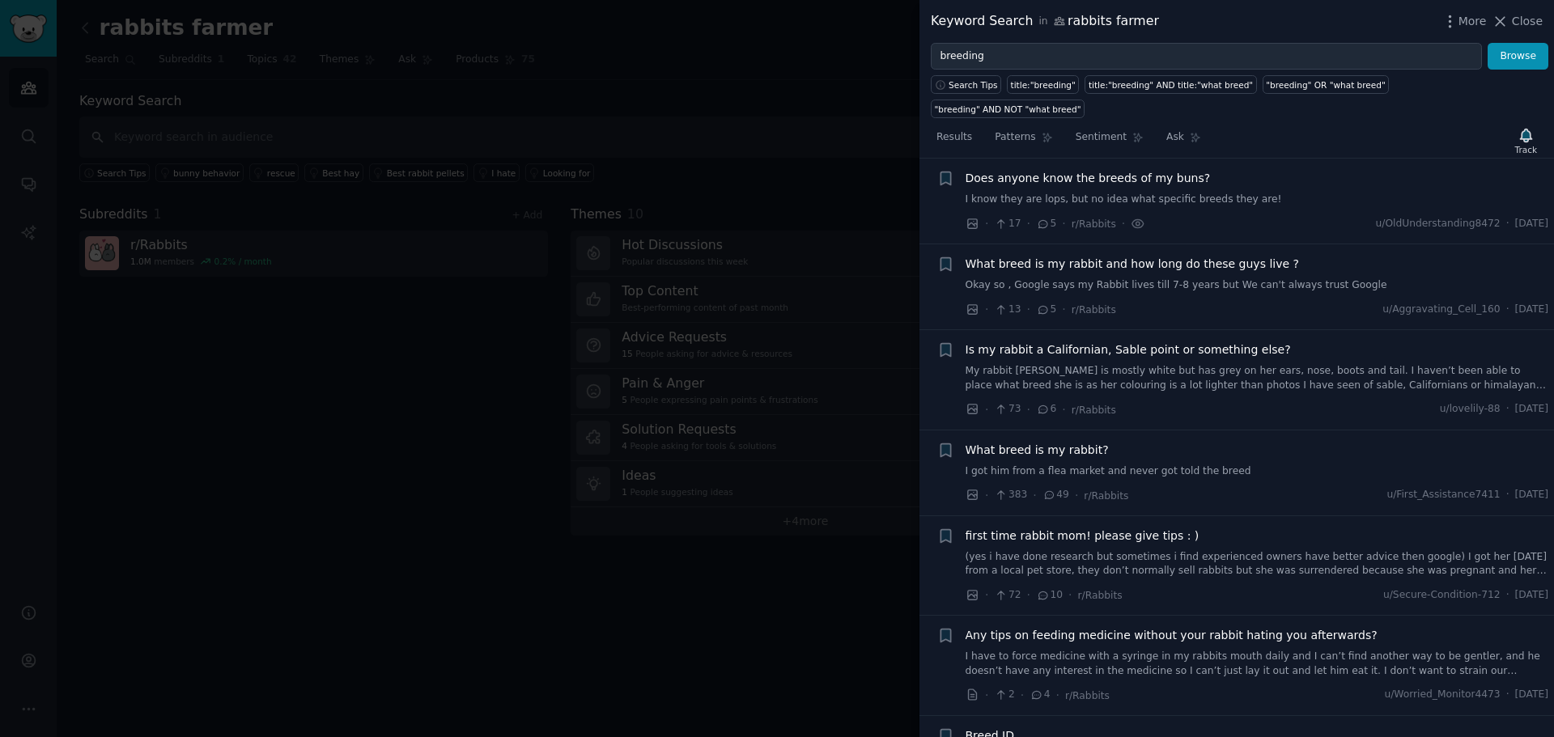
click at [142, 119] on div at bounding box center [777, 368] width 1554 height 737
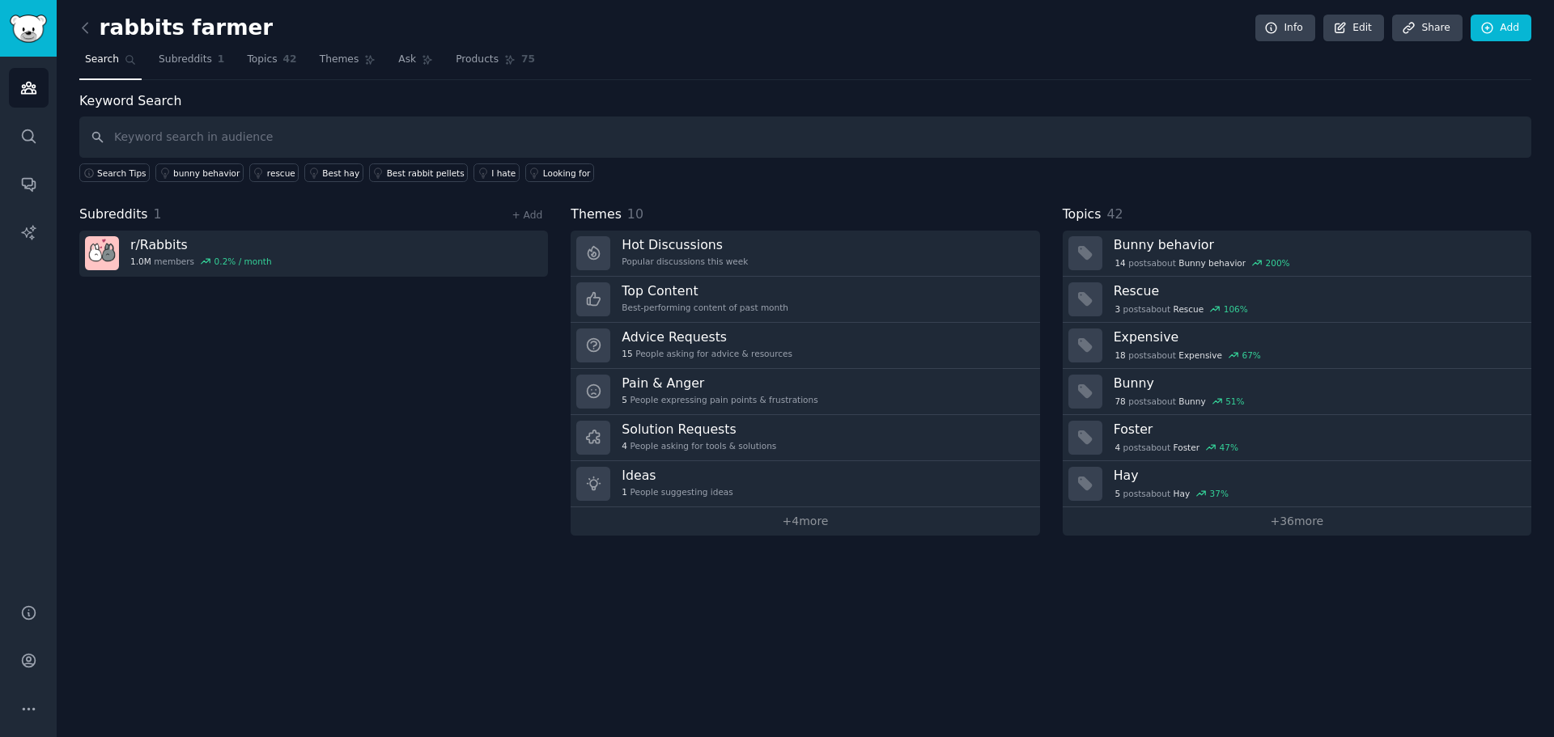
click at [137, 59] on link "Search" at bounding box center [110, 63] width 62 height 33
click at [112, 60] on span "Search" at bounding box center [102, 60] width 34 height 15
click at [91, 29] on icon at bounding box center [85, 27] width 17 height 17
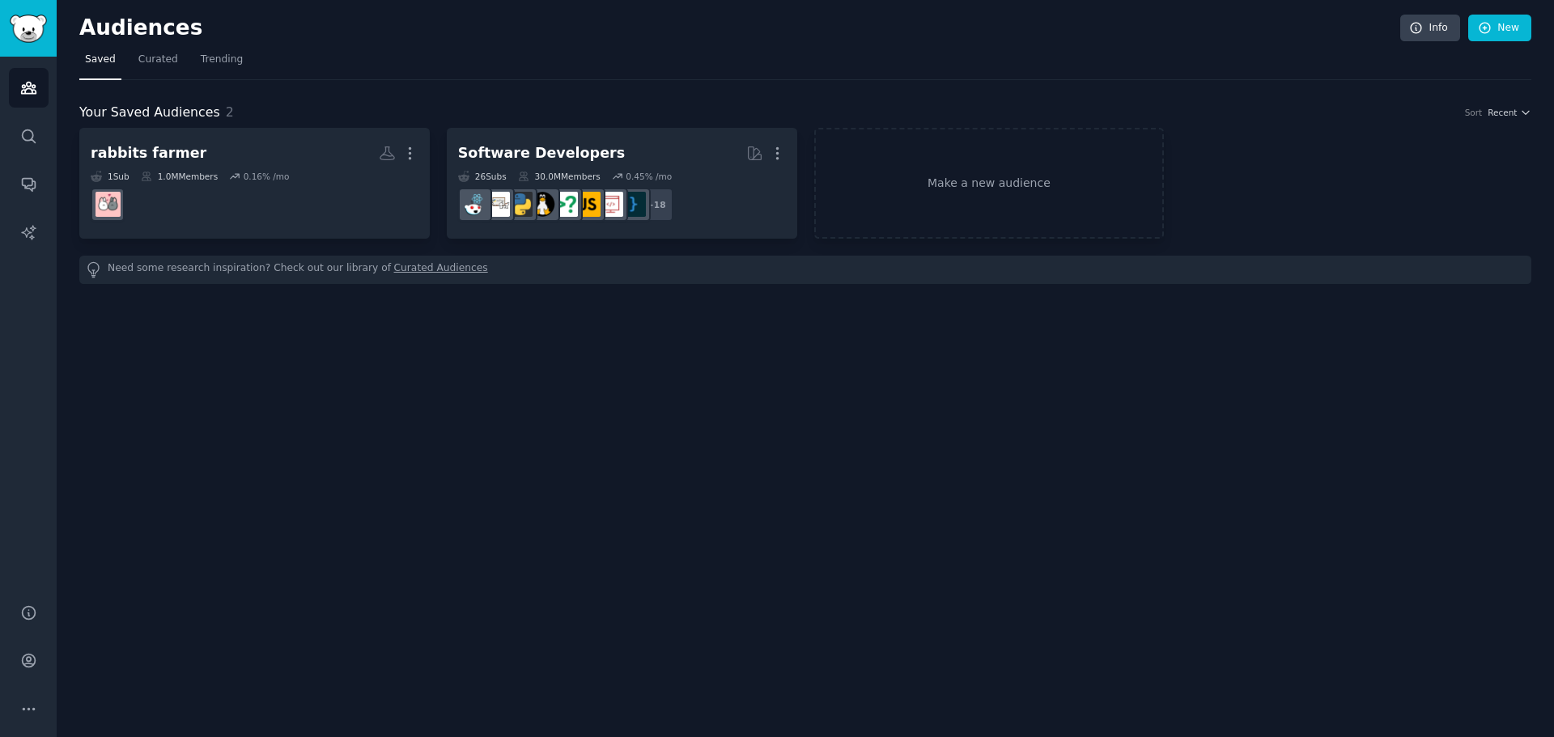
click at [164, 263] on div "Need some research inspiration? Check out our library of Curated Audiences" at bounding box center [805, 270] width 1452 height 28
click at [166, 257] on div "Need some research inspiration? Check out our library of Curated Audiences" at bounding box center [805, 270] width 1452 height 28
click at [164, 269] on div "Need some research inspiration? Check out our library of Curated Audiences" at bounding box center [805, 270] width 1452 height 28
click at [936, 169] on link "Make a new audience" at bounding box center [989, 183] width 350 height 111
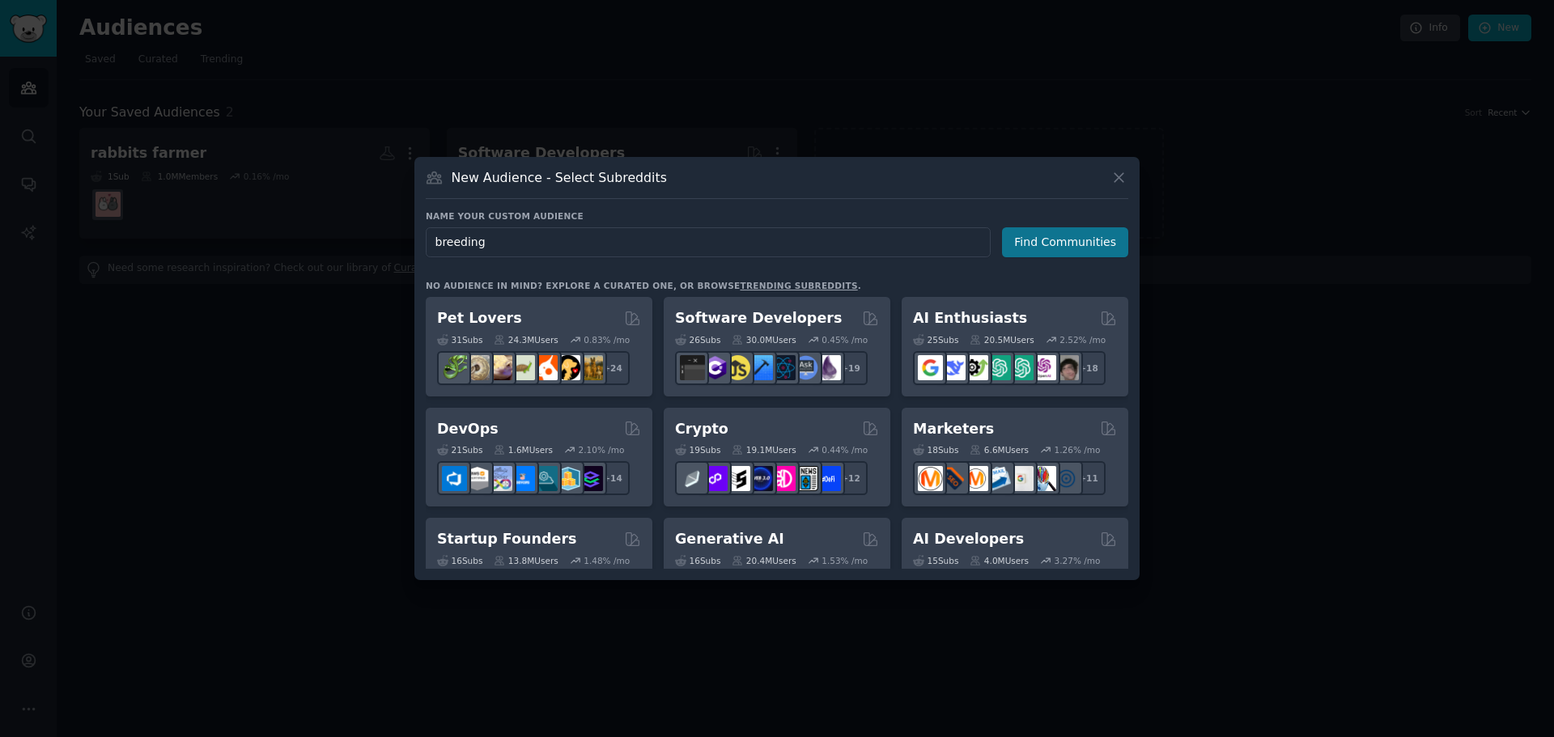
type input "breeding"
click at [1042, 229] on button "Find Communities" at bounding box center [1065, 242] width 126 height 30
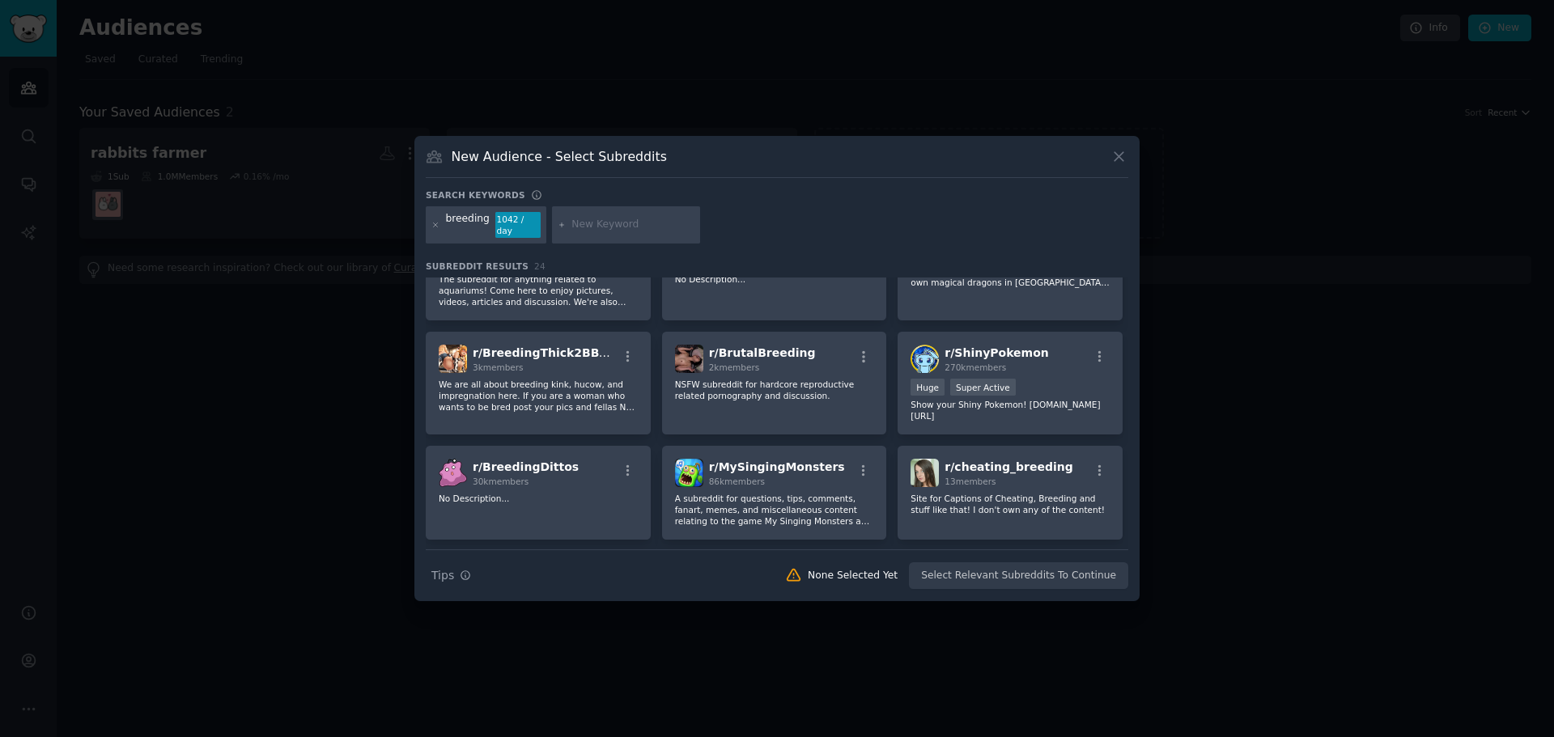
scroll to position [81, 0]
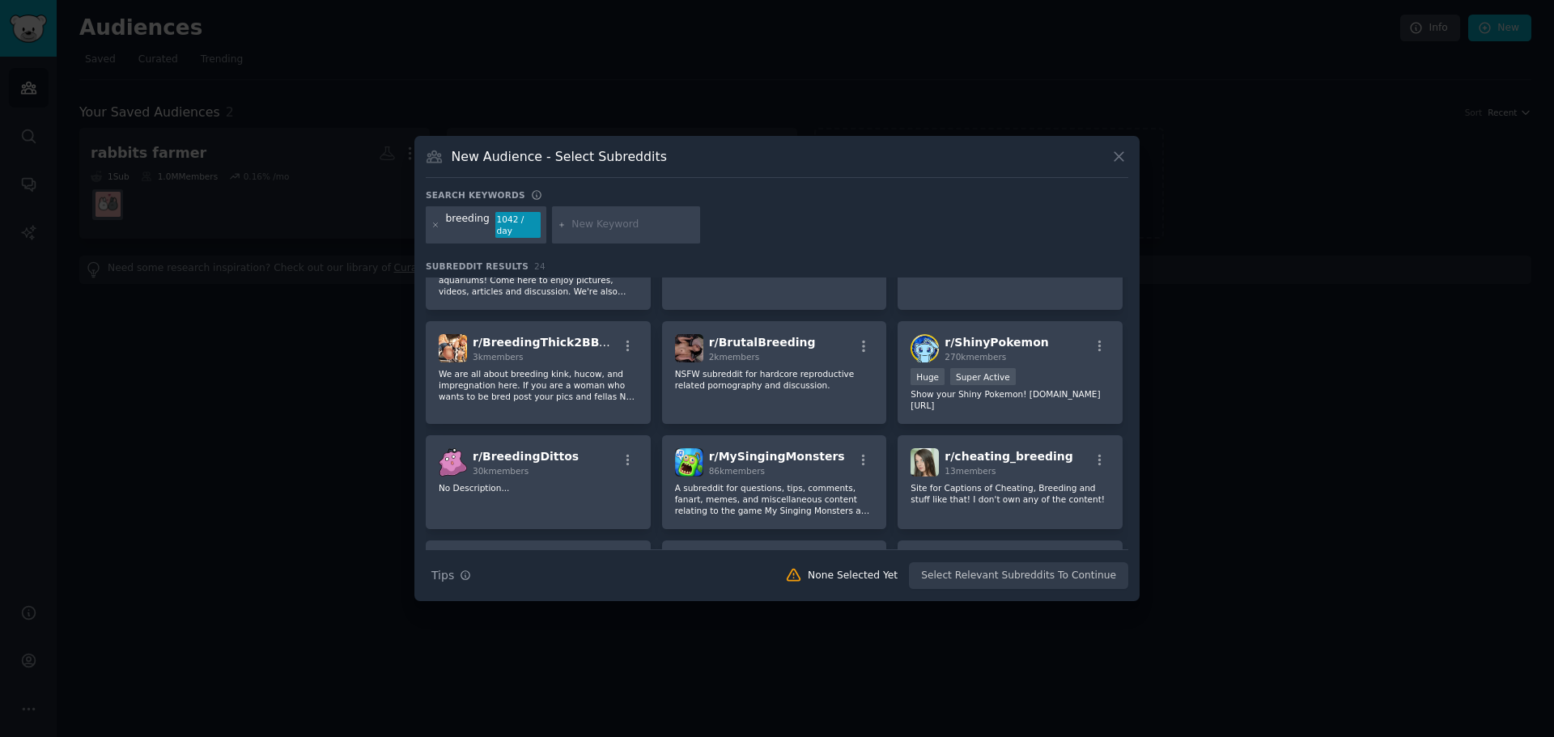
click at [591, 219] on input "text" at bounding box center [632, 225] width 123 height 15
type input "rabbits"
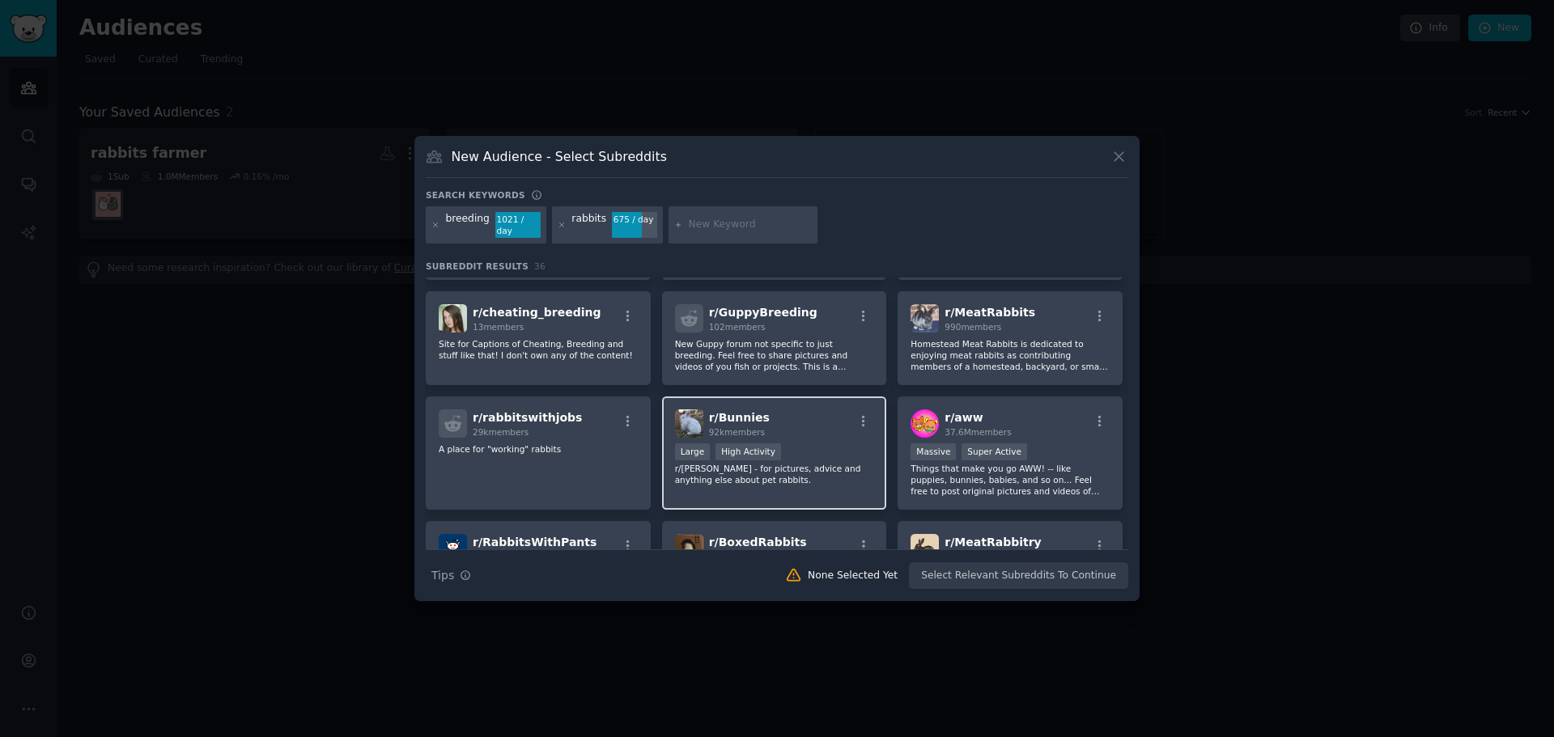
scroll to position [405, 0]
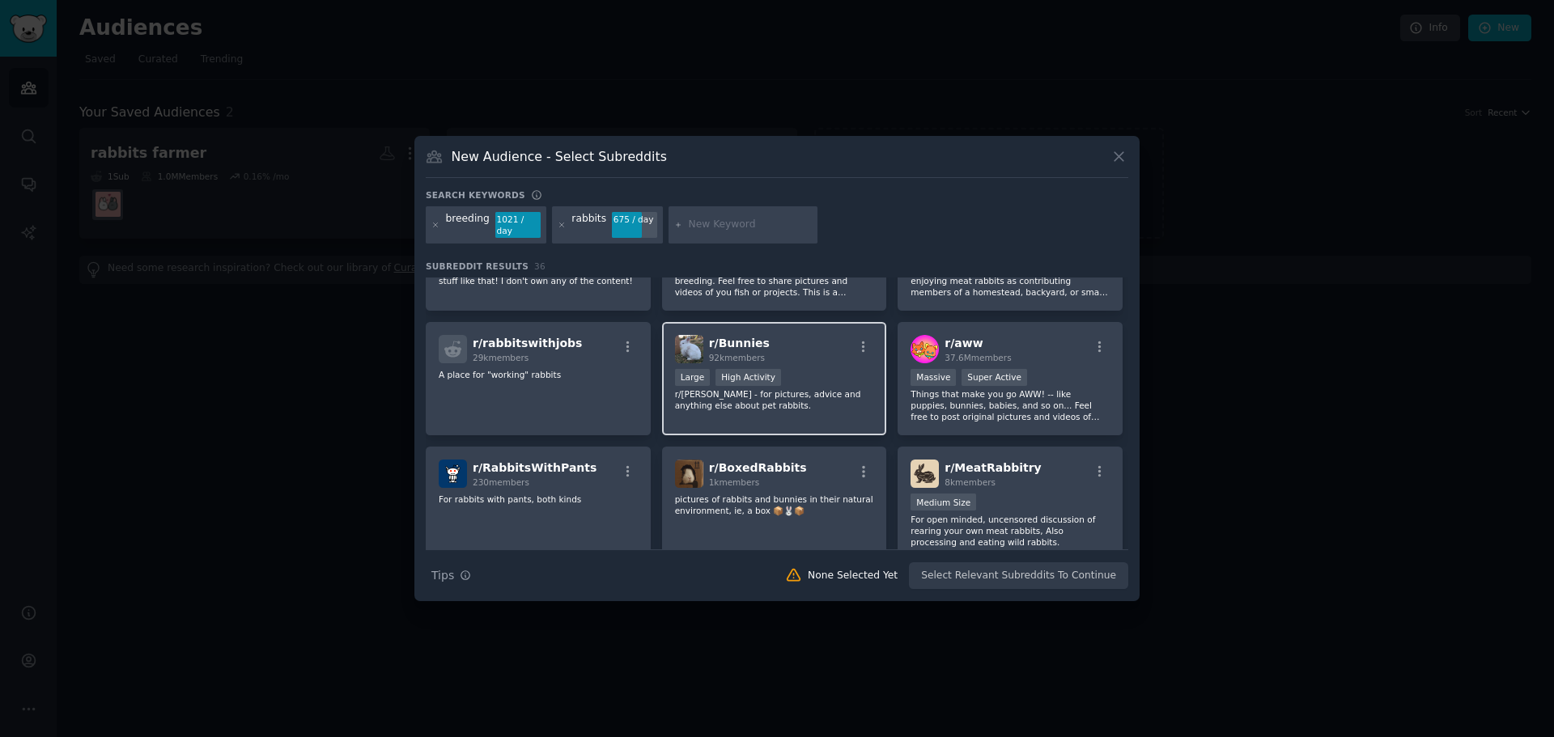
click at [786, 376] on div "Large High Activity" at bounding box center [774, 379] width 199 height 20
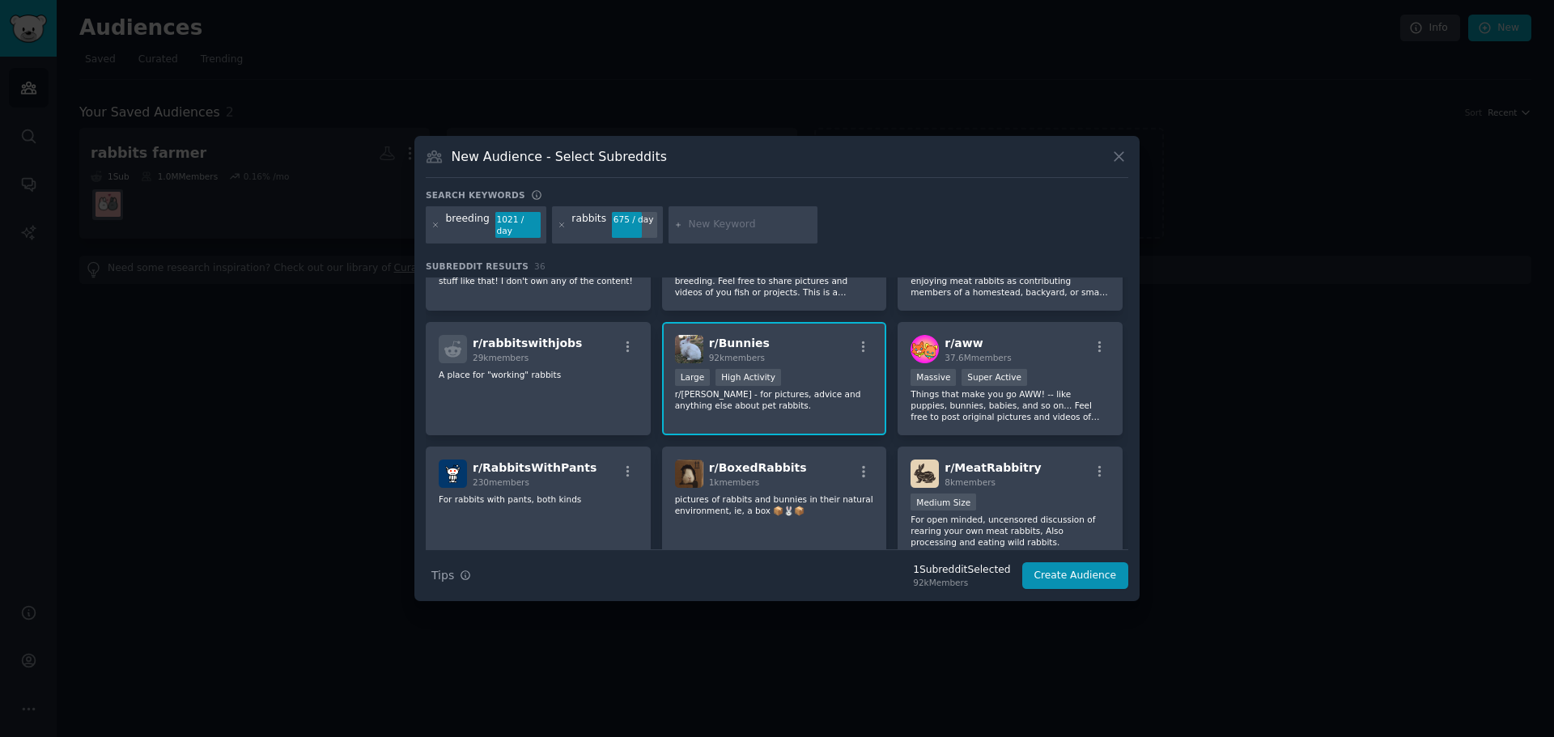
click at [798, 323] on div "r/ [PERSON_NAME] 92k members Large High Activity r/Bunnies - for pictures, advi…" at bounding box center [774, 379] width 225 height 114
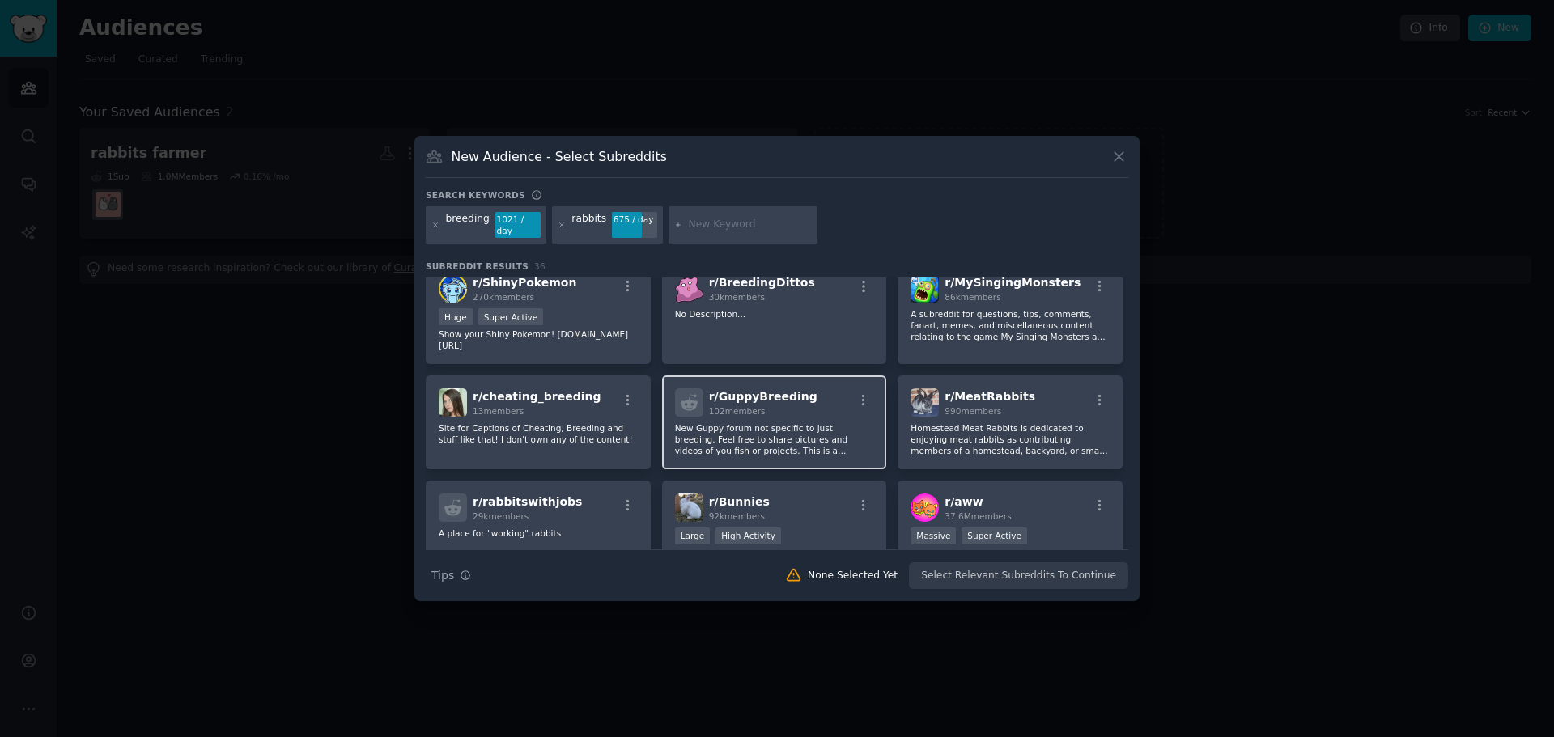
scroll to position [243, 0]
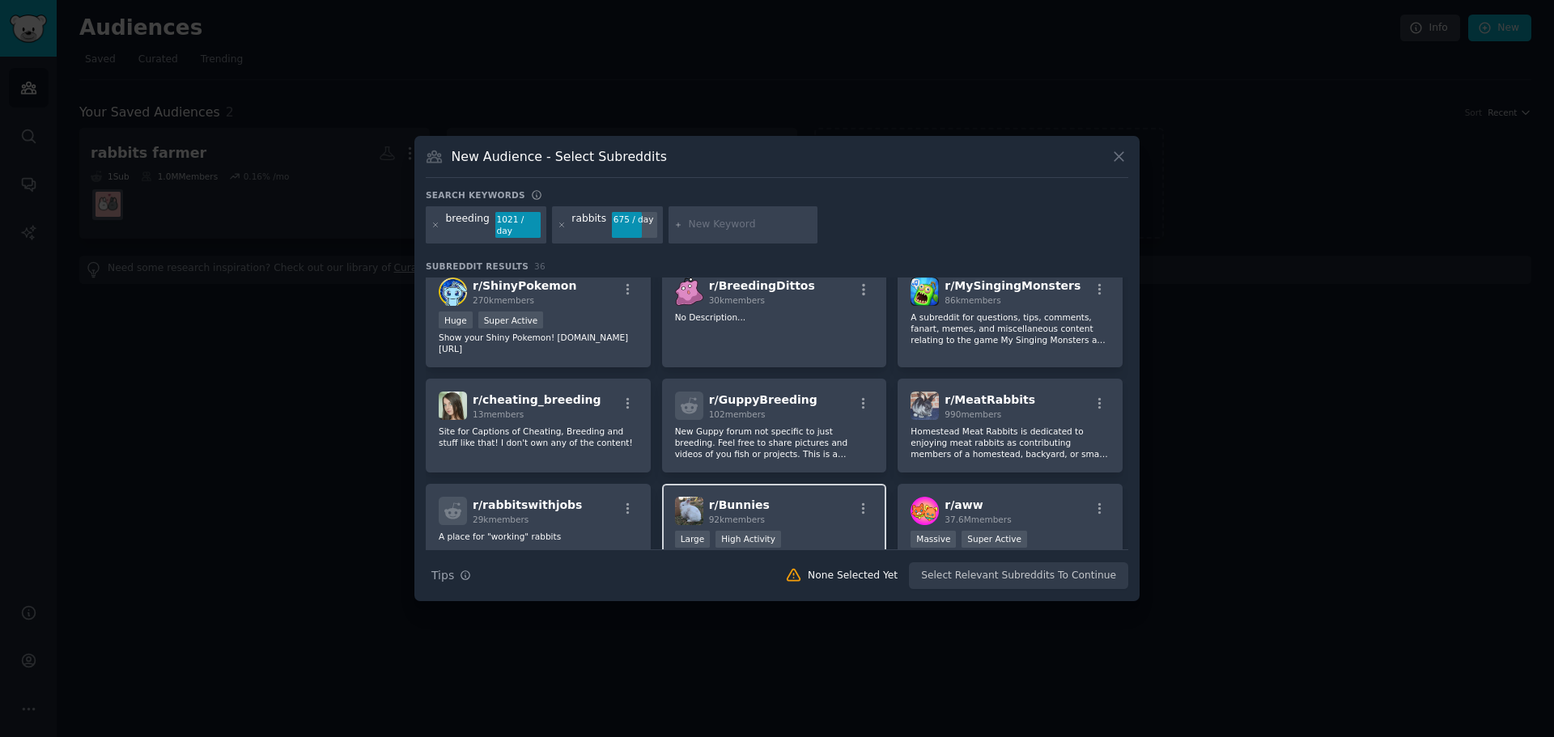
click at [780, 497] on div "r/ Bunnies 92k members" at bounding box center [774, 511] width 199 height 28
click at [1106, 158] on div "New Audience - Select Subreddits" at bounding box center [777, 162] width 702 height 31
click at [1125, 162] on icon at bounding box center [1118, 156] width 17 height 17
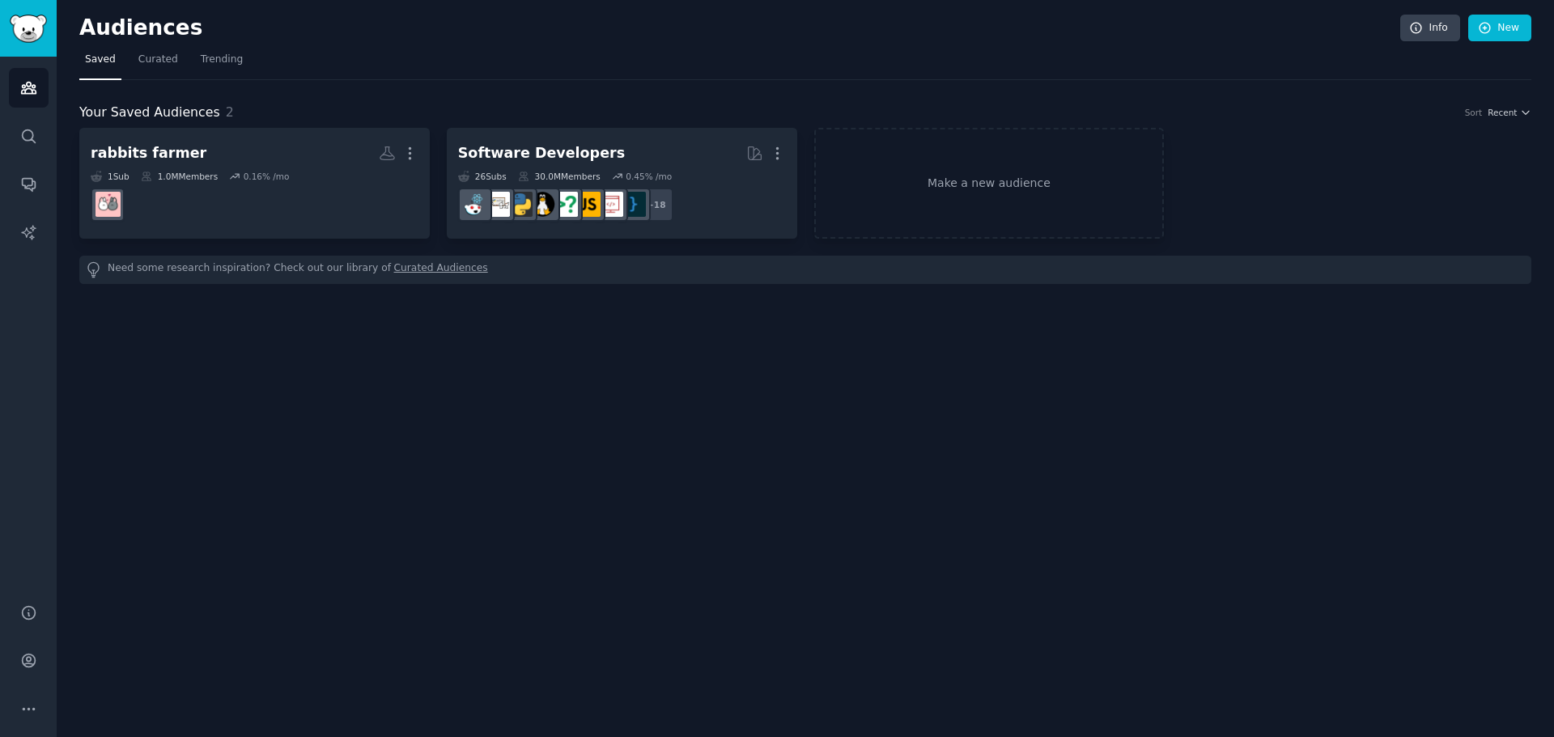
click at [182, 254] on div "rabbits farmer More 1 Sub 1.0M Members 0.16 % /mo r/Rabbits Software Developers…" at bounding box center [805, 206] width 1452 height 156
click at [167, 269] on div "Need some research inspiration? Check out our library of Curated Audiences" at bounding box center [805, 270] width 1452 height 28
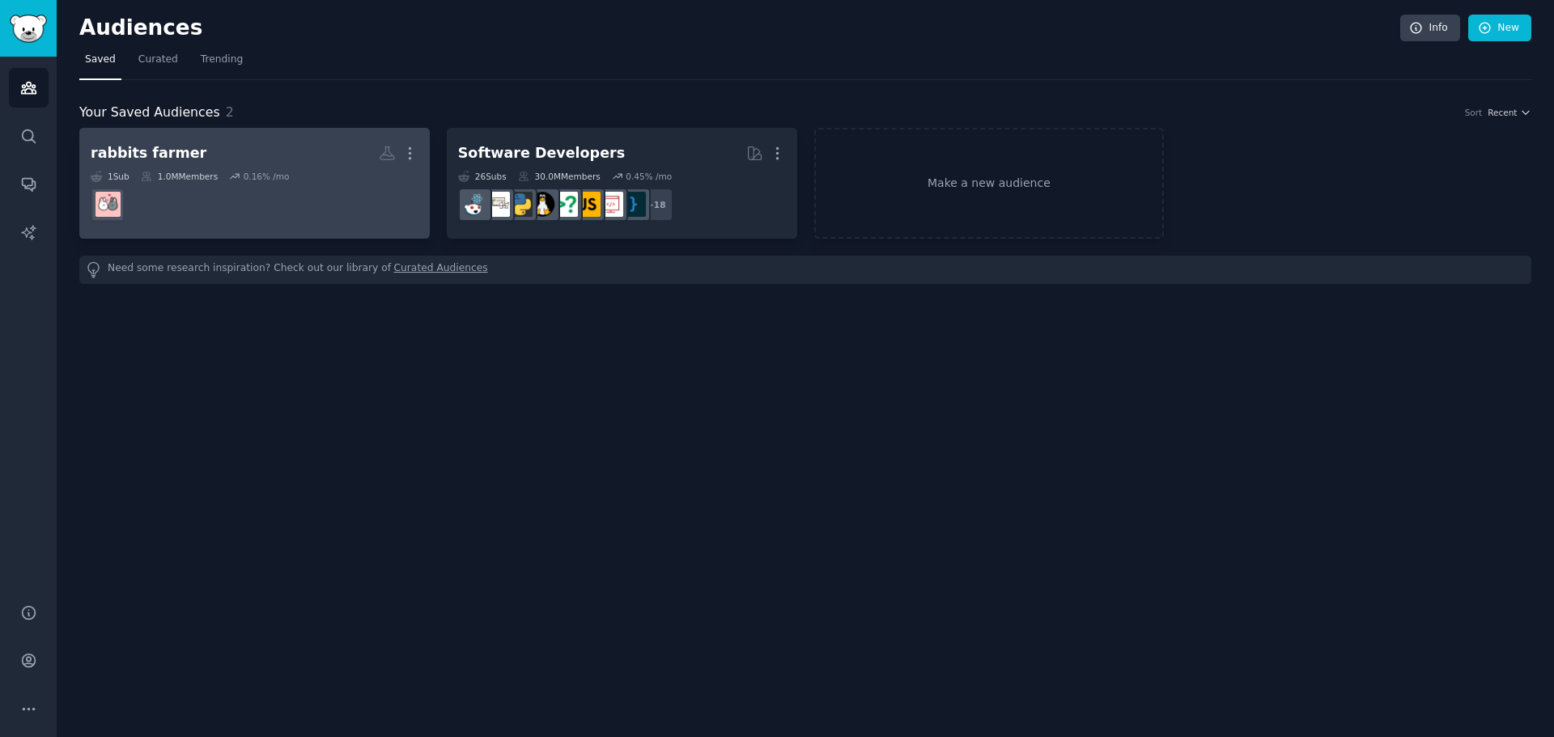
click at [207, 165] on h2 "rabbits farmer More" at bounding box center [255, 153] width 328 height 28
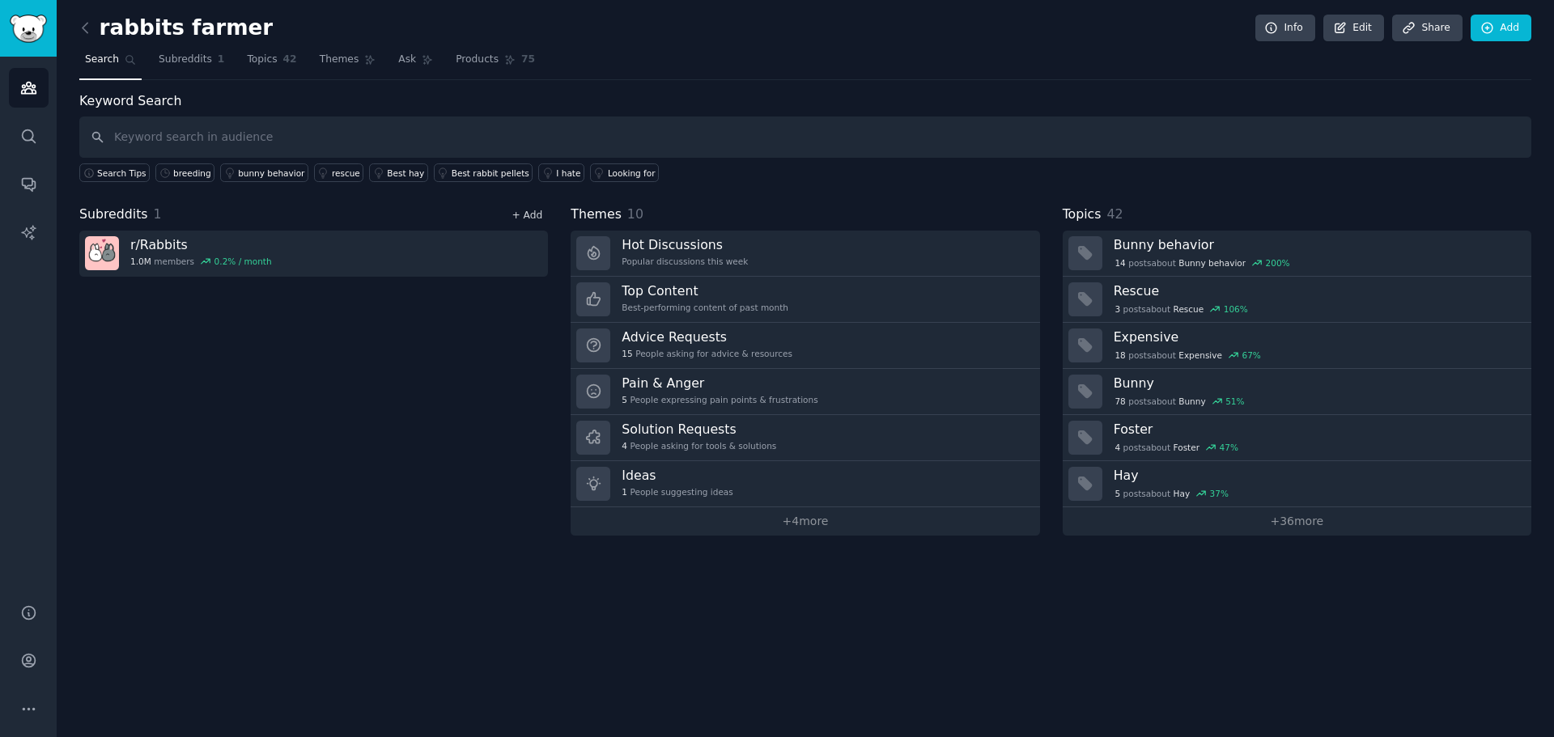
click at [533, 214] on link "+ Add" at bounding box center [526, 215] width 31 height 11
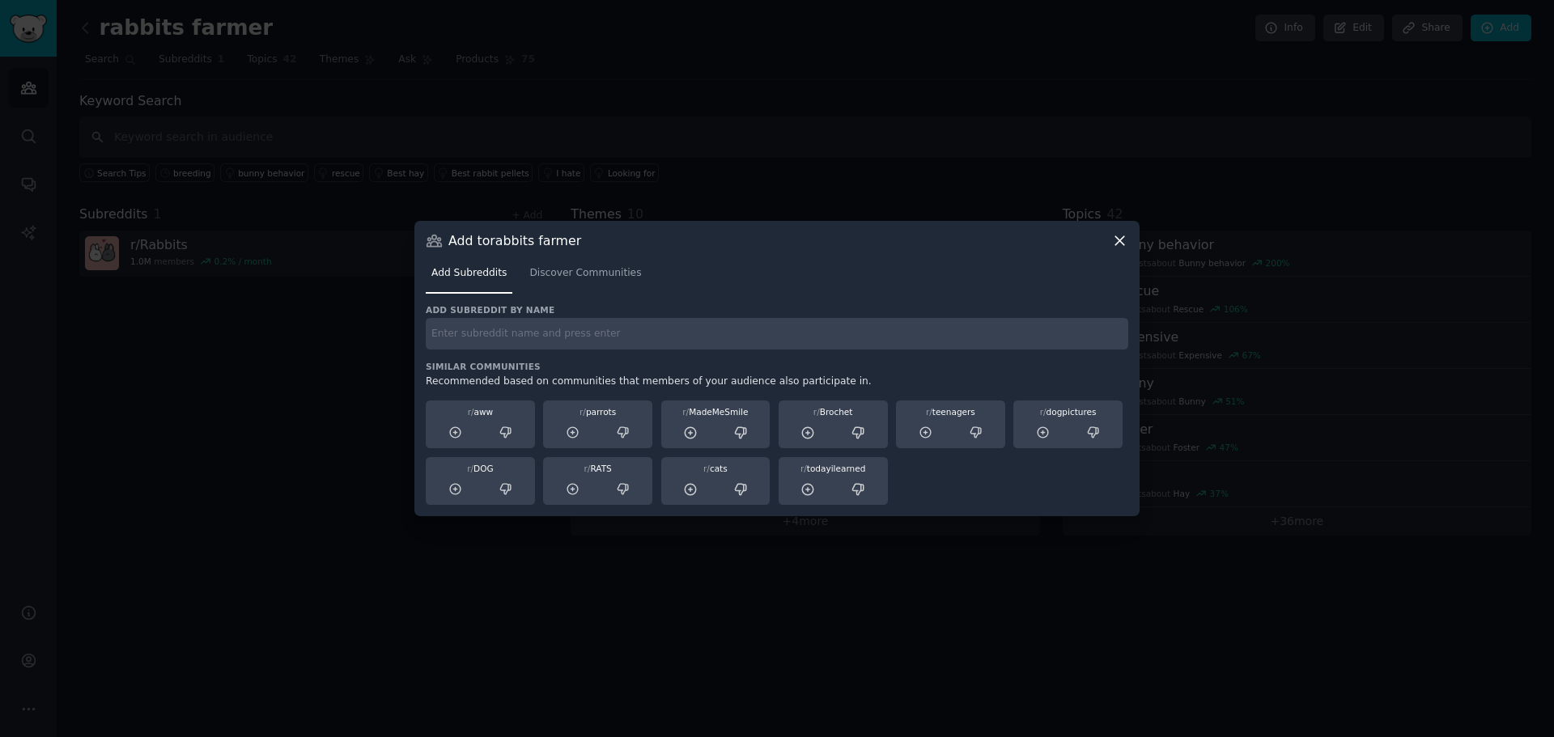
click at [511, 357] on div "Add subreddit by name Similar Communities Recommended based on communities that…" at bounding box center [777, 404] width 702 height 201
click at [507, 332] on input "text" at bounding box center [777, 334] width 702 height 32
type input "bunnys"
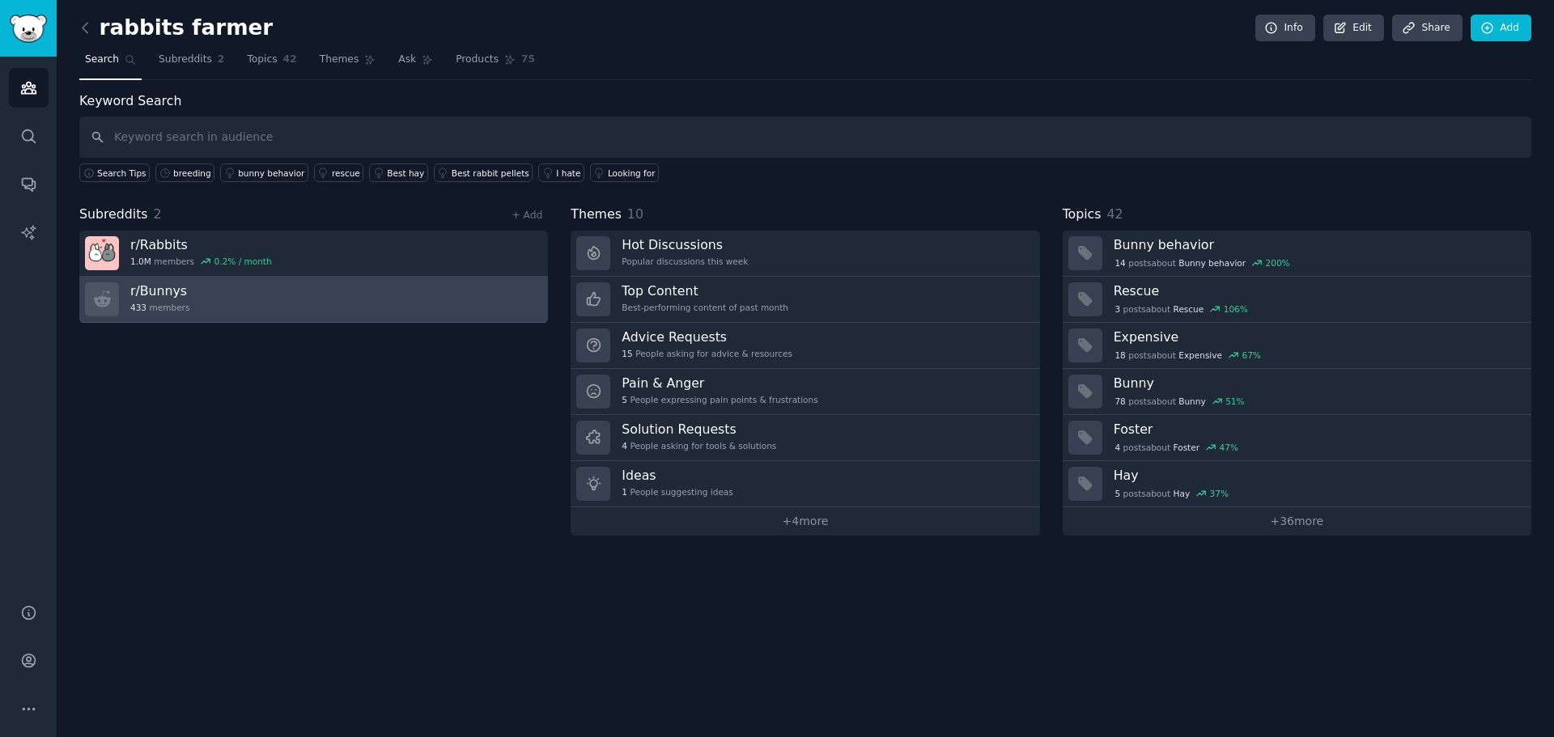
click at [307, 290] on link "r/ Bunnys 433 members" at bounding box center [313, 300] width 468 height 46
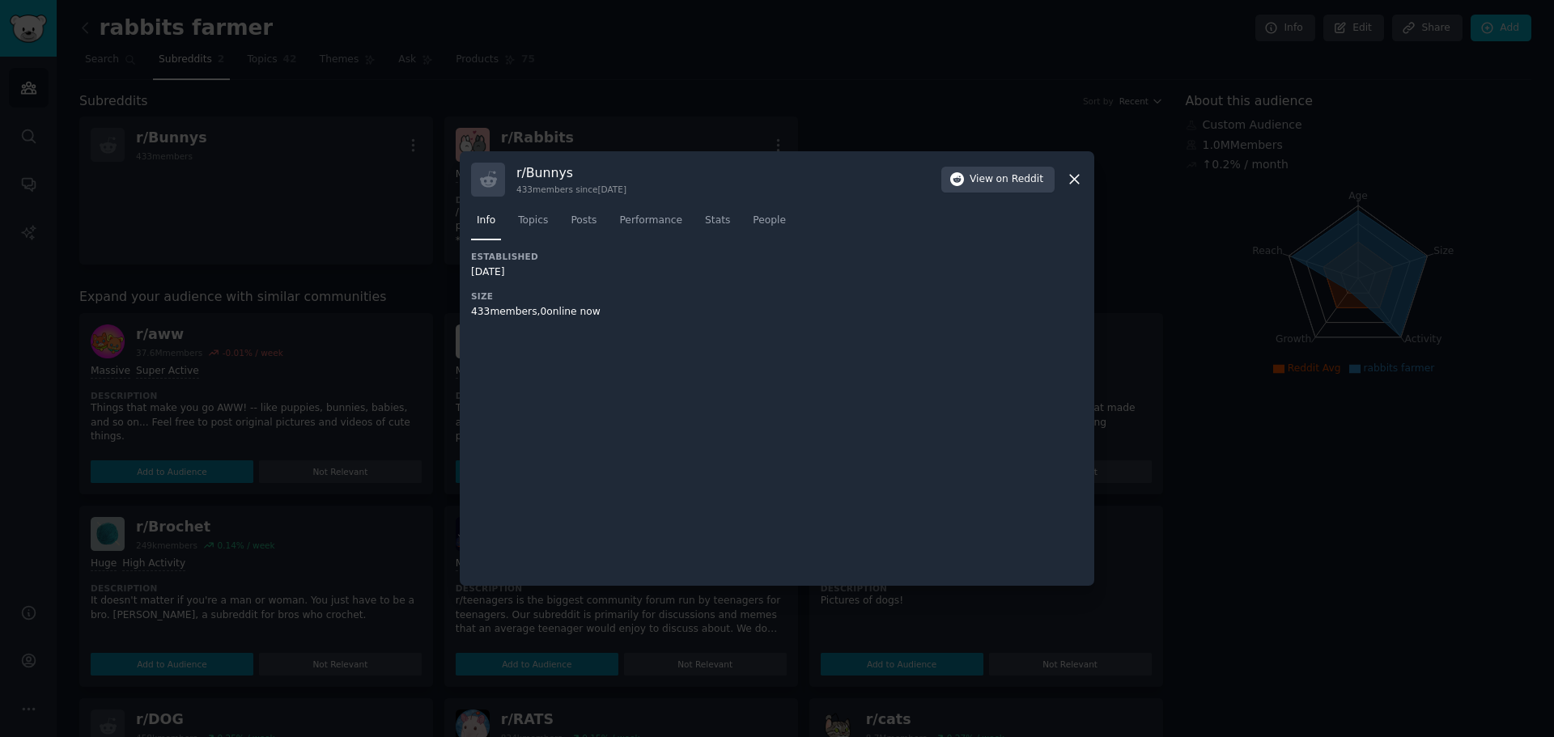
click at [1069, 177] on icon at bounding box center [1074, 179] width 17 height 17
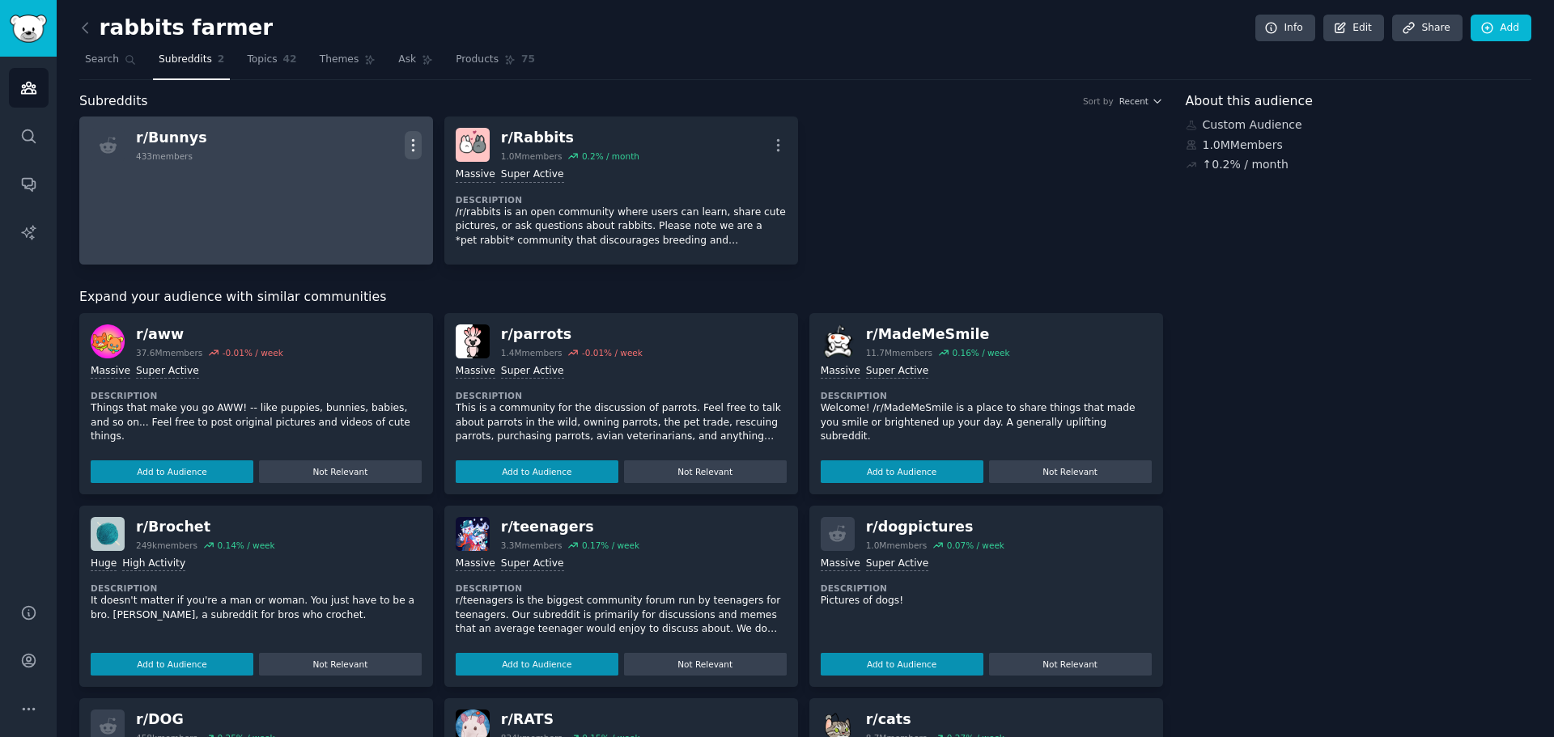
click at [412, 142] on icon "button" at bounding box center [413, 145] width 17 height 17
click at [351, 178] on p "Delete" at bounding box center [349, 179] width 37 height 17
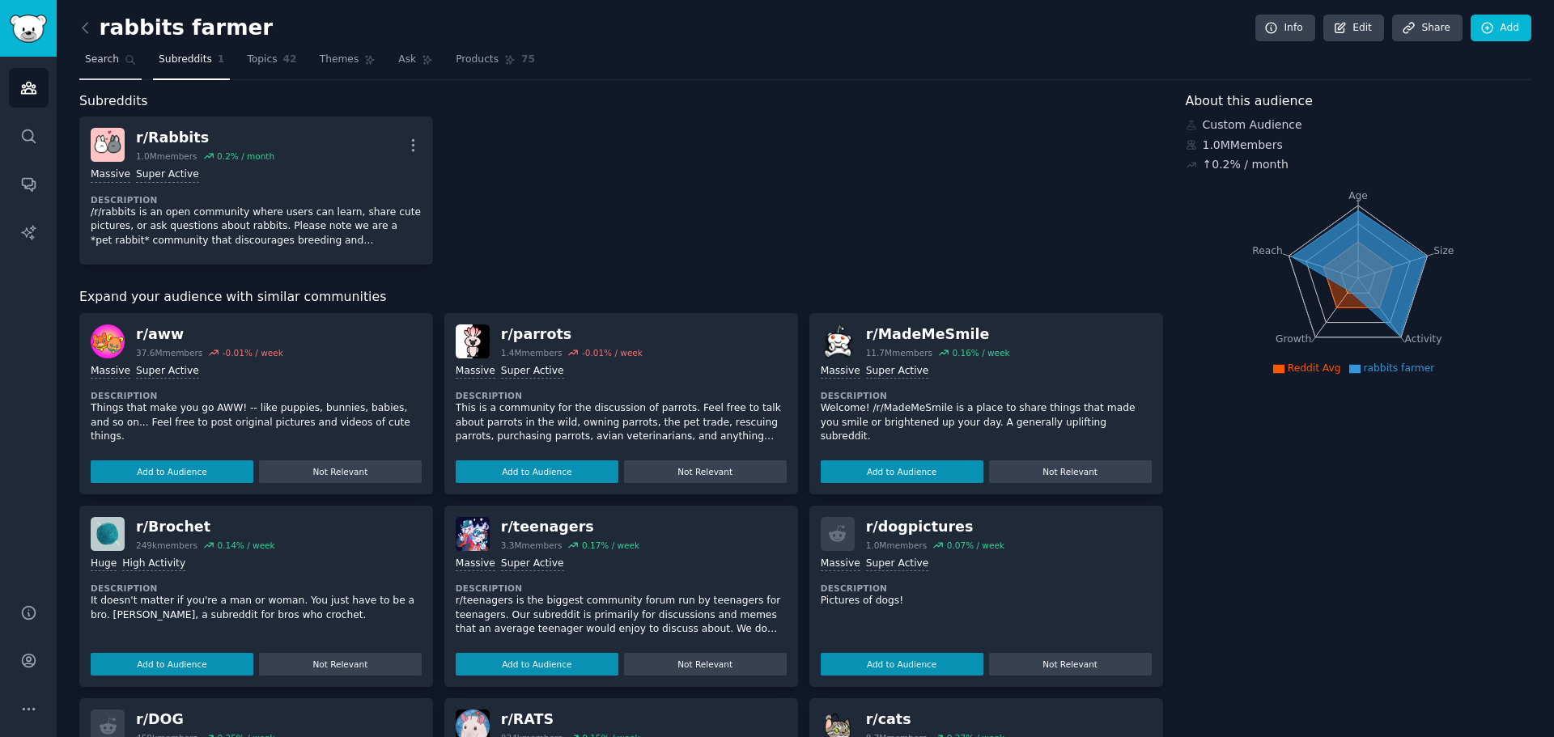
click at [104, 55] on span "Search" at bounding box center [102, 60] width 34 height 15
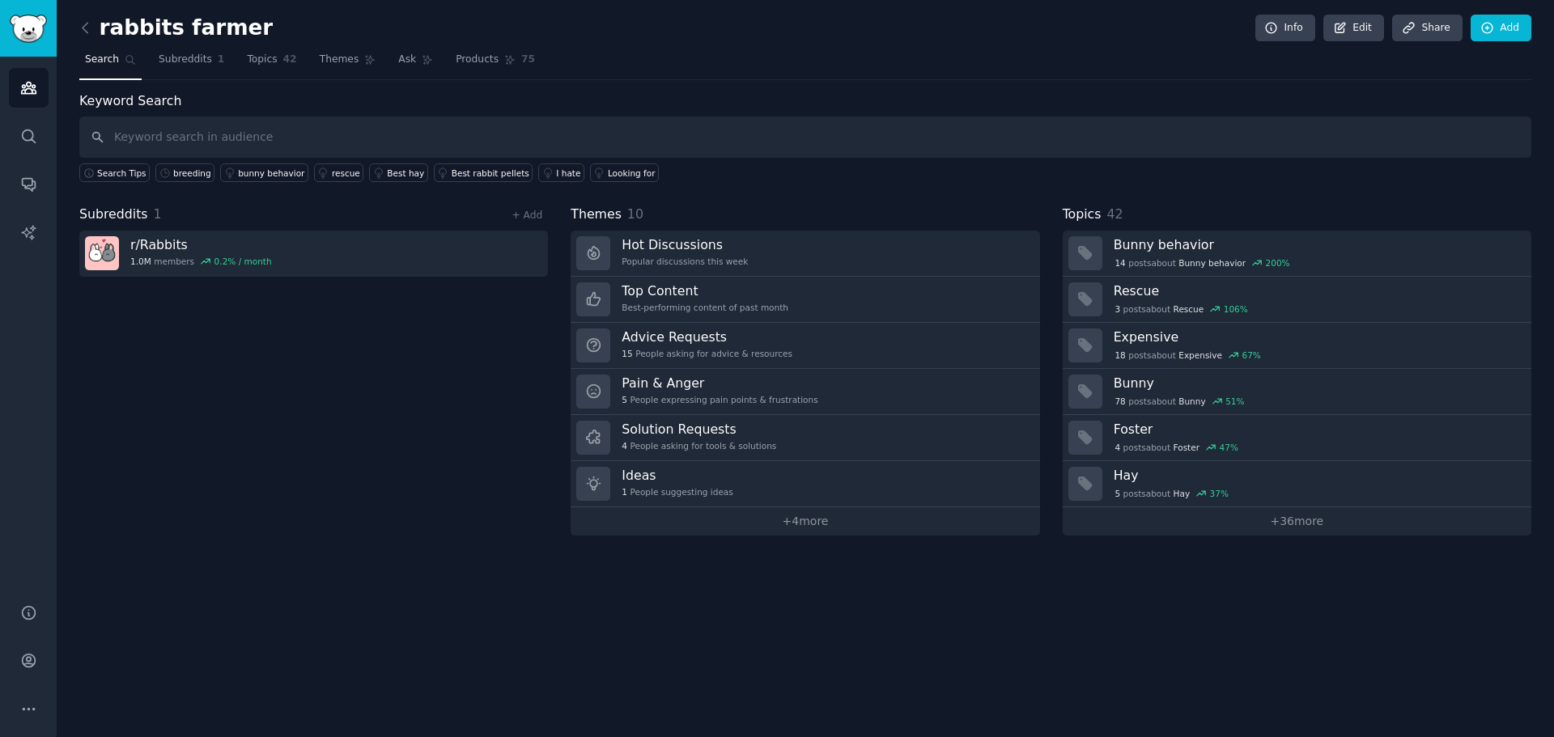
click at [157, 130] on input "text" at bounding box center [805, 137] width 1452 height 41
click at [525, 213] on link "+ Add" at bounding box center [526, 215] width 31 height 11
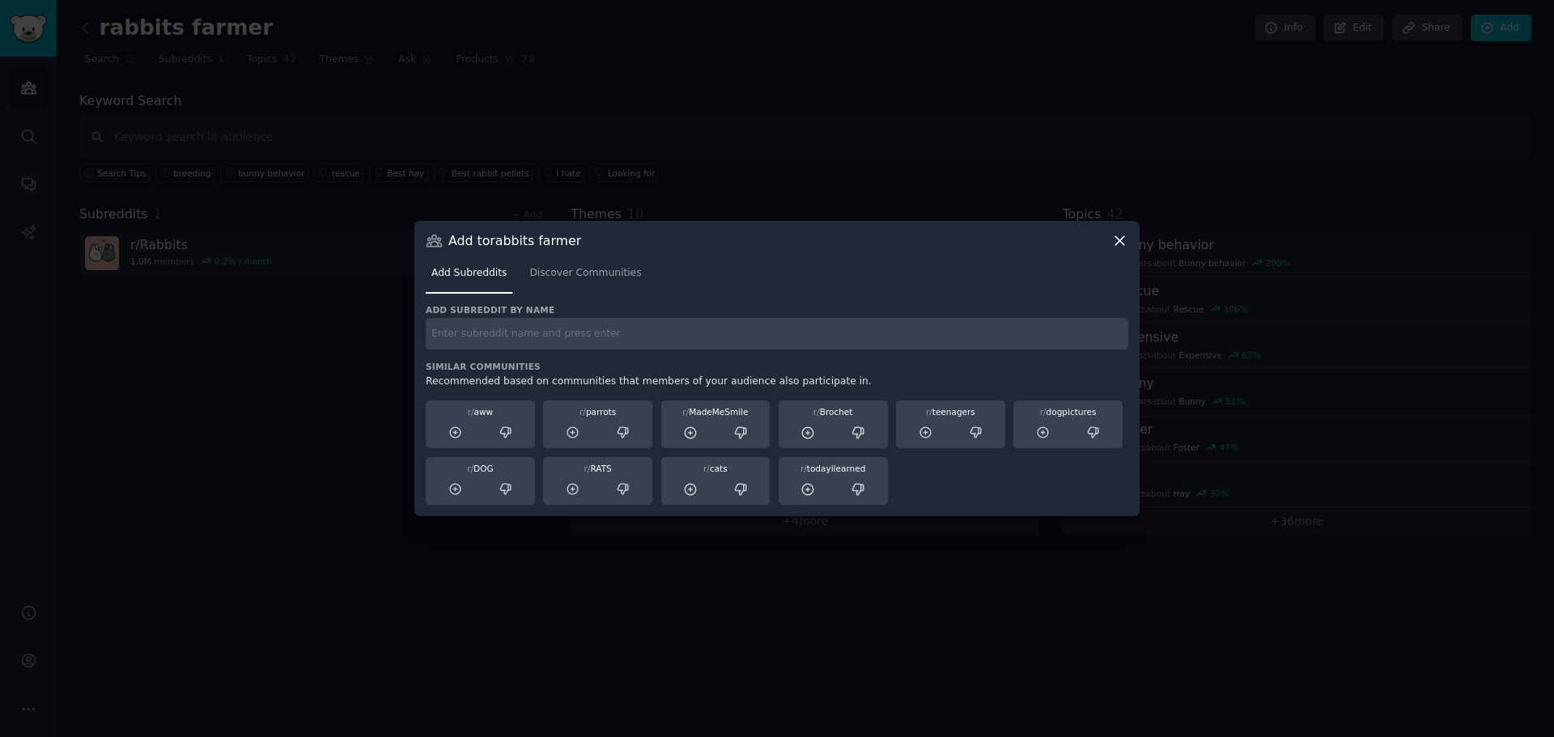
click at [501, 329] on input "text" at bounding box center [777, 334] width 702 height 32
type input "bunny"
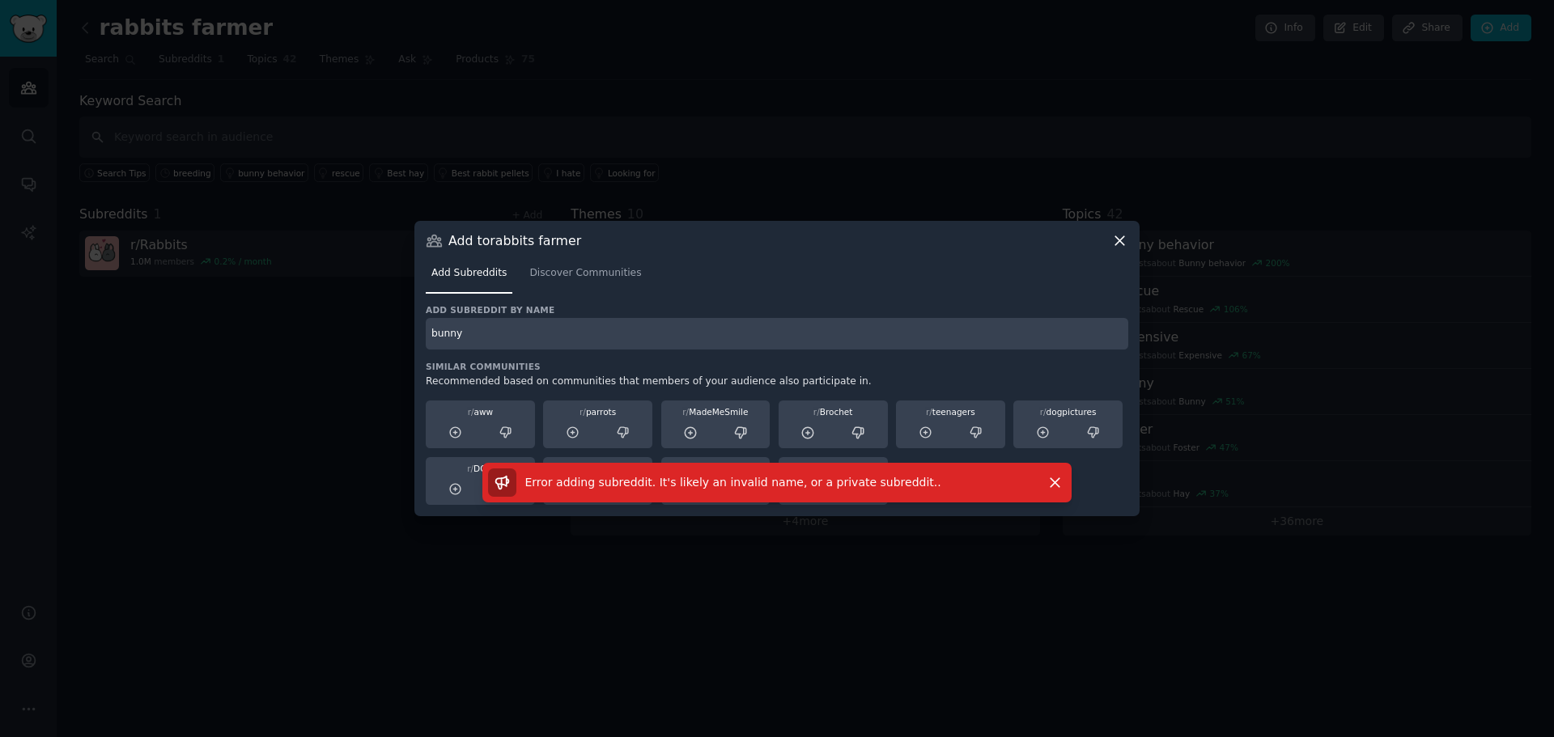
click at [1075, 481] on div "Error adding subreddit. It's likely an invalid name, or a private subreddit. . …" at bounding box center [777, 483] width 634 height 40
click at [1057, 482] on icon "button" at bounding box center [1054, 482] width 17 height 17
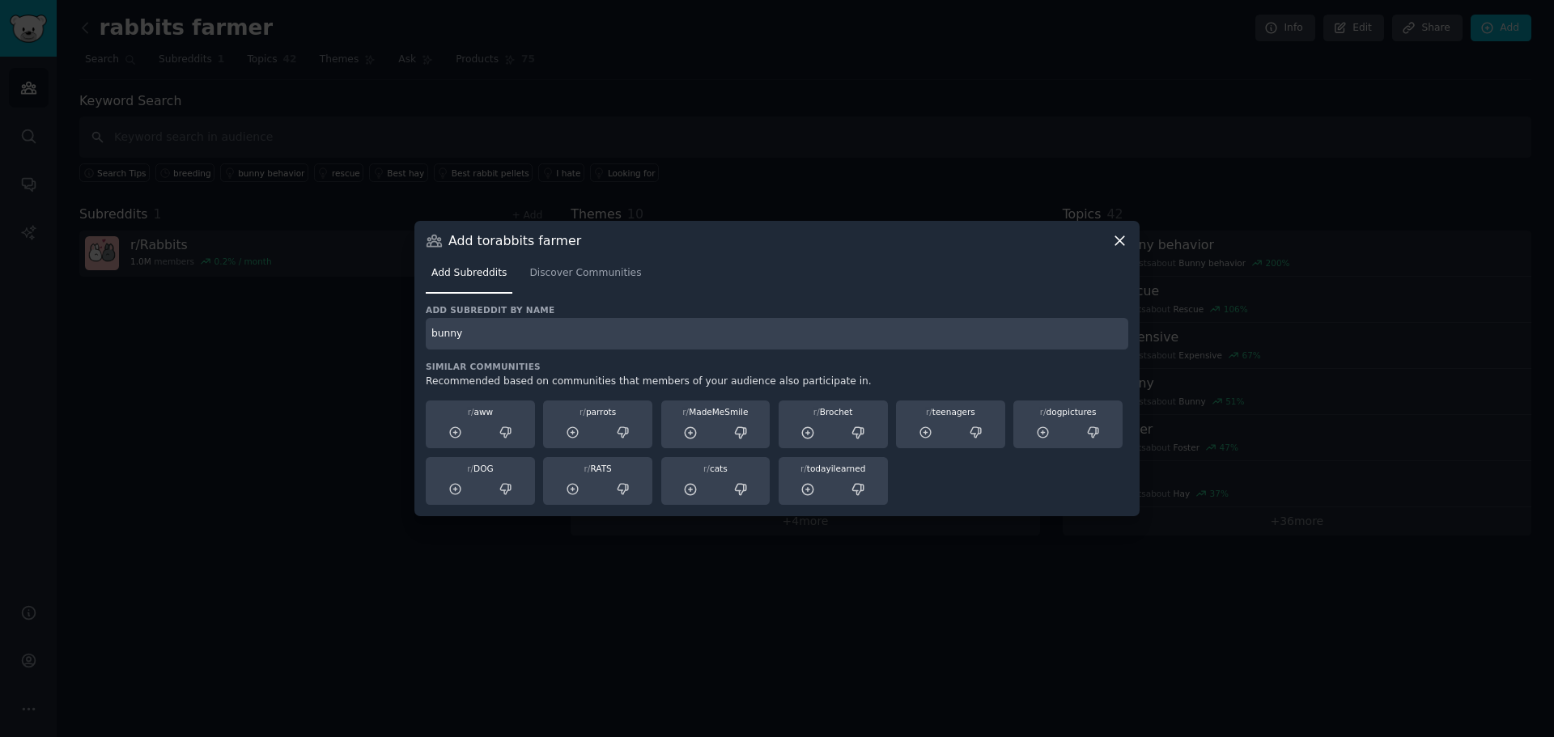
click at [938, 333] on input "bunny" at bounding box center [777, 334] width 702 height 32
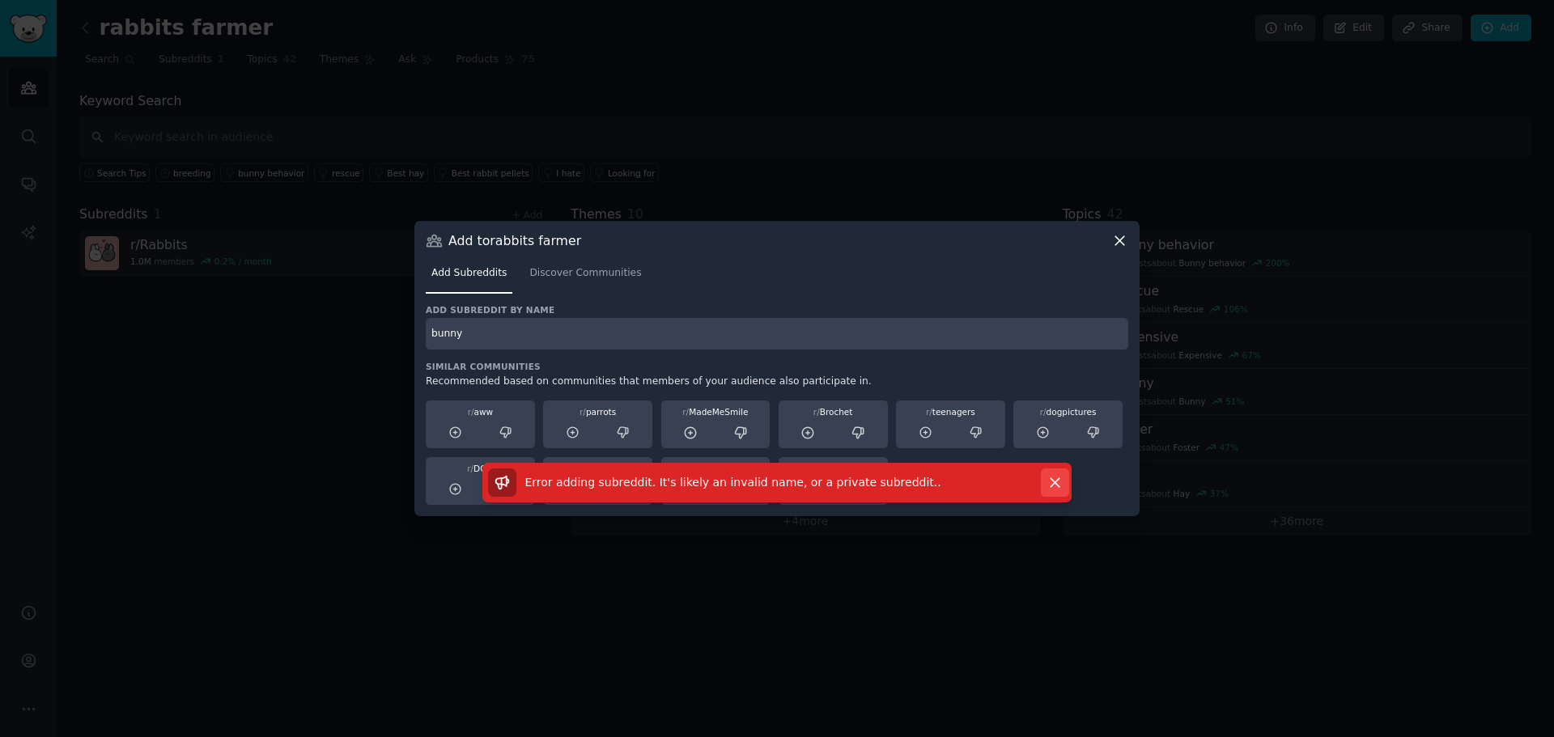
drag, startPoint x: 1073, startPoint y: 498, endPoint x: 1049, endPoint y: 494, distance: 24.6
click at [1066, 498] on div "Error adding subreddit. It's likely an invalid name, or a private subreddit. . …" at bounding box center [777, 483] width 634 height 40
click at [1048, 494] on button "Dismiss" at bounding box center [1055, 482] width 28 height 28
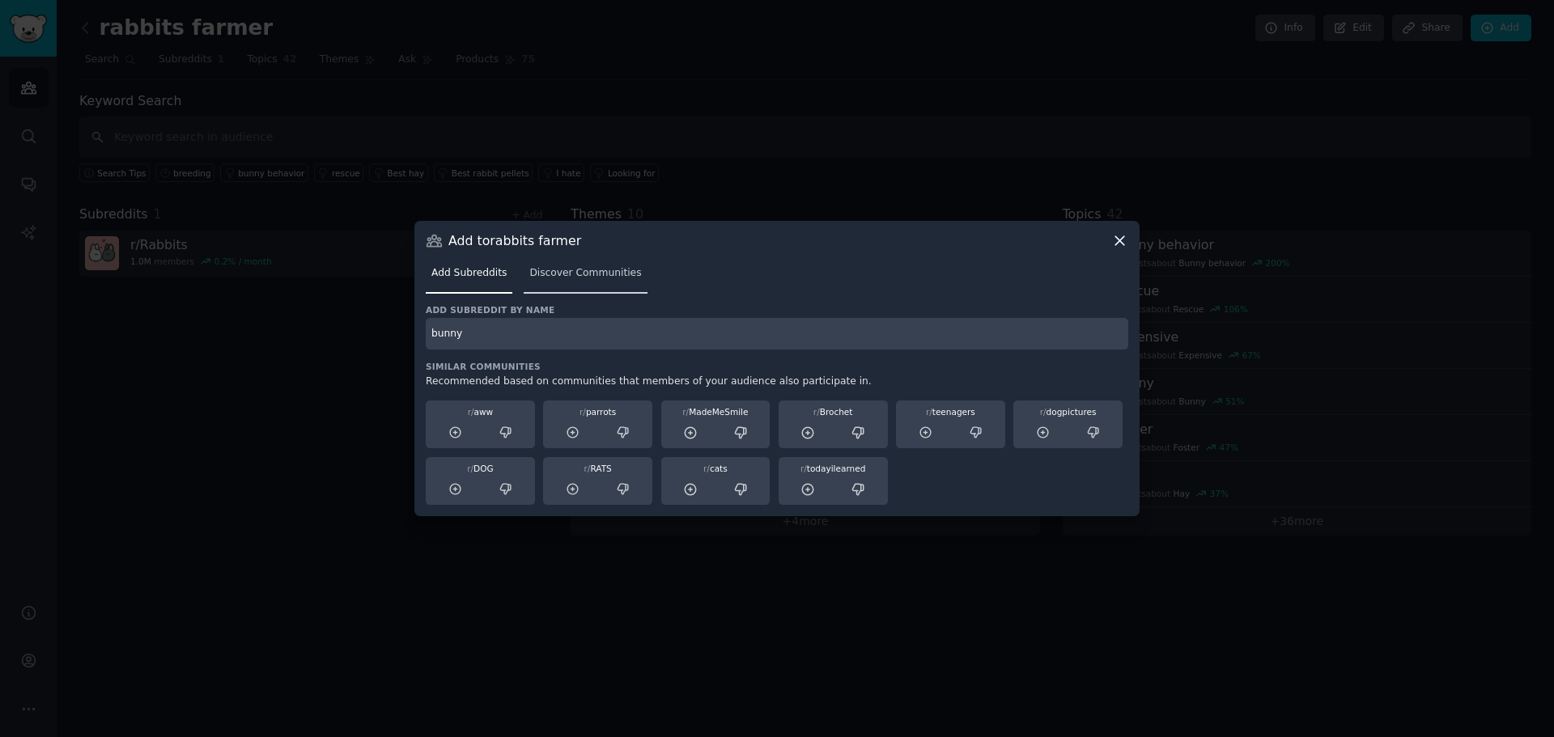
click at [524, 269] on link "Discover Communities" at bounding box center [585, 277] width 123 height 33
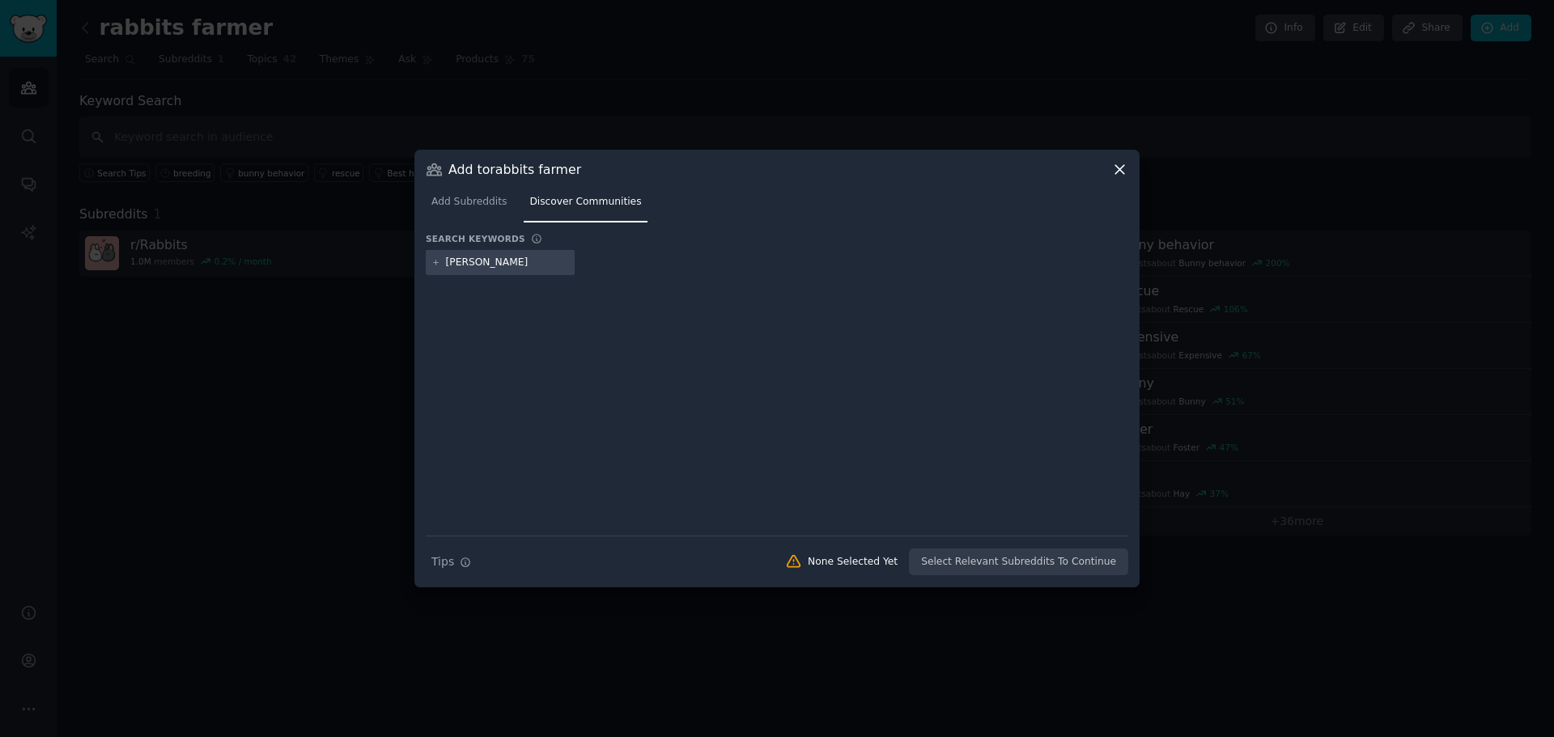
type input "bunny"
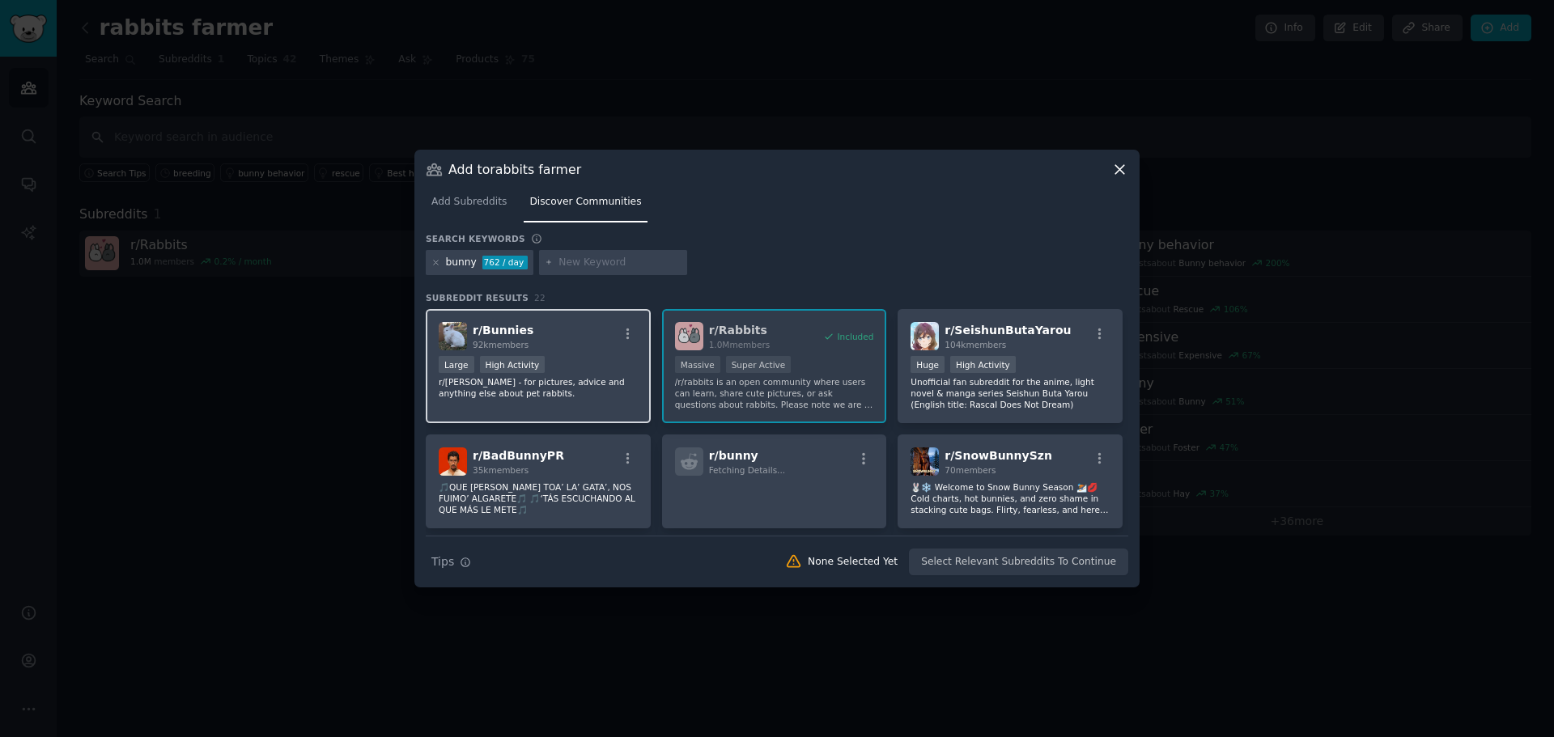
click at [542, 354] on div "r/ [PERSON_NAME] 92k members Large High Activity r/Bunnies - for pictures, advi…" at bounding box center [538, 366] width 225 height 114
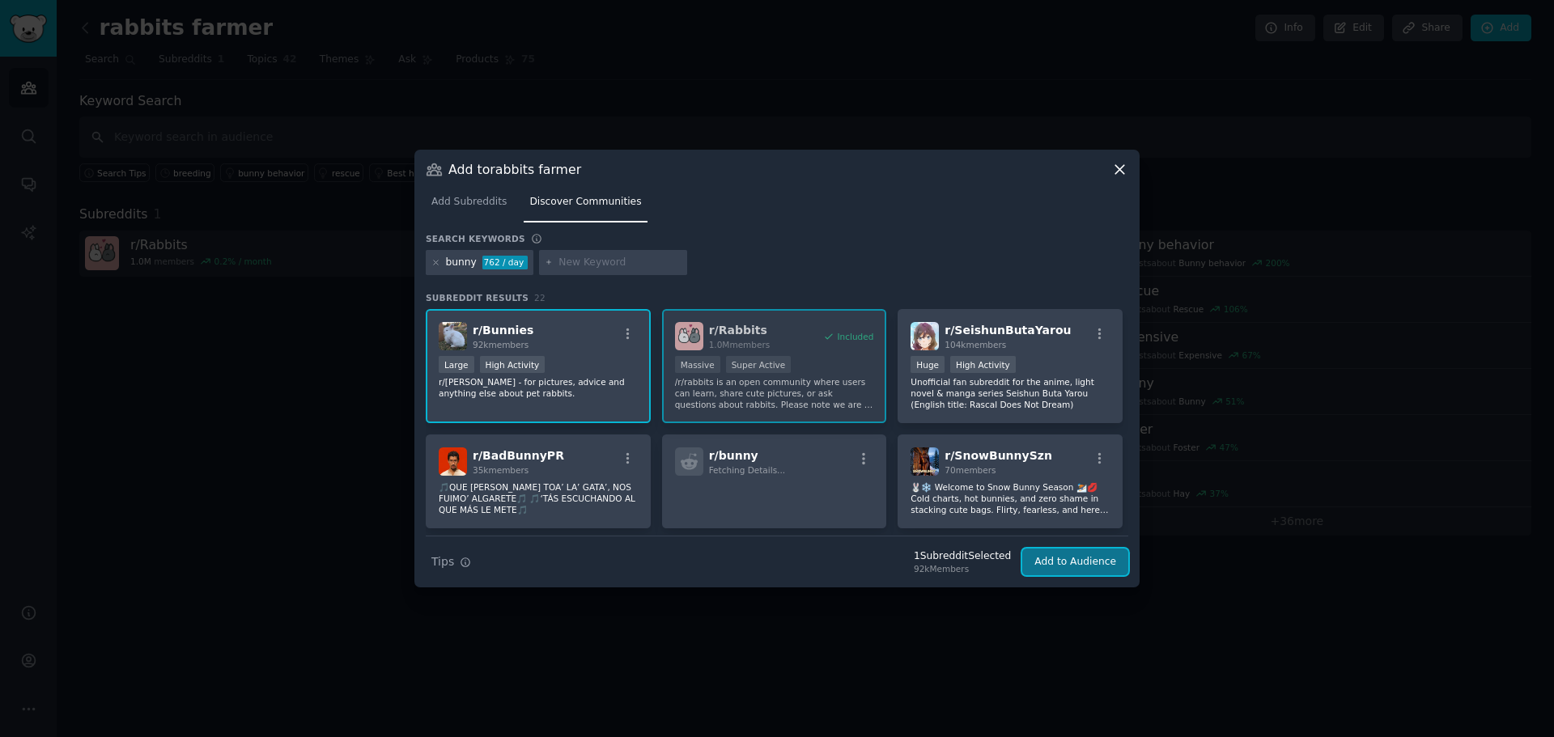
click at [1074, 559] on button "Add to Audience" at bounding box center [1075, 563] width 106 height 28
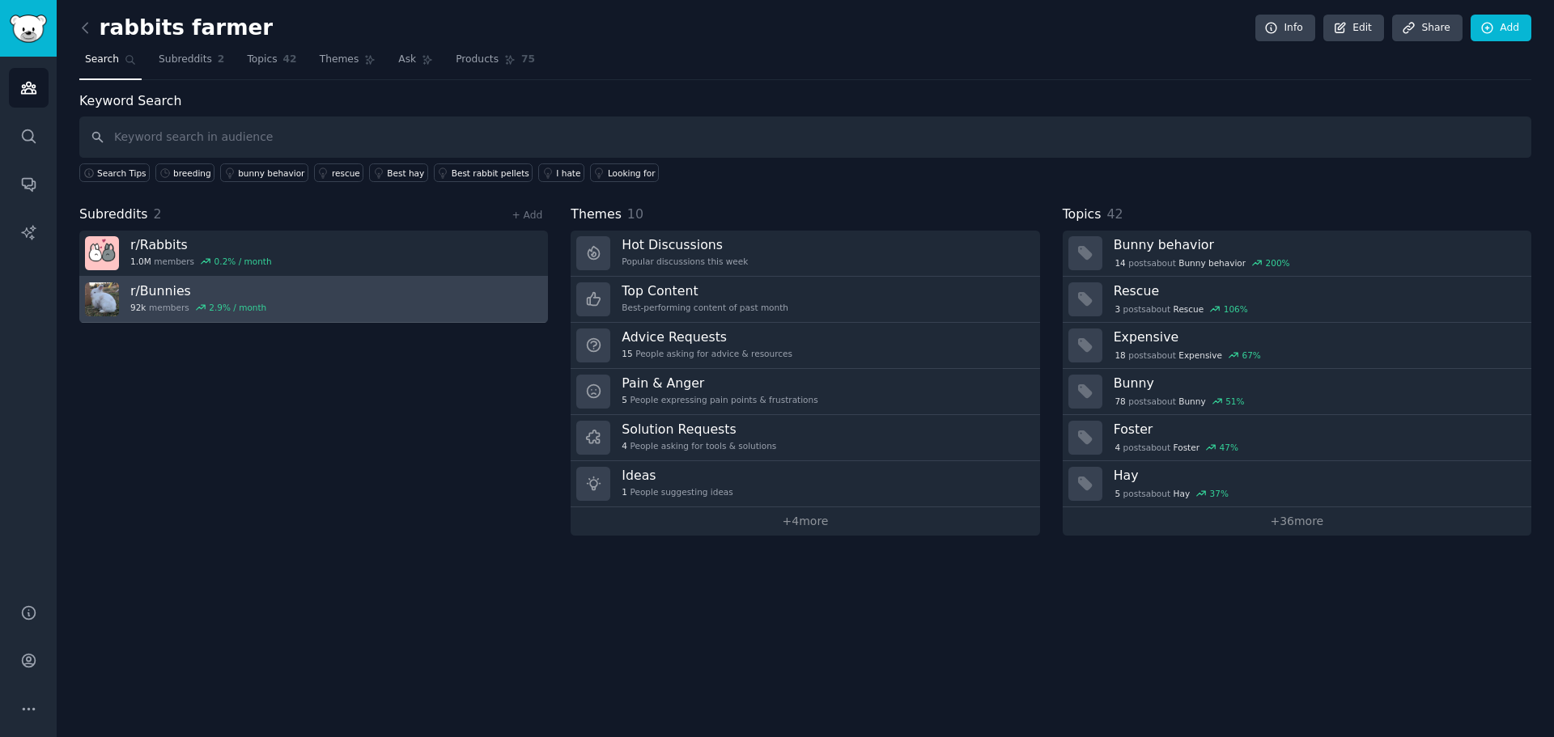
click at [196, 310] on icon at bounding box center [200, 307] width 11 height 11
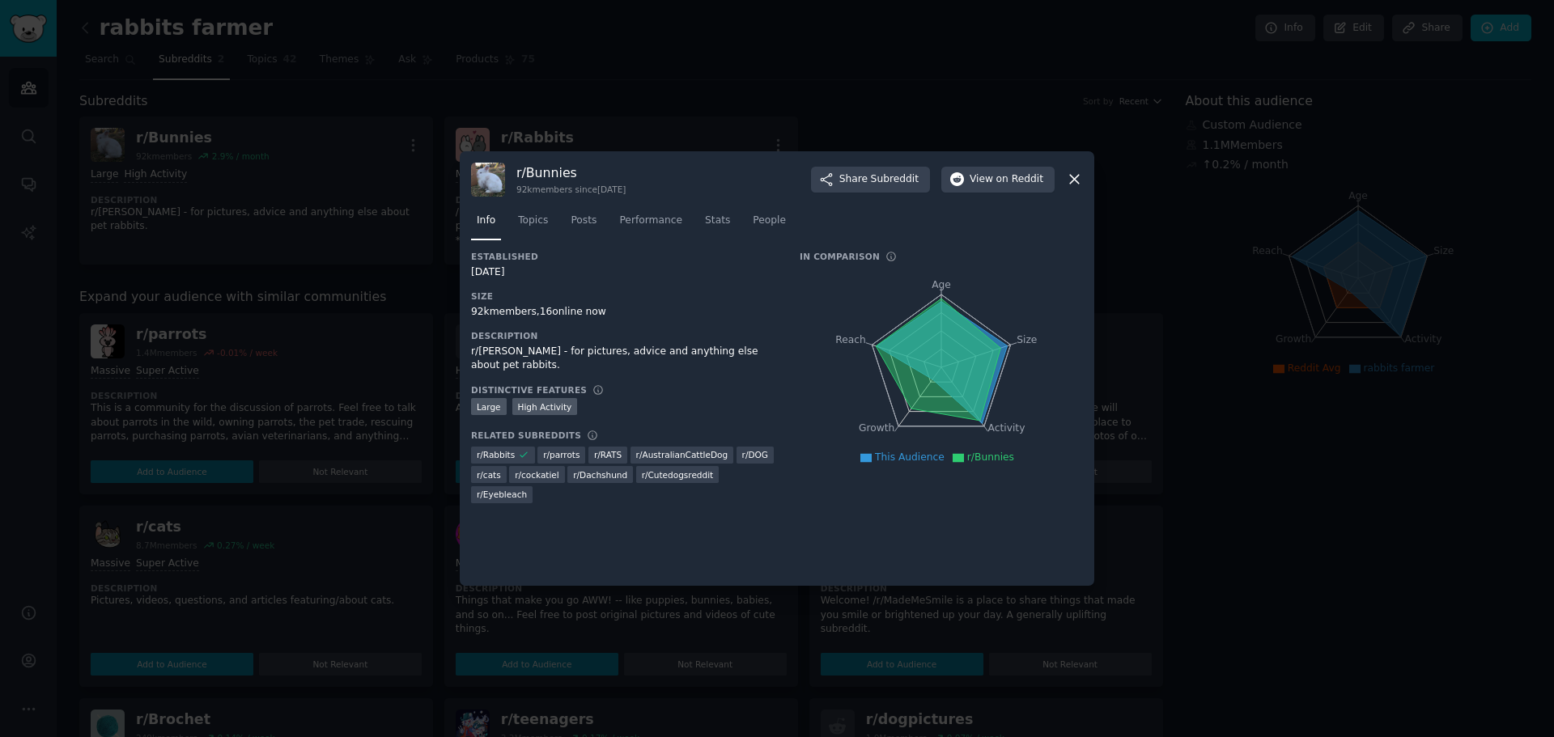
click at [353, 368] on div at bounding box center [777, 368] width 1554 height 737
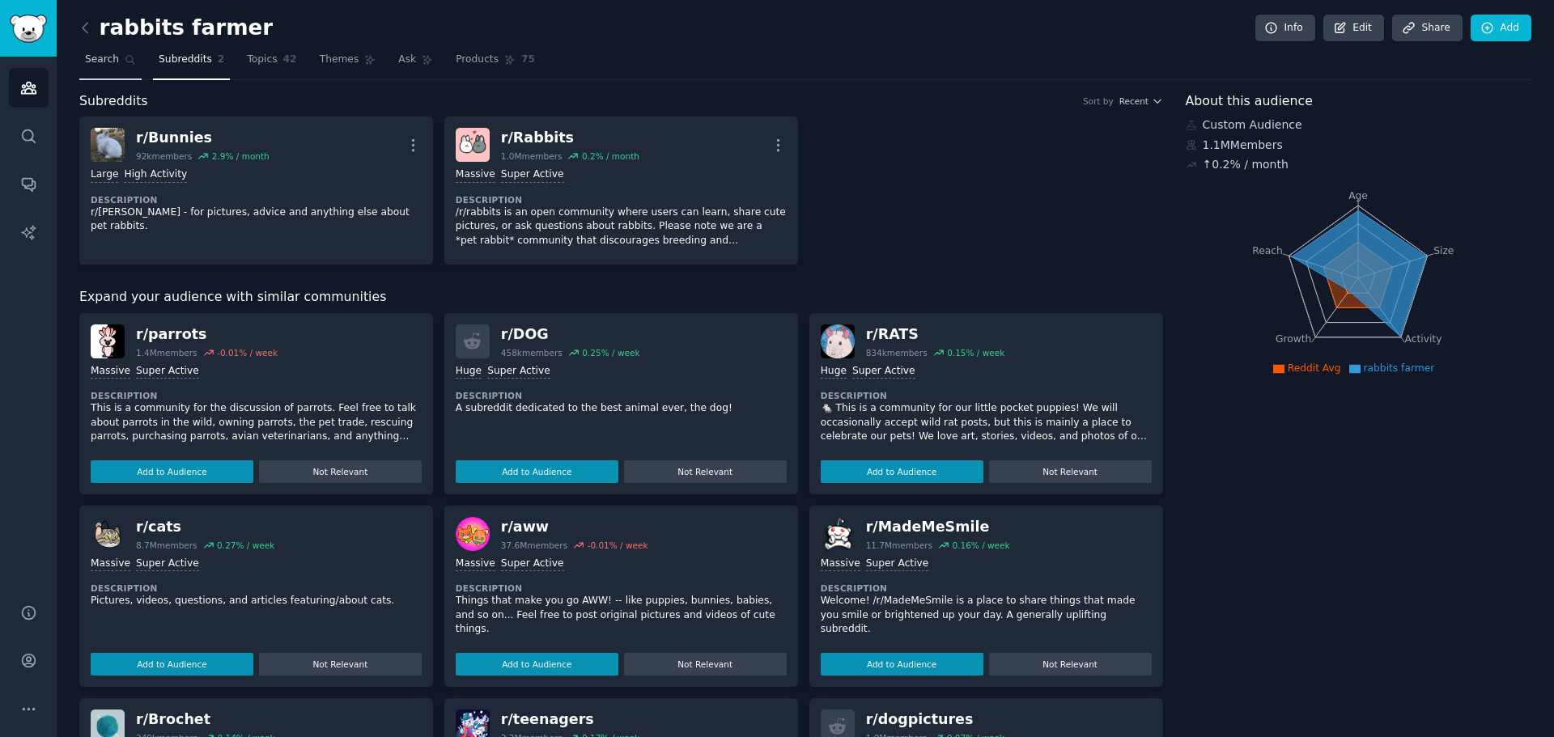
click at [121, 50] on link "Search" at bounding box center [110, 63] width 62 height 33
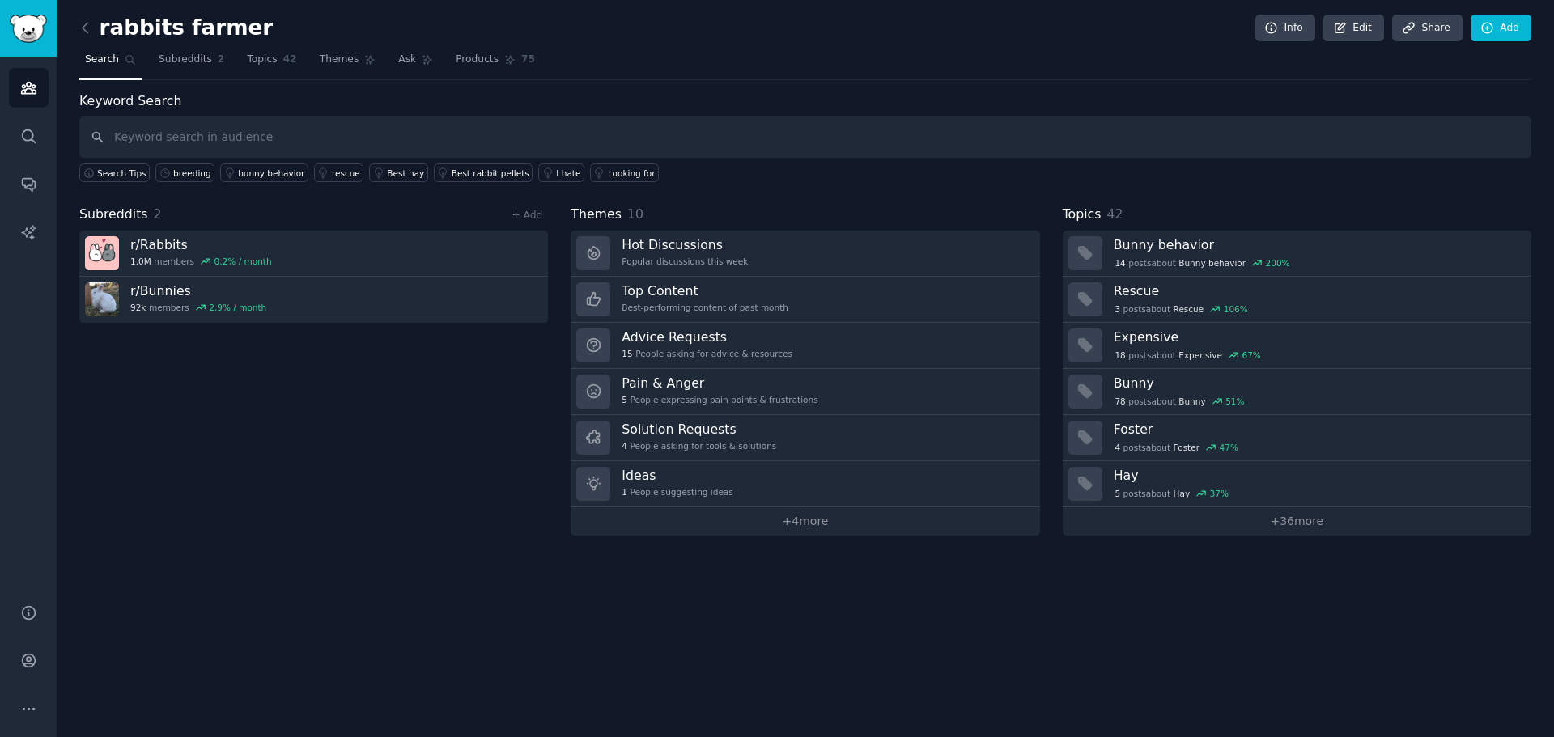
click at [181, 31] on h2 "rabbits farmer" at bounding box center [175, 28] width 193 height 26
click at [241, 57] on link "Topics 42" at bounding box center [271, 63] width 61 height 33
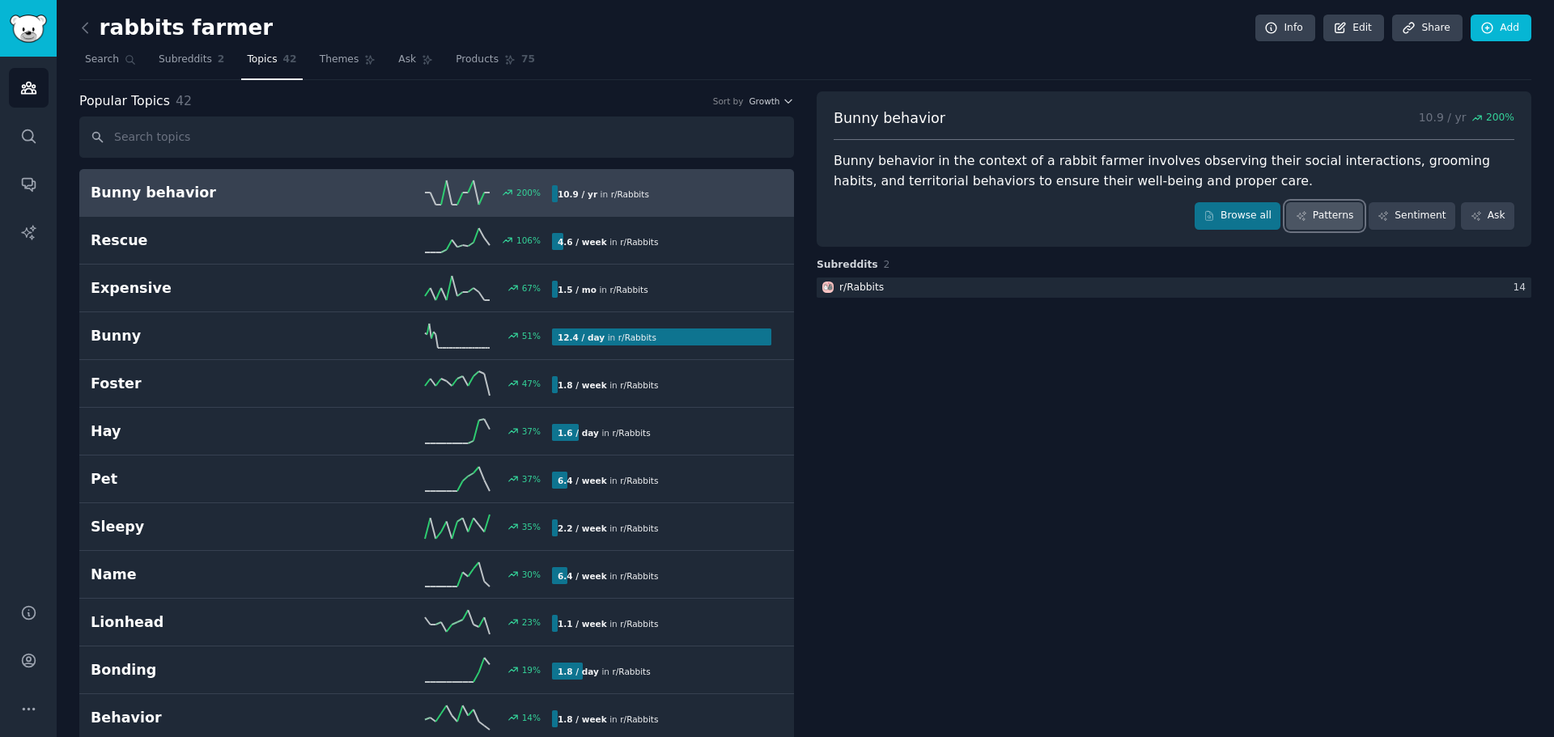
click at [1329, 211] on link "Patterns" at bounding box center [1324, 216] width 76 height 28
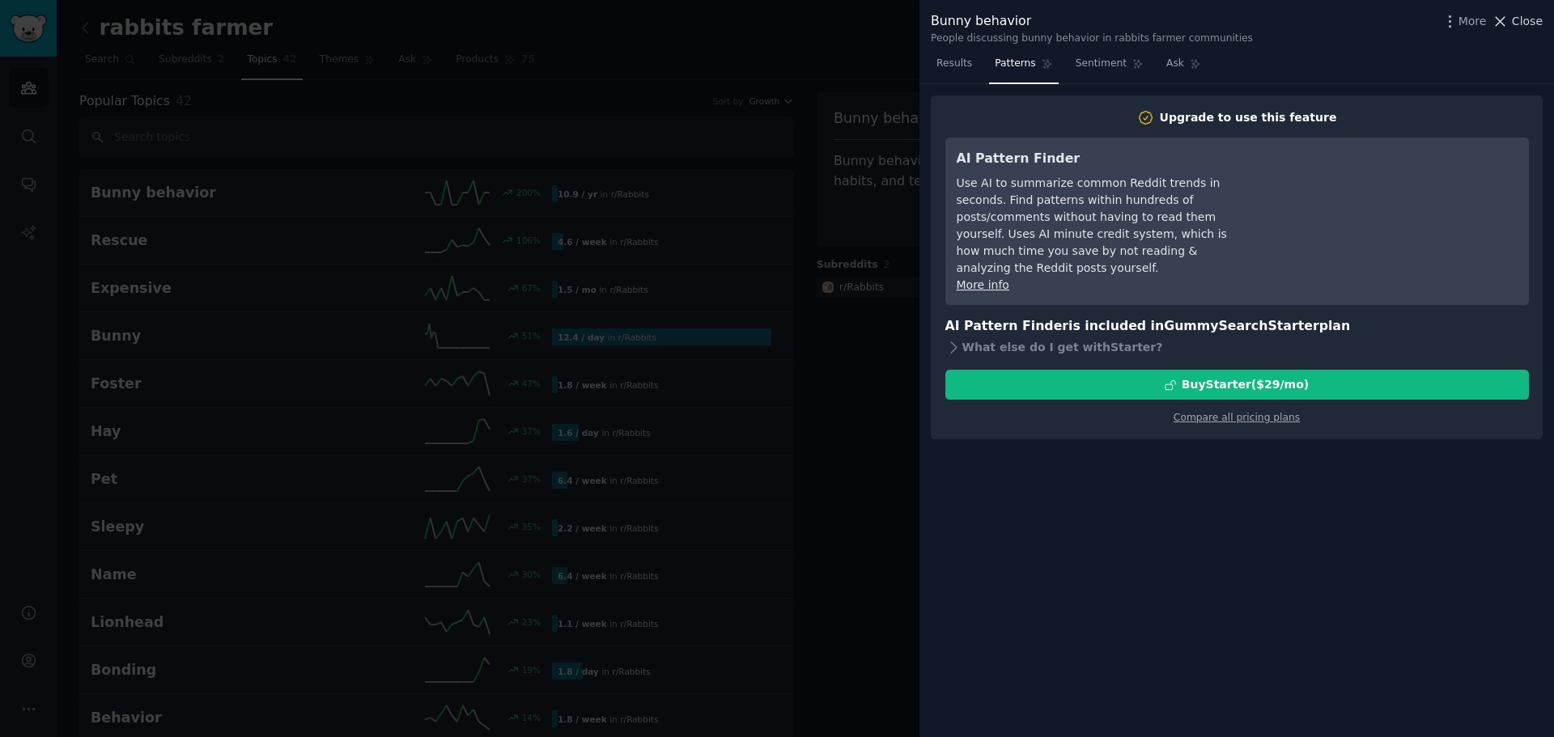
click at [1522, 26] on span "Close" at bounding box center [1526, 21] width 31 height 17
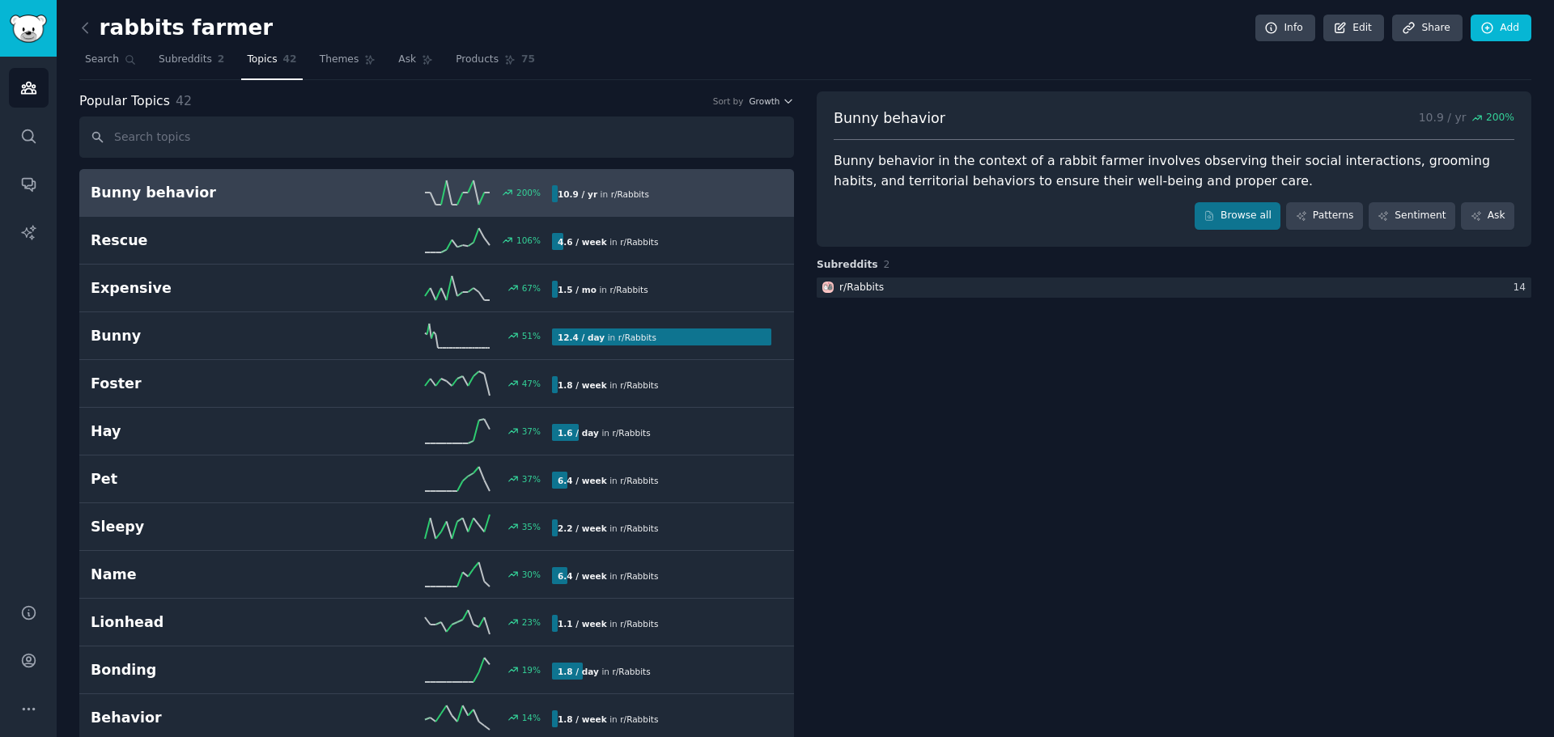
click at [111, 21] on h2 "rabbits farmer" at bounding box center [175, 28] width 193 height 26
click at [87, 20] on icon at bounding box center [85, 27] width 17 height 17
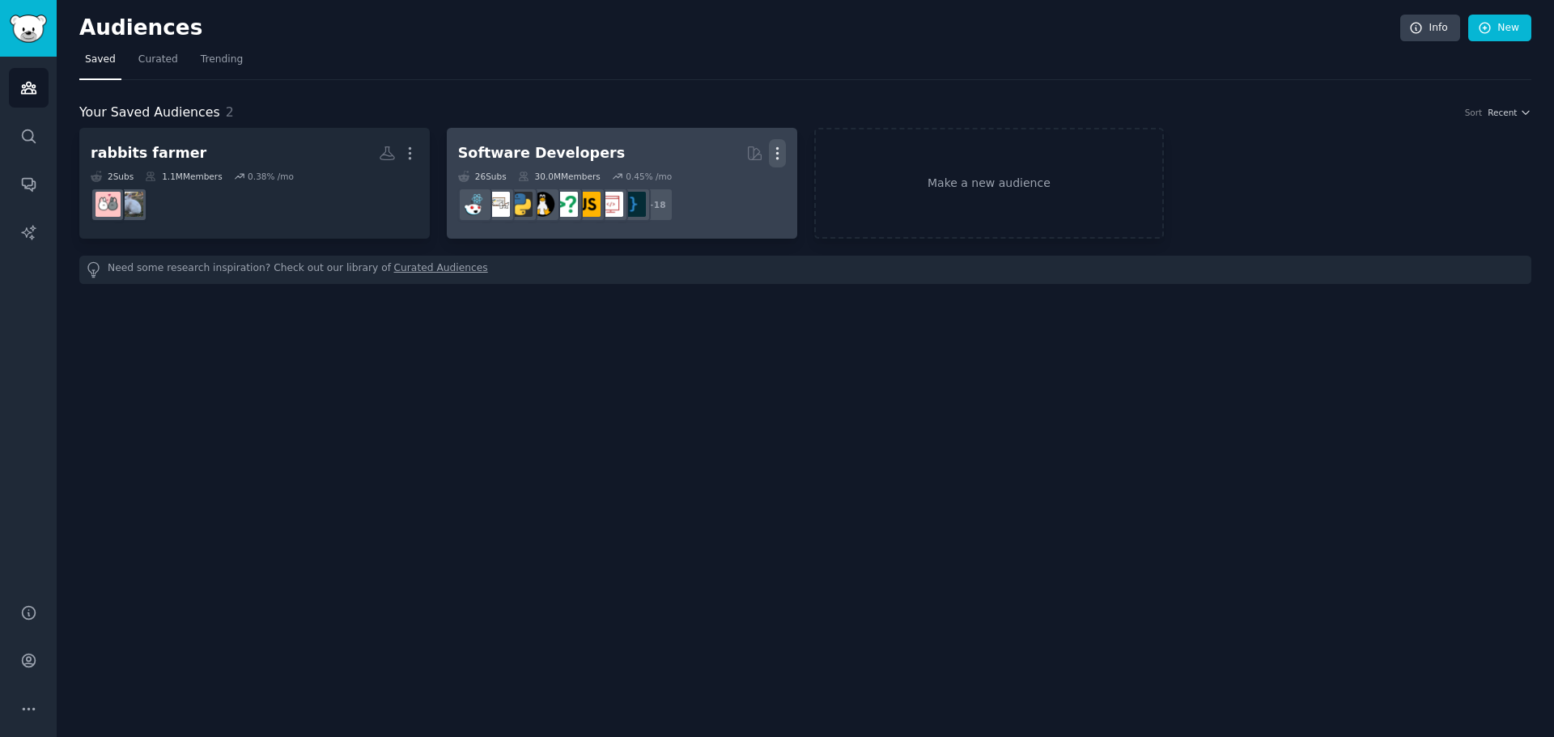
click at [782, 150] on icon "button" at bounding box center [777, 153] width 17 height 17
click at [738, 189] on p "Delete" at bounding box center [732, 187] width 37 height 17
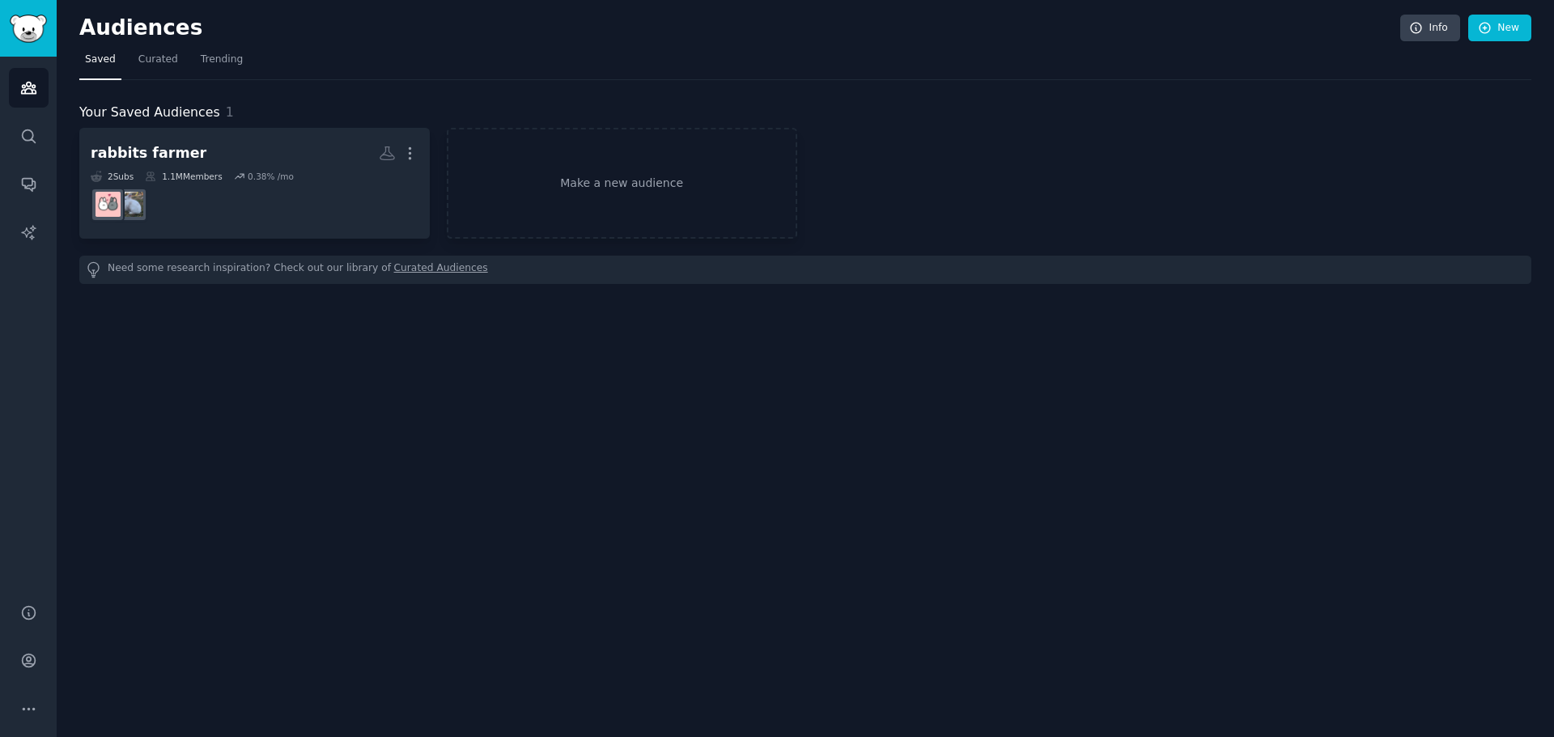
click at [100, 65] on span "Saved" at bounding box center [100, 60] width 31 height 15
click at [527, 170] on link "Make a new audience" at bounding box center [622, 183] width 350 height 111
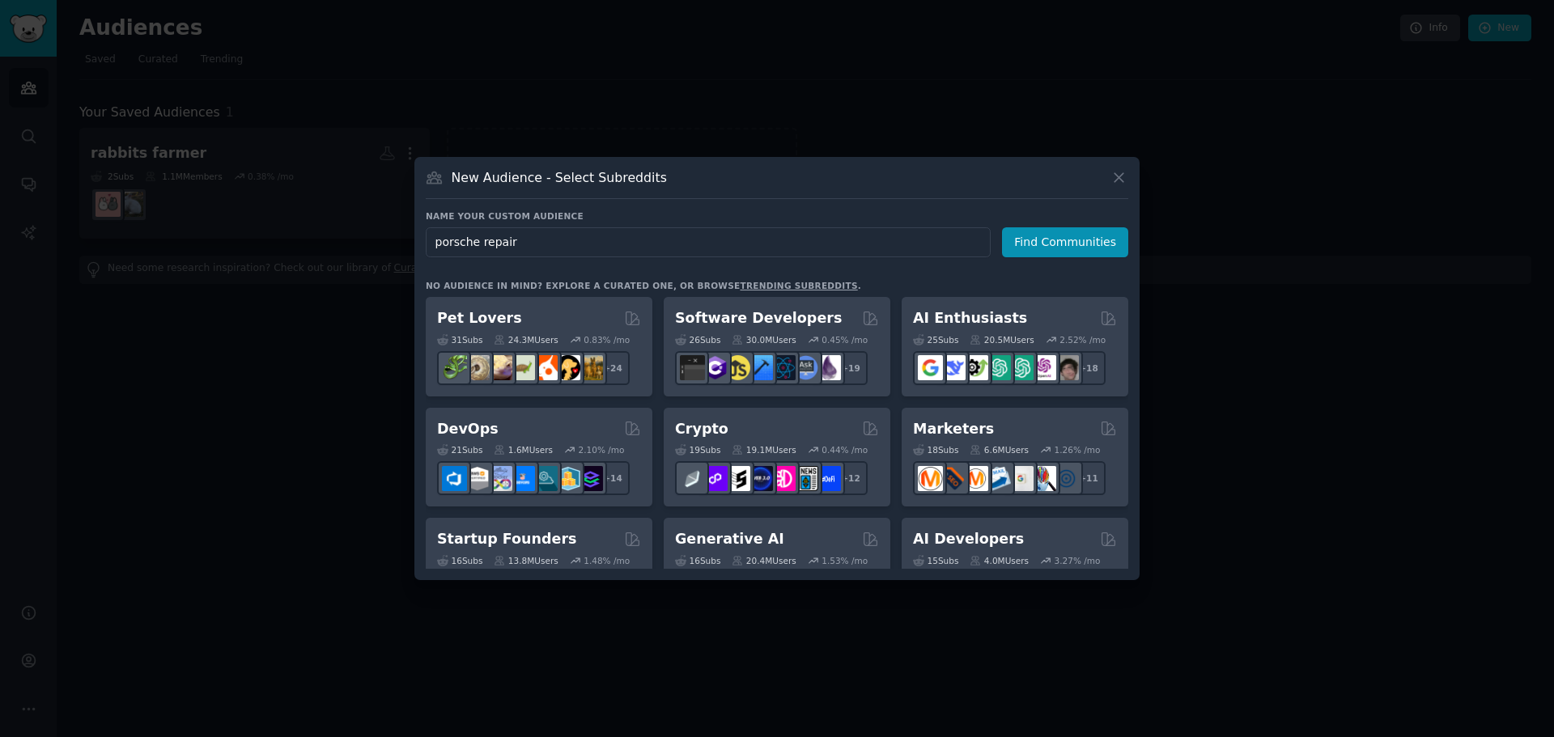
click at [456, 245] on input "porsche repair" at bounding box center [708, 242] width 565 height 30
type input "porsche repair"
click at [1057, 240] on button "Find Communities" at bounding box center [1065, 242] width 126 height 30
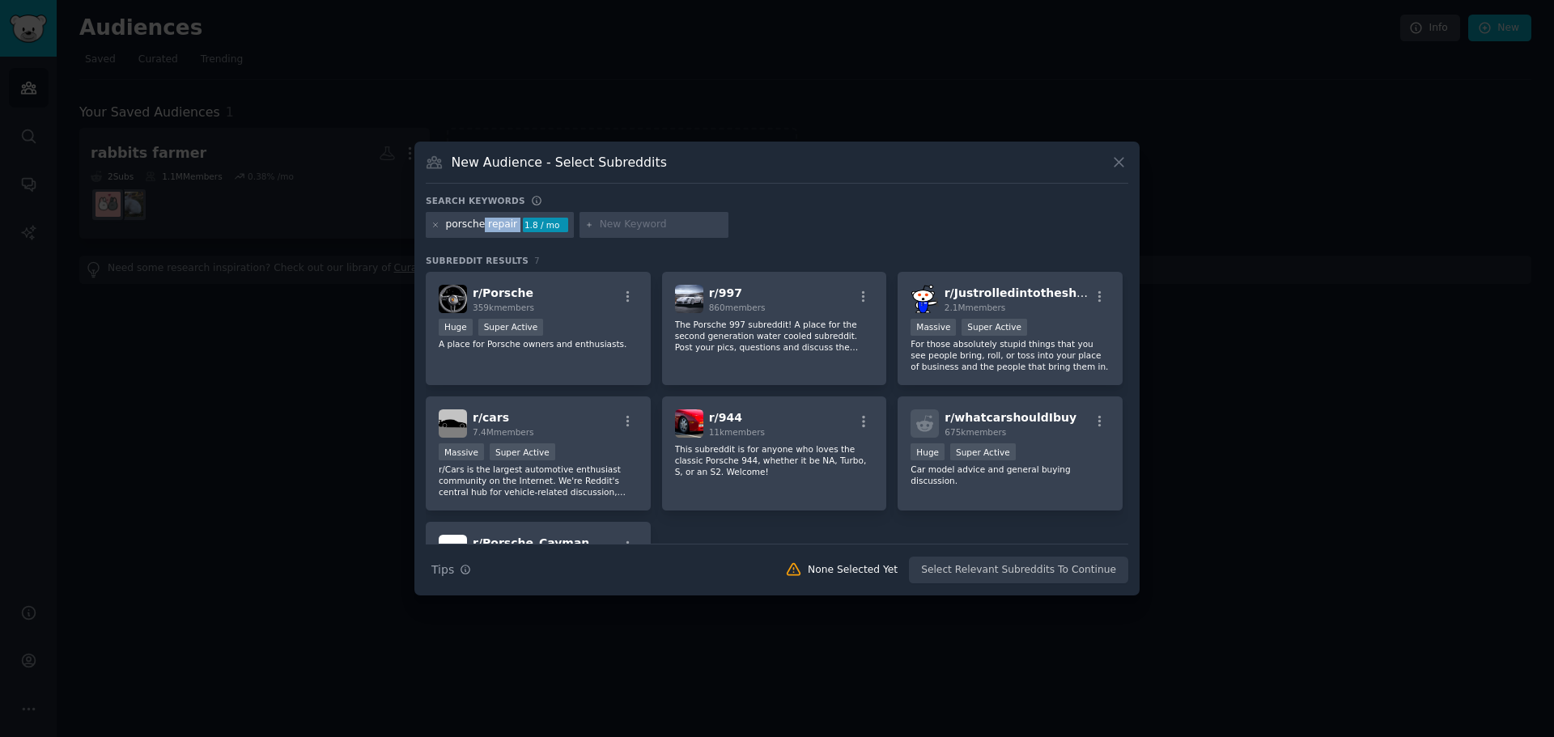
drag, startPoint x: 512, startPoint y: 226, endPoint x: 479, endPoint y: 230, distance: 33.4
click at [479, 230] on div "porsche repair 1.8 / mo" at bounding box center [500, 225] width 148 height 26
click at [614, 226] on input "text" at bounding box center [661, 225] width 123 height 15
type input "cayenne"
drag, startPoint x: 582, startPoint y: 216, endPoint x: 579, endPoint y: 227, distance: 11.6
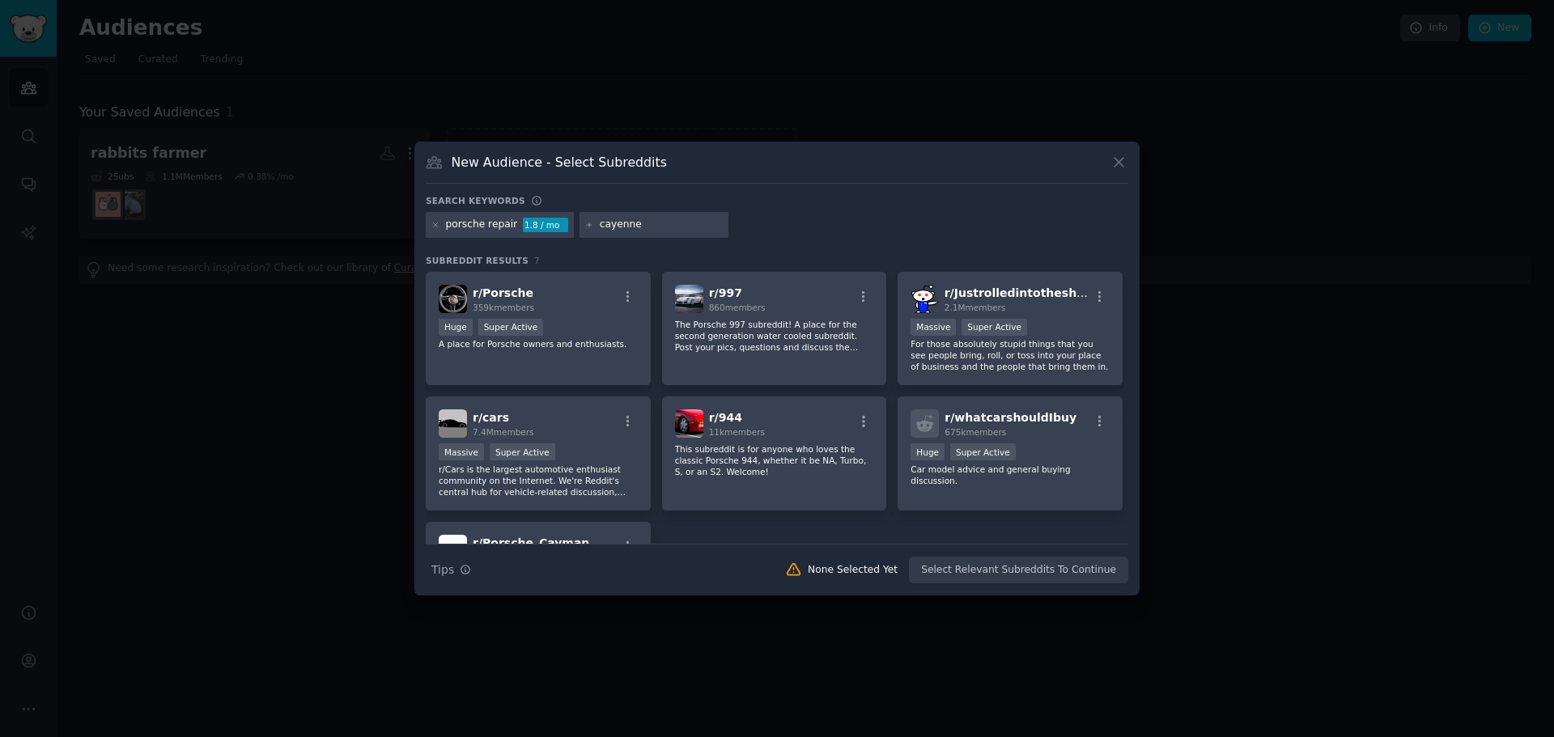
click at [579, 225] on div "cayenne" at bounding box center [653, 225] width 149 height 26
click at [585, 227] on icon at bounding box center [589, 225] width 9 height 9
click at [659, 214] on div "cayenne" at bounding box center [653, 225] width 149 height 26
click at [656, 227] on input "cayenne" at bounding box center [661, 225] width 123 height 15
click at [1000, 571] on div "Search Tips Tips None Selected Yet Select Relevant Subreddits To Continue" at bounding box center [777, 564] width 702 height 40
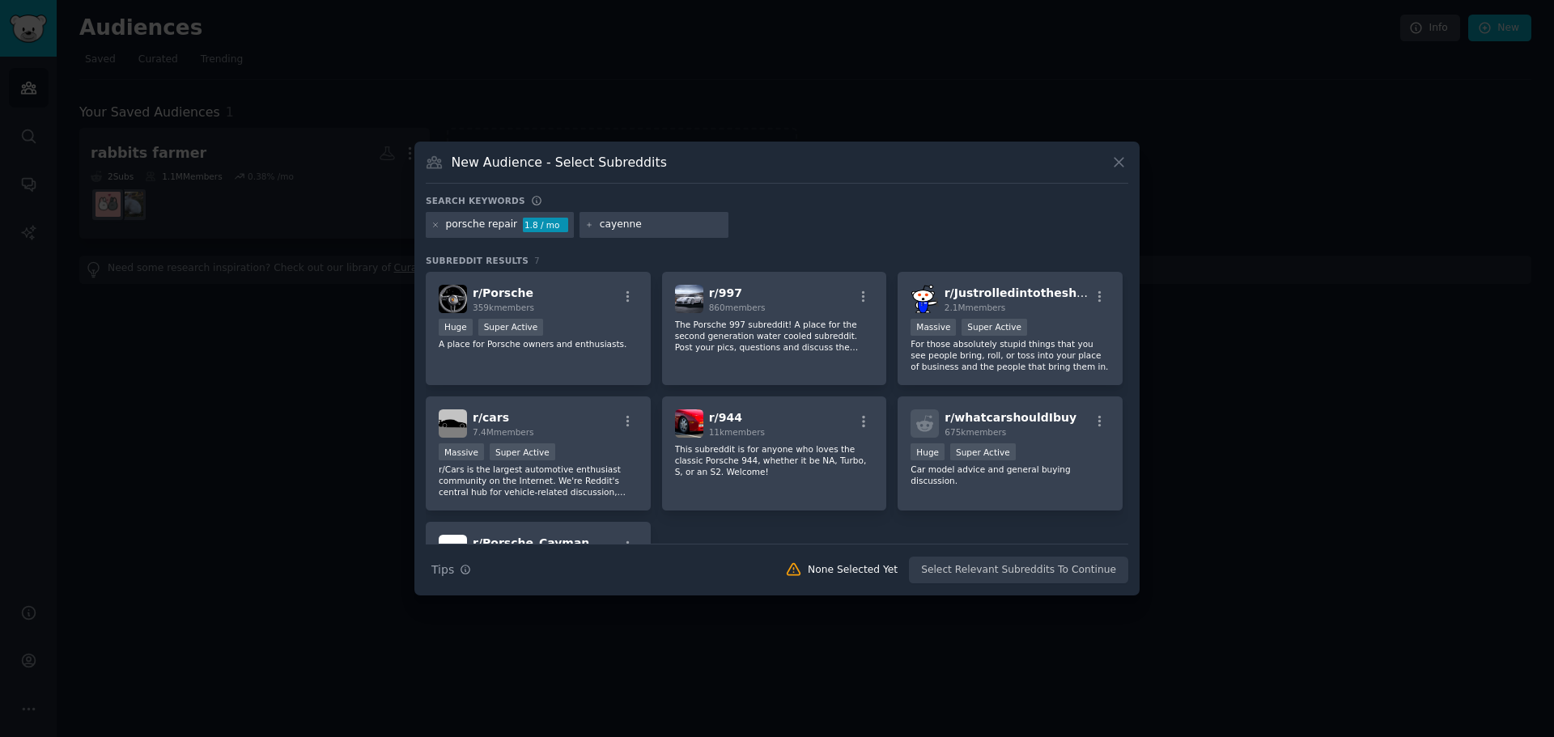
click at [531, 224] on div "1.8 / mo" at bounding box center [545, 225] width 45 height 15
click at [481, 221] on div "porsche repair" at bounding box center [482, 225] width 72 height 15
click at [1132, 162] on div "New Audience - Select Subreddits Search keywords Try a 2-4 keywords your audien…" at bounding box center [776, 369] width 725 height 454
click at [1102, 162] on div "New Audience - Select Subreddits" at bounding box center [777, 168] width 702 height 31
click at [1107, 159] on div "New Audience - Select Subreddits" at bounding box center [777, 168] width 702 height 31
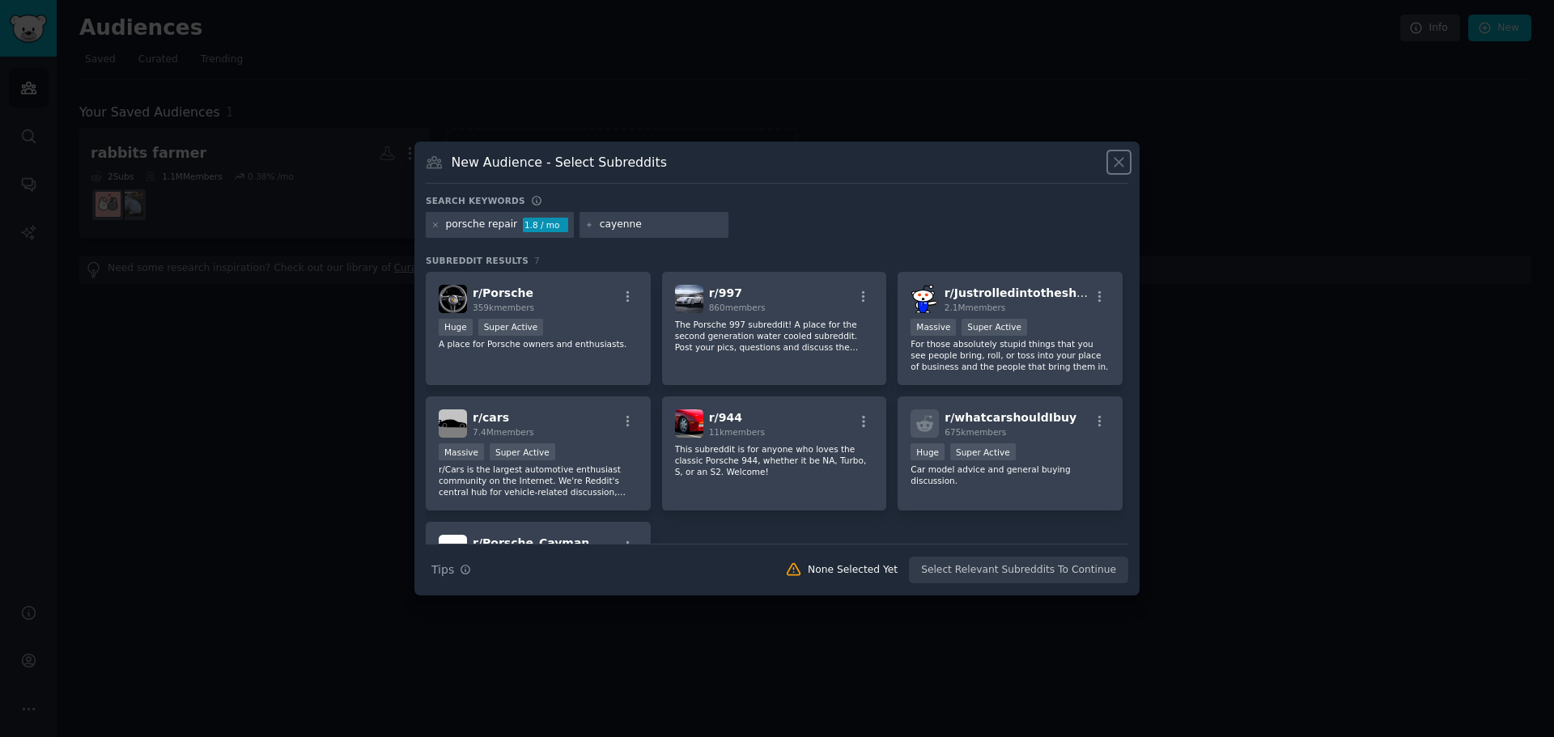
click at [1112, 162] on icon at bounding box center [1118, 162] width 17 height 17
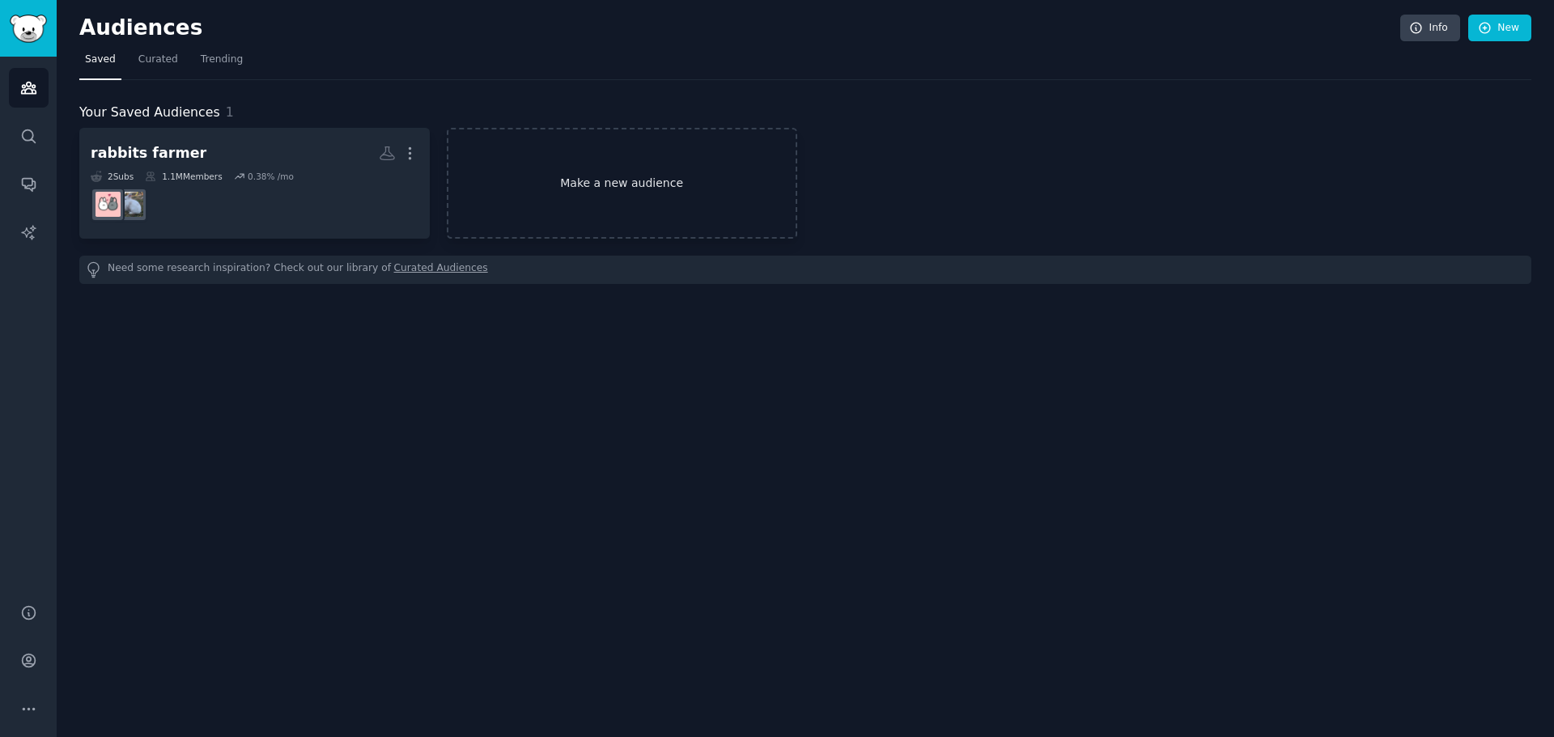
click at [612, 207] on link "Make a new audience" at bounding box center [622, 183] width 350 height 111
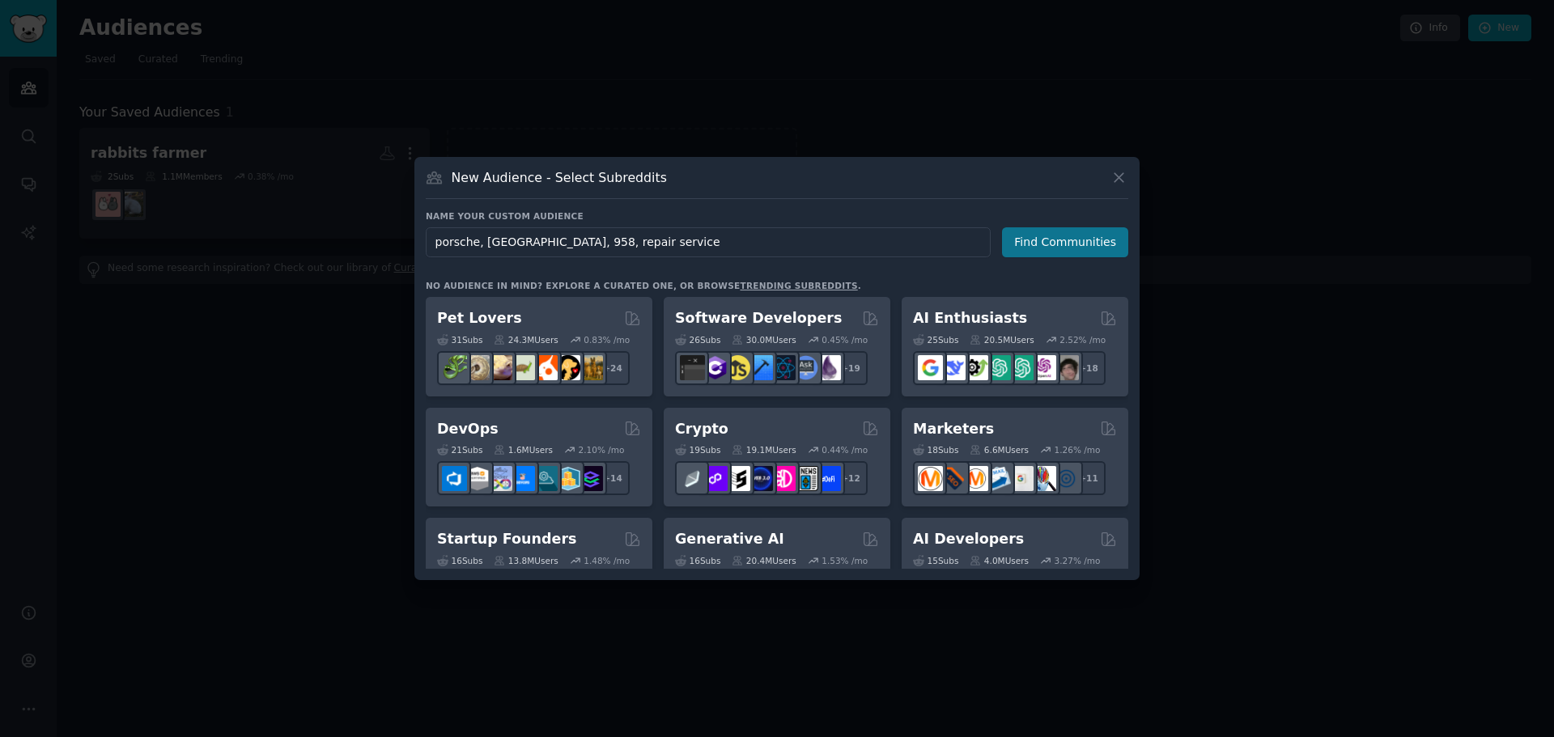
type input "porsche, [GEOGRAPHIC_DATA], 958, repair service"
click at [1034, 256] on button "Find Communities" at bounding box center [1065, 242] width 126 height 30
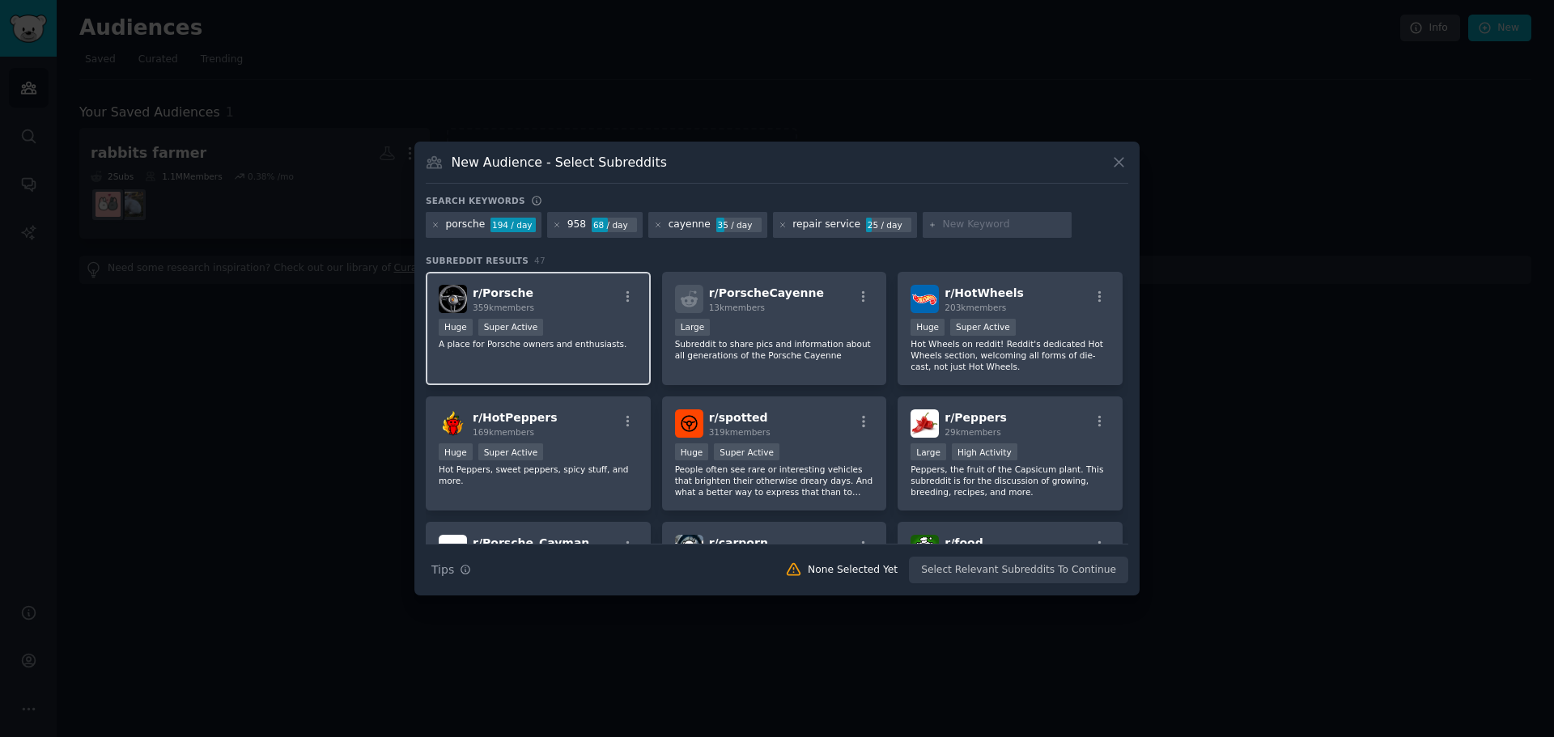
click at [601, 292] on div "r/ Porsche 359k members" at bounding box center [538, 299] width 199 height 28
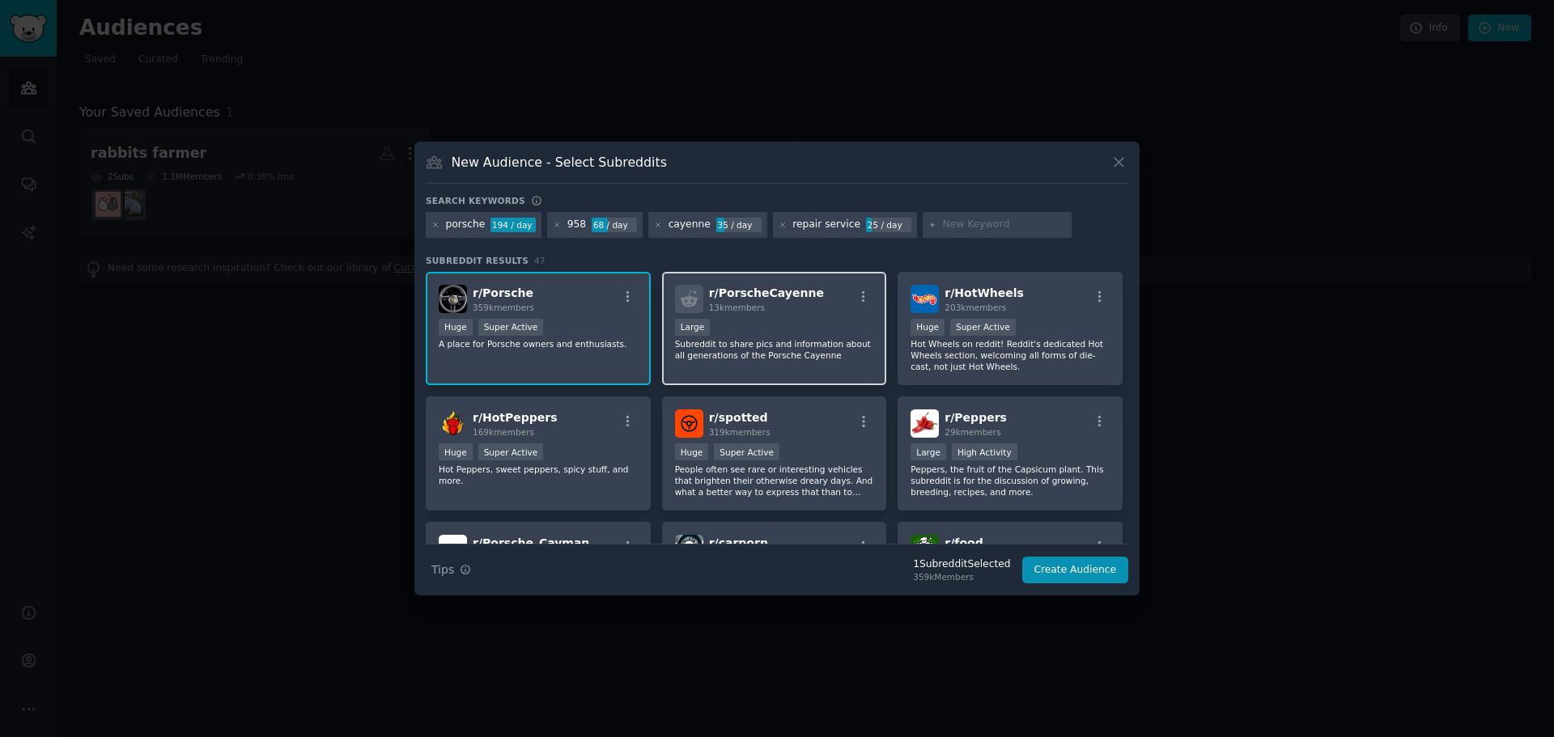
click at [735, 319] on div "Large" at bounding box center [774, 329] width 199 height 20
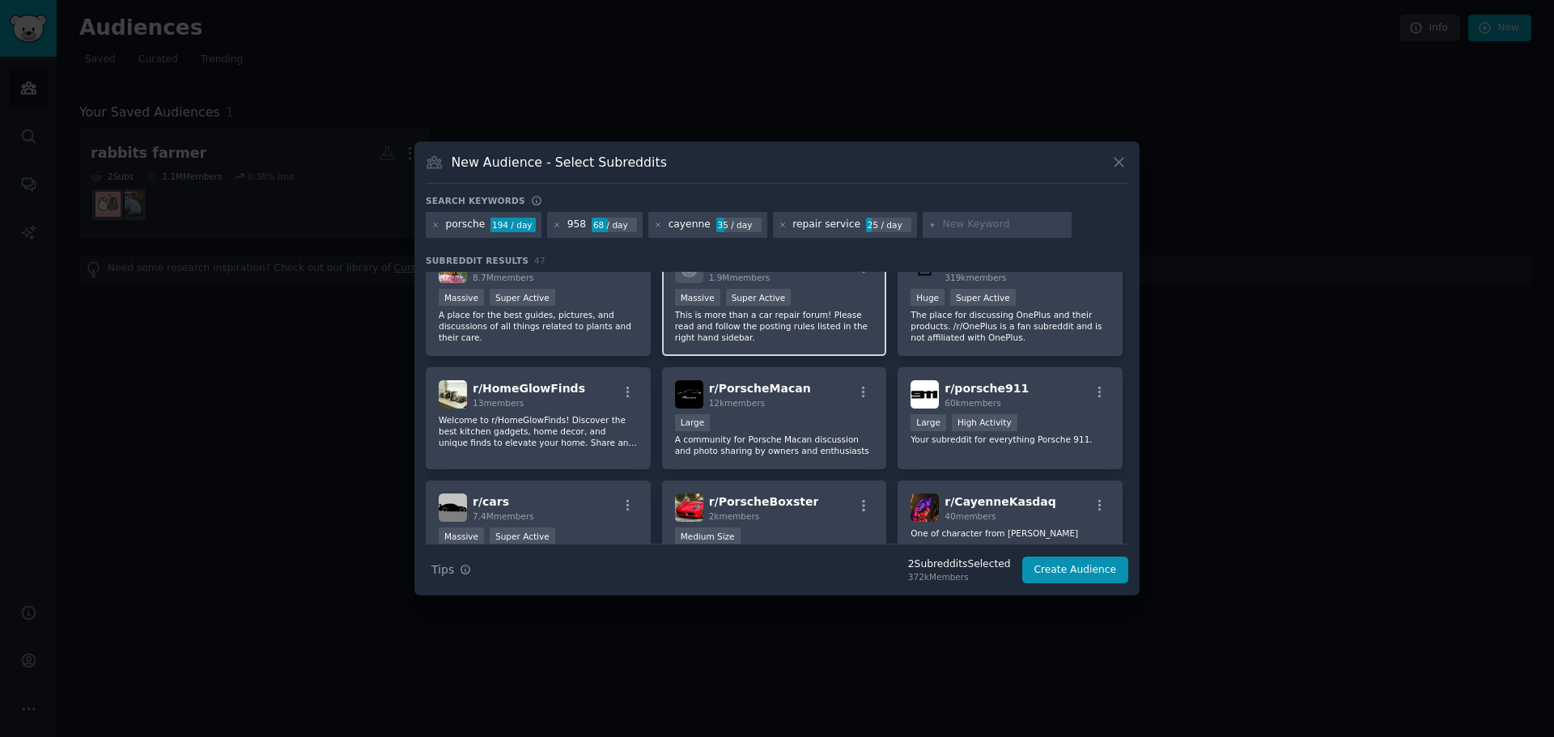
scroll to position [485, 0]
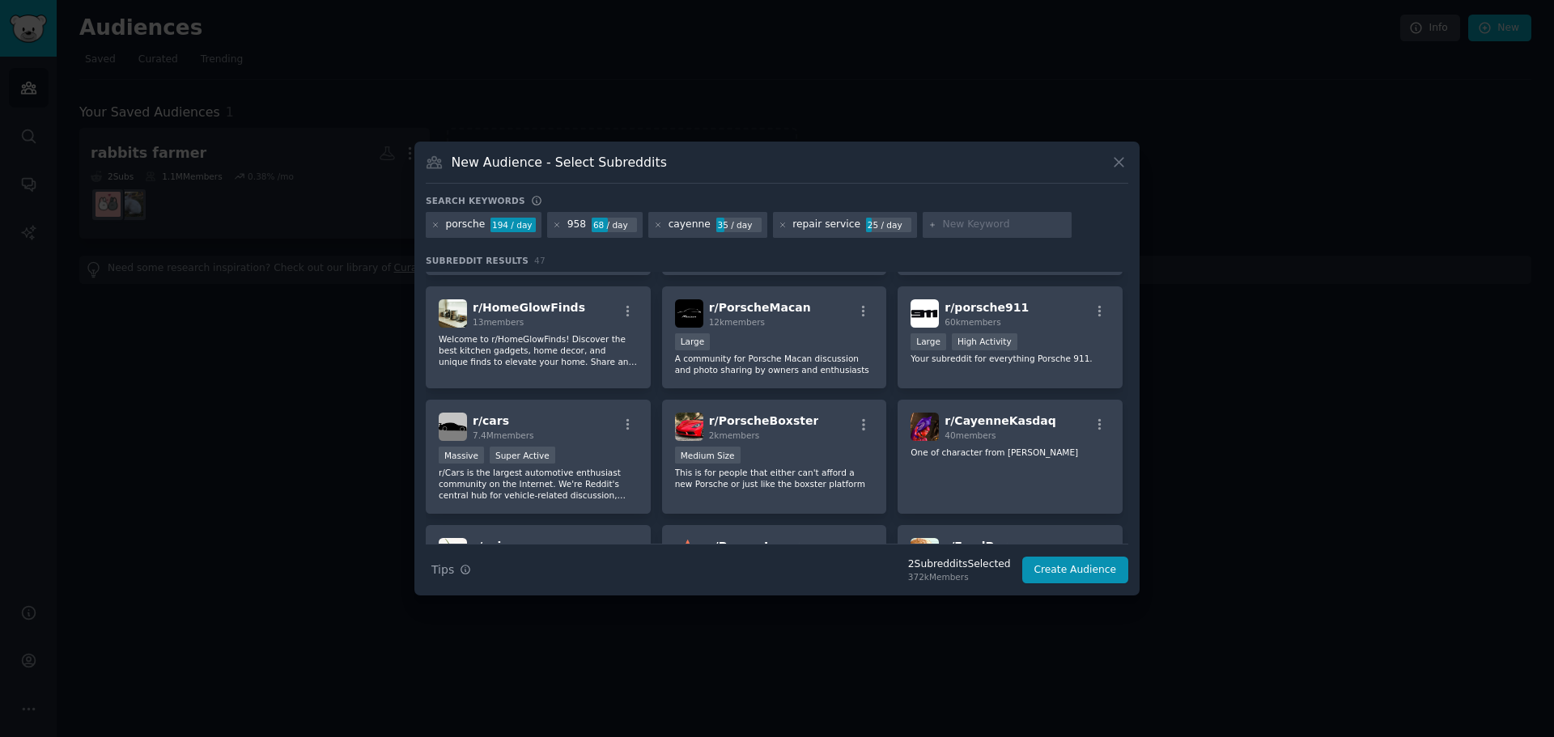
click at [966, 225] on input "text" at bounding box center [1004, 225] width 123 height 15
type input "porsche_cayenne"
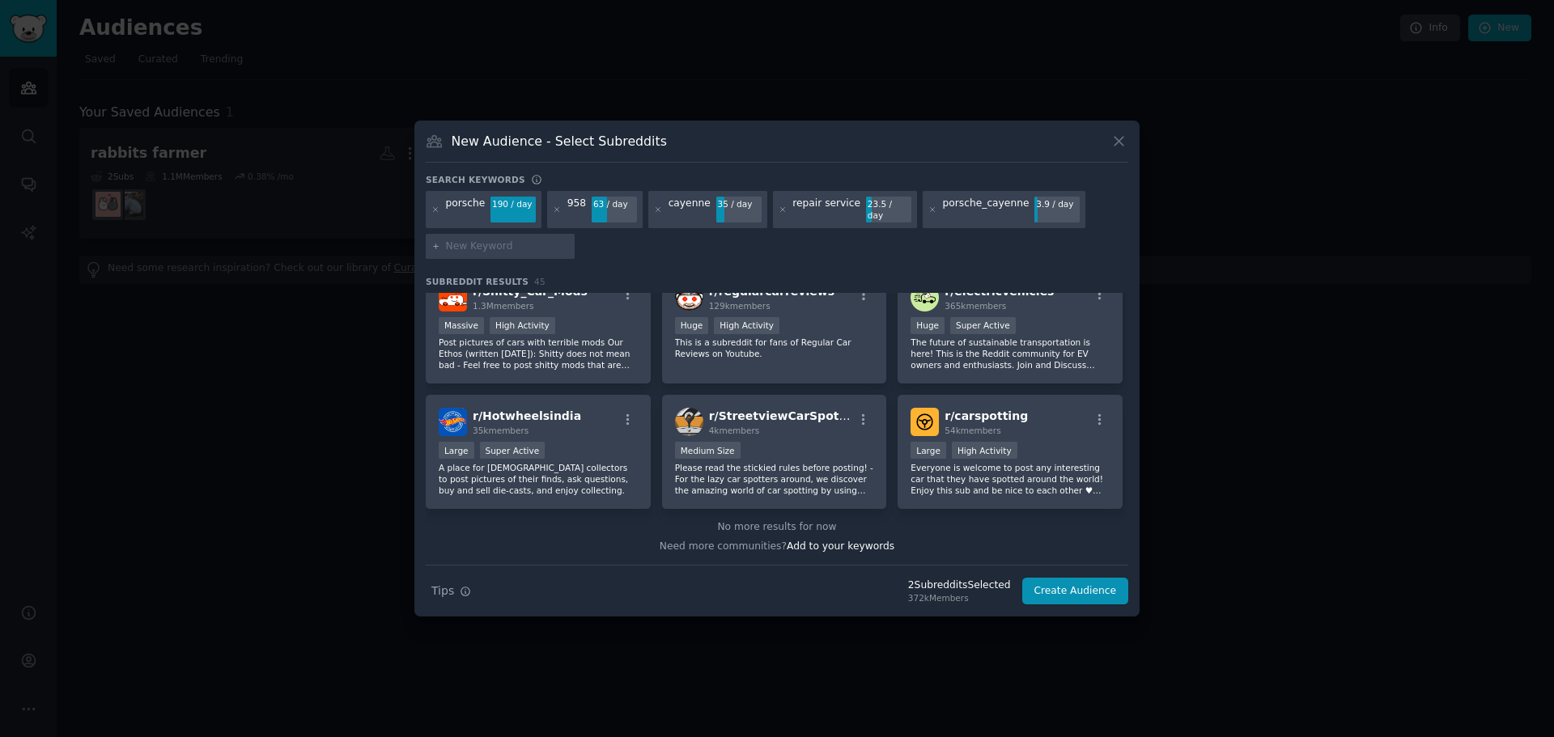
scroll to position [1626, 0]
click at [1041, 587] on button "Create Audience" at bounding box center [1075, 592] width 107 height 28
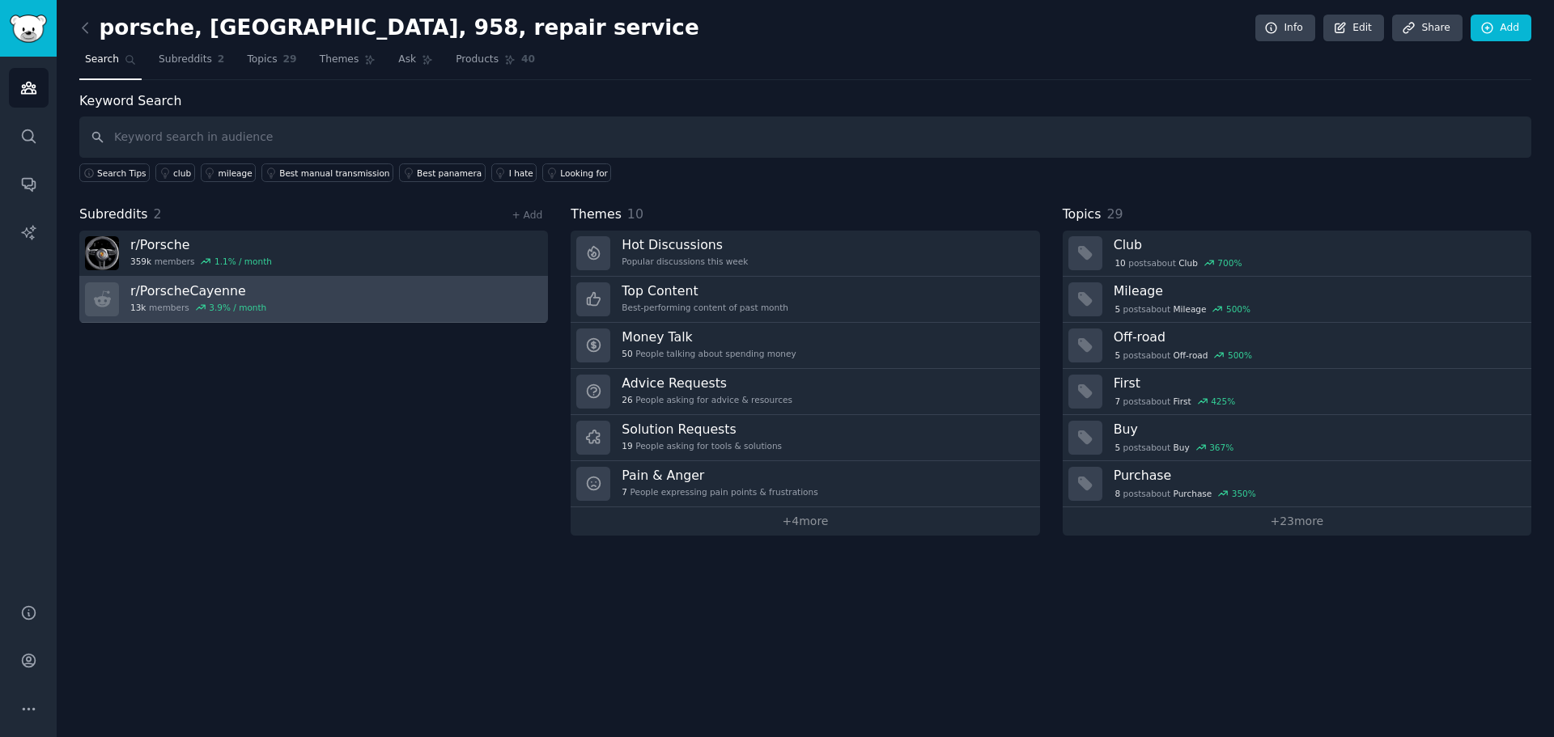
click at [266, 301] on link "r/ PorscheCayenne 13k members 3.9 % / month" at bounding box center [313, 300] width 468 height 46
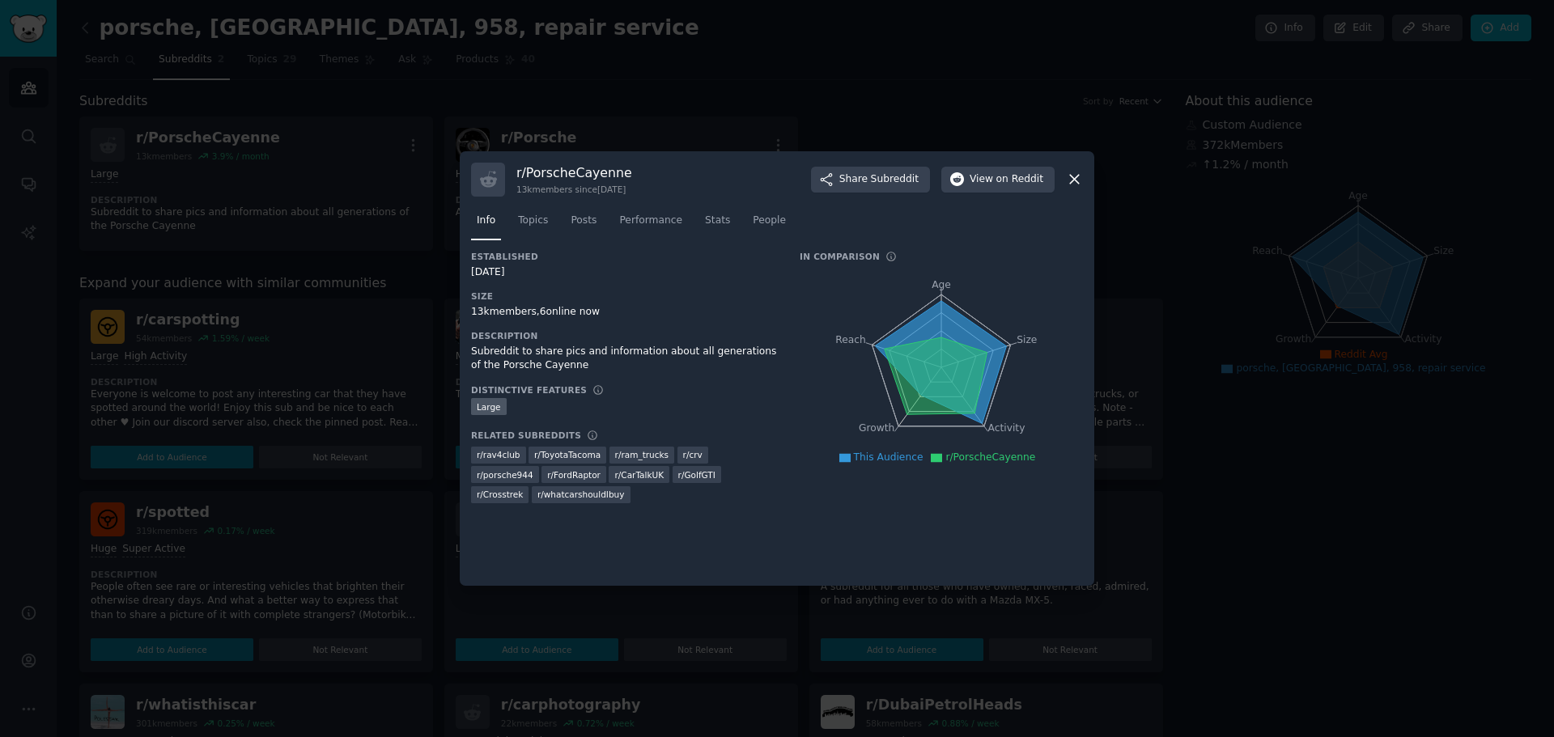
click at [1085, 181] on div "r/ PorscheCayenne 13k members since [DATE] Share Subreddit View on Reddit Info …" at bounding box center [777, 368] width 634 height 435
click at [1079, 185] on icon at bounding box center [1074, 179] width 17 height 17
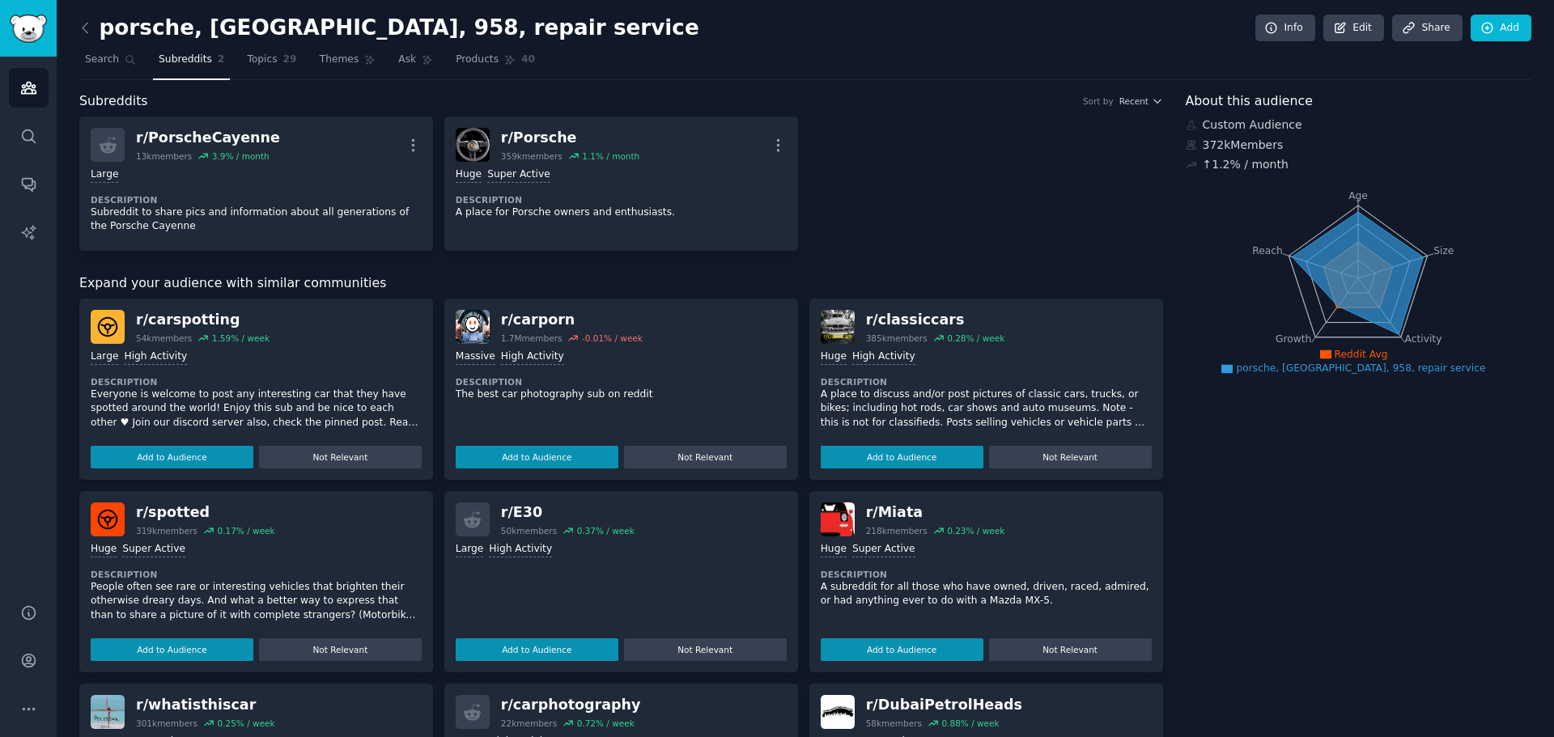
click at [106, 28] on h2 "porsche, [GEOGRAPHIC_DATA], 958, repair service" at bounding box center [389, 28] width 620 height 26
click at [88, 32] on icon at bounding box center [85, 27] width 17 height 17
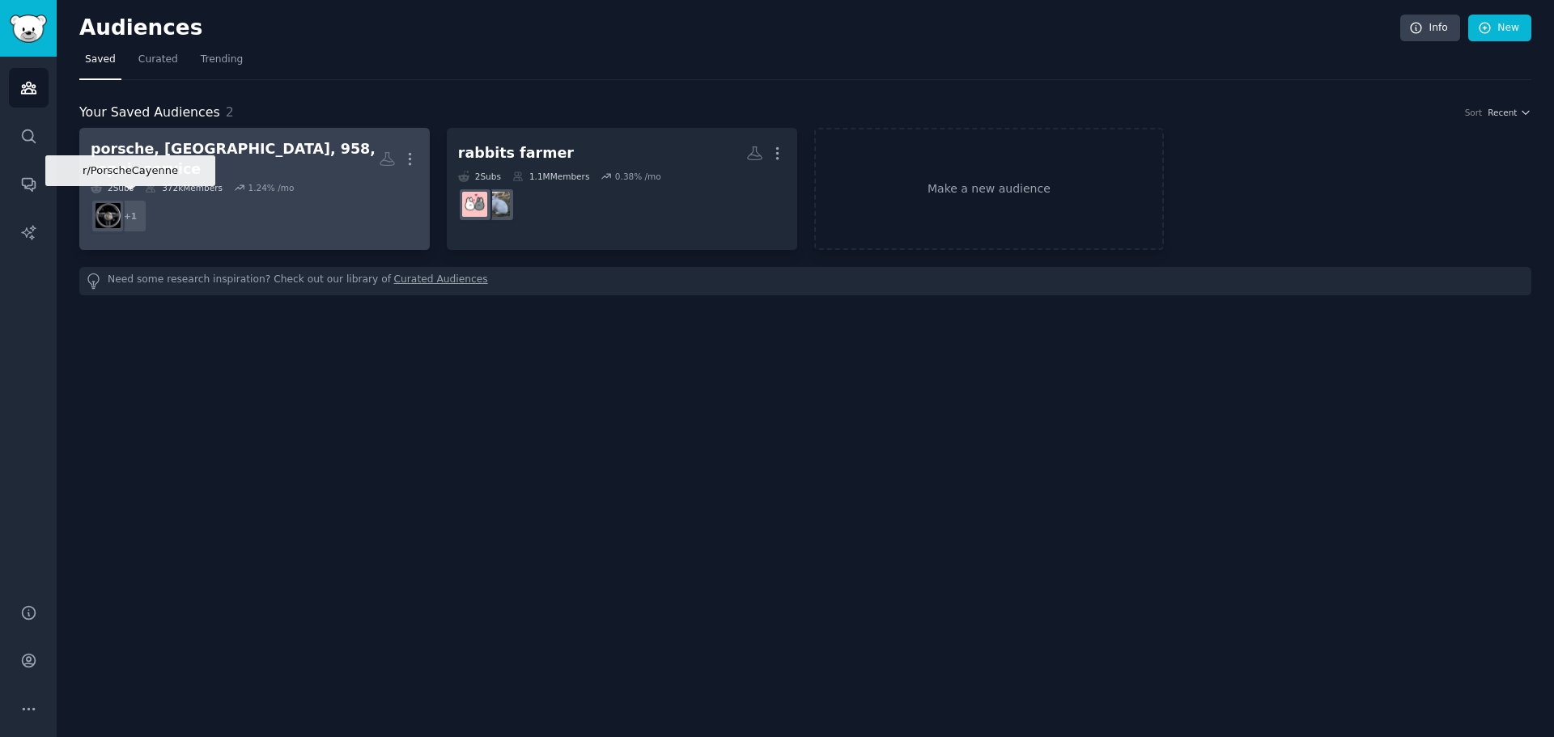
click at [135, 208] on div "+ 1" at bounding box center [130, 216] width 34 height 34
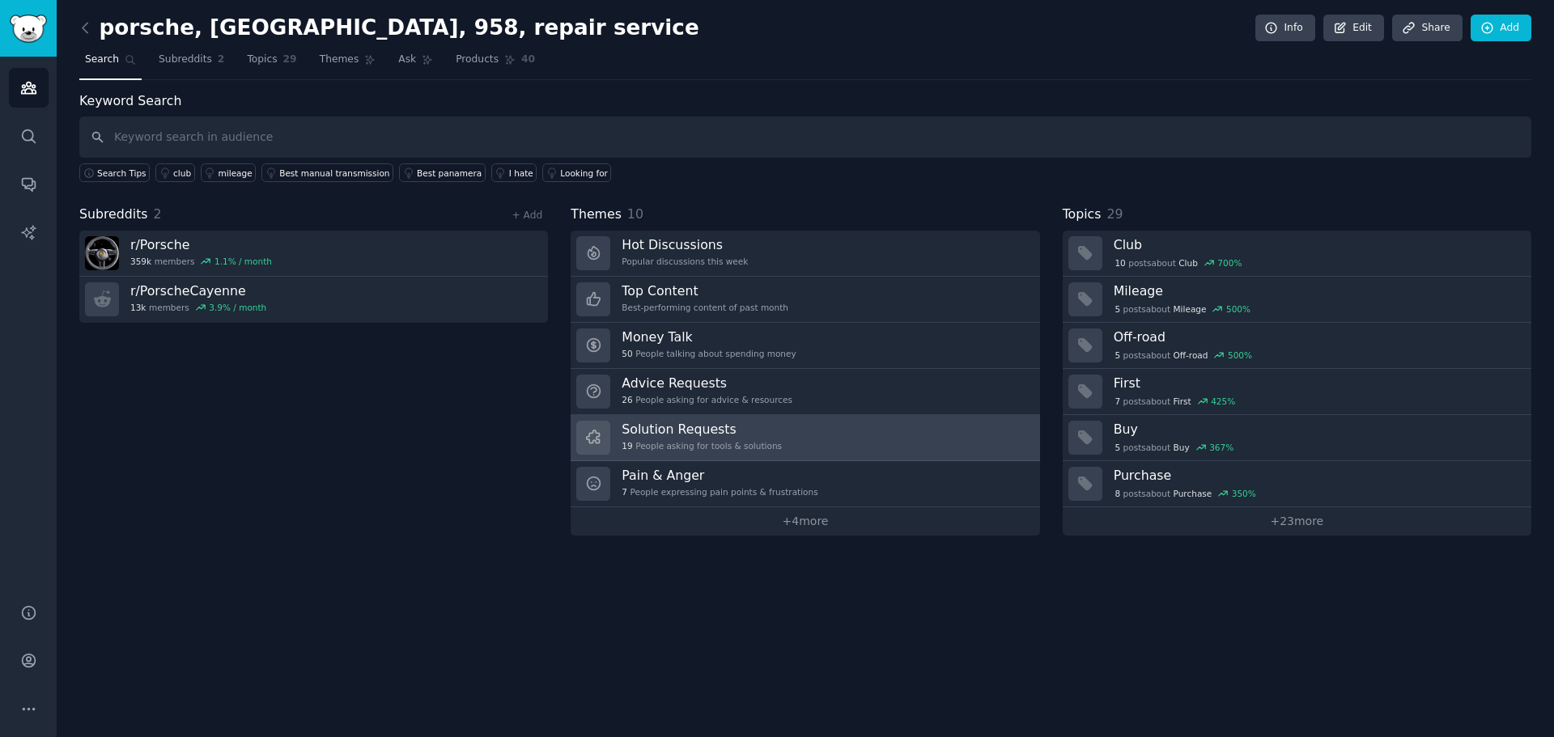
click at [748, 435] on h3 "Solution Requests" at bounding box center [701, 429] width 160 height 17
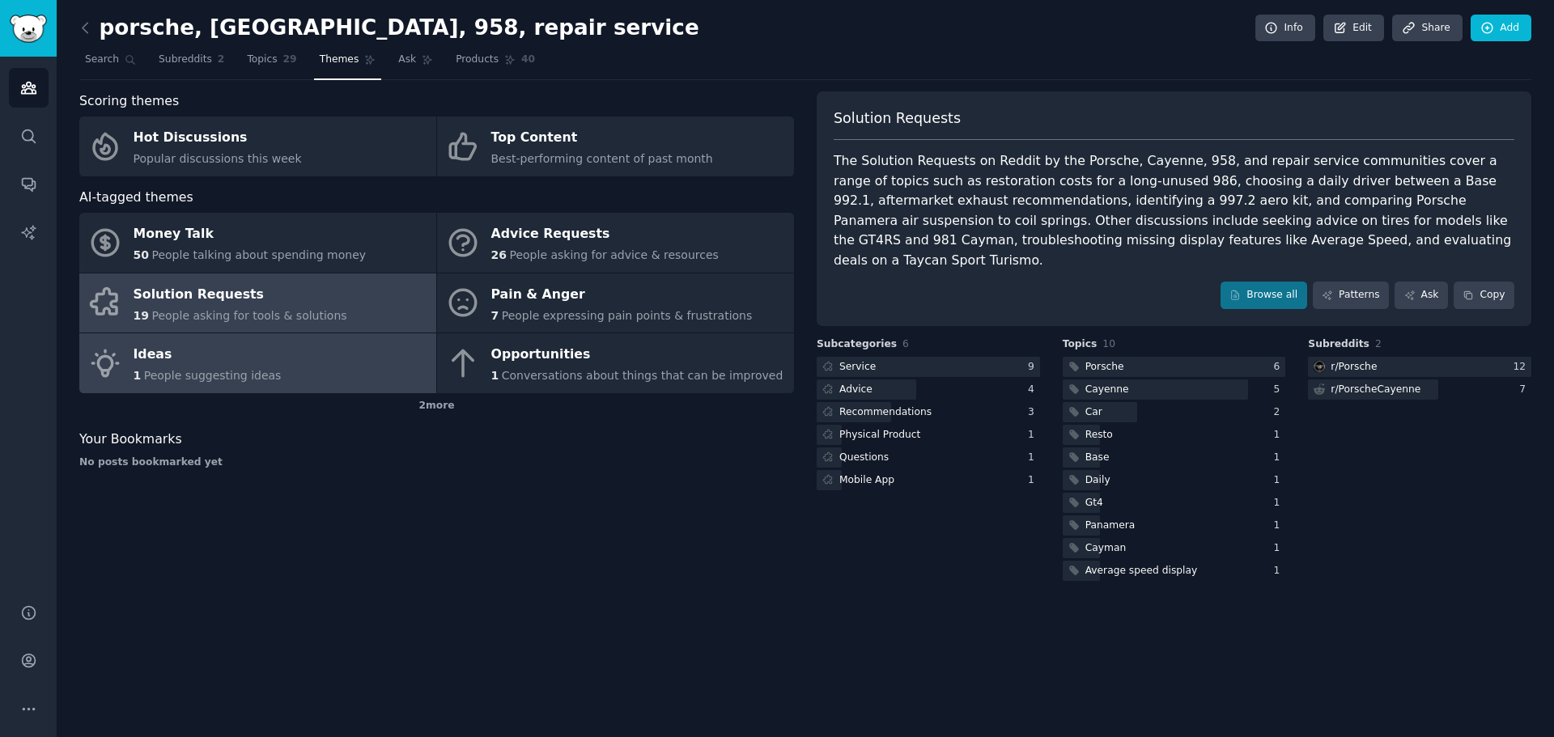
click at [324, 354] on link "Ideas 1 People suggesting ideas" at bounding box center [257, 363] width 357 height 60
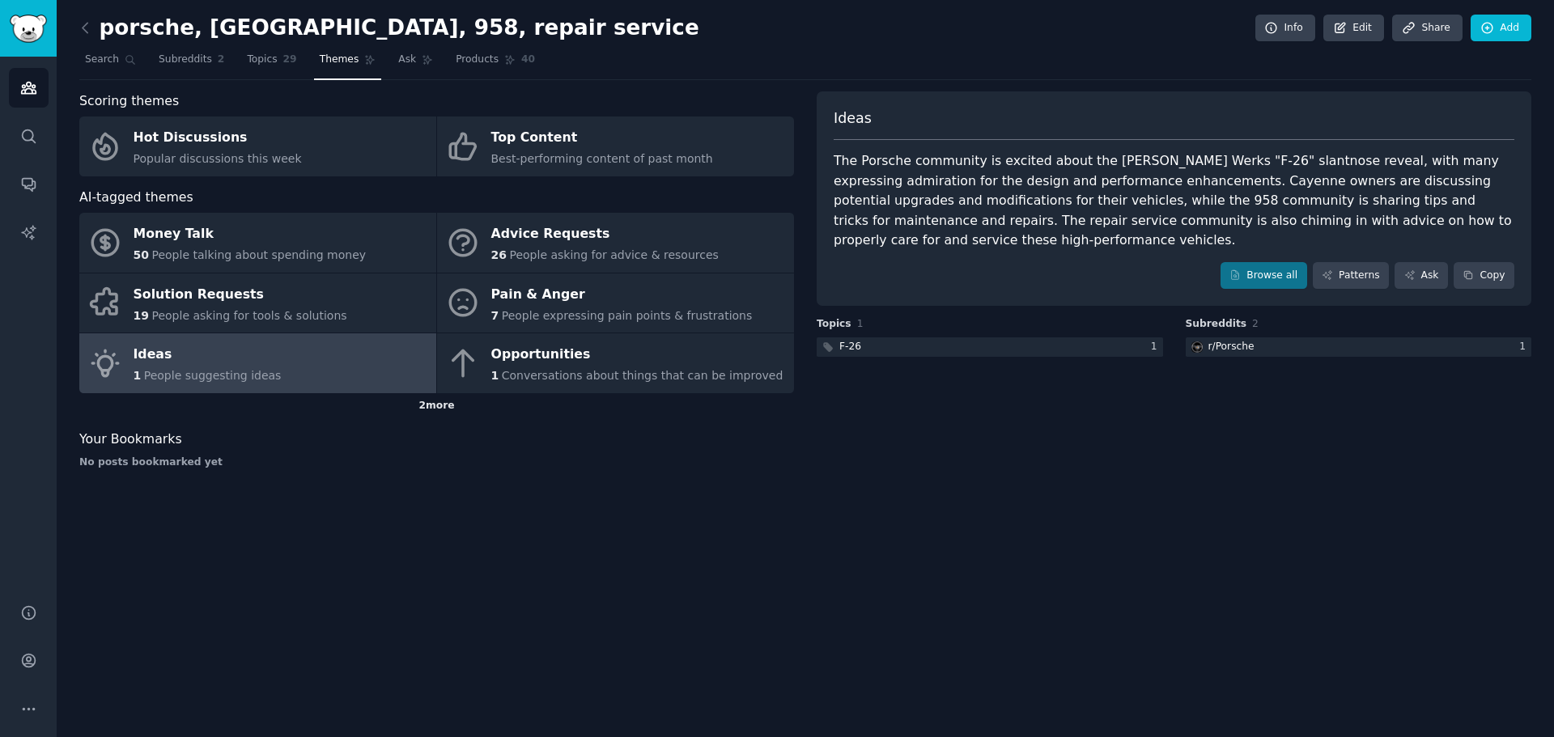
click at [434, 401] on div "2 more" at bounding box center [436, 406] width 714 height 26
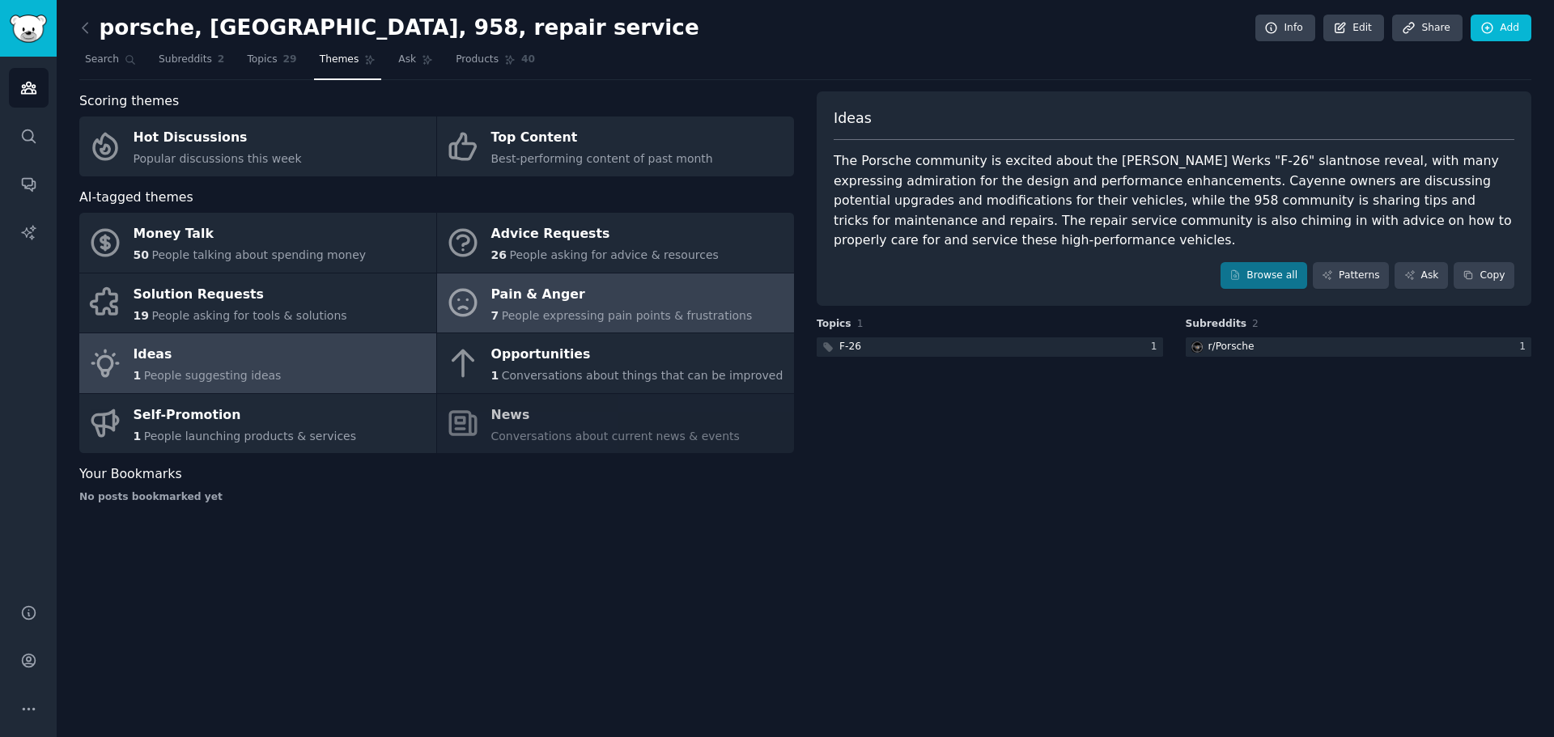
click at [555, 303] on div "Pain & Anger" at bounding box center [621, 295] width 261 height 26
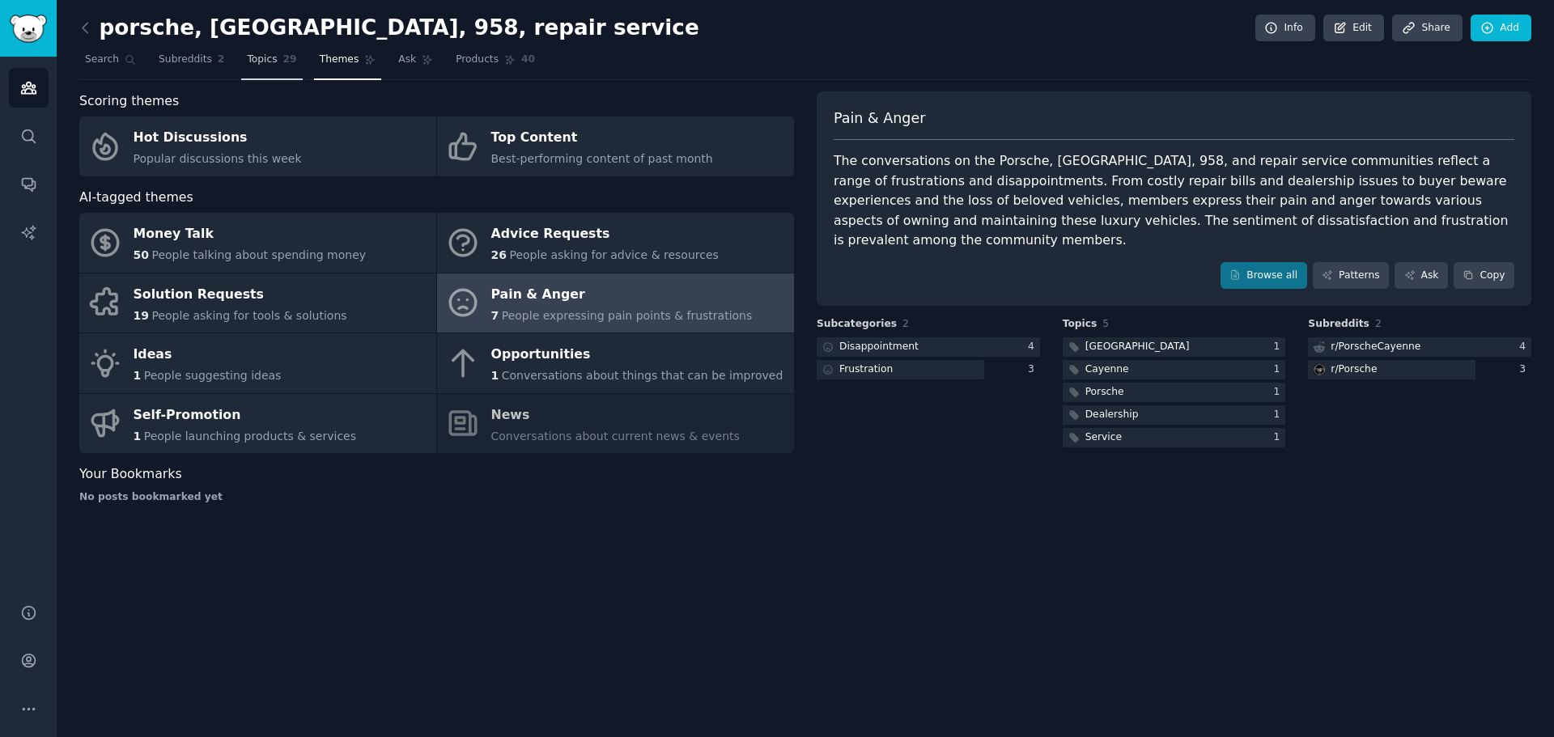
click at [256, 59] on span "Topics" at bounding box center [262, 60] width 30 height 15
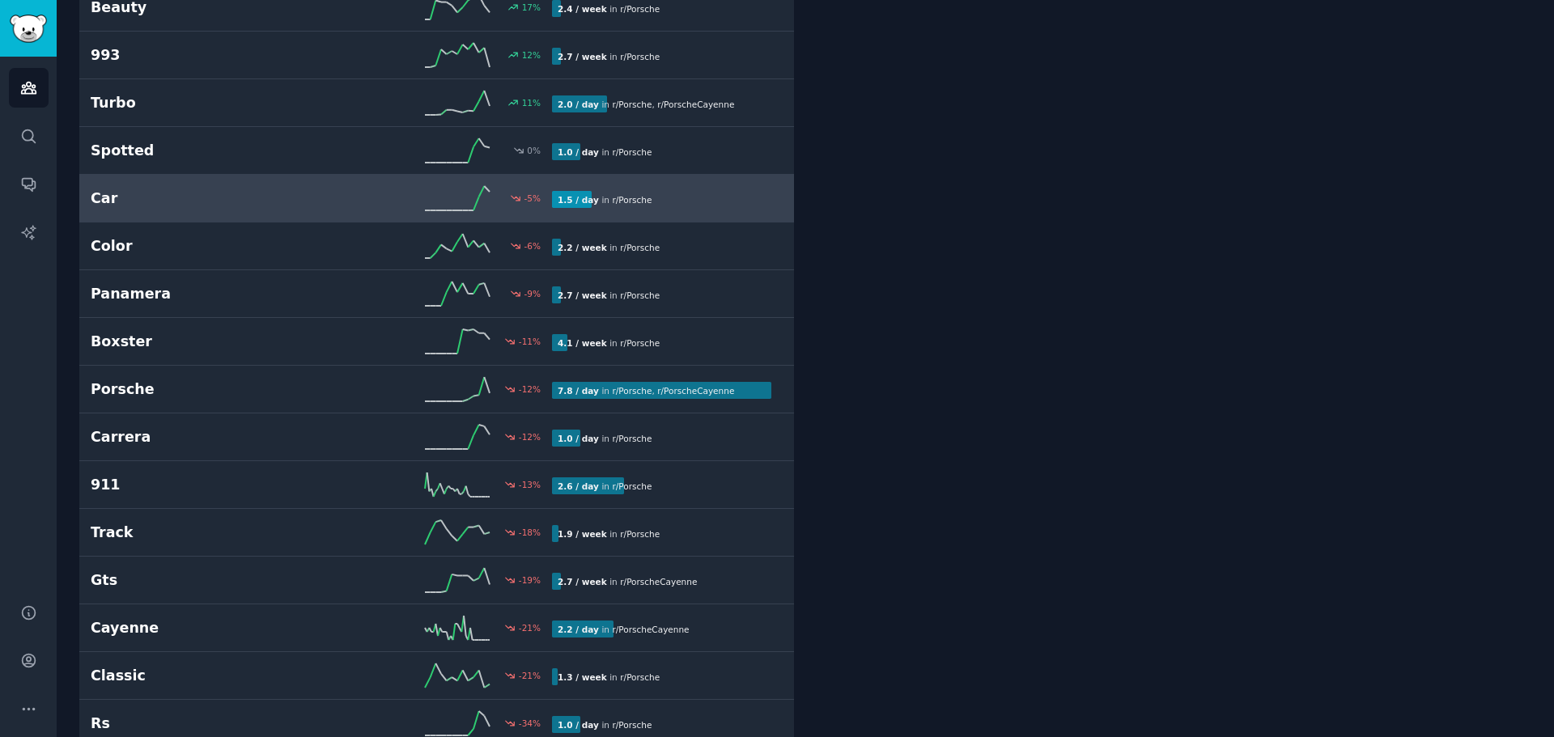
scroll to position [809, 0]
